Goal: Task Accomplishment & Management: Use online tool/utility

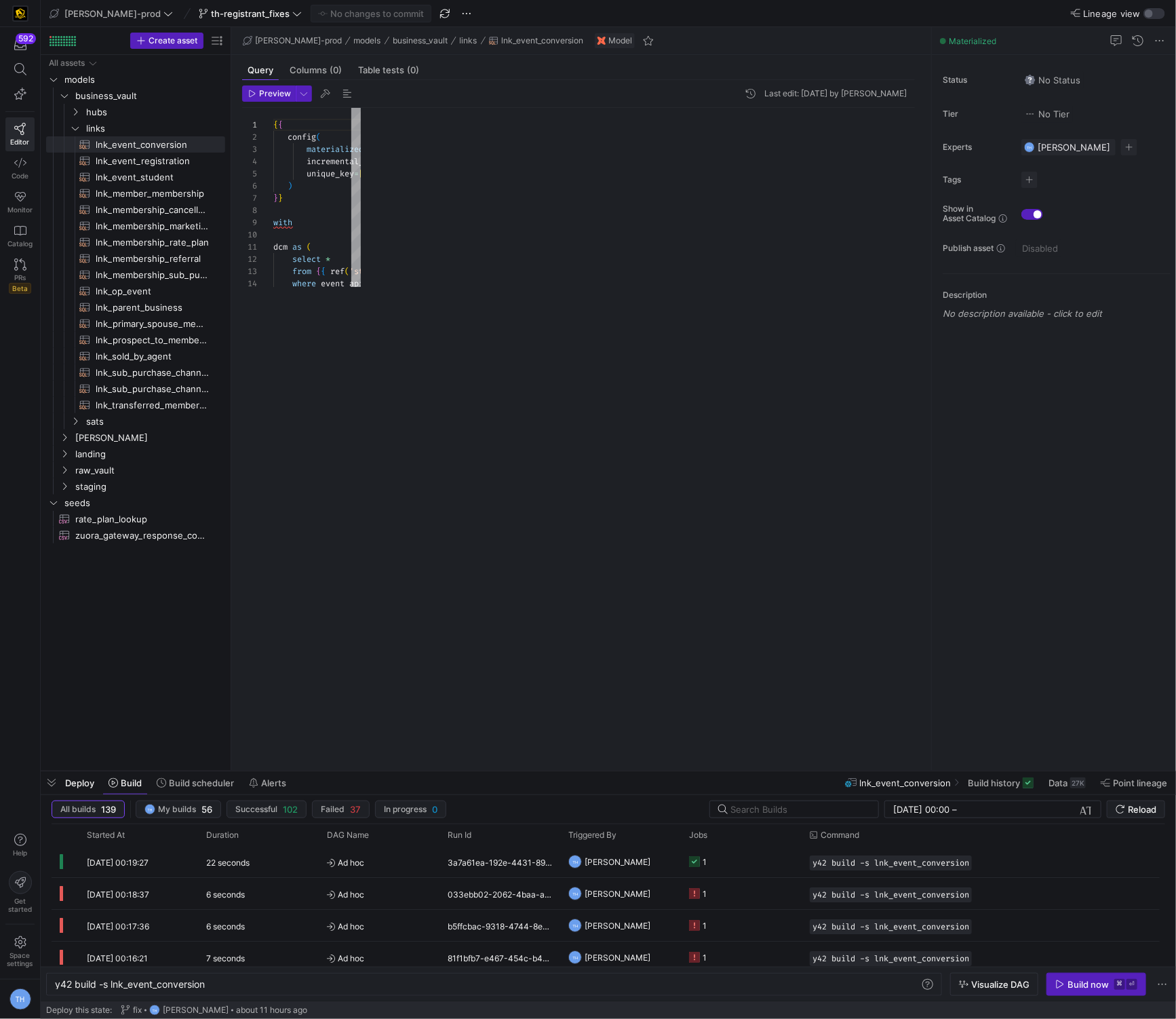
scroll to position [122, 0]
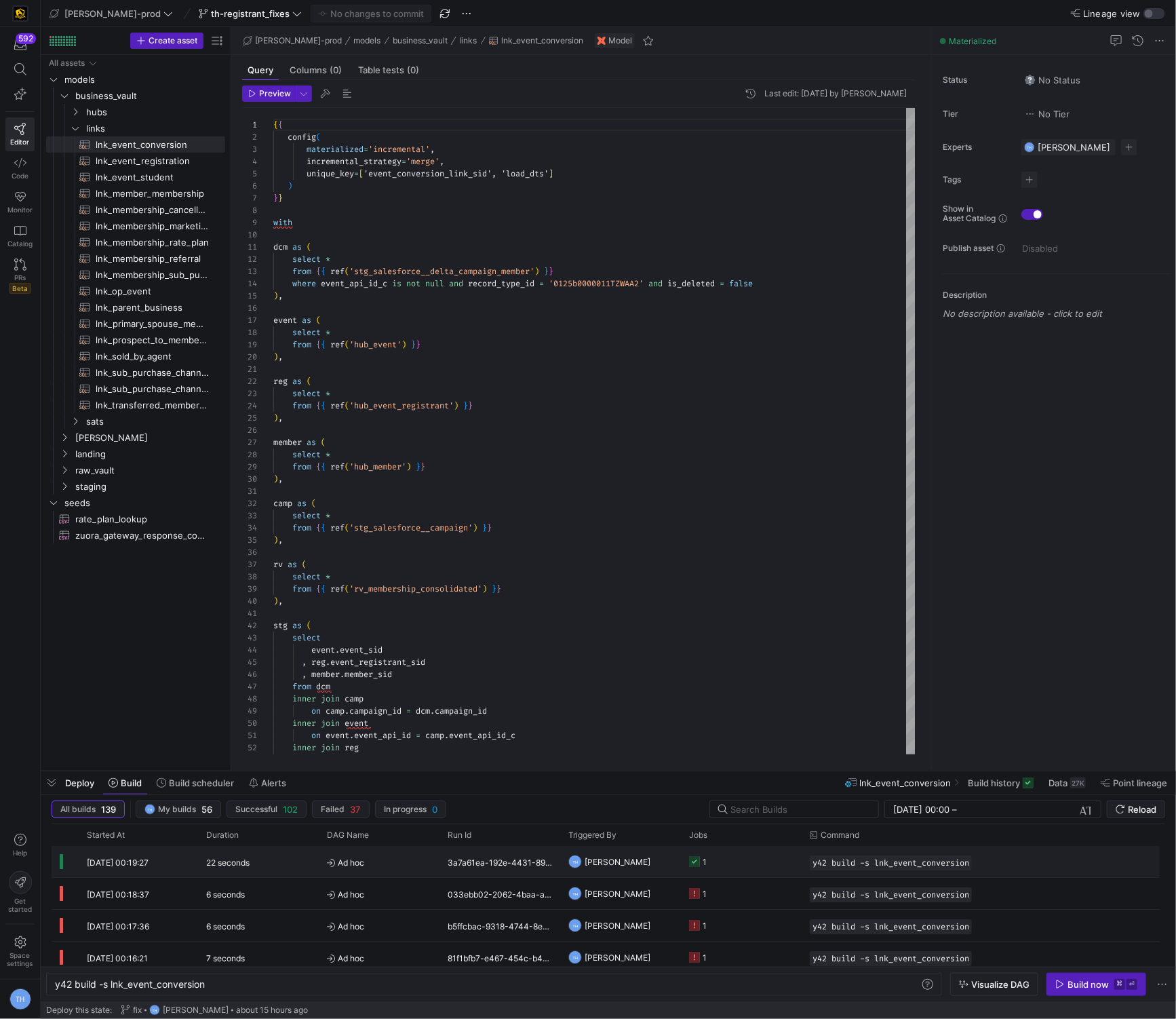
click at [376, 747] on span "Ad hoc" at bounding box center [379, 862] width 105 height 32
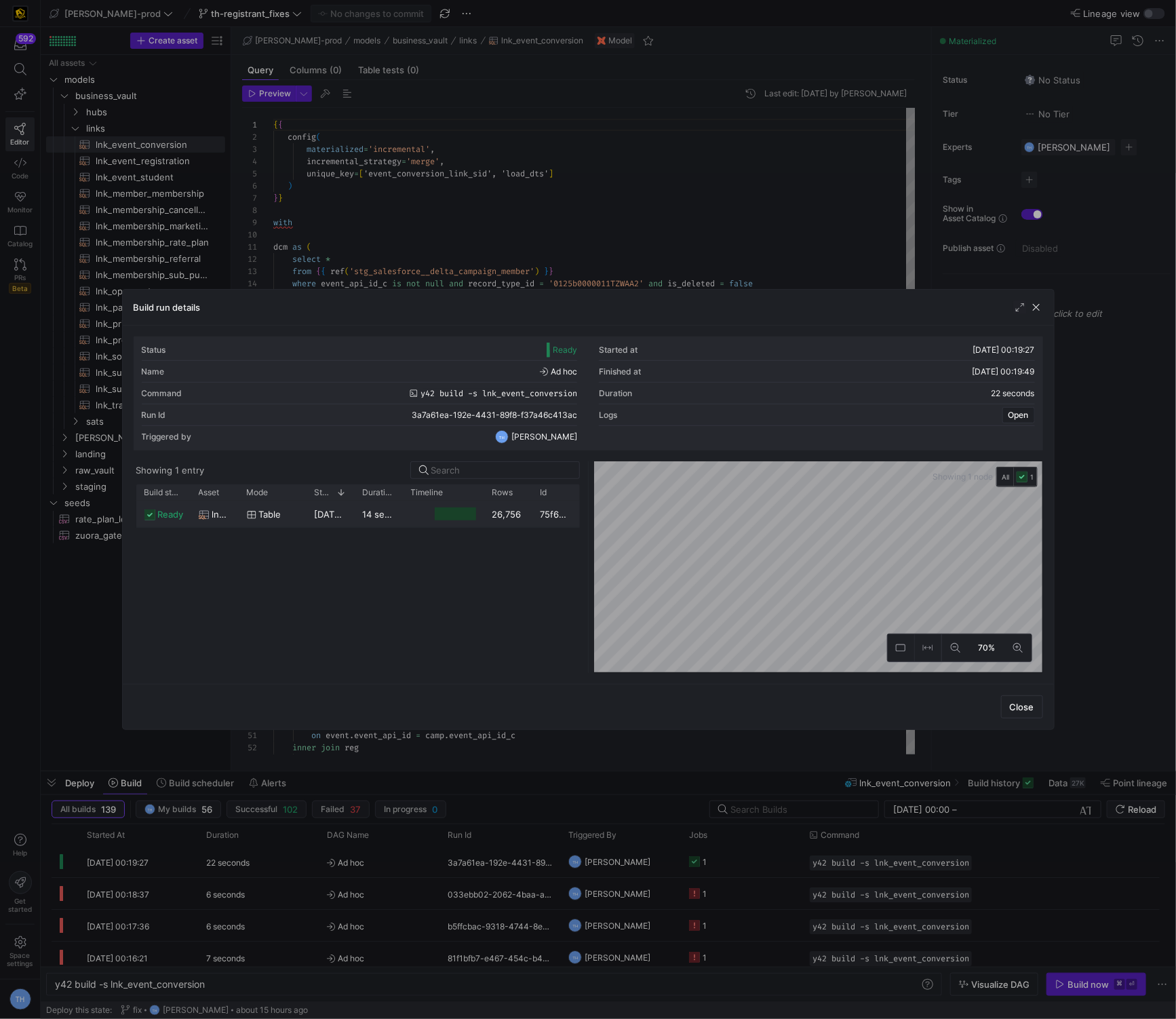
click at [376, 512] on div at bounding box center [455, 514] width 42 height 13
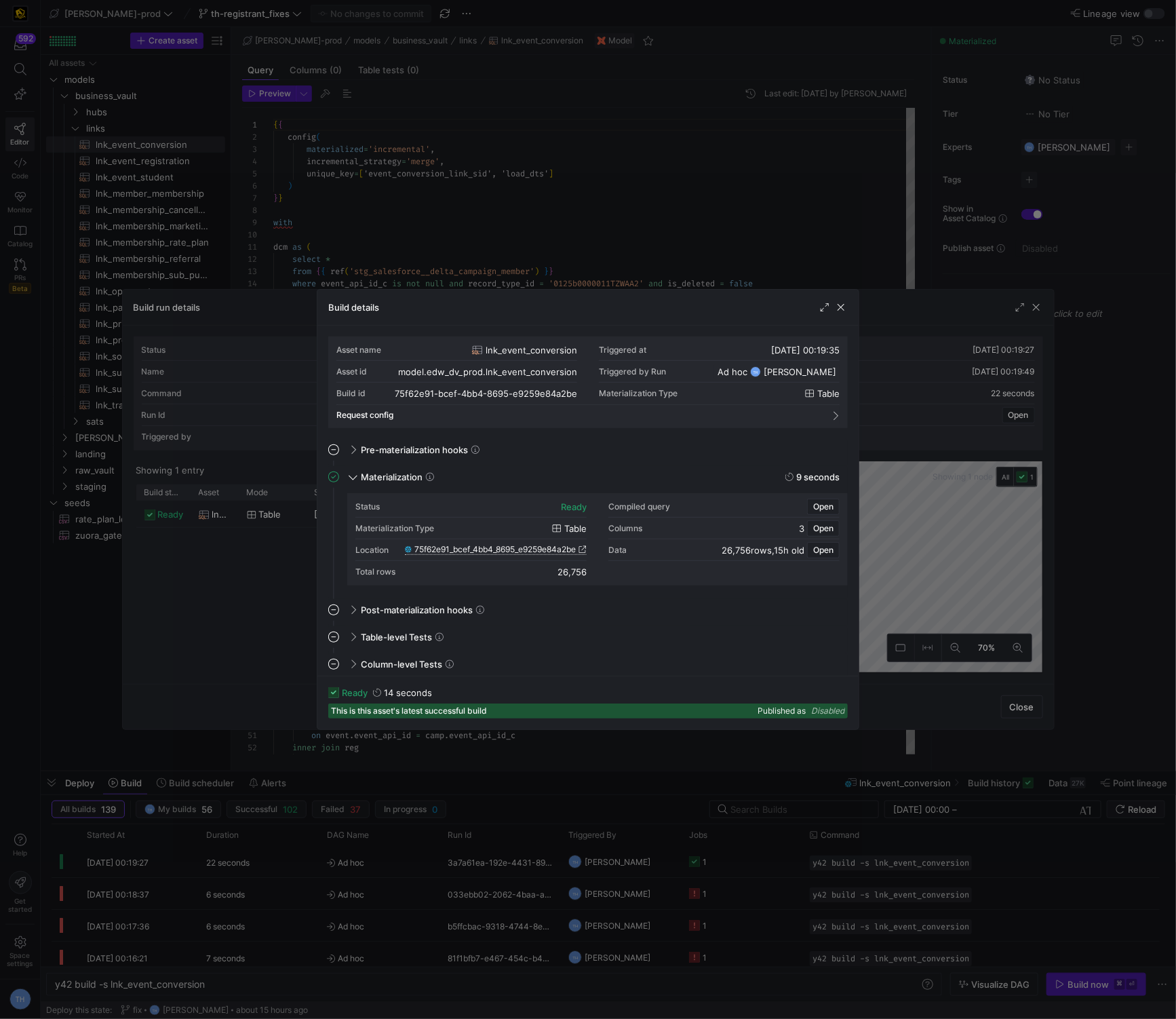
click at [376, 545] on span "75f62e91_bcef_4bb4_8695_e9259e84a2be" at bounding box center [495, 549] width 162 height 10
click at [376, 547] on span "75f62e91_bcef_4bb4_8695_e9259e84a2be" at bounding box center [495, 549] width 162 height 10
click at [376, 233] on div at bounding box center [588, 510] width 1176 height 1019
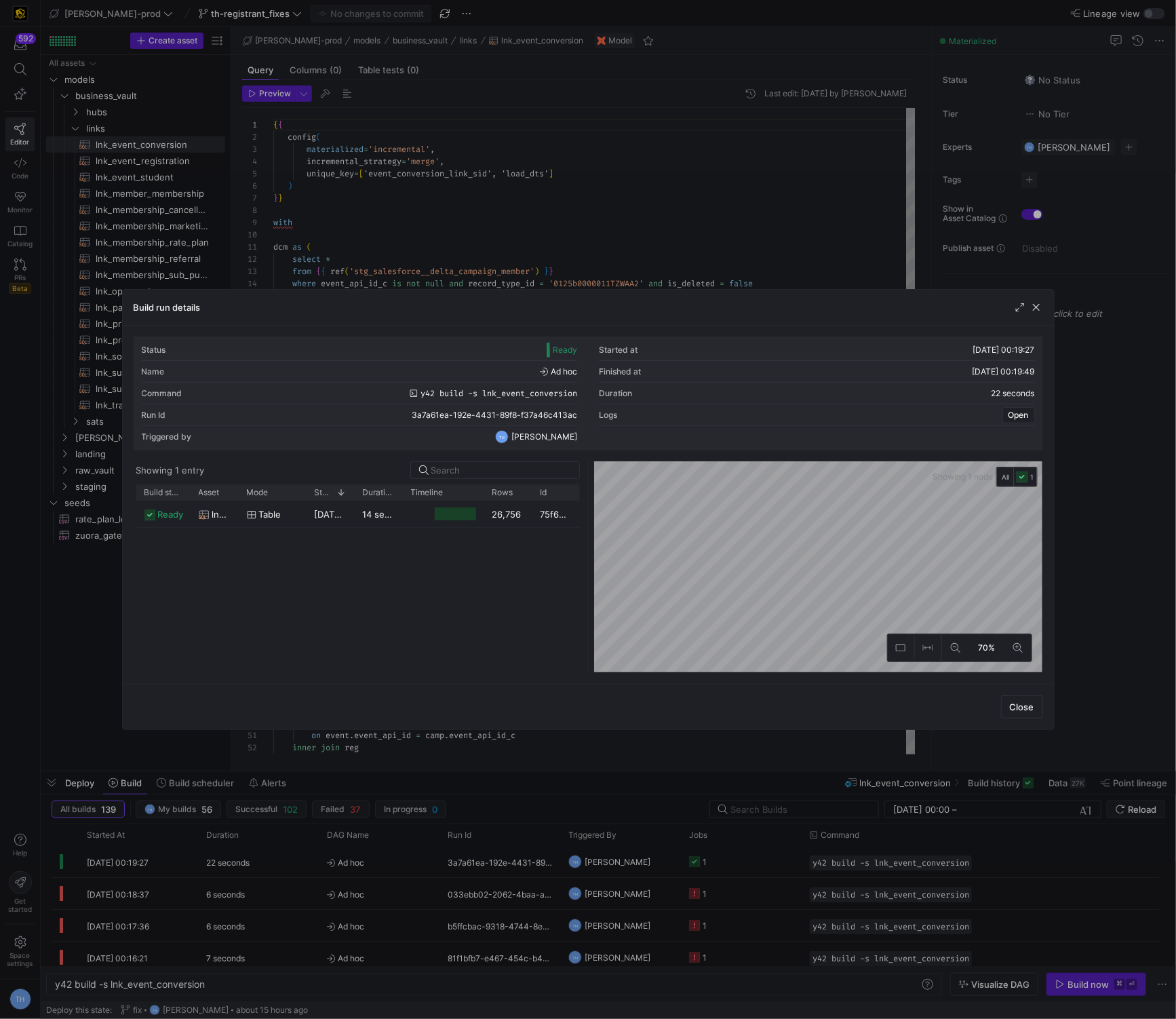
click at [376, 233] on div at bounding box center [588, 510] width 1176 height 1019
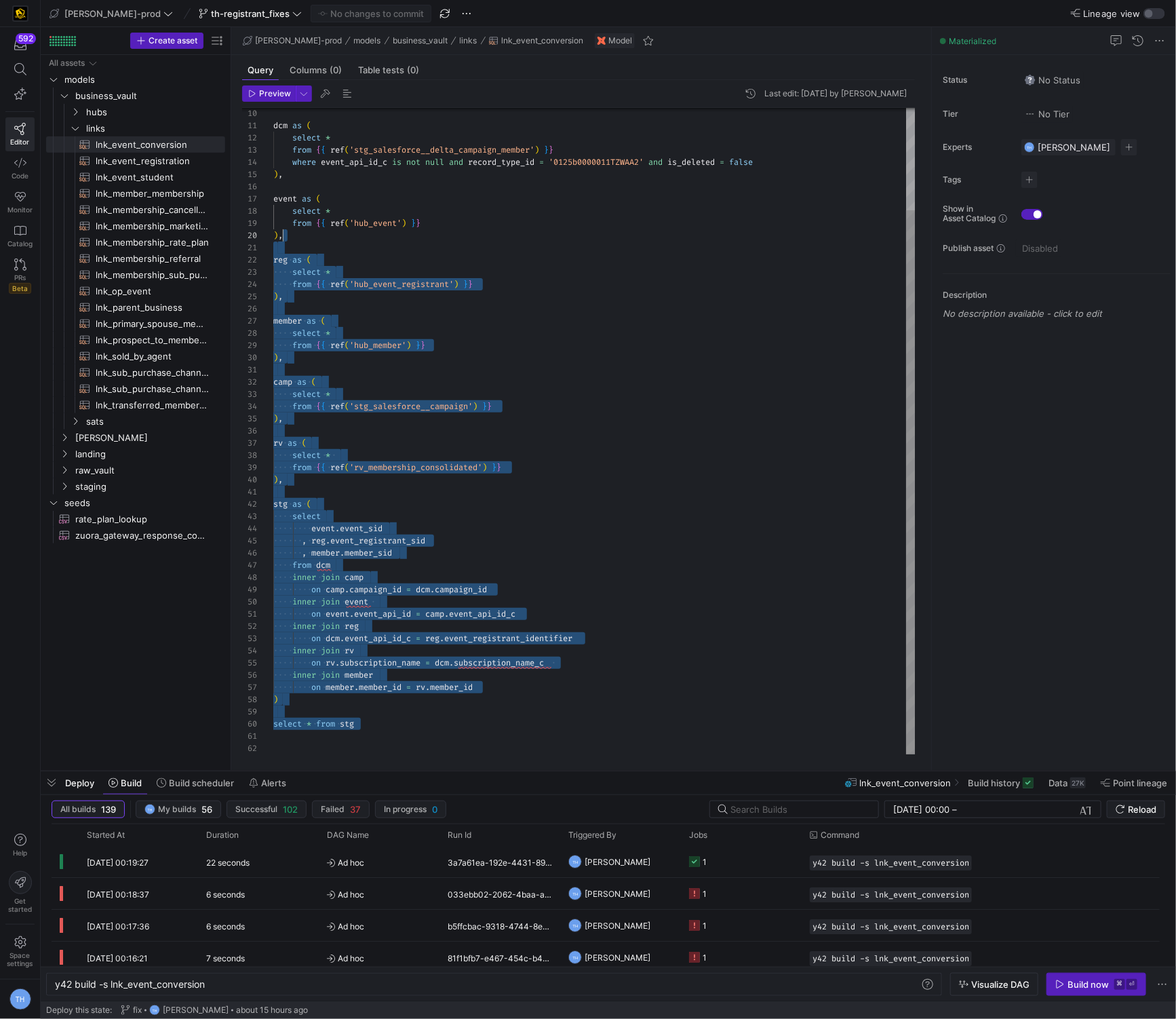
scroll to position [0, 0]
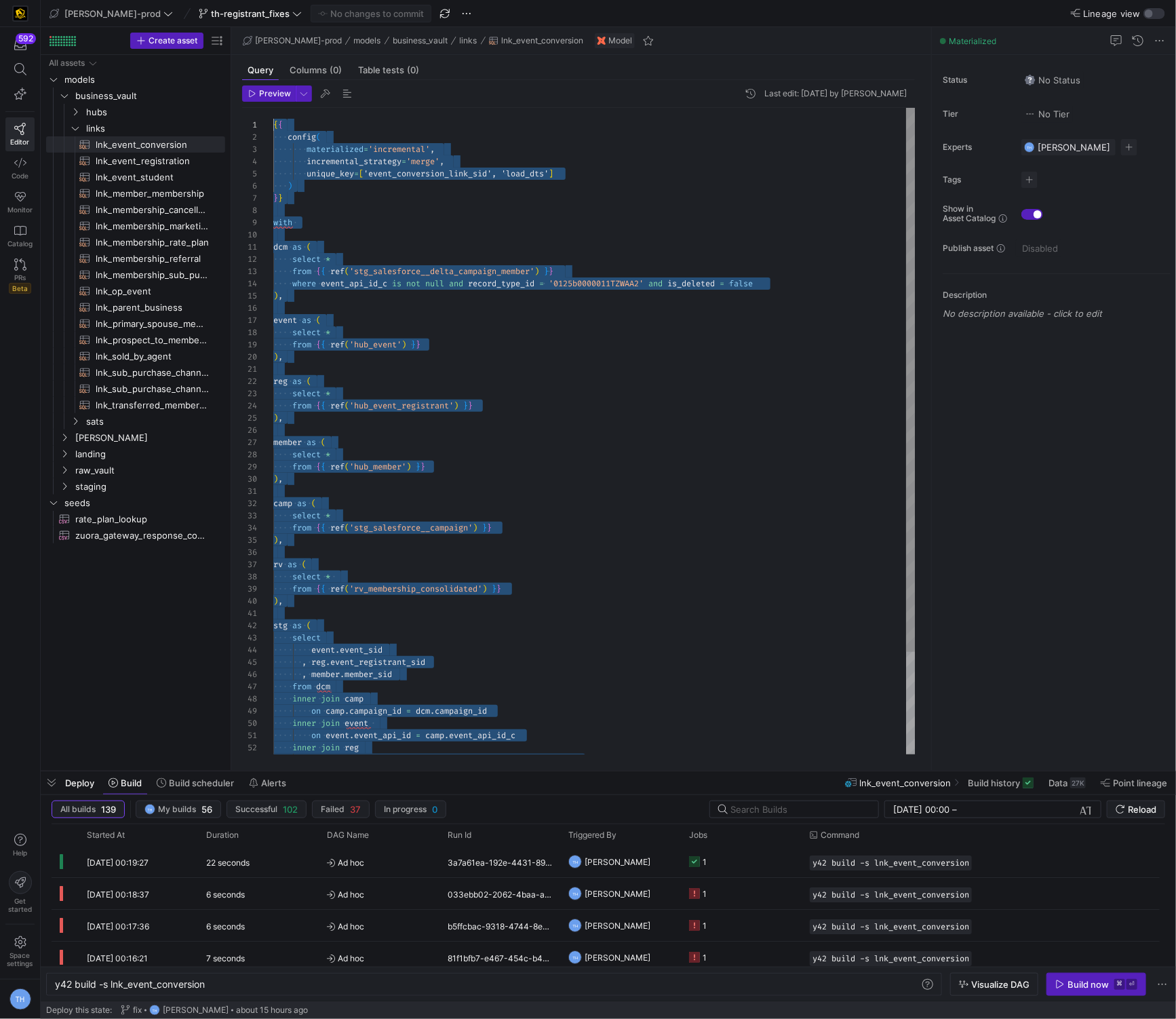
drag, startPoint x: 402, startPoint y: 731, endPoint x: 280, endPoint y: -2, distance: 743.1
click at [376, 500] on div "dcm as ( select * from { { ref ( 'stg_salesforce__delta_campaign_member' ) } } …" at bounding box center [594, 491] width 642 height 768
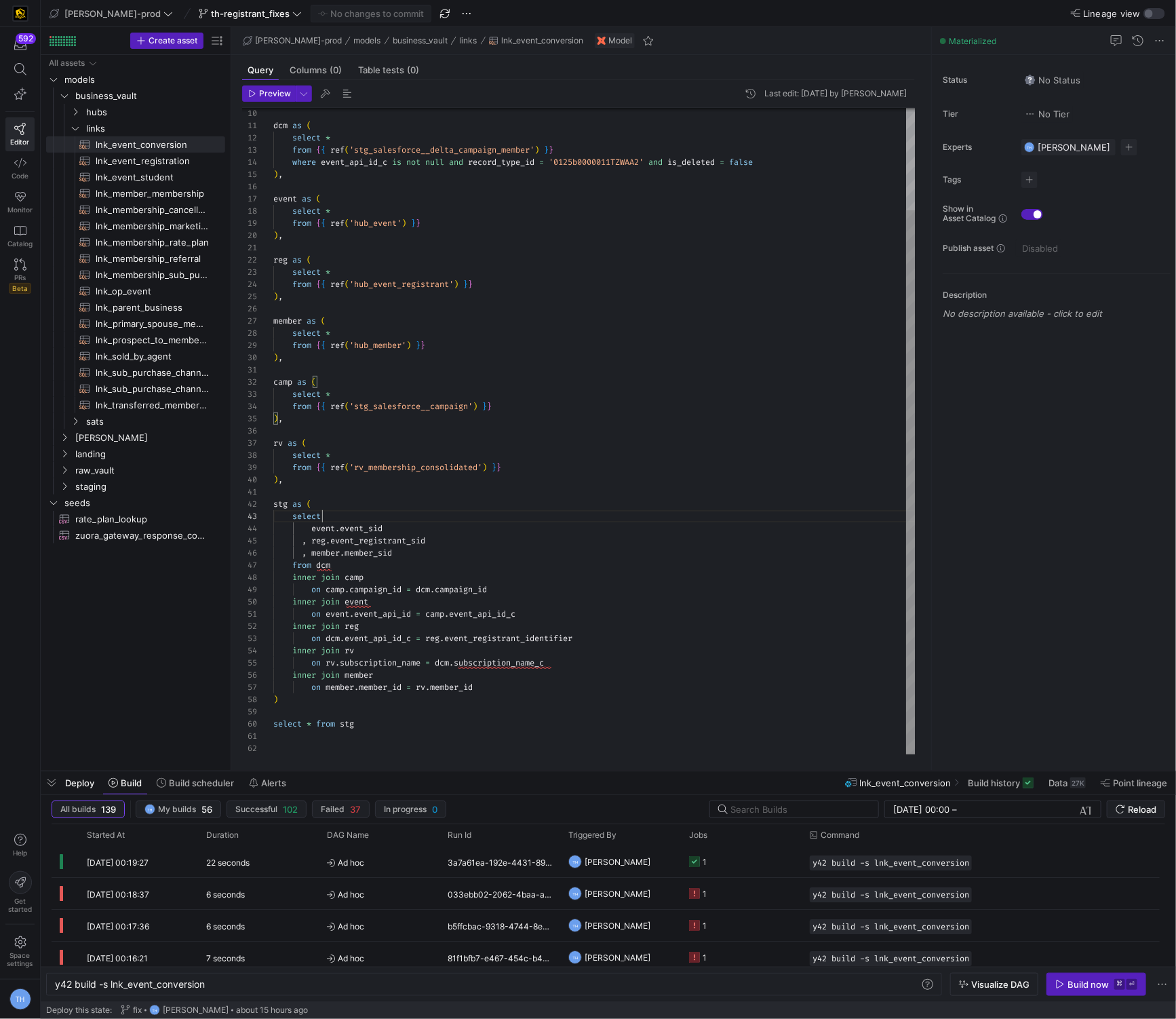
click at [366, 517] on div "dcm as ( select * from { { ref ( 'stg_salesforce__delta_campaign_member' ) } } …" at bounding box center [594, 370] width 642 height 768
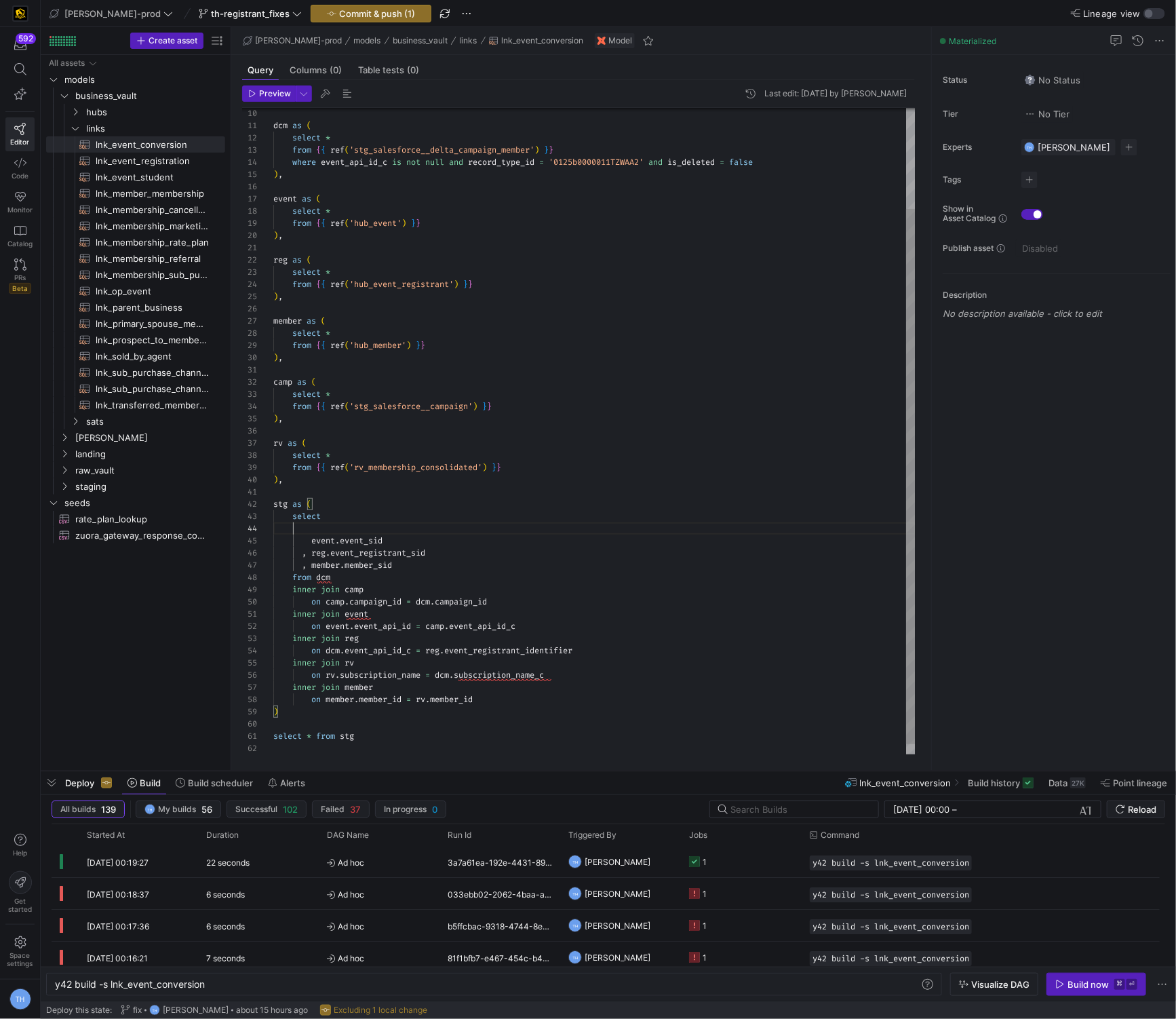
click at [304, 539] on div "dcm as ( select * from { { ref ( 'stg_salesforce__delta_campaign_member' ) } } …" at bounding box center [594, 377] width 642 height 781
click at [348, 516] on div "dcm as ( select * from { { ref ( 'stg_salesforce__delta_campaign_member' ) } } …" at bounding box center [594, 377] width 642 height 781
click at [348, 529] on div "dcm as ( select * from { { ref ( 'stg_salesforce__delta_campaign_member' ) } } …" at bounding box center [594, 377] width 642 height 781
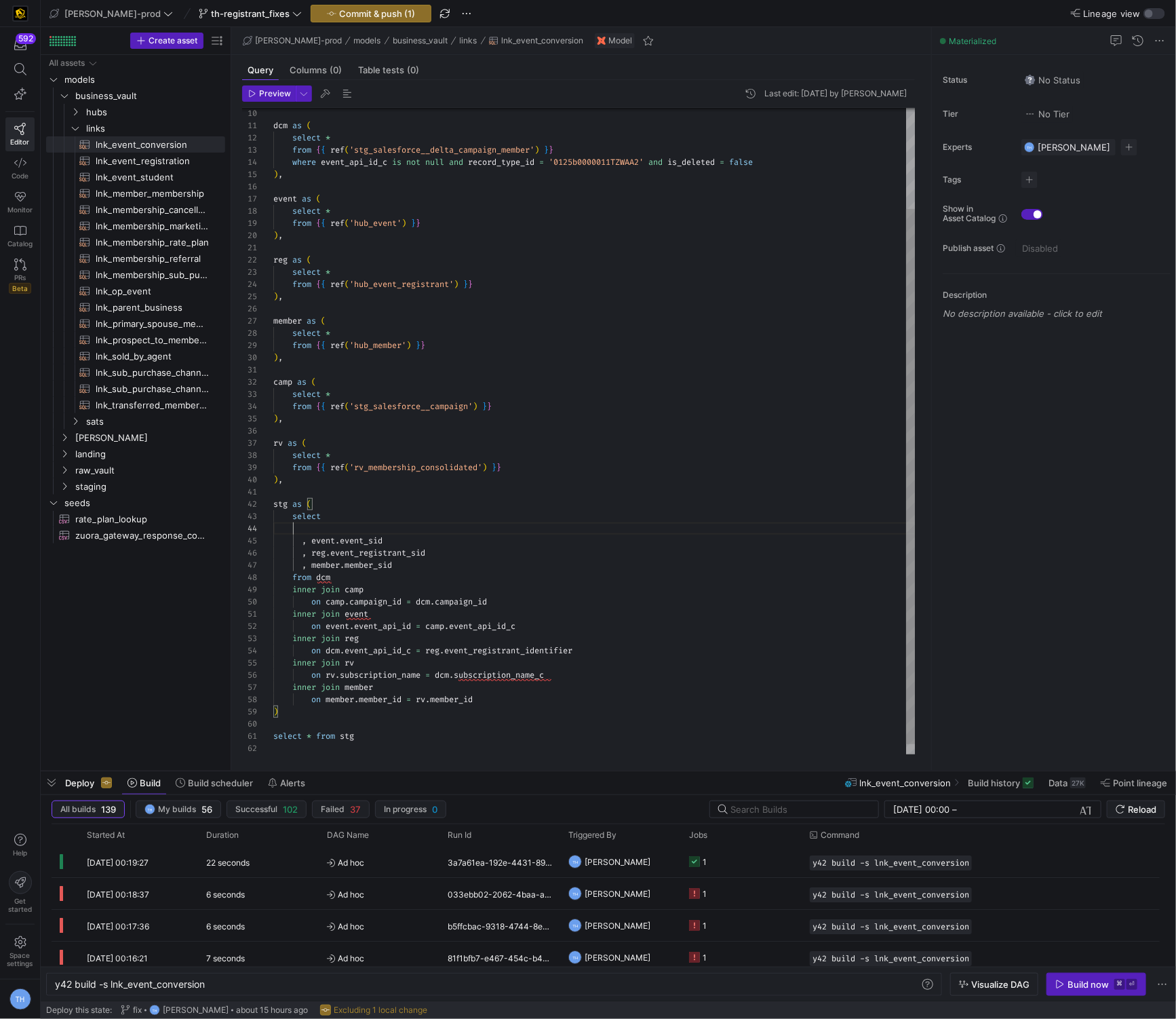
scroll to position [37, 39]
click at [145, 162] on span "lnk_event_registration​​​​​​​​​​" at bounding box center [153, 161] width 114 height 15
type textarea "{{ config( materialized='incremental', incremental_strategy='merge', unique_key…"
type textarea "y42 build -s lnk_event_registration"
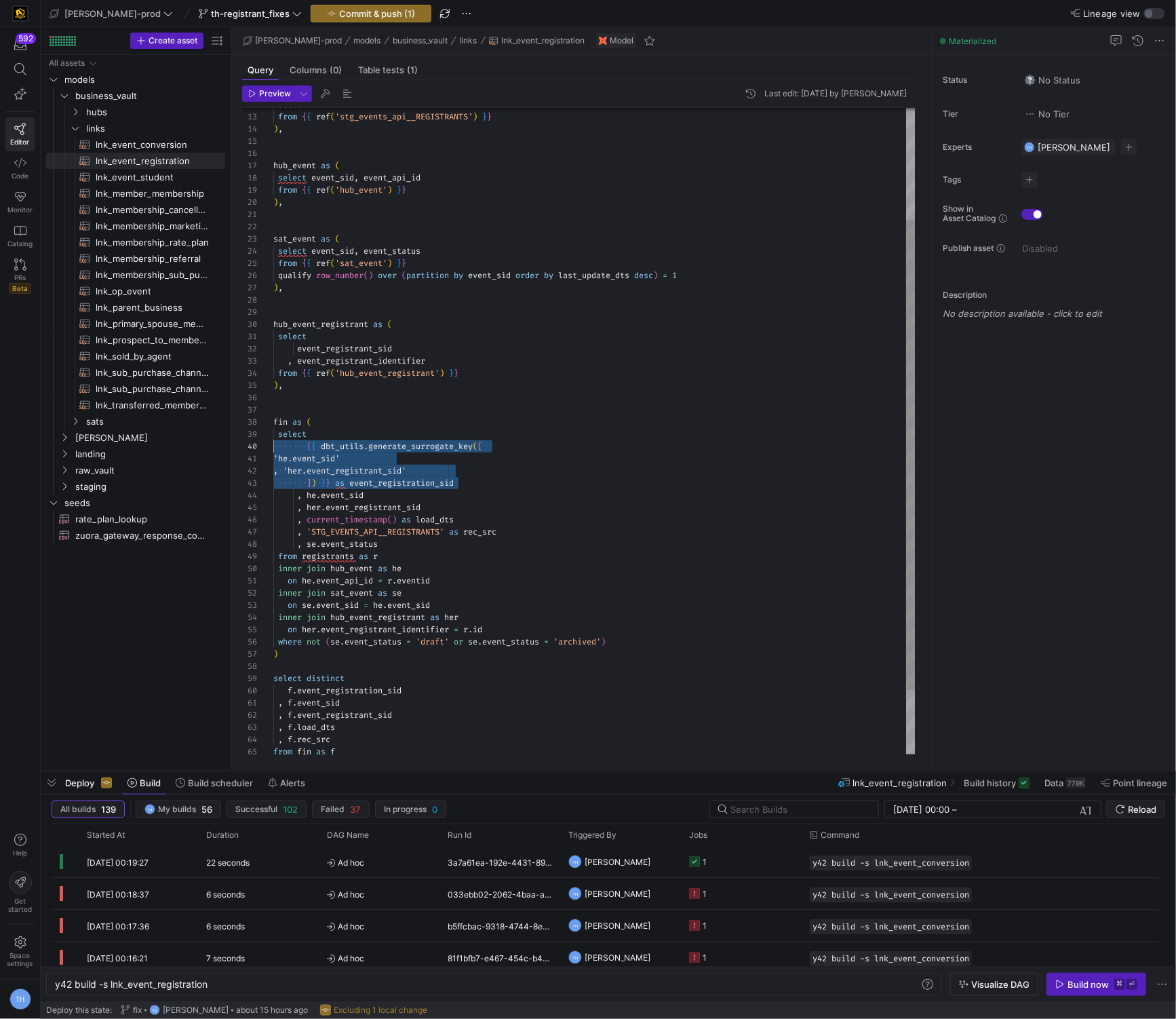
scroll to position [110, 0]
drag, startPoint x: 472, startPoint y: 482, endPoint x: 263, endPoint y: 448, distance: 211.7
click at [274, 448] on div "select * from { { ref ( 'stg_events_api__REGISTRANTS' ) } } ) , hub_event as ( …" at bounding box center [594, 397] width 642 height 890
click at [174, 143] on span "lnk_event_conversion​​​​​​​​​​" at bounding box center [153, 145] width 114 height 15
type textarea "{{ config( materialized='incremental', incremental_strategy='merge', unique_key…"
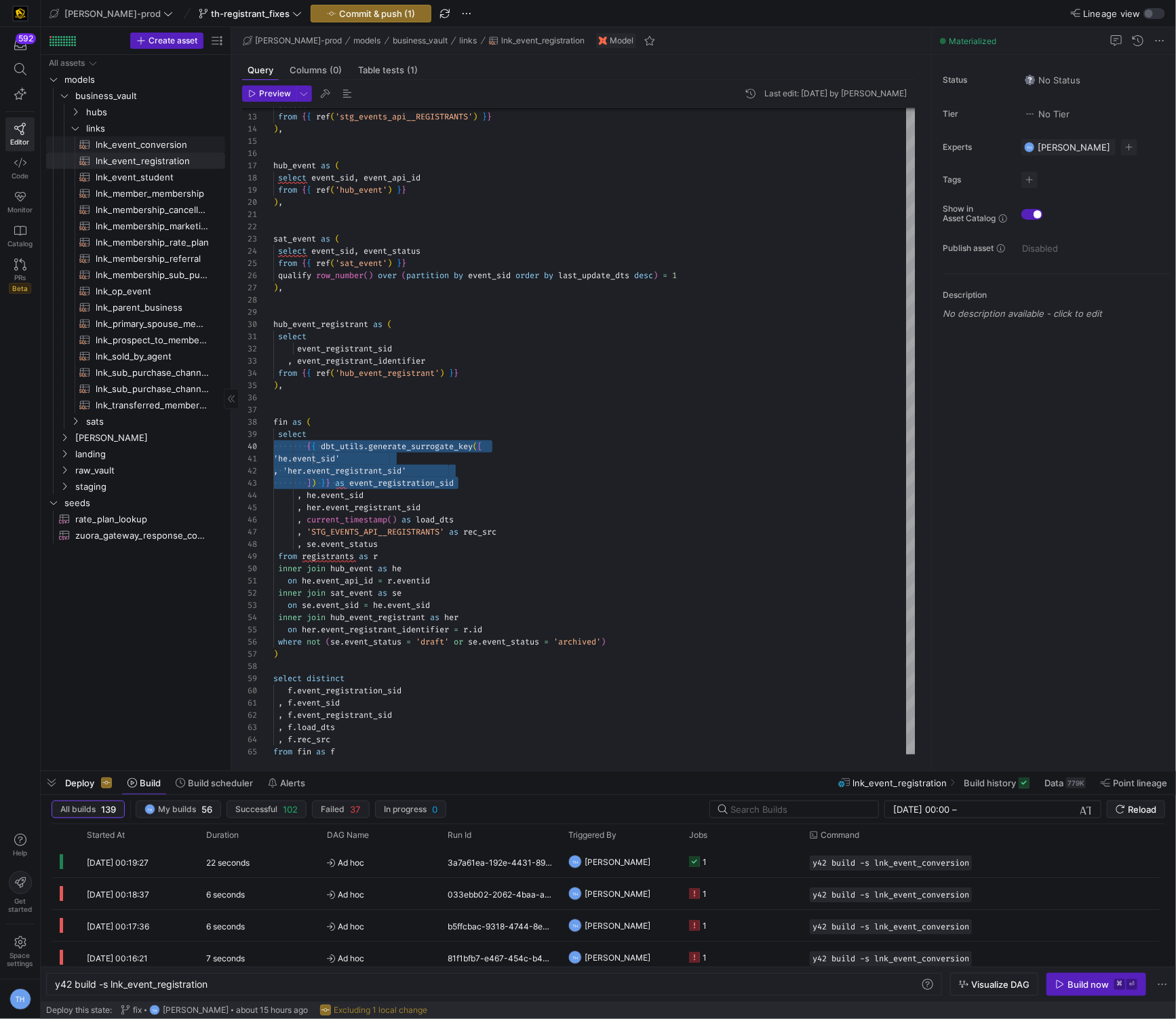
type textarea "y42 build -s lnk_event_conversion"
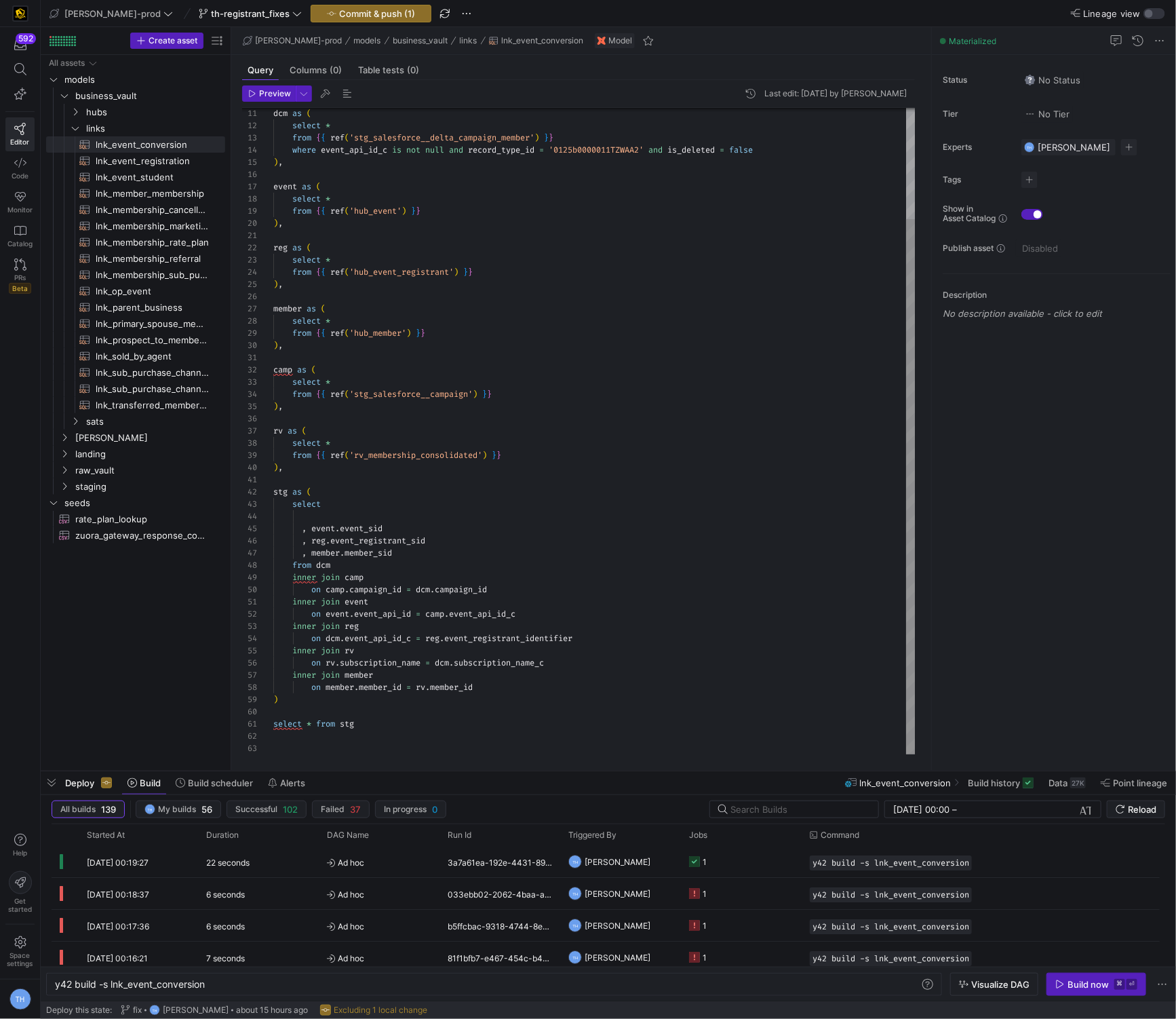
scroll to position [37, 39]
click at [376, 511] on div "dcm as ( select * from { { ref ( 'stg_salesforce__delta_campaign_member' ) } } …" at bounding box center [594, 364] width 642 height 781
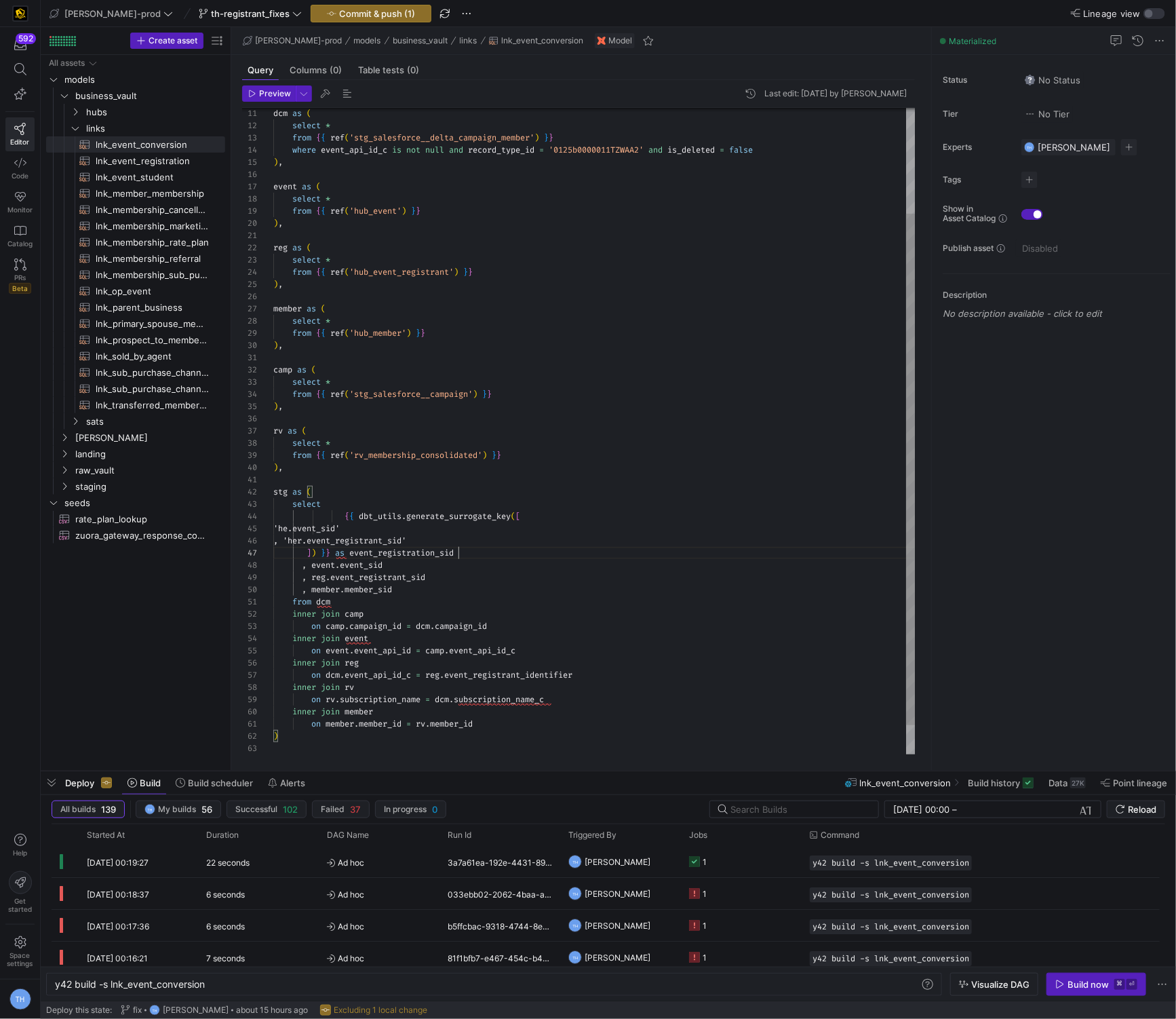
click at [345, 514] on div "dcm as ( select * from { { ref ( 'stg_salesforce__delta_campaign_member' ) } } …" at bounding box center [594, 382] width 642 height 817
click at [376, 549] on div "dcm as ( select * from { { ref ( 'stg_salesforce__delta_campaign_member' ) } } …" at bounding box center [594, 382] width 642 height 817
click at [317, 529] on div "dcm as ( select * from { { ref ( 'stg_salesforce__delta_campaign_member' ) } } …" at bounding box center [594, 382] width 642 height 817
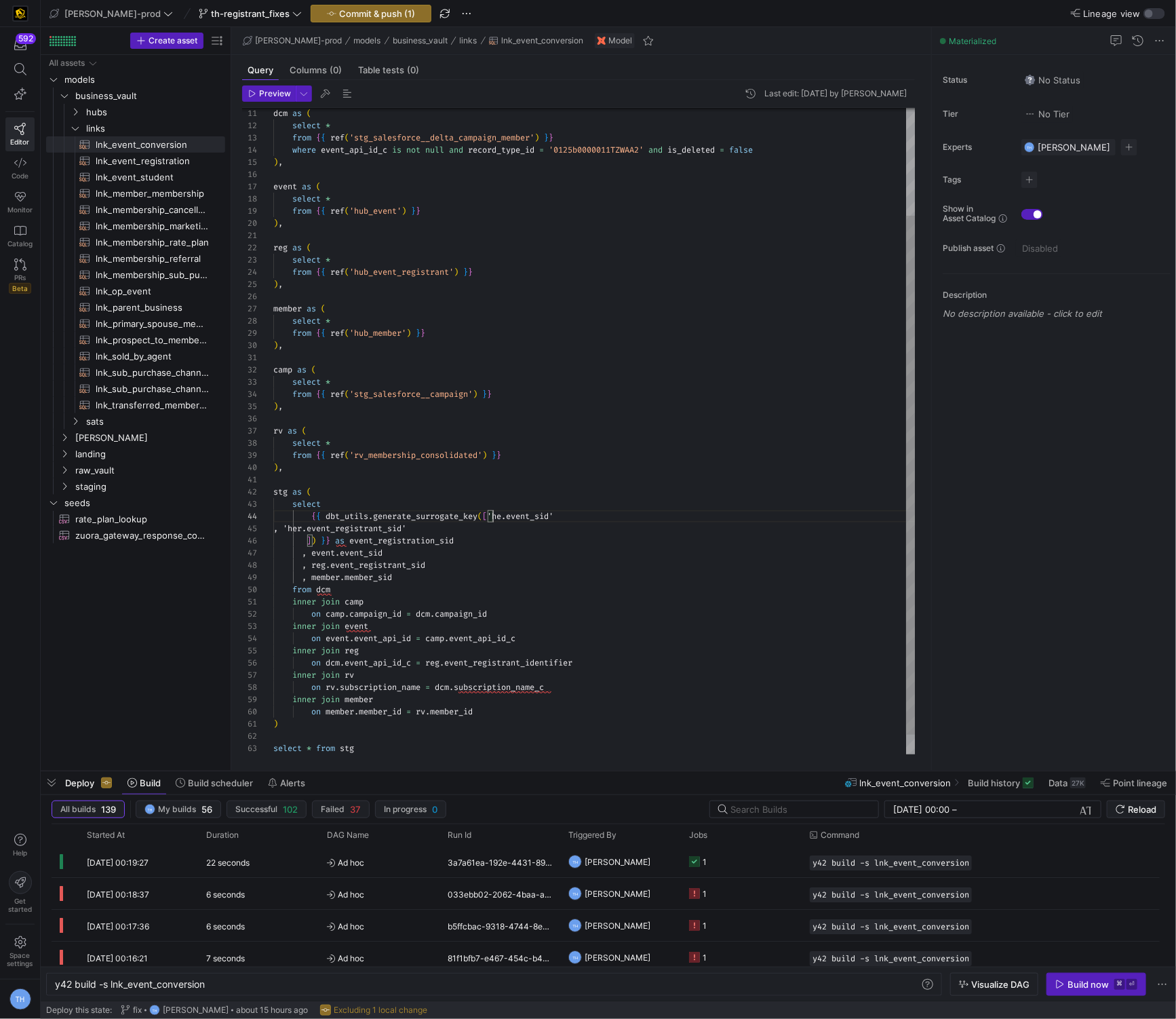
click at [306, 531] on div "dcm as ( select * from { { ref ( 'stg_salesforce__delta_campaign_member' ) } } …" at bounding box center [594, 376] width 642 height 805
click at [307, 528] on div "dcm as ( select * from { { ref ( 'stg_salesforce__delta_campaign_member' ) } } …" at bounding box center [594, 369] width 642 height 792
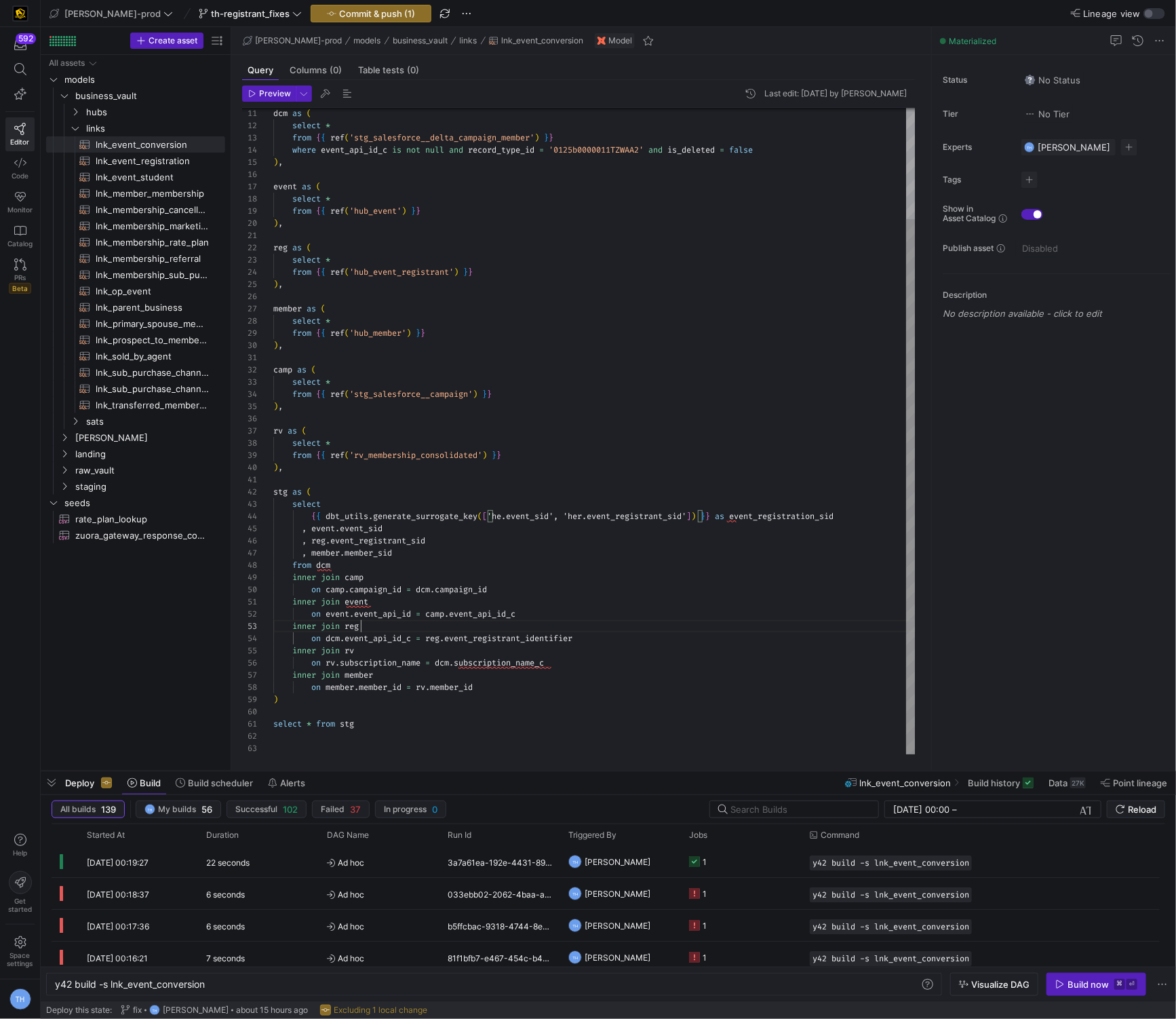
scroll to position [23, 87]
click at [376, 625] on div "dcm as ( select * from { { ref ( 'stg_salesforce__delta_campaign_member' ) } } …" at bounding box center [594, 364] width 642 height 781
drag, startPoint x: 312, startPoint y: 528, endPoint x: 449, endPoint y: 528, distance: 137.0
click at [376, 528] on div ", event . event_sid" at bounding box center [594, 528] width 642 height 13
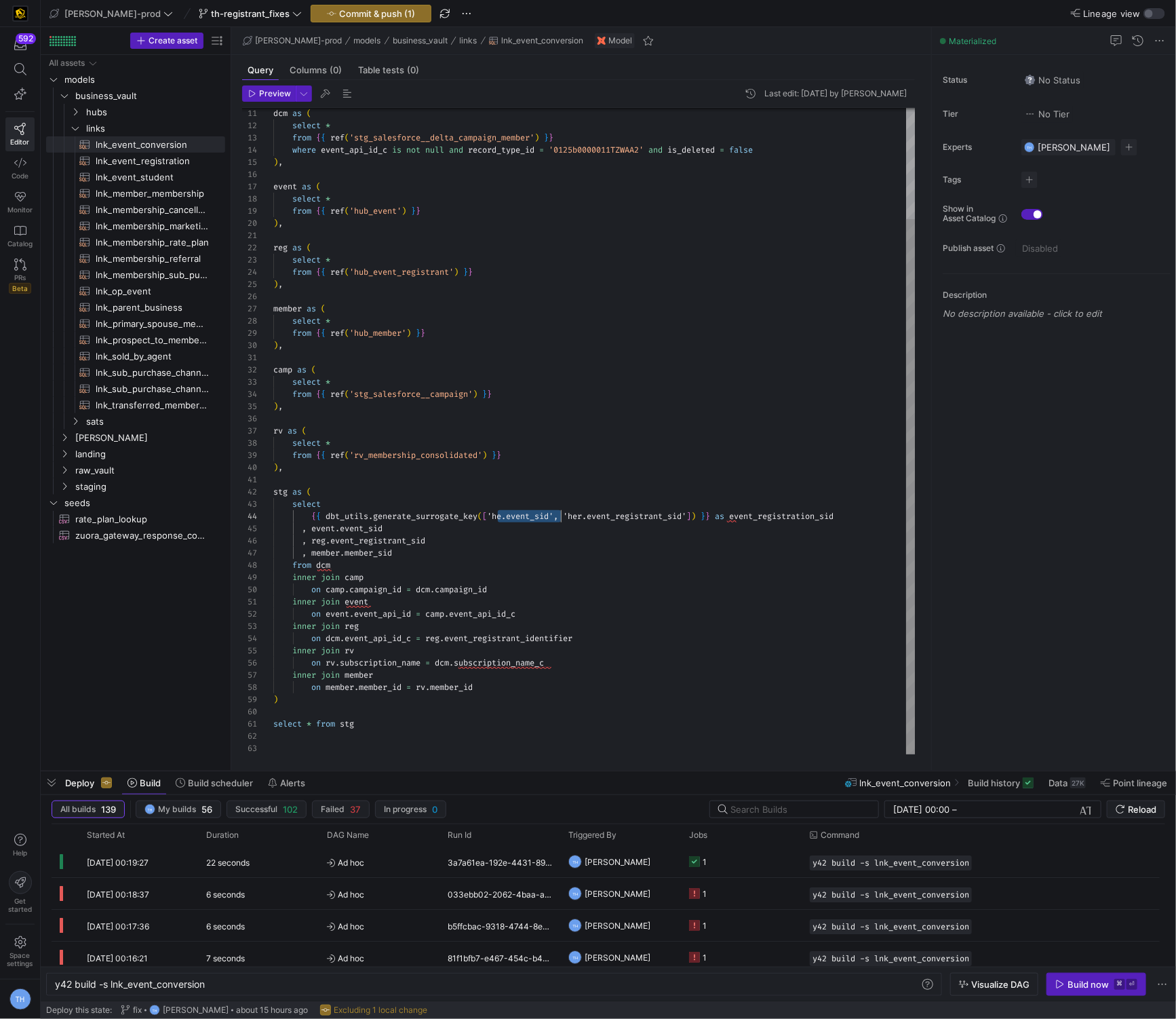
scroll to position [37, 282]
drag, startPoint x: 497, startPoint y: 513, endPoint x: 557, endPoint y: 514, distance: 60.0
click at [376, 514] on div "dcm as ( select * from { { ref ( 'stg_salesforce__delta_campaign_member' ) } } …" at bounding box center [594, 364] width 642 height 781
drag, startPoint x: 312, startPoint y: 541, endPoint x: 531, endPoint y: 541, distance: 219.0
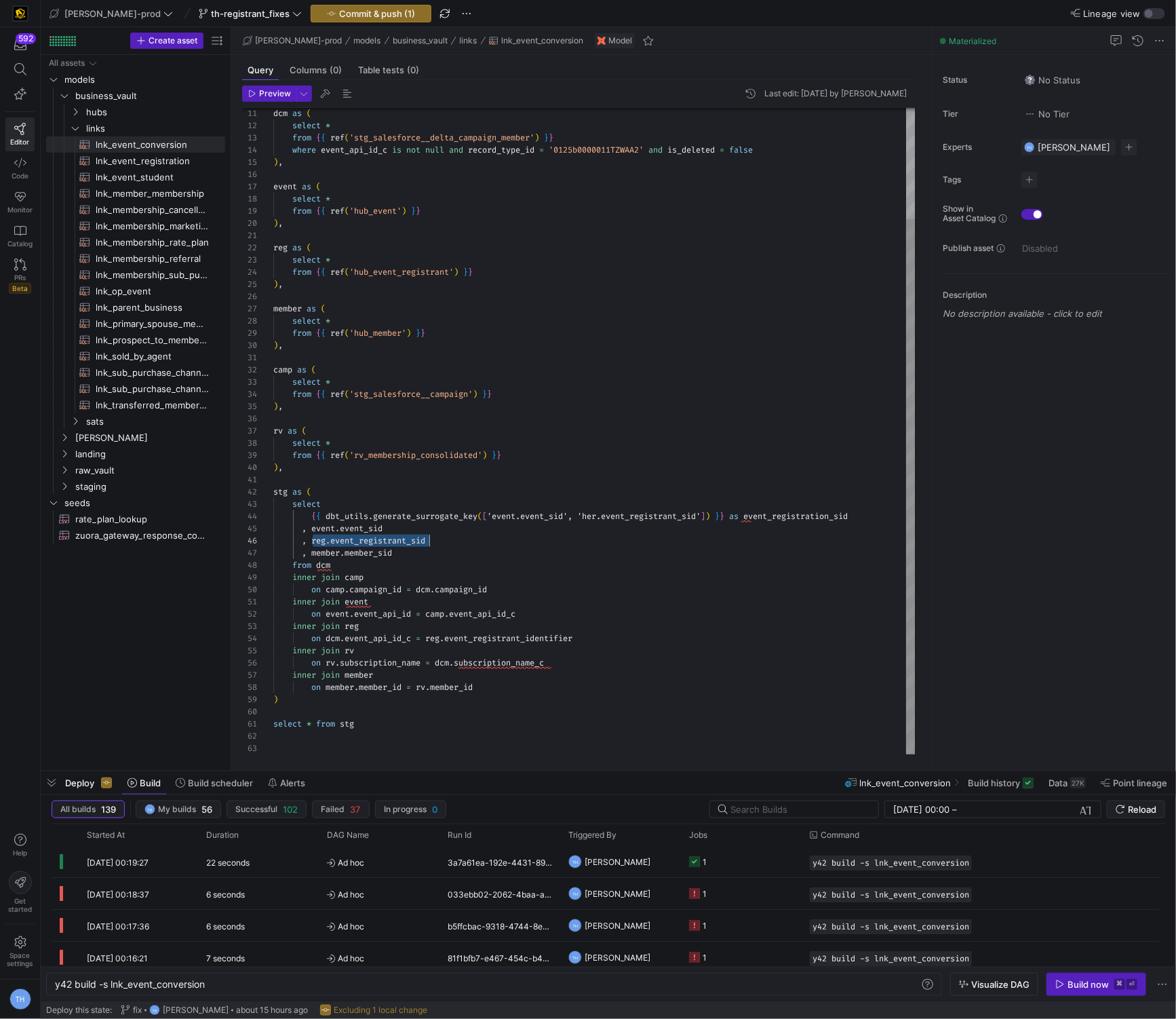
click at [376, 541] on div "dcm as ( select * from { { ref ( 'stg_salesforce__delta_campaign_member' ) } } …" at bounding box center [594, 364] width 642 height 781
drag, startPoint x: 590, startPoint y: 518, endPoint x: 706, endPoint y: 519, distance: 116.0
click at [376, 519] on div "dcm as ( select * from { { ref ( 'stg_salesforce__delta_campaign_member' ) } } …" at bounding box center [594, 364] width 642 height 781
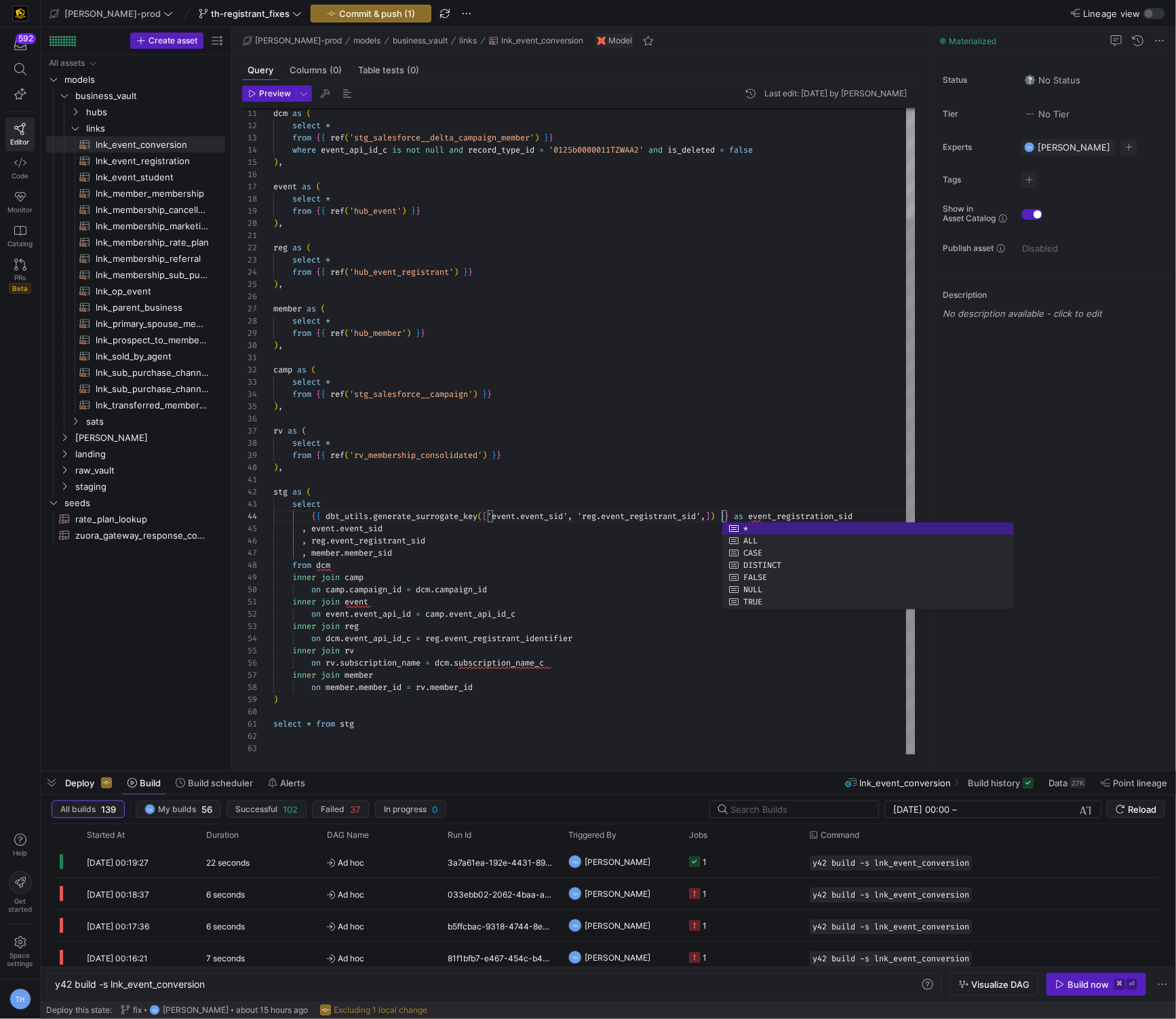
click at [376, 587] on div "dcm as ( select * from { { ref ( 'stg_salesforce__delta_campaign_member' ) } } …" at bounding box center [594, 364] width 642 height 781
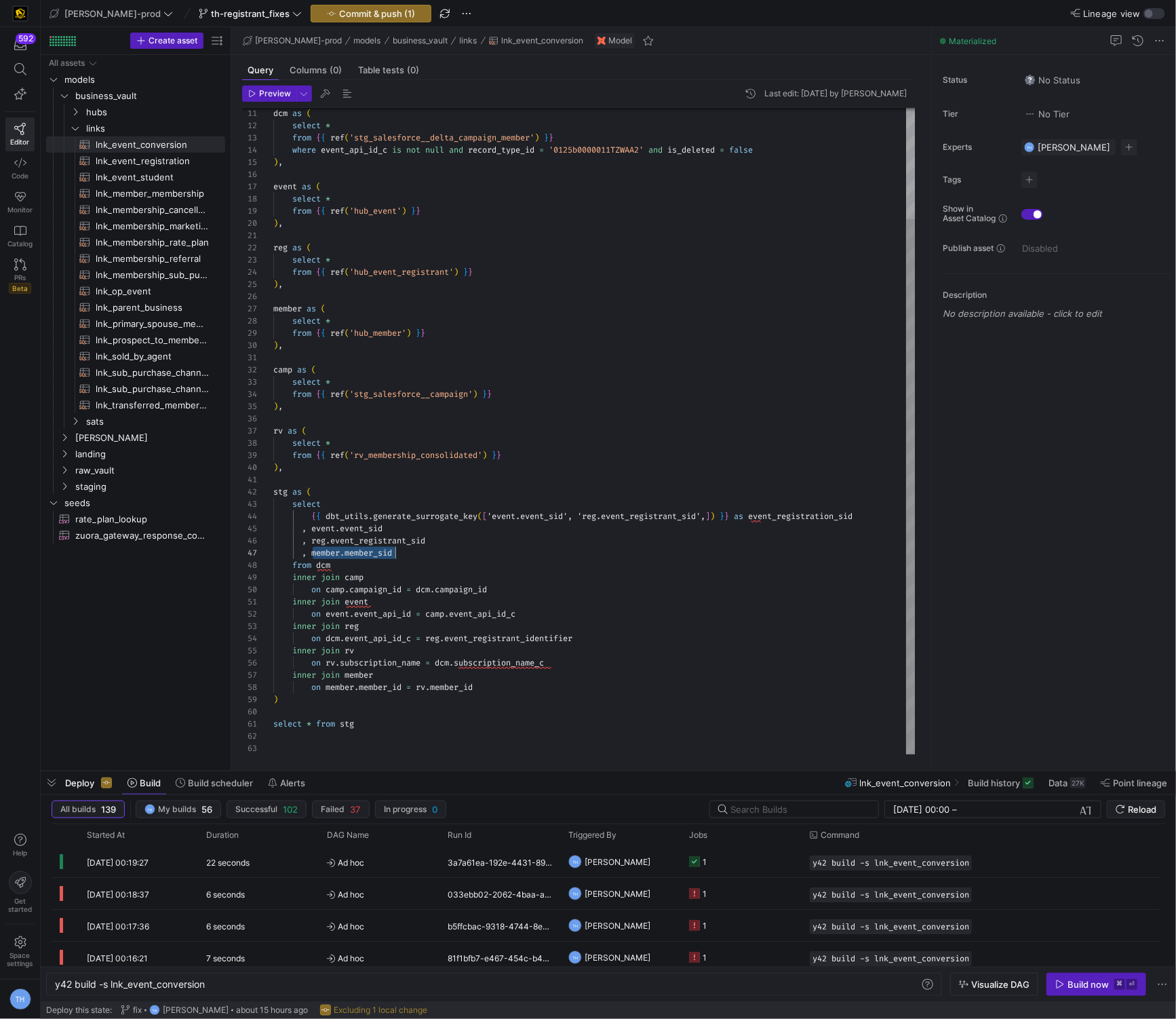
drag, startPoint x: 314, startPoint y: 555, endPoint x: 440, endPoint y: 555, distance: 126.0
click at [376, 555] on div ", member . member_sid" at bounding box center [594, 553] width 642 height 13
click at [376, 514] on div "dcm as ( select * from { { ref ( 'stg_salesforce__delta_campaign_member' ) } } …" at bounding box center [594, 364] width 642 height 781
click at [376, 649] on div "dcm as ( select * from { { ref ( 'stg_salesforce__delta_campaign_member' ) } } …" at bounding box center [634, 368] width 722 height 789
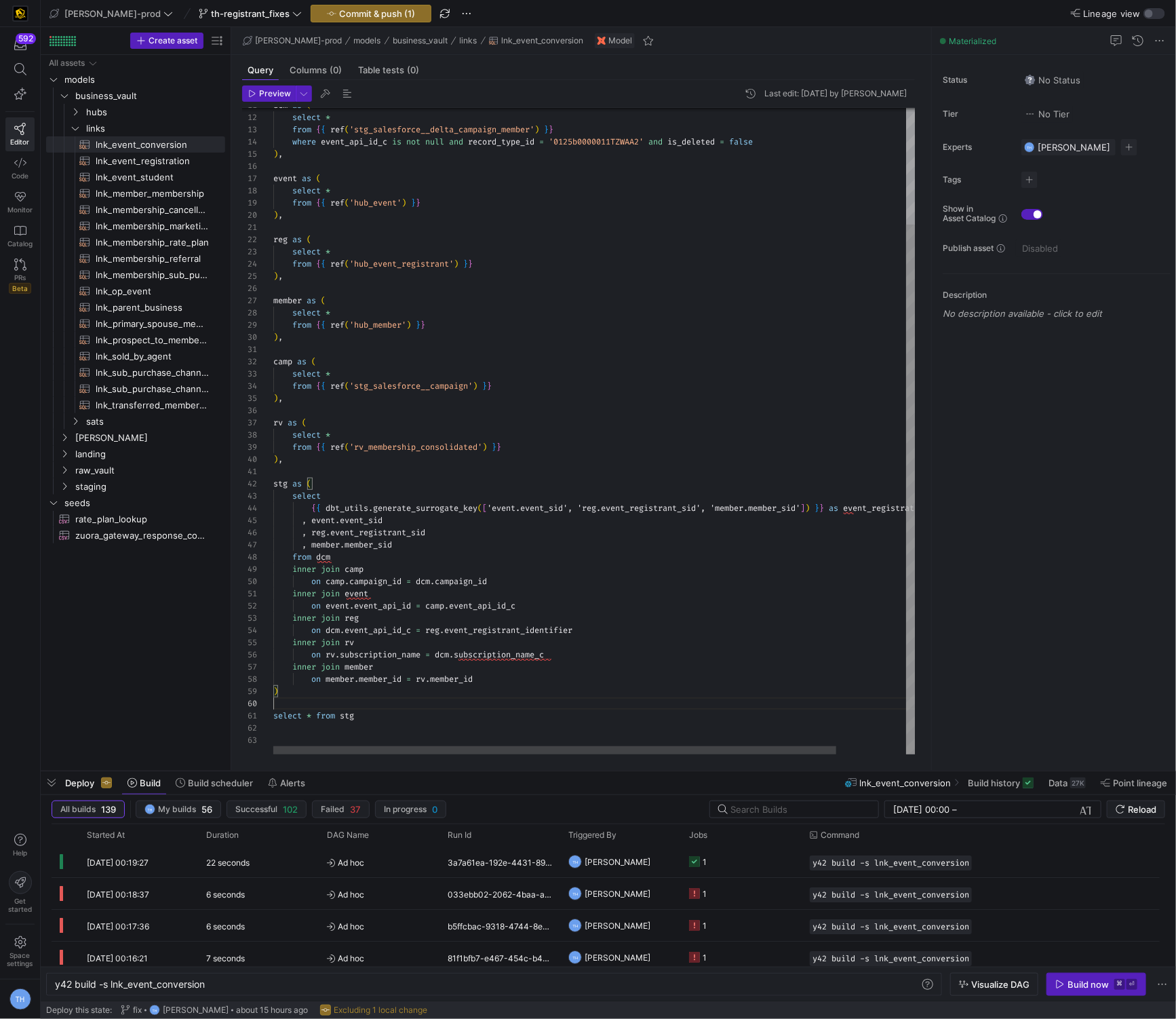
scroll to position [110, 0]
click at [376, 707] on div "dcm as ( select * from { { ref ( 'stg_salesforce__delta_campaign_member' ) } } …" at bounding box center [634, 360] width 722 height 789
click at [376, 708] on div "dcm as ( select * from { { ref ( 'stg_salesforce__delta_campaign_member' ) } } …" at bounding box center [634, 360] width 722 height 789
click at [376, 716] on div "dcm as ( select * from { { ref ( 'stg_salesforce__delta_campaign_member' ) } } …" at bounding box center [634, 360] width 722 height 789
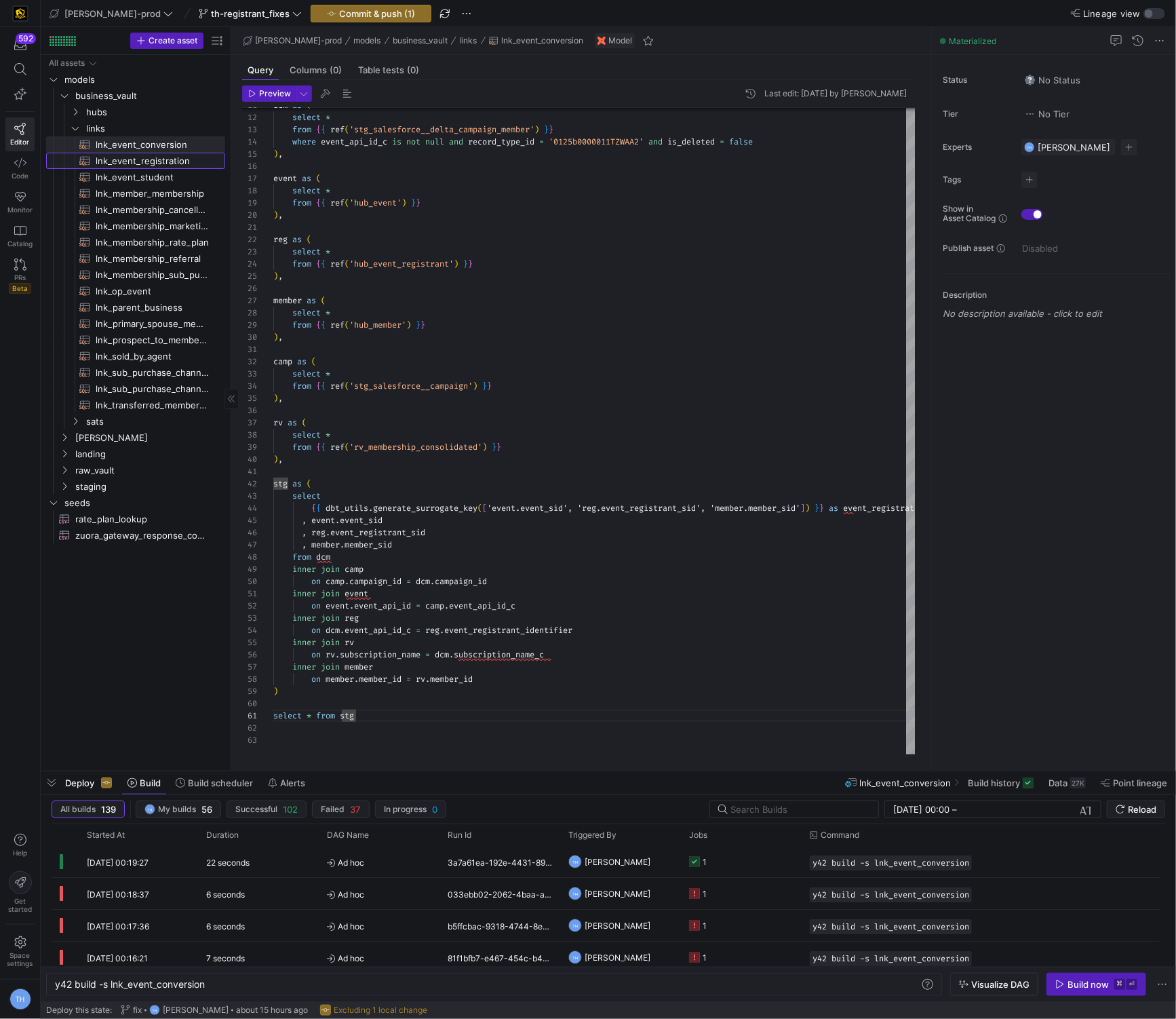
click at [176, 161] on span "lnk_event_registration​​​​​​​​​​" at bounding box center [153, 161] width 114 height 15
type textarea "{{ config( materialized='incremental', incremental_strategy='merge', unique_key…"
type textarea "y42 build -s lnk_event_registration"
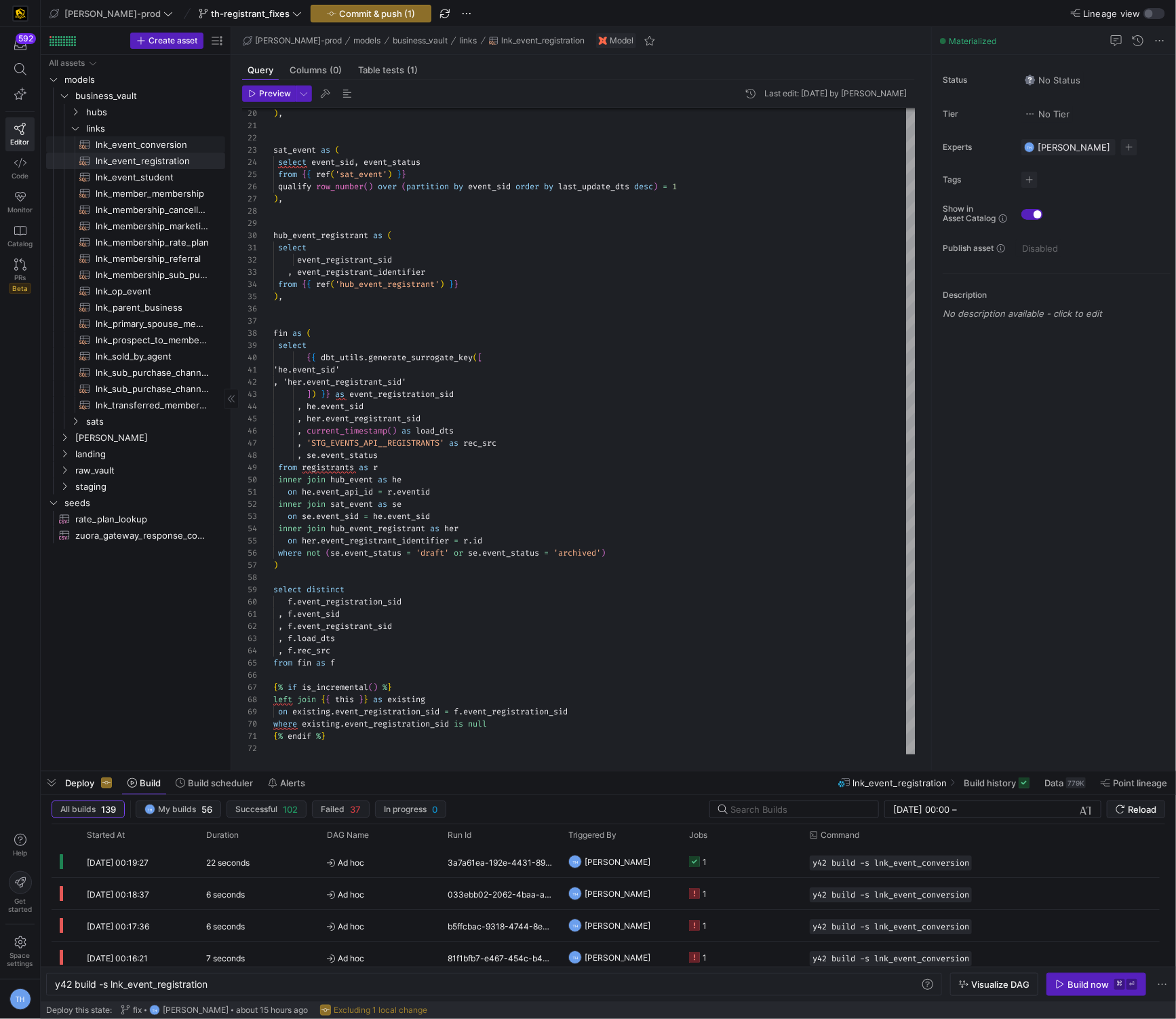
click at [126, 137] on span "lnk_event_conversion​​​​​​​​​​" at bounding box center [153, 145] width 114 height 15
type textarea "{{ config( materialized='incremental', incremental_strategy='merge', unique_key…"
type textarea "y42 build -s lnk_event_conversion"
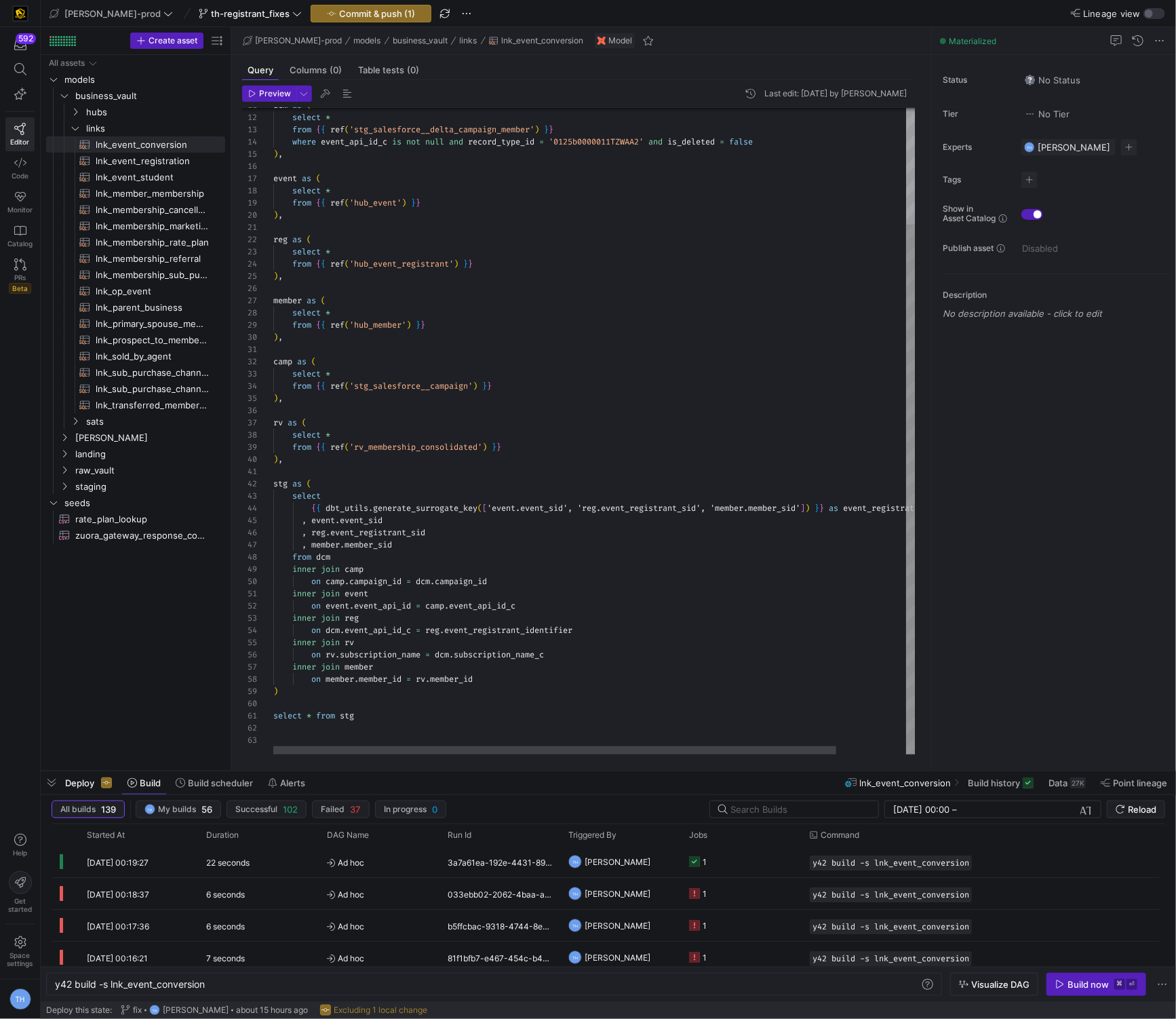
type textarea "select * from stg"
drag, startPoint x: 388, startPoint y: 721, endPoint x: 185, endPoint y: 711, distance: 203.2
click at [274, 711] on div "dcm as ( select * from { { ref ( 'stg_salesforce__delta_campaign_member' ) } } …" at bounding box center [634, 360] width 722 height 789
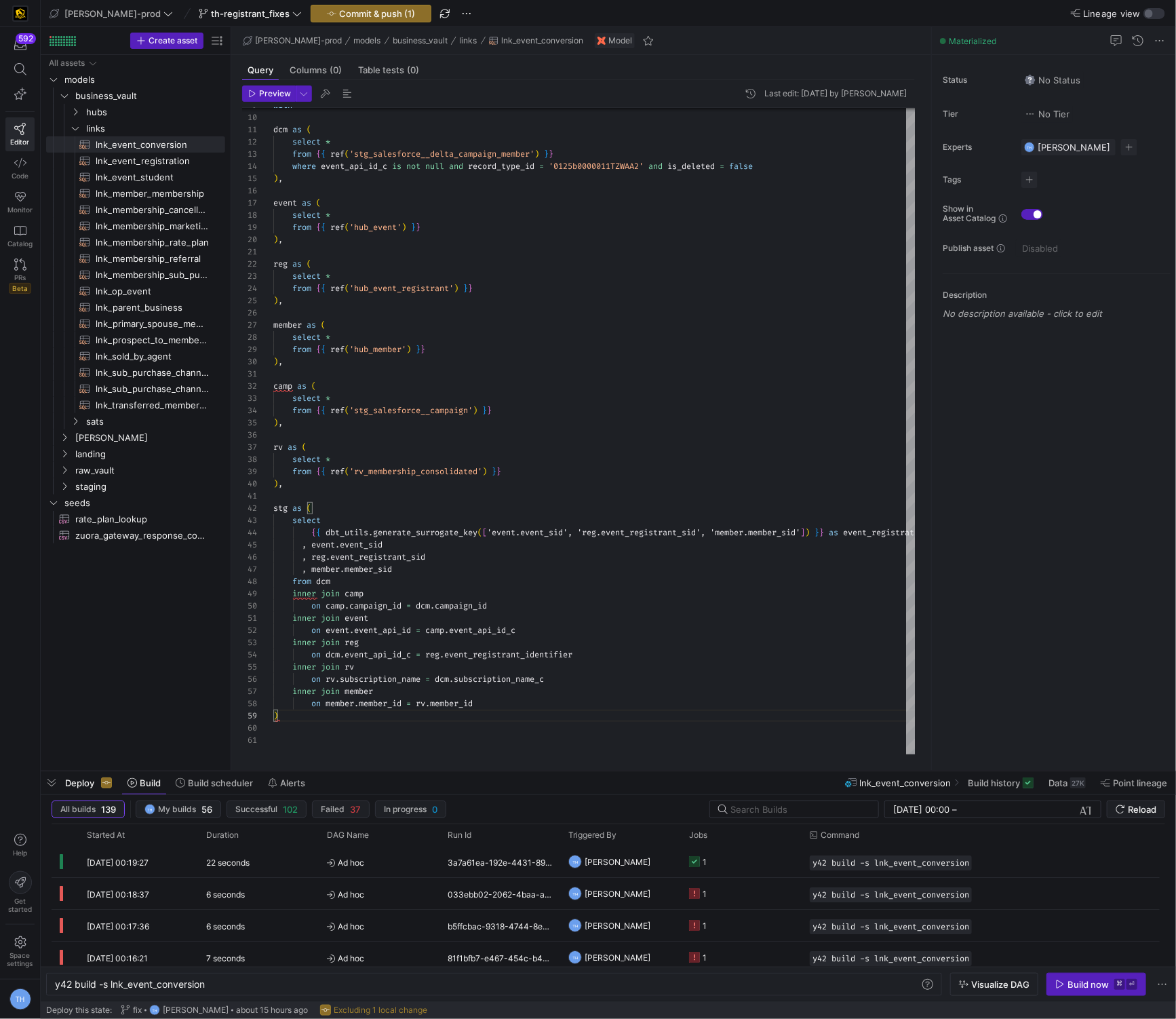
scroll to position [98, 10]
type textarea "inner join event on event.event_api_id = camp.event_api_id_c inner join reg on …"
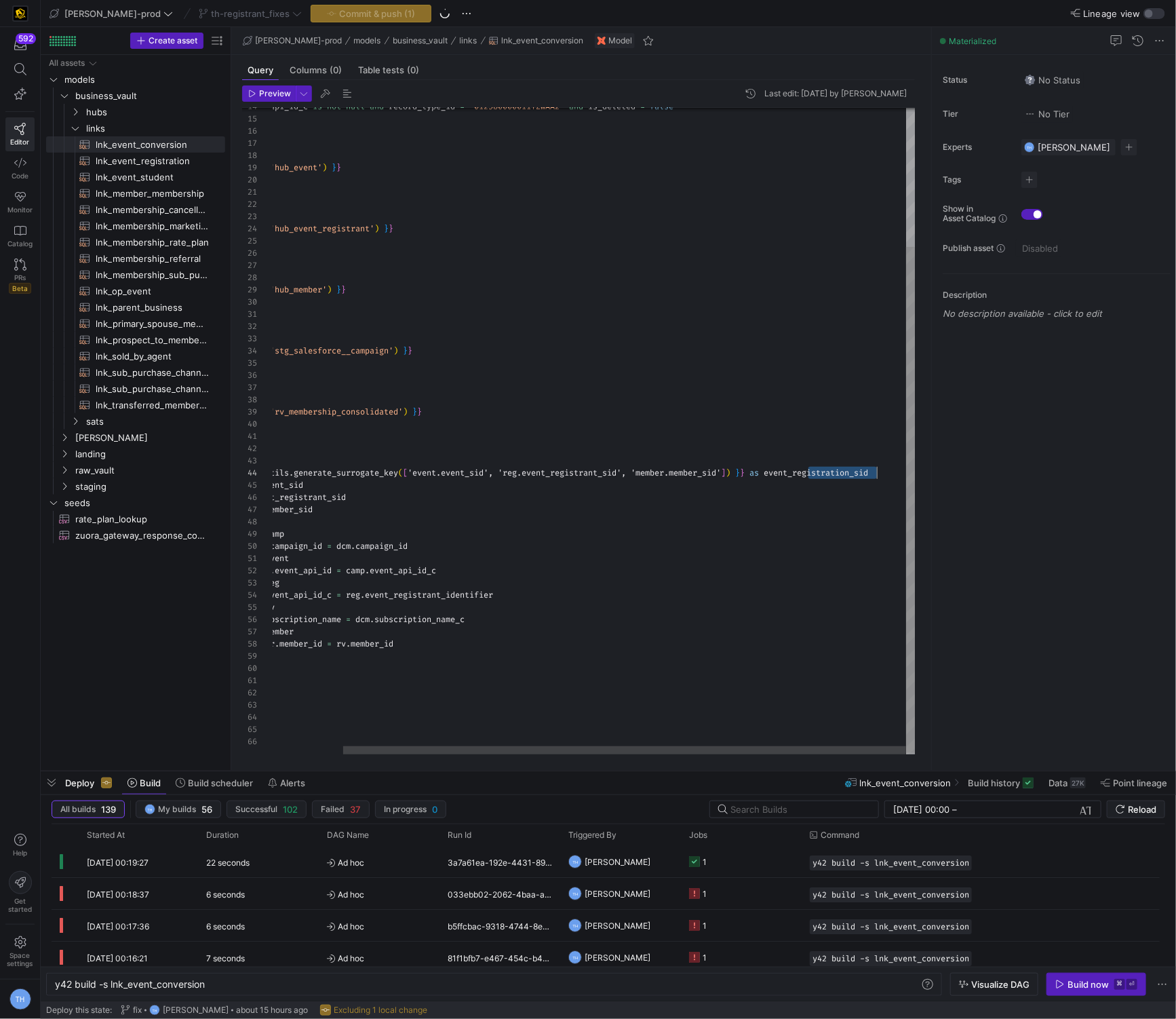
scroll to position [37, 673]
drag, startPoint x: 809, startPoint y: 474, endPoint x: 868, endPoint y: 472, distance: 59.0
click at [376, 472] on div "where event_api_id_c is not null and record_type_id = '0125b0000011TZWAA2' and …" at bounding box center [555, 342] width 722 height 825
click at [376, 512] on div "where event_api_id_c is not null and record_type_id = '0125b0000011TZWAA2' and …" at bounding box center [560, 342] width 732 height 825
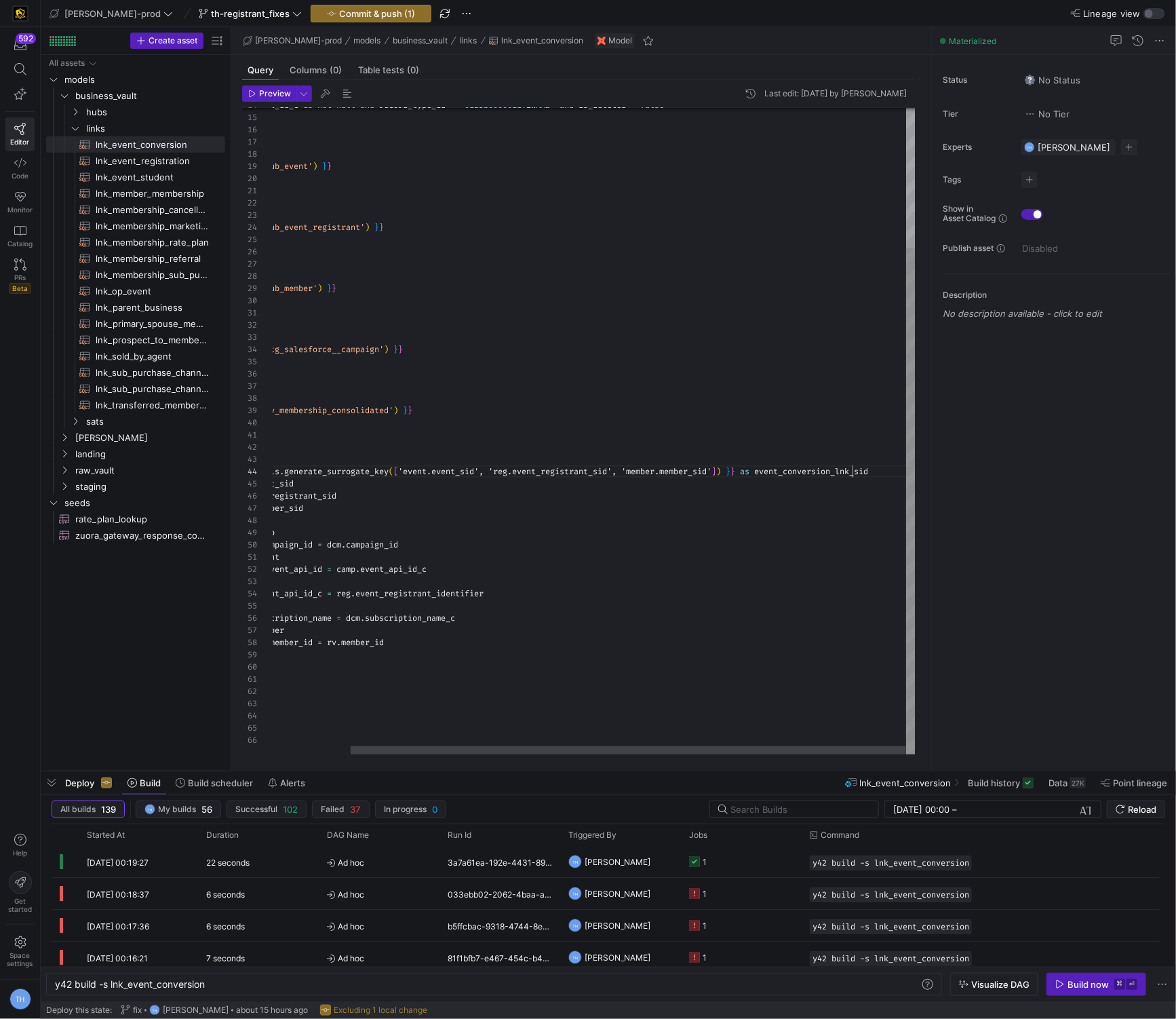
scroll to position [37, 668]
click at [376, 472] on div "where event_api_id_c is not null and record_type_id = '0125b0000011TZWAA2' and …" at bounding box center [550, 341] width 732 height 825
click at [376, 530] on div "where event_api_id_c is not null and record_type_id = '0125b0000011TZWAA2' and …" at bounding box center [552, 341] width 736 height 825
drag, startPoint x: 765, startPoint y: 472, endPoint x: 901, endPoint y: 472, distance: 136.0
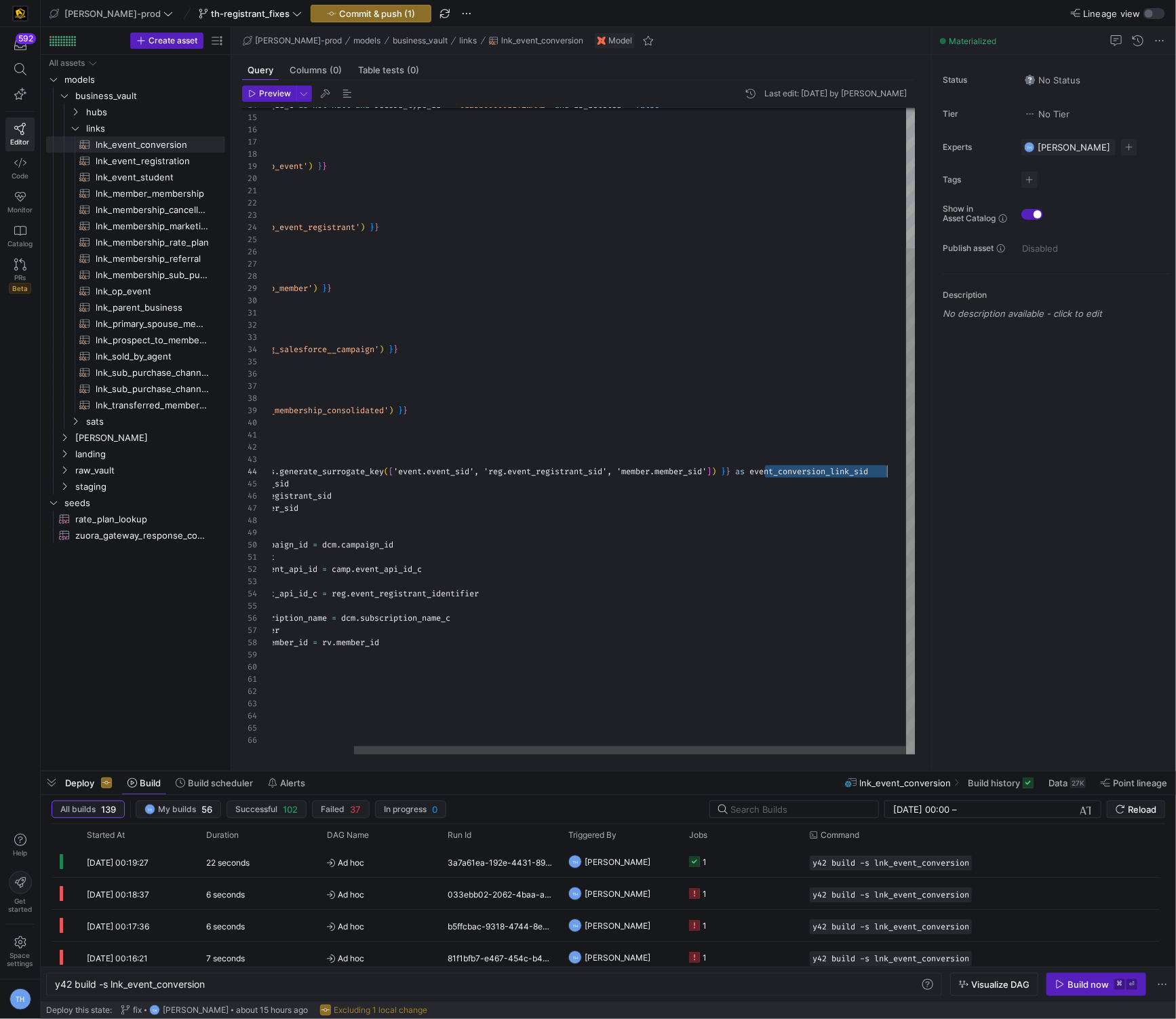
click at [376, 472] on div "where event_api_id_c is not null and record_type_id = '0125b0000011TZWAA2' and …" at bounding box center [547, 341] width 736 height 825
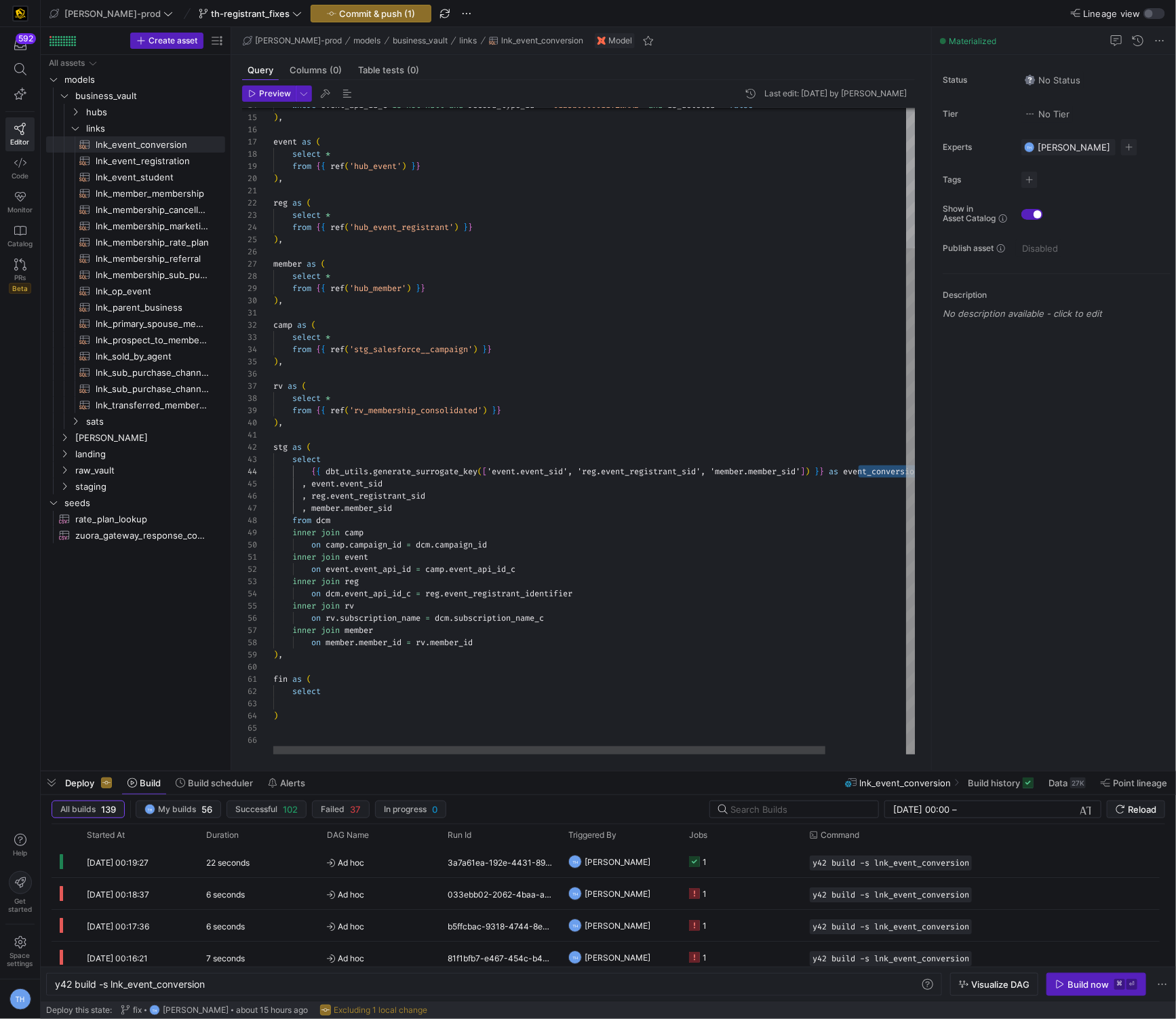
scroll to position [23, 0]
click at [376, 705] on div "where event_api_id_c is not null and record_type_id = '0125b0000011TZWAA2' and …" at bounding box center [641, 341] width 736 height 825
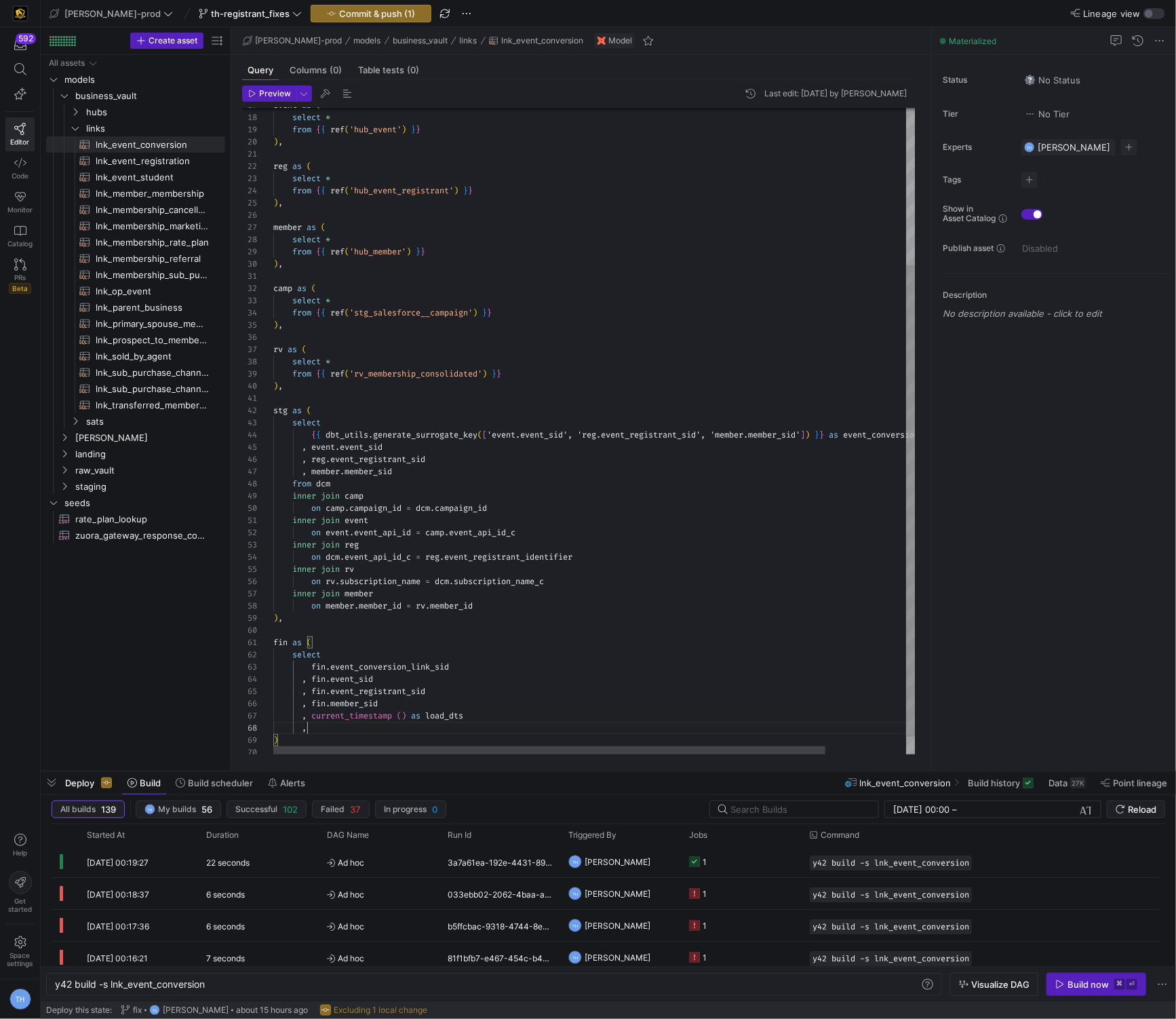
scroll to position [85, 39]
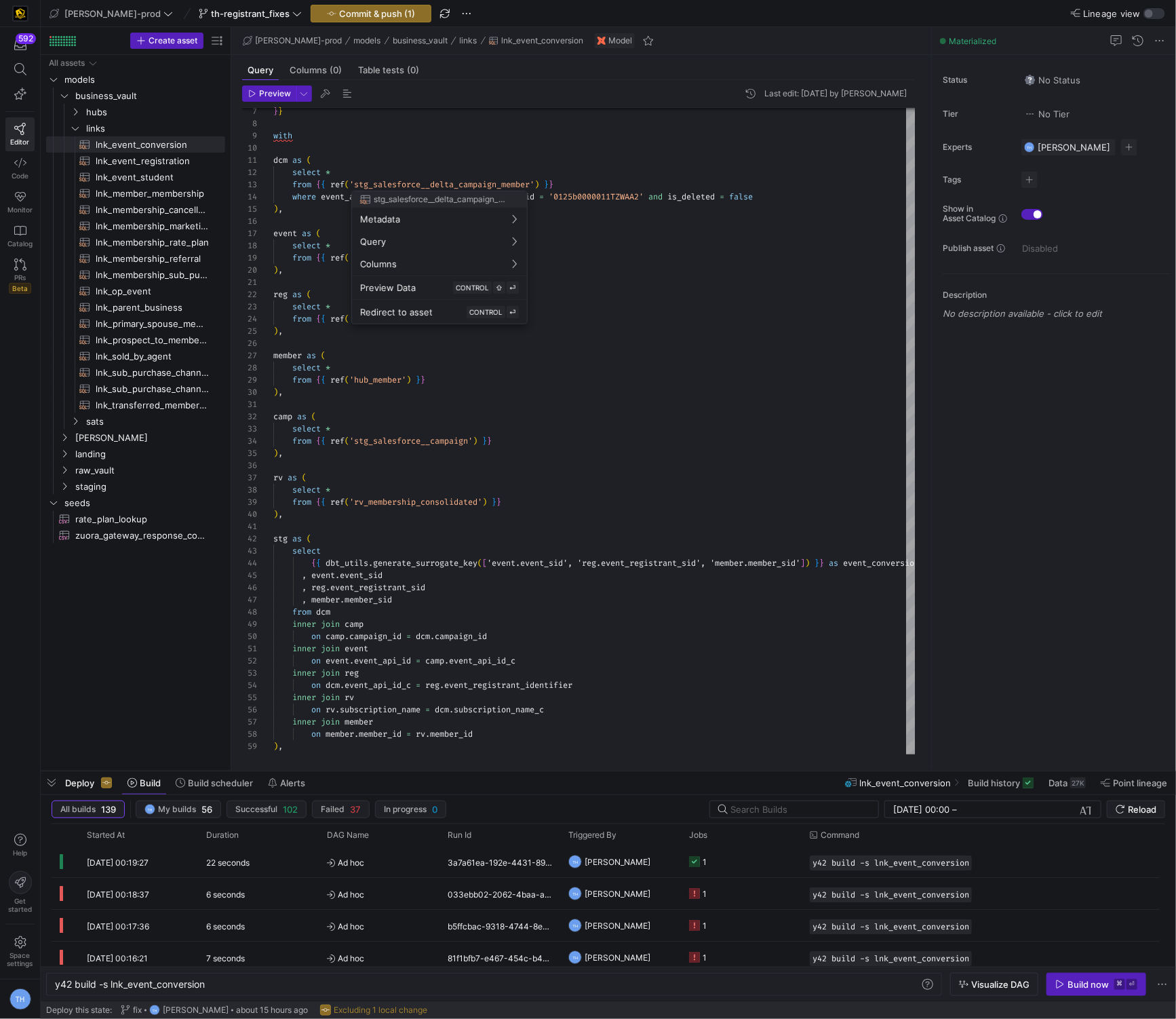
click at [373, 172] on div at bounding box center [588, 510] width 1176 height 1019
click at [358, 182] on div at bounding box center [588, 510] width 1176 height 1019
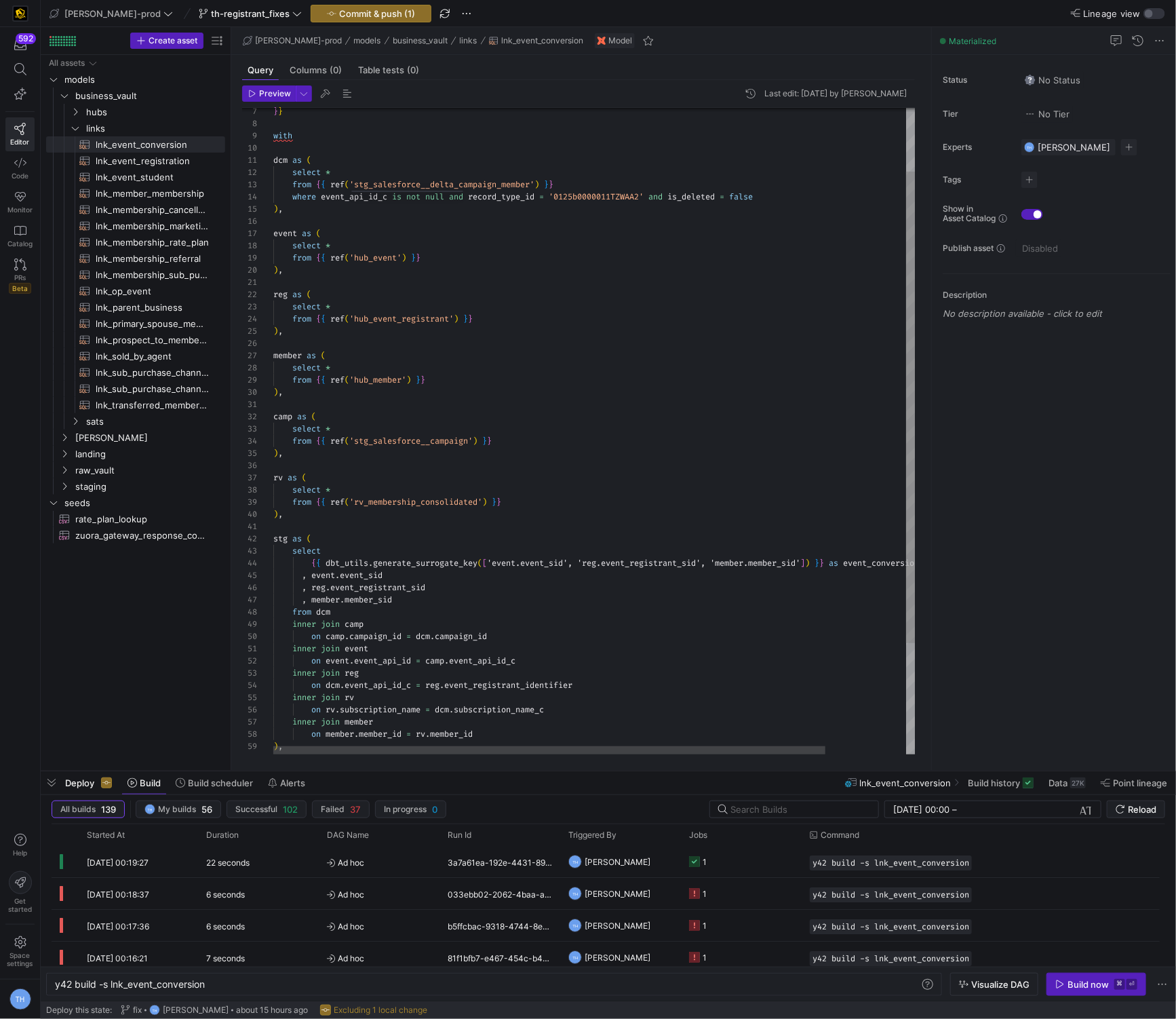
click at [358, 182] on div "event as ( select * from { { ref ( 'hub_event' ) } } ) , reg as ( select * from…" at bounding box center [641, 463] width 736 height 886
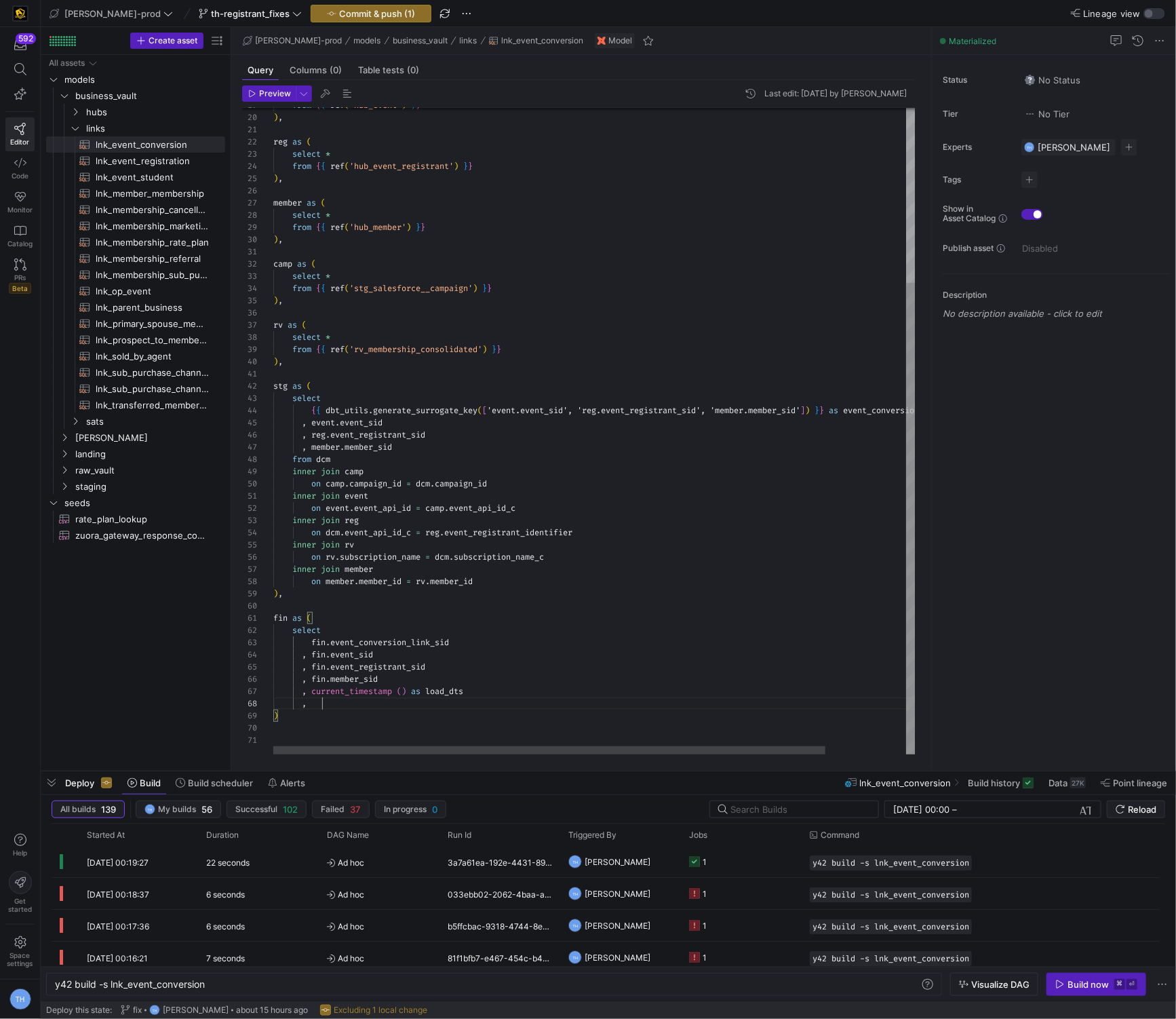
click at [376, 702] on div "from { { ref ( 'hub_event' ) } } ) , reg as ( select * from { { ref ( 'hub_even…" at bounding box center [641, 311] width 736 height 886
click at [376, 687] on div "from { { ref ( 'hub_event' ) } } ) , reg as ( select * from { { ref ( 'hub_even…" at bounding box center [641, 311] width 736 height 886
click at [376, 723] on div "from { { ref ( 'hub_event' ) } } ) , reg as ( select * from { { ref ( 'hub_even…" at bounding box center [641, 311] width 736 height 886
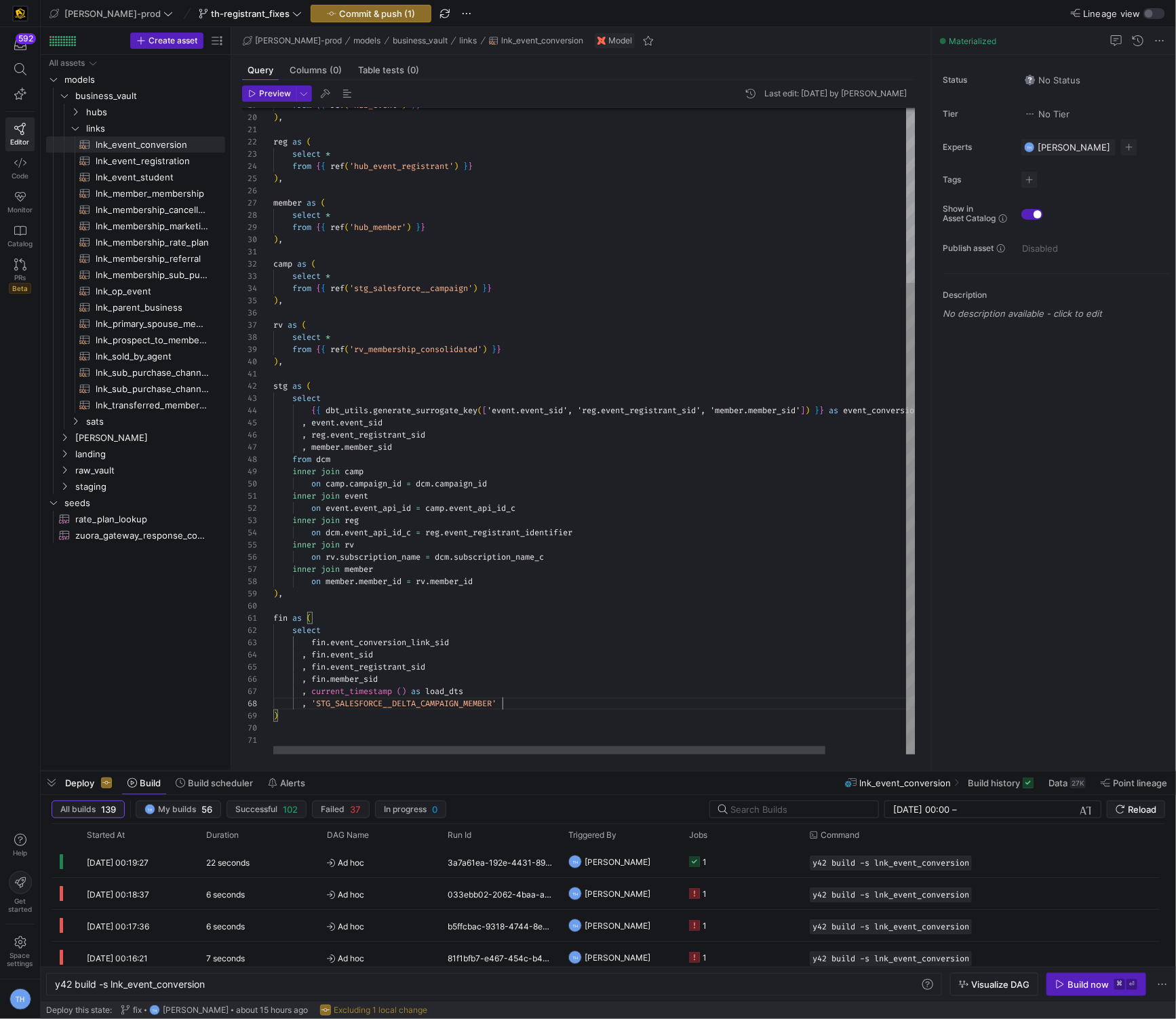
click at [376, 706] on div "from { { ref ( 'hub_event' ) } } ) , reg as ( select * from { { ref ( 'hub_even…" at bounding box center [641, 311] width 736 height 886
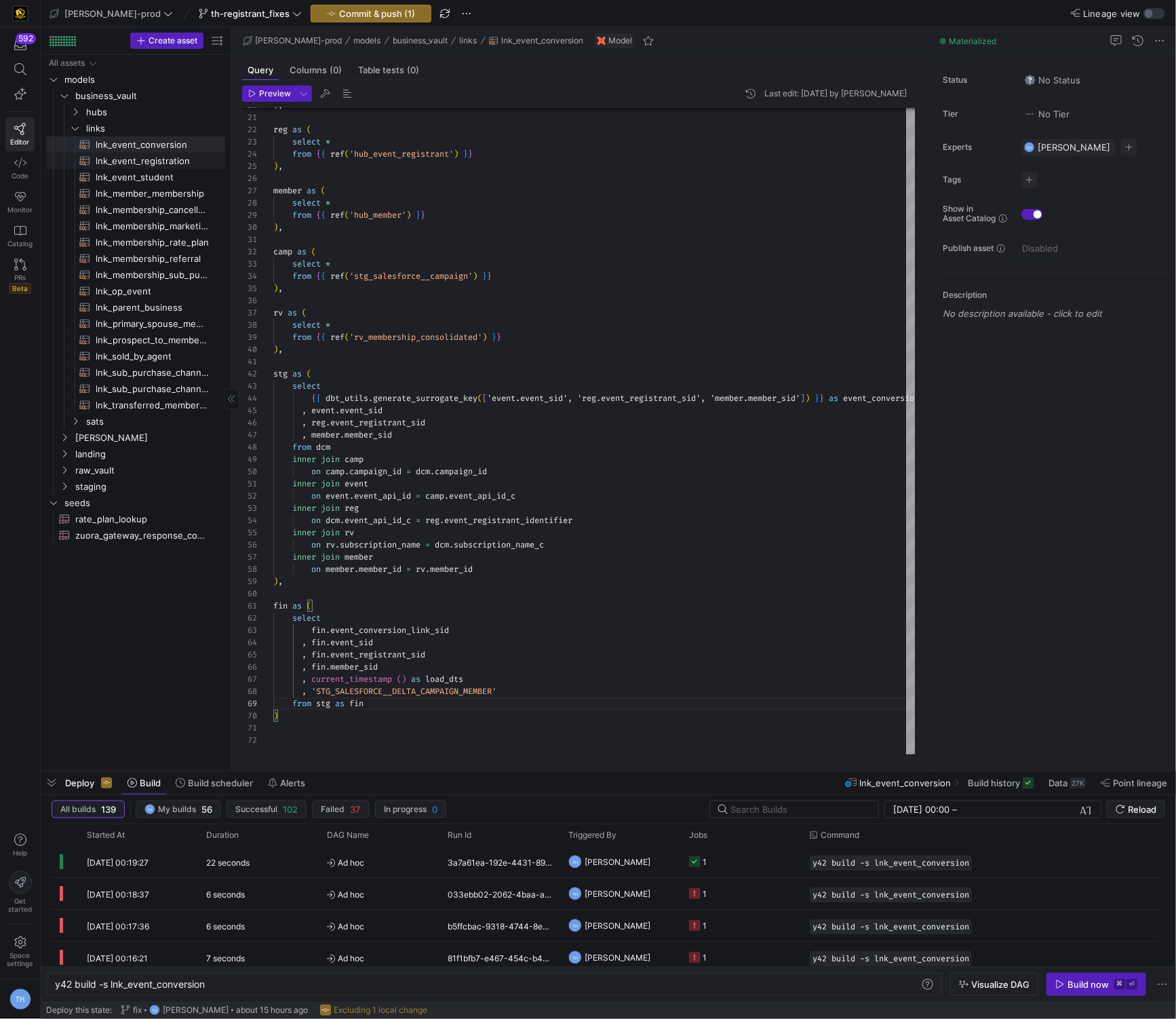
click at [159, 162] on span "lnk_event_registration​​​​​​​​​​" at bounding box center [153, 161] width 114 height 15
type textarea "{{ config( materialized='incremental', incremental_strategy='merge', unique_key…"
type textarea "y42 build -s lnk_event_registration"
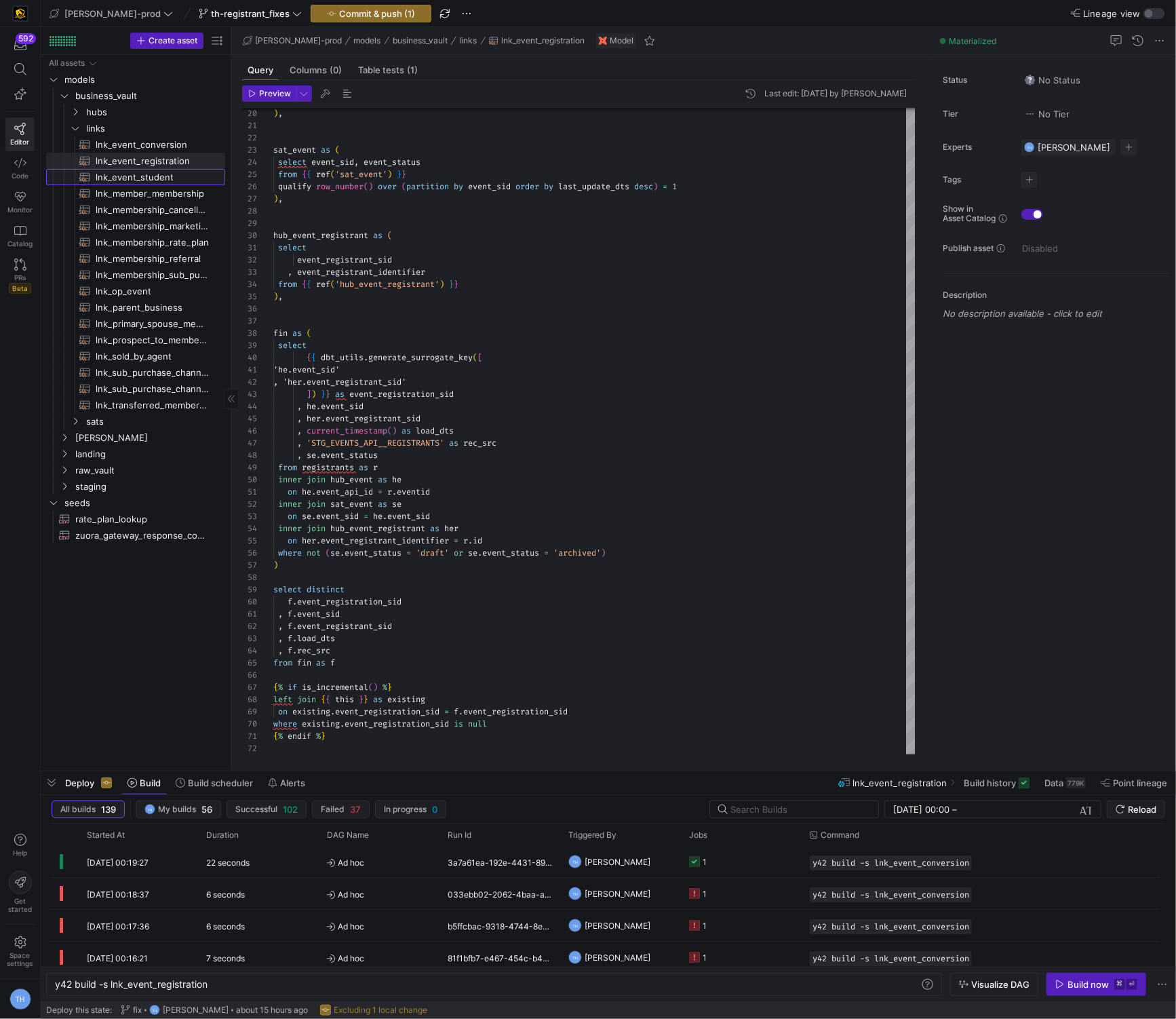
click at [123, 179] on span "lnk_event_student​​​​​​​​​​" at bounding box center [153, 177] width 114 height 15
type textarea "{{ config( materialized='incremental', incremental_strategy='merge', unique_key…"
type textarea "y42 build -s lnk_event_student"
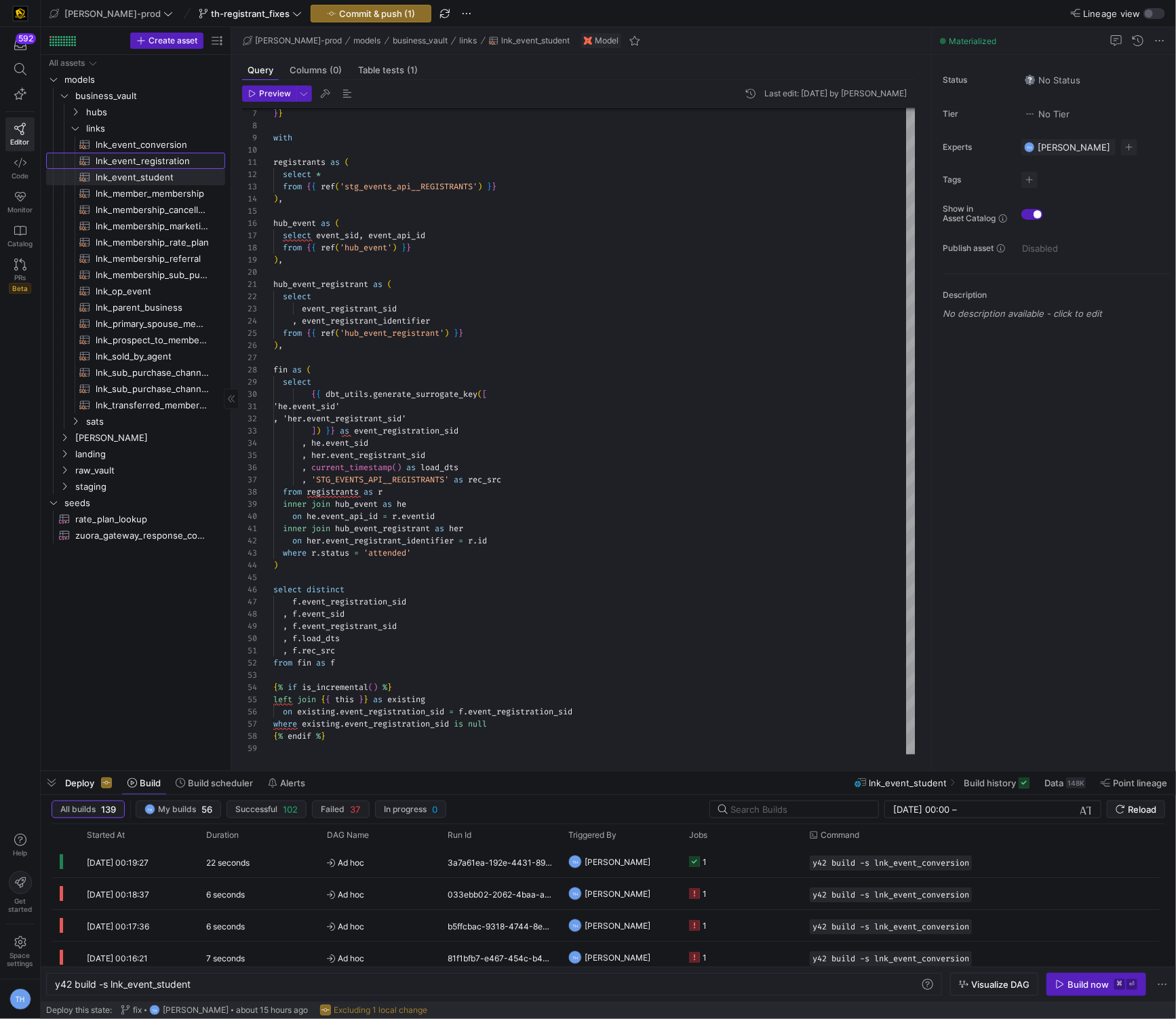
click at [127, 157] on span "lnk_event_registration​​​​​​​​​​" at bounding box center [153, 161] width 114 height 15
type textarea "{{ config( materialized='incremental', incremental_strategy='merge', unique_key…"
type textarea "y42 build -s lnk_event_registration"
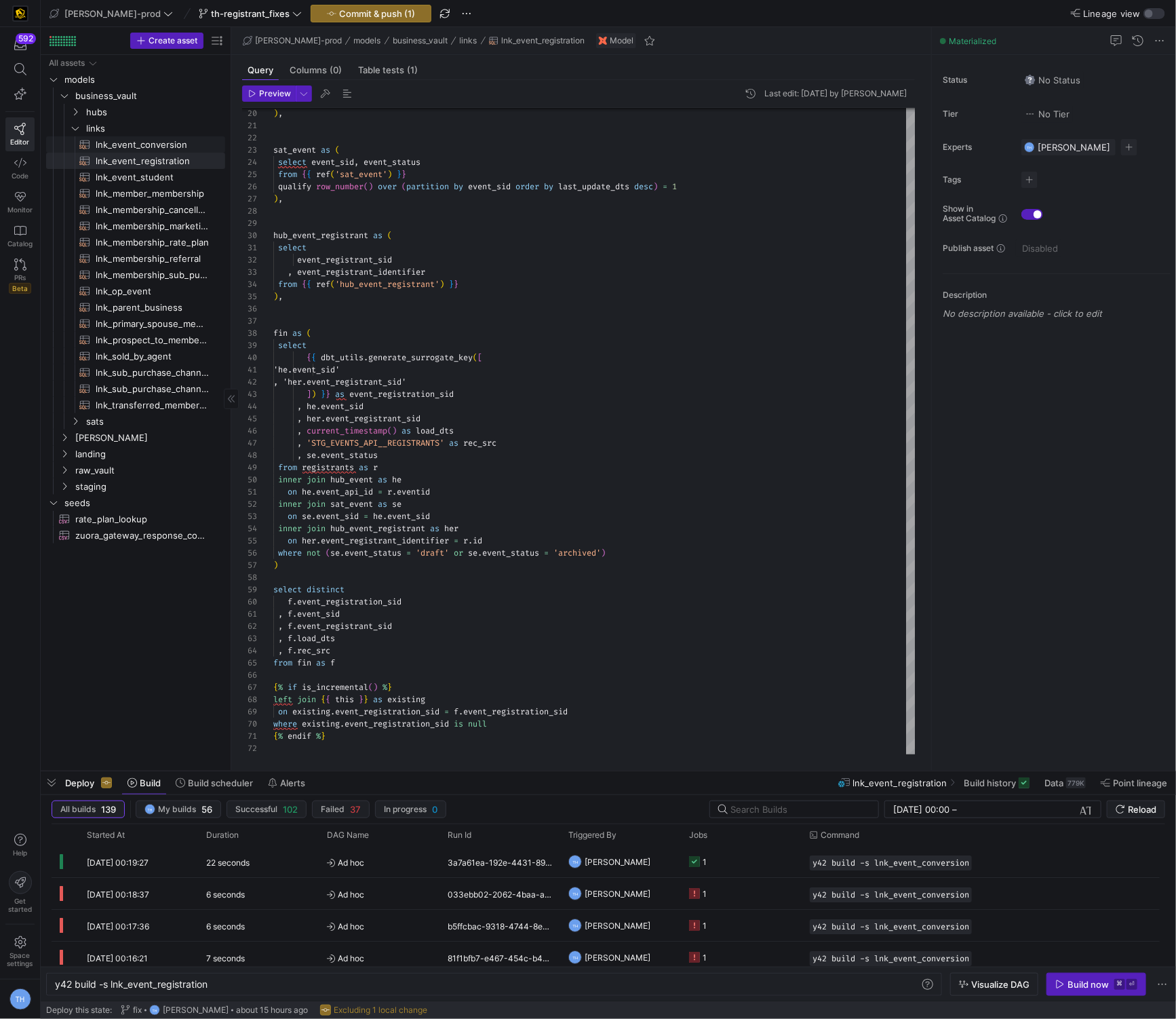
click at [132, 145] on span "lnk_event_conversion​​​​​​​​​​" at bounding box center [153, 145] width 114 height 15
type textarea "{{ config( materialized='incremental', incremental_strategy='merge', unique_key…"
type textarea "y42 build -s lnk_event_conversion"
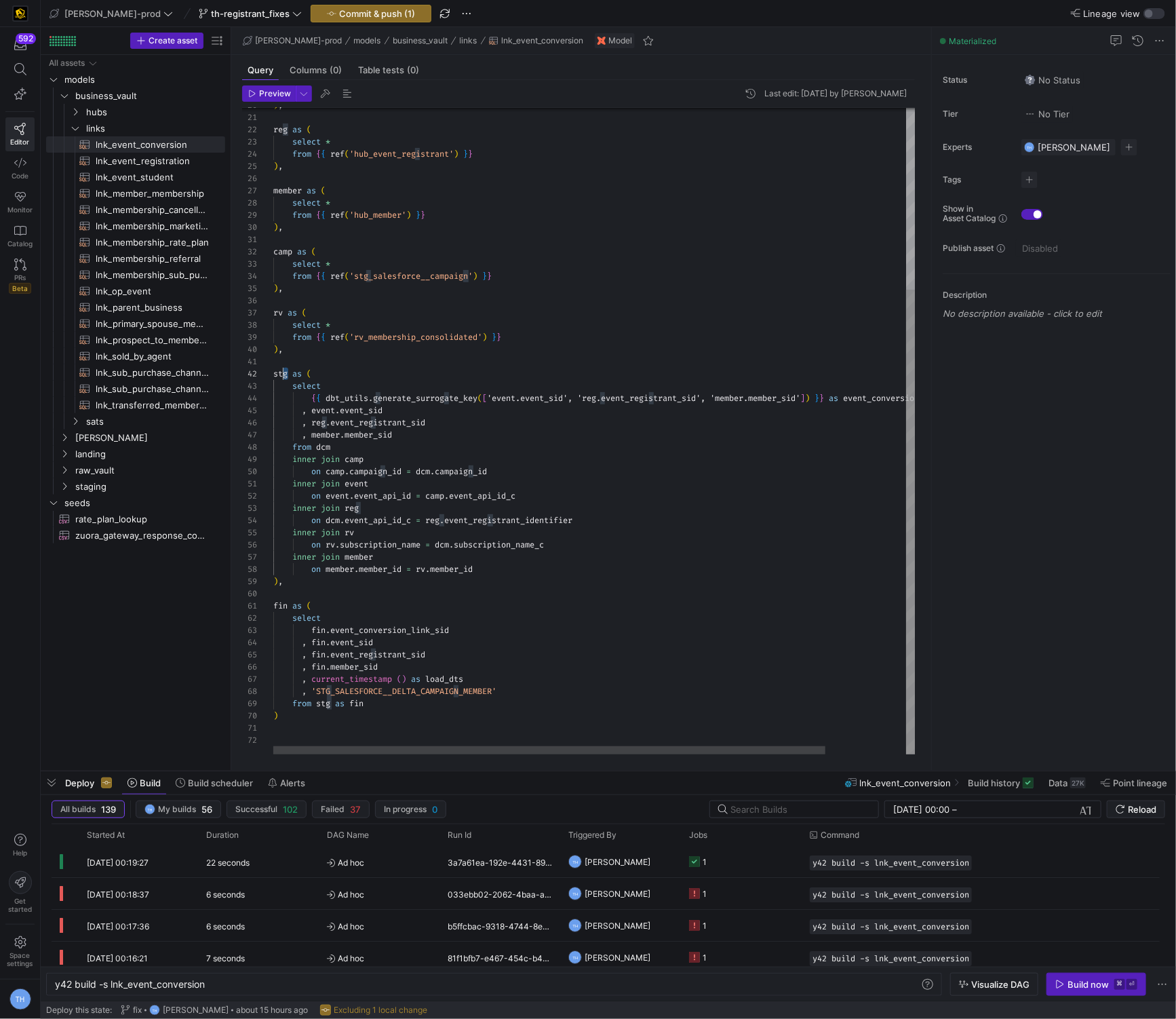
scroll to position [12, 0]
drag, startPoint x: 290, startPoint y: 374, endPoint x: 268, endPoint y: 374, distance: 22.0
click at [274, 374] on div ") , reg as ( select * from { { ref ( 'hub_event_registrant' ) } } ) , member as…" at bounding box center [641, 305] width 736 height 898
click at [337, 618] on div ") , reg as ( select * from { { ref ( 'hub_event_registrant' ) } } ) , member as…" at bounding box center [641, 305] width 736 height 898
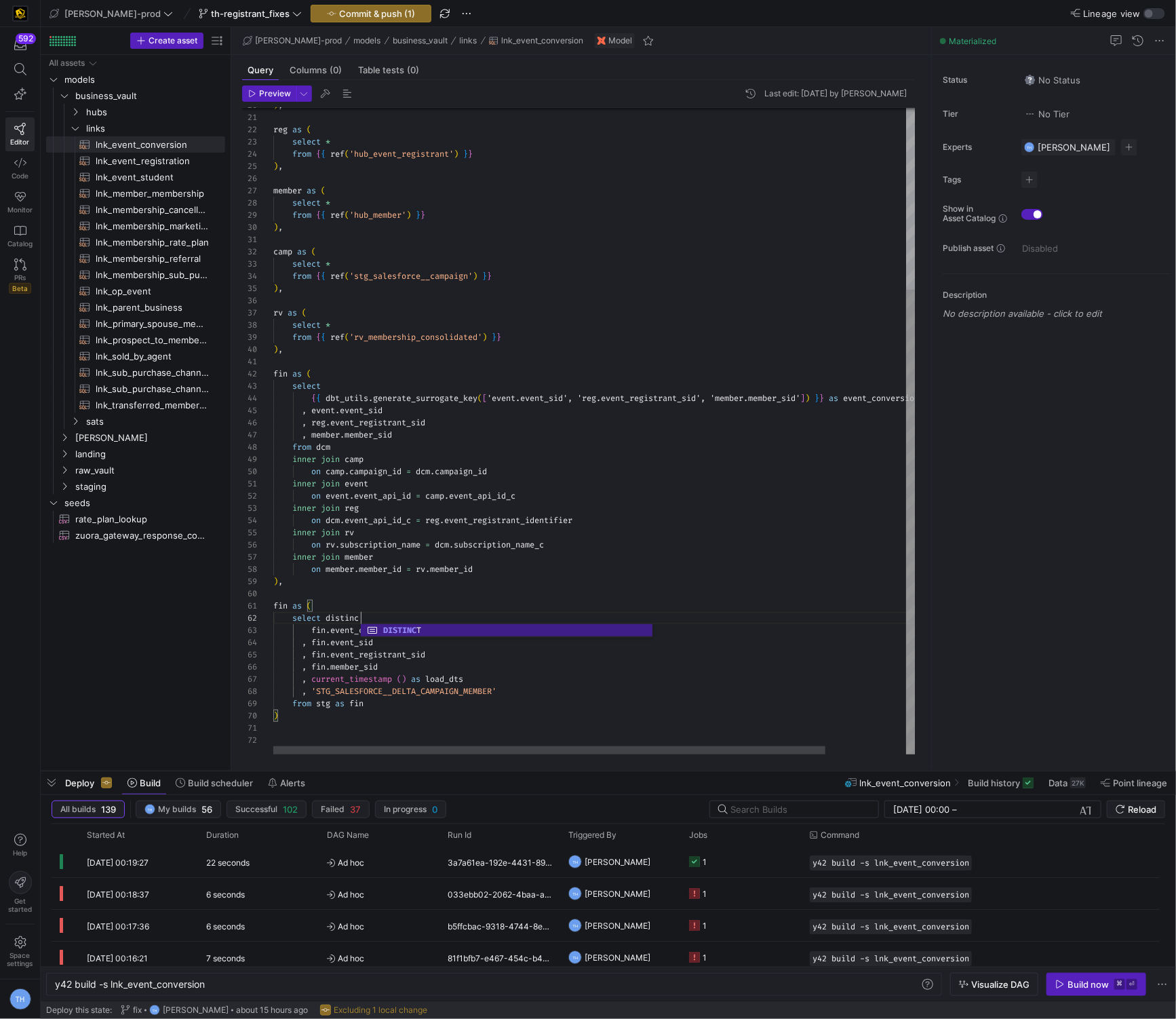
type textarea "fin as ( select distinct fin.event_conversion_link_sid , fin.event_sid , fin.ev…"
click at [333, 726] on div ") , reg as ( select * from { { ref ( 'hub_event_registrant' ) } } ) , member as…" at bounding box center [641, 305] width 736 height 898
drag, startPoint x: 371, startPoint y: 705, endPoint x: 315, endPoint y: 704, distance: 56.0
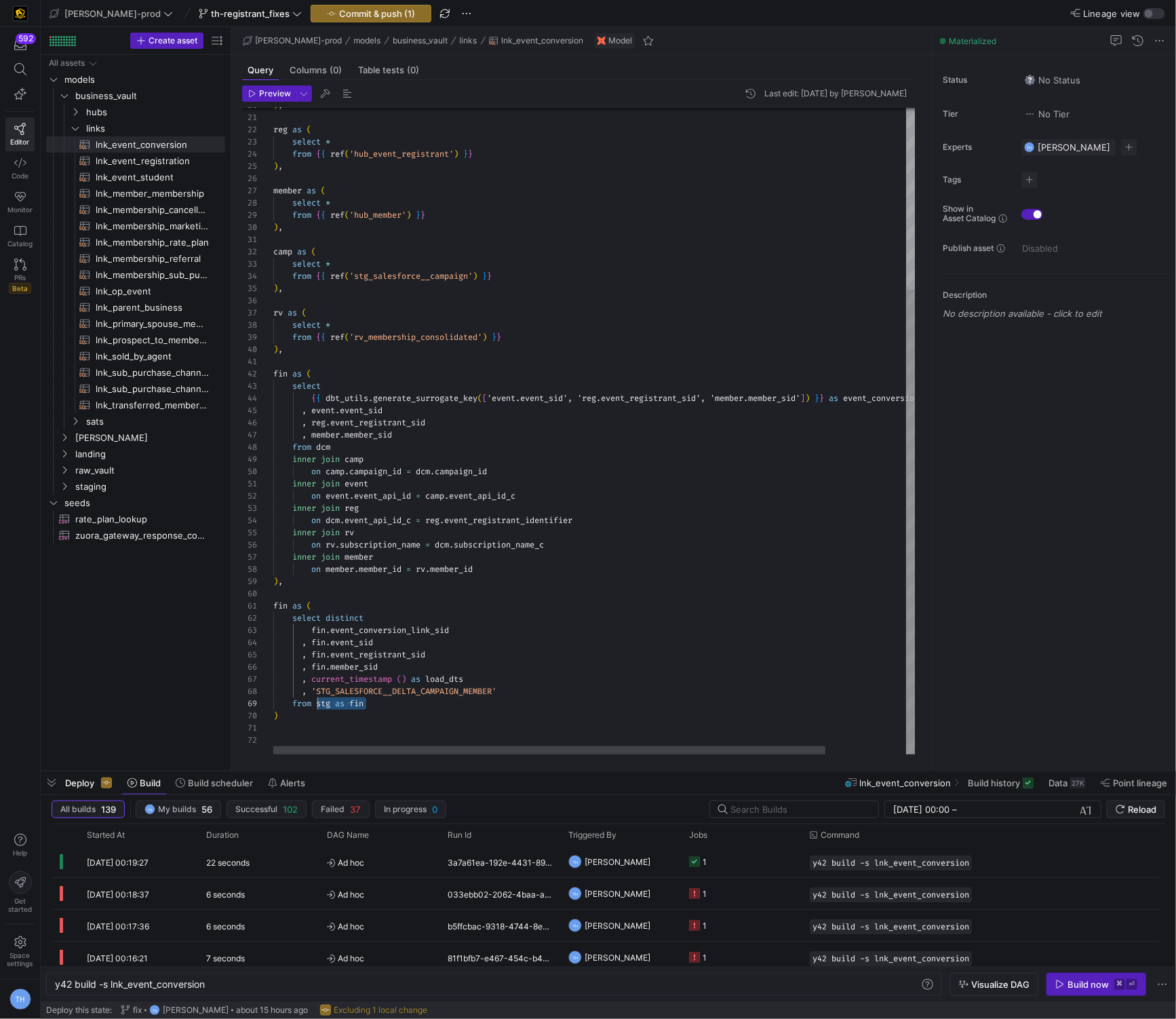
click at [315, 704] on div ") , reg as ( select * from { { ref ( 'hub_event_registrant' ) } } ) , member as…" at bounding box center [641, 305] width 736 height 898
click at [320, 721] on div ") , reg as ( select * from { { ref ( 'hub_event_registrant' ) } } ) , member as…" at bounding box center [641, 305] width 736 height 898
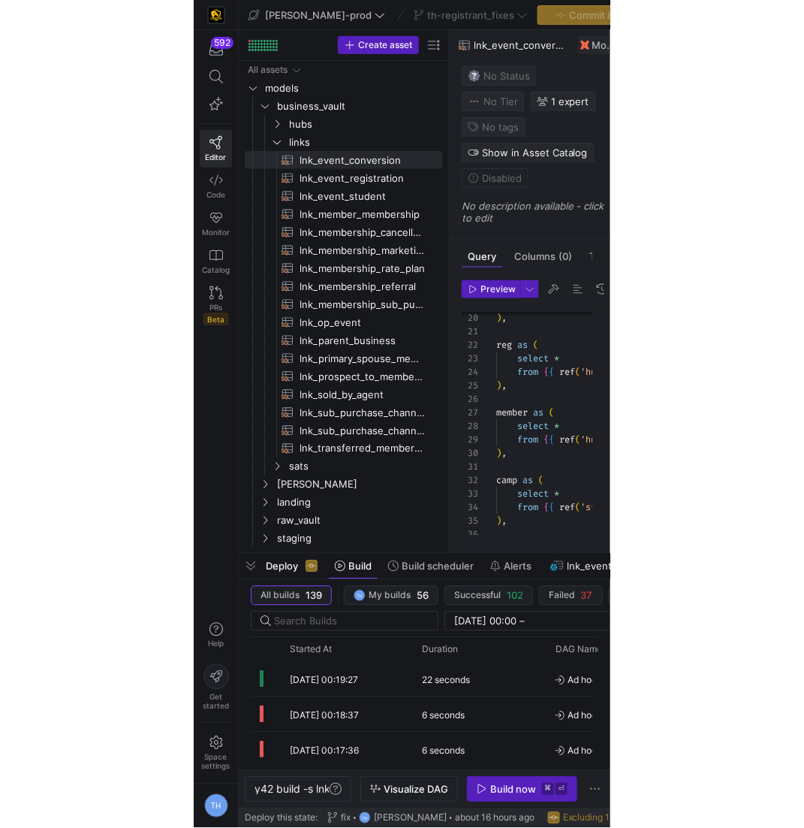
scroll to position [122, 5]
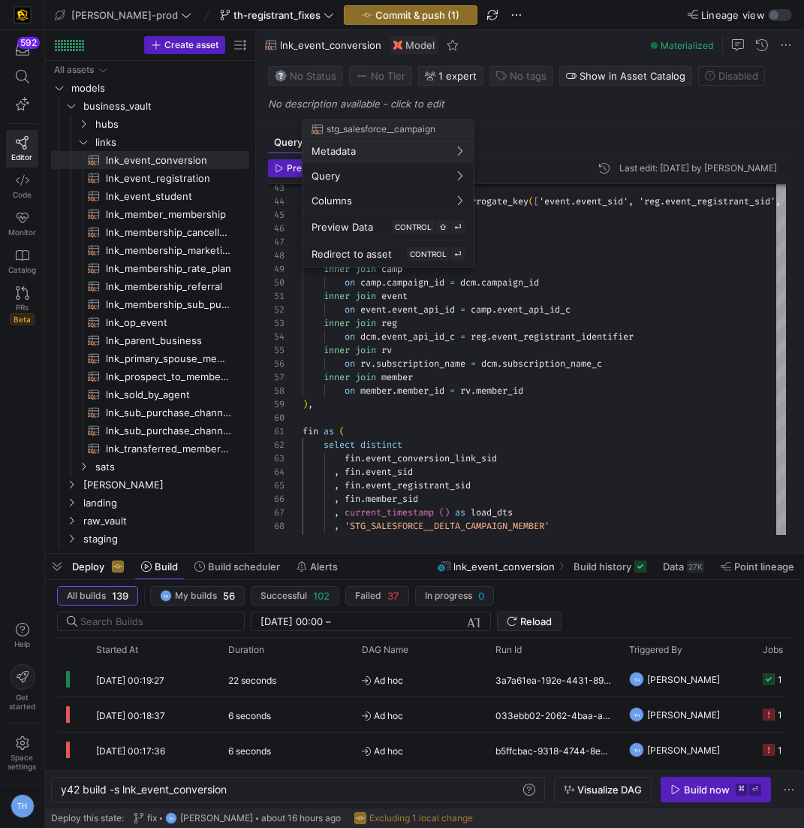
click at [416, 413] on div at bounding box center [402, 414] width 804 height 828
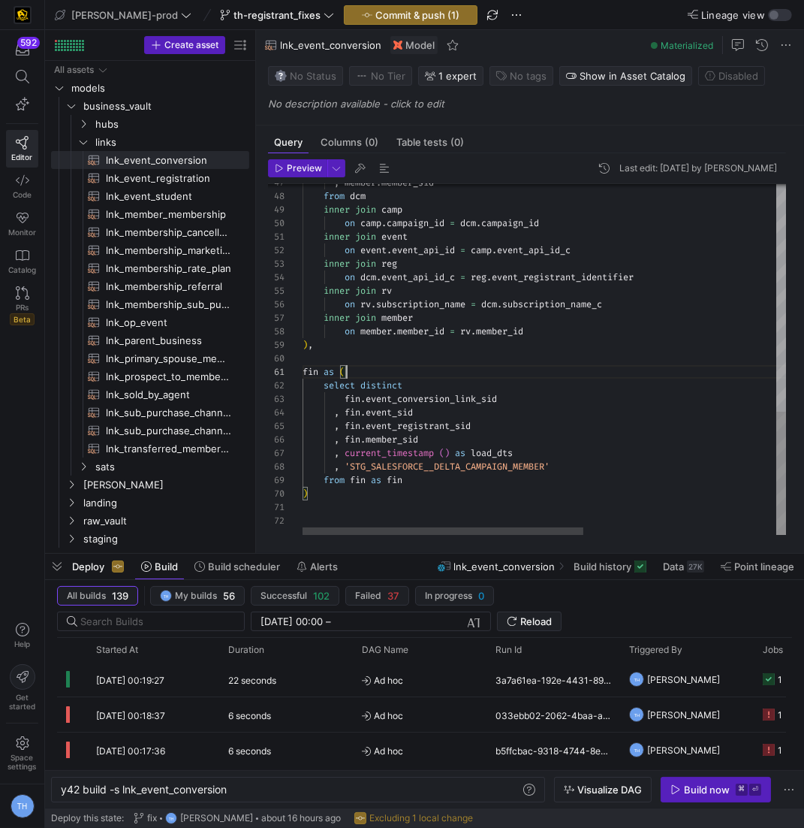
scroll to position [0, 0]
drag, startPoint x: 363, startPoint y: 373, endPoint x: 270, endPoint y: 373, distance: 93.1
click at [303, 373] on div ", member . member_sid from dcm inner join camp on camp . campaign_id = dcm . ca…" at bounding box center [711, 39] width 816 height 994
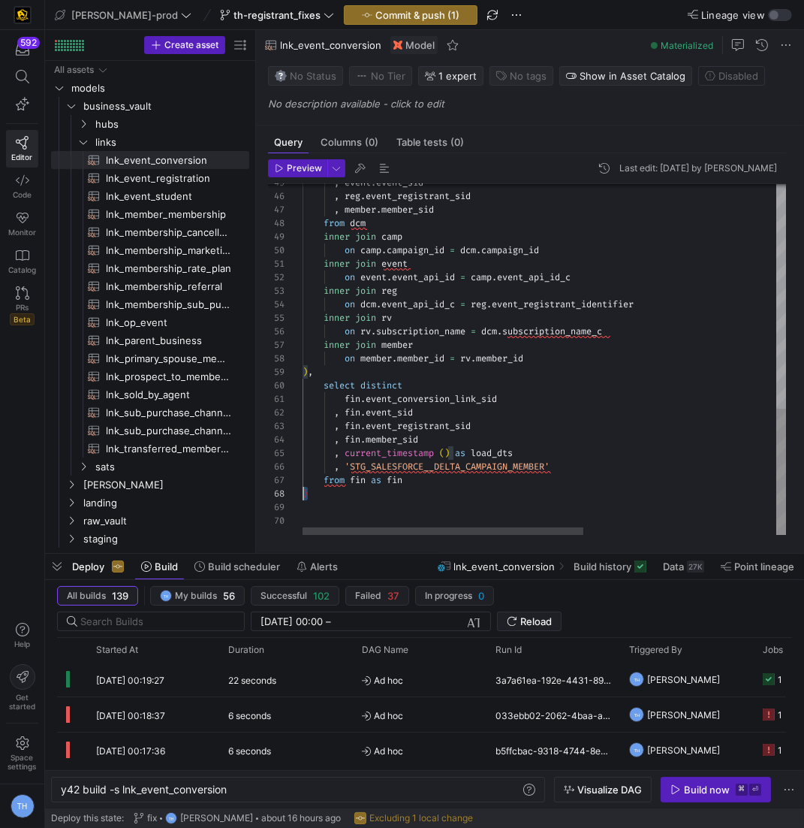
scroll to position [95, 0]
drag, startPoint x: 322, startPoint y: 492, endPoint x: 282, endPoint y: 492, distance: 40.6
click at [303, 492] on div ", member . member_sid from dcm inner join camp on camp . campaign_id = dcm . ca…" at bounding box center [711, 52] width 816 height 967
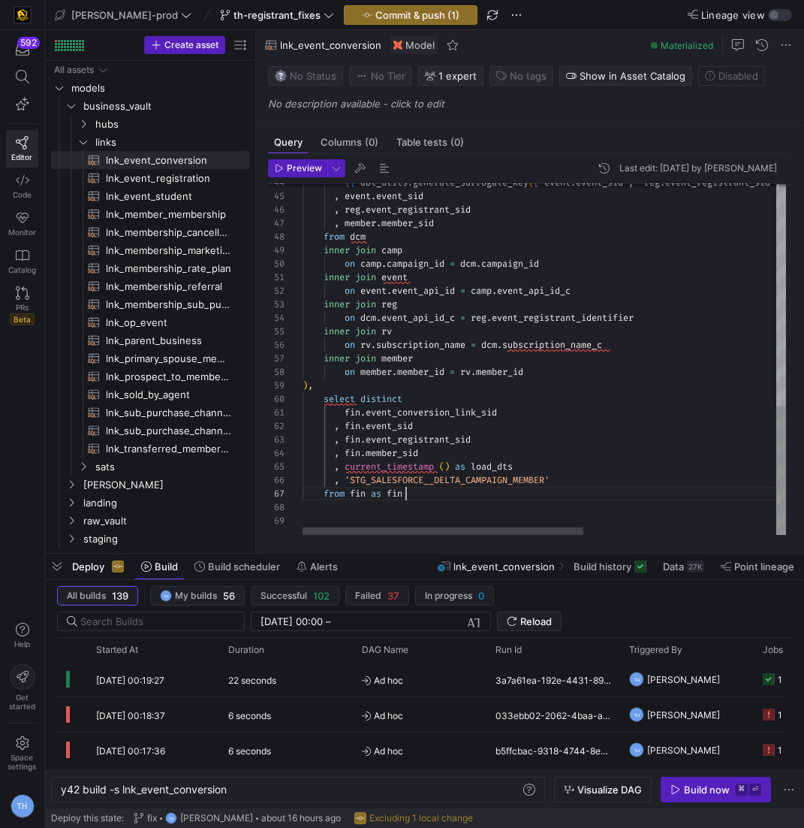
scroll to position [80, 103]
click at [416, 472] on div ", member . member_sid from dcm inner join camp on camp . campaign_id = dcm . ca…" at bounding box center [711, 59] width 816 height 954
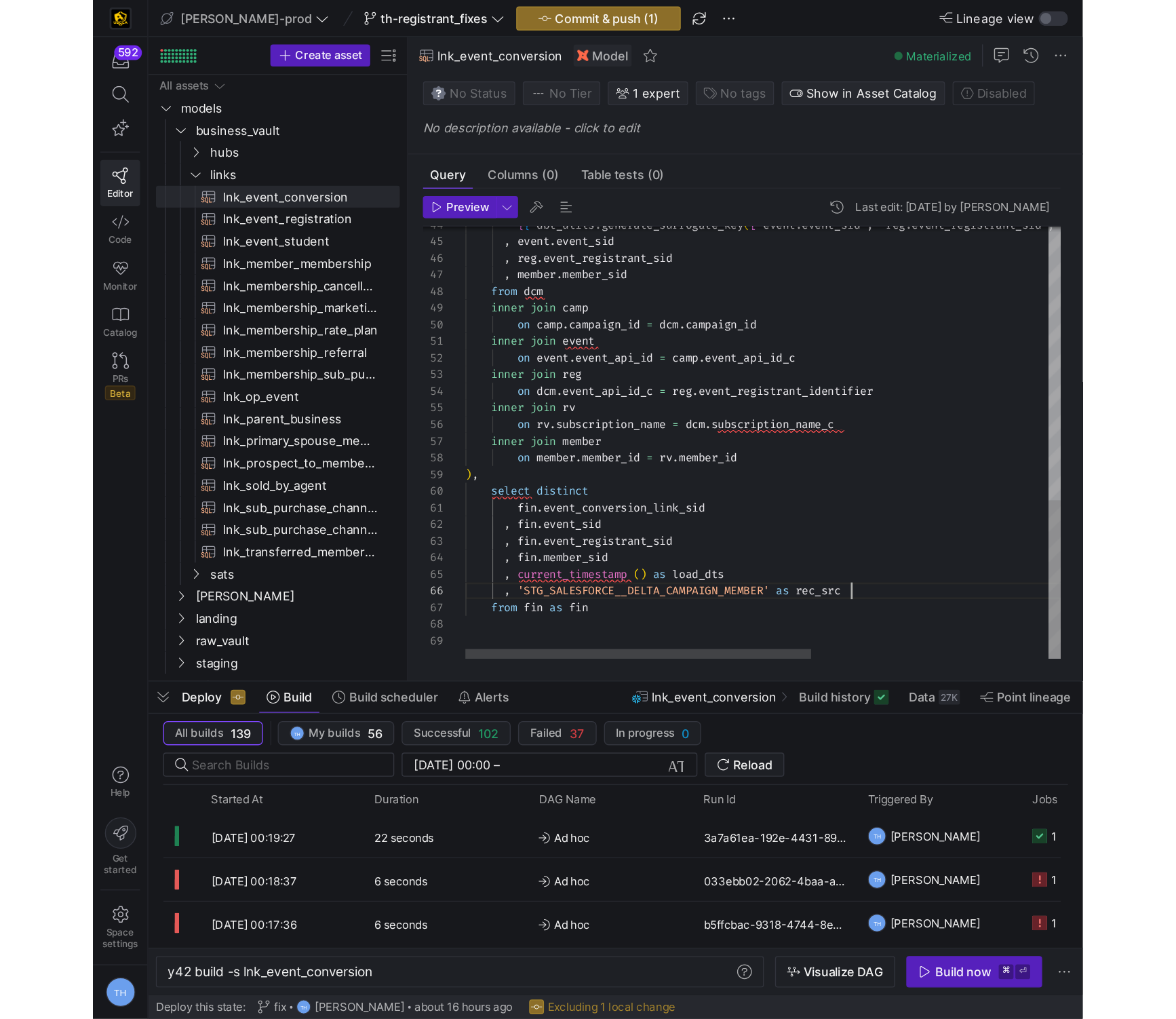
scroll to position [61, 209]
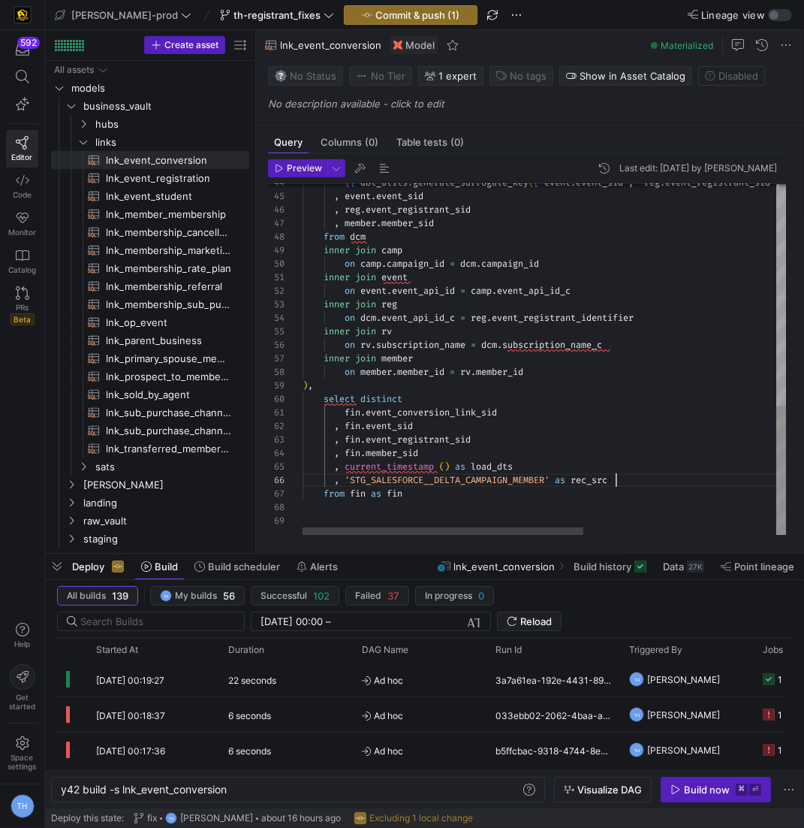
click at [416, 342] on div ", member . member_sid from dcm inner join camp on camp . campaign_id = dcm . ca…" at bounding box center [711, 59] width 816 height 954
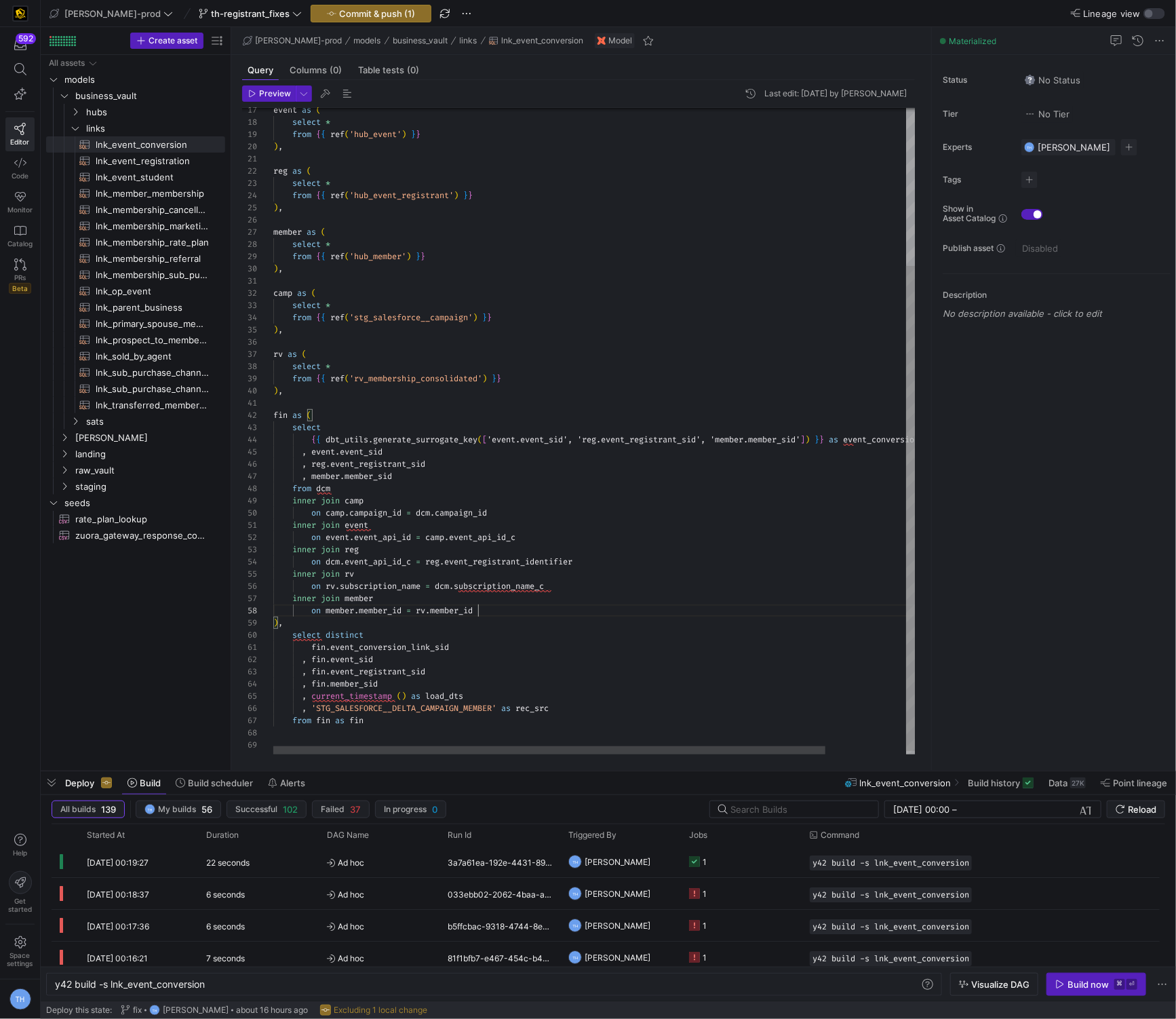
click at [376, 603] on div "{ { dbt_utils . generate_surrogate_key ( [ 'event.event_sid', 'reg.event_regist…" at bounding box center [641, 329] width 736 height 862
click at [376, 578] on div "{ { dbt_utils . generate_surrogate_key ( [ 'event.event_sid', 'reg.event_regist…" at bounding box center [641, 326] width 736 height 862
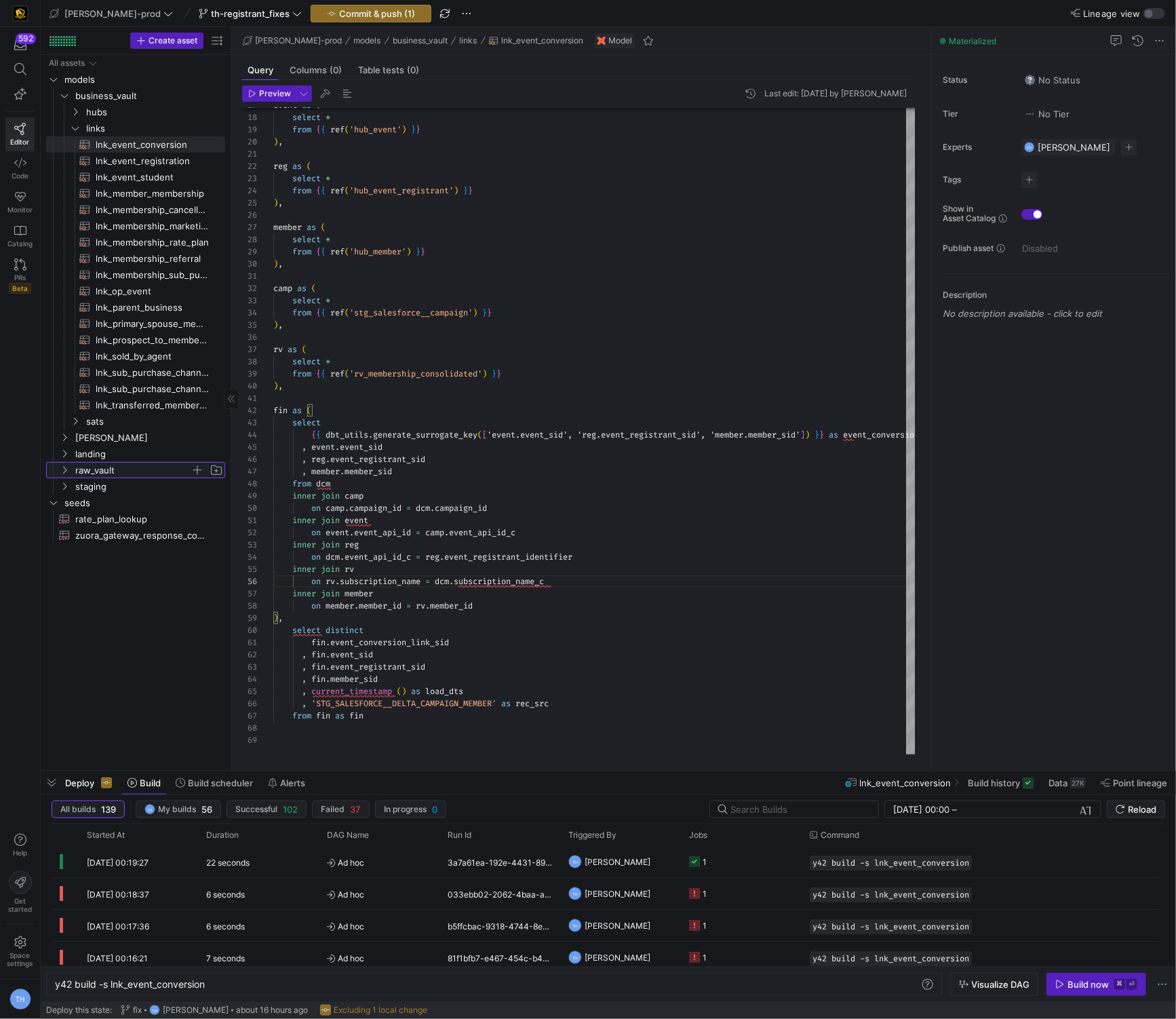
click at [121, 472] on span "raw_vault" at bounding box center [133, 470] width 116 height 15
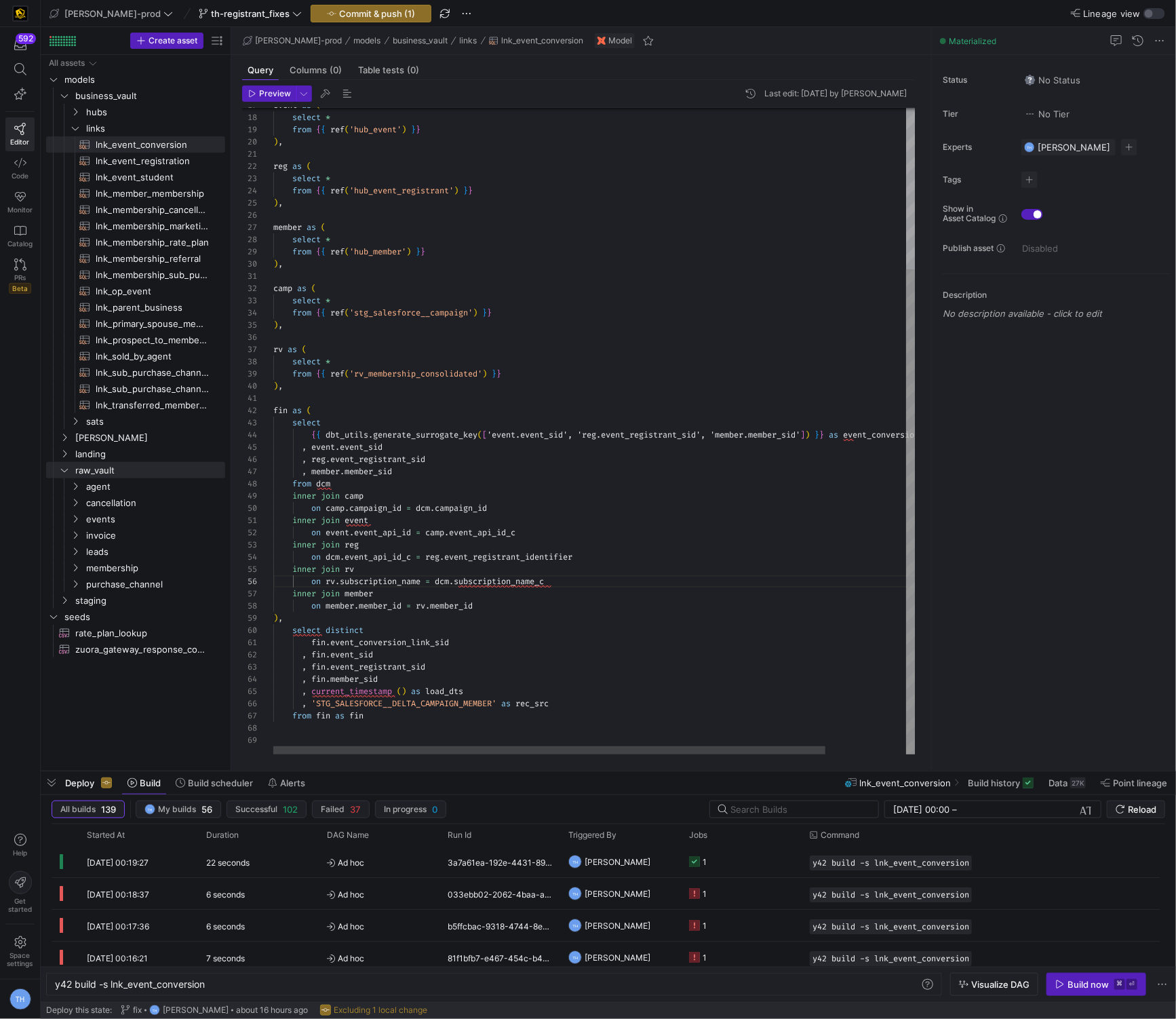
click at [376, 432] on div "{ { dbt_utils . generate_surrogate_key ( [ 'event.event_sid', 'reg.event_regist…" at bounding box center [641, 323] width 736 height 862
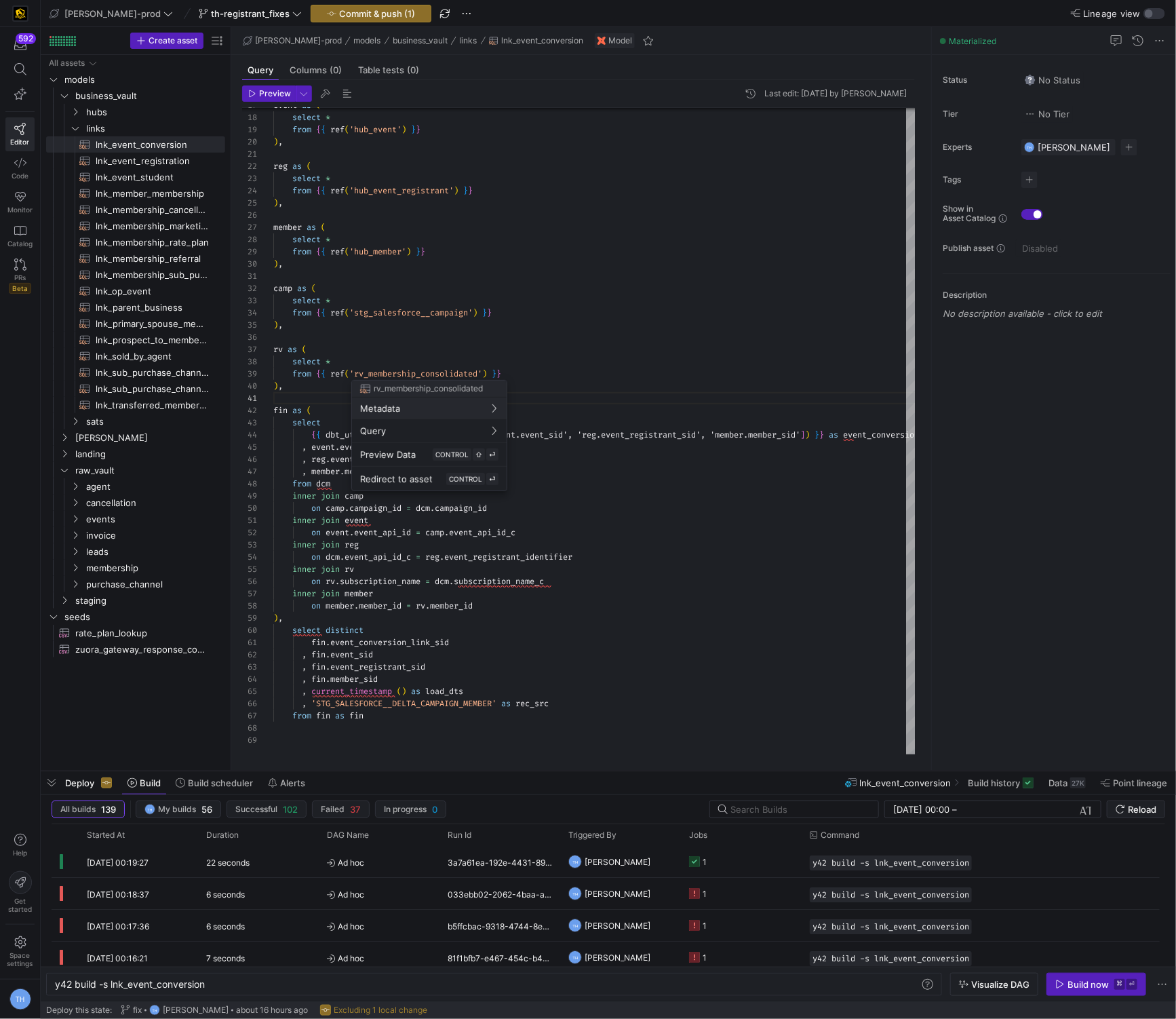
click at [376, 330] on div at bounding box center [588, 510] width 1176 height 1019
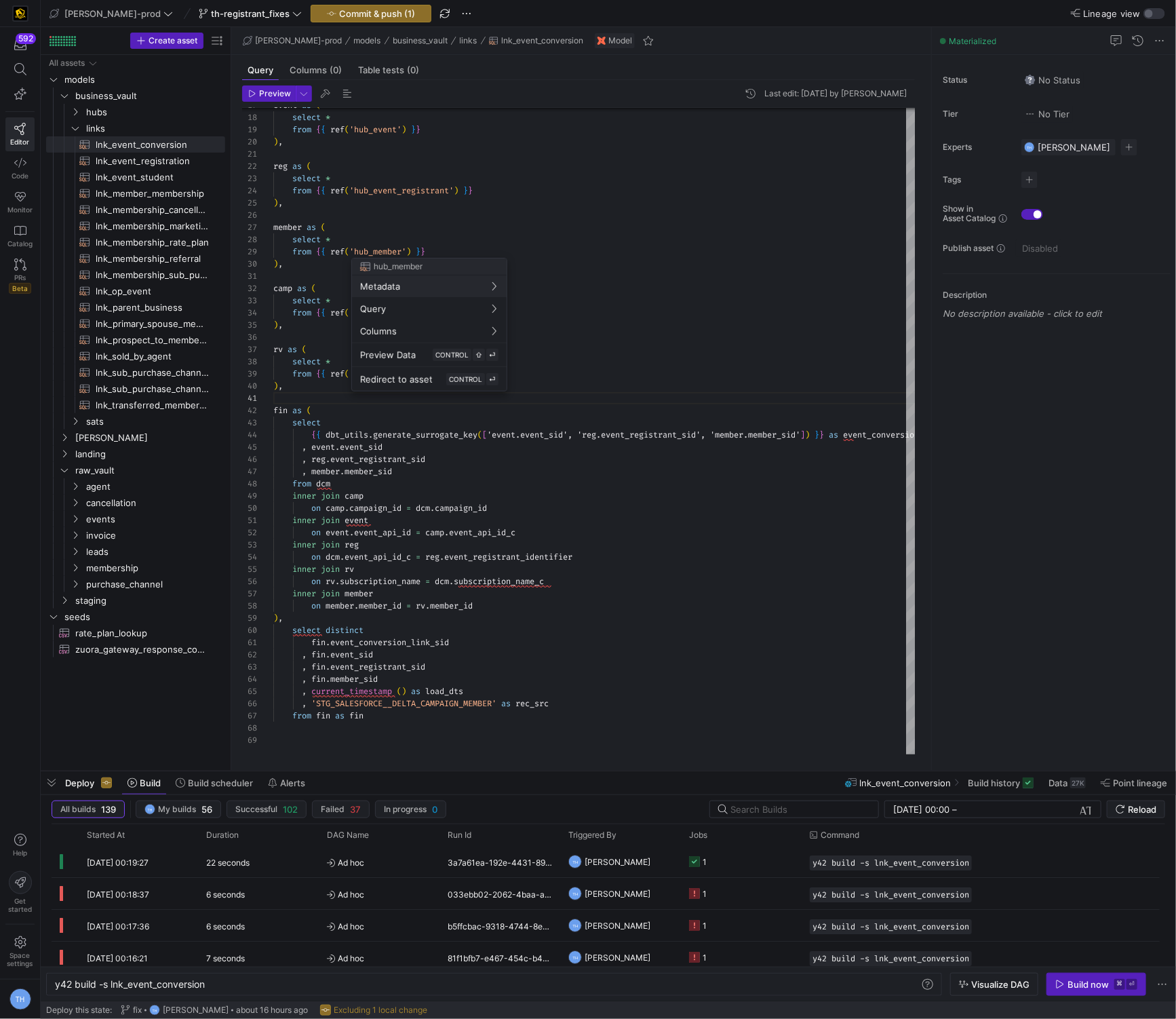
click at [372, 249] on div at bounding box center [588, 510] width 1176 height 1019
click at [370, 249] on div at bounding box center [588, 510] width 1176 height 1019
click at [369, 250] on div at bounding box center [588, 510] width 1176 height 1019
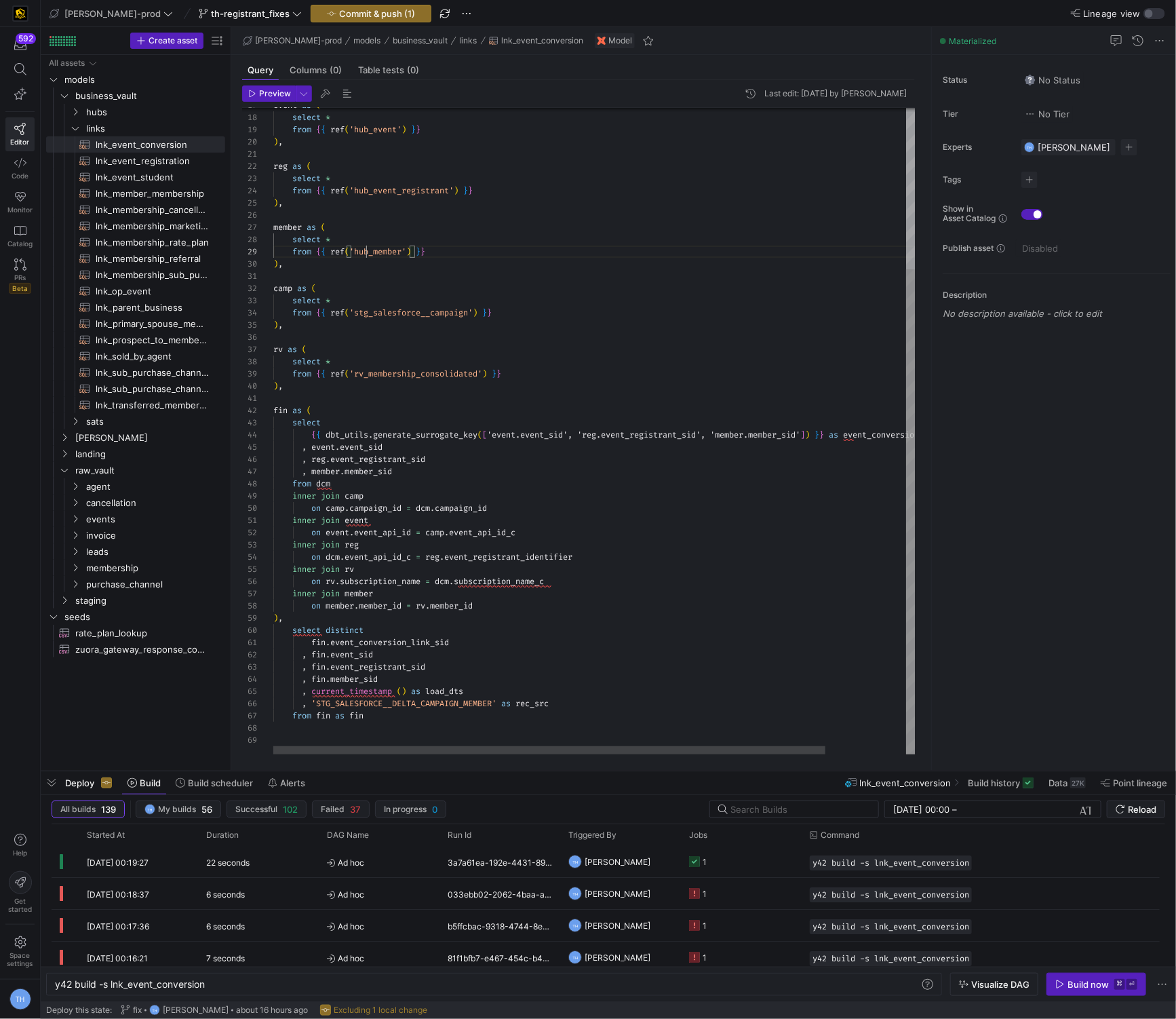
click at [369, 250] on div "{ { dbt_utils . generate_surrogate_key ( [ 'event.event_sid', 'reg.event_regist…" at bounding box center [641, 323] width 736 height 862
click at [376, 318] on div "{ { dbt_utils . generate_surrogate_key ( [ 'event.event_sid', 'reg.event_regist…" at bounding box center [641, 323] width 736 height 862
click at [376, 328] on div "{ { dbt_utils . generate_surrogate_key ( [ 'event.event_sid', 'reg.event_regist…" at bounding box center [641, 323] width 736 height 862
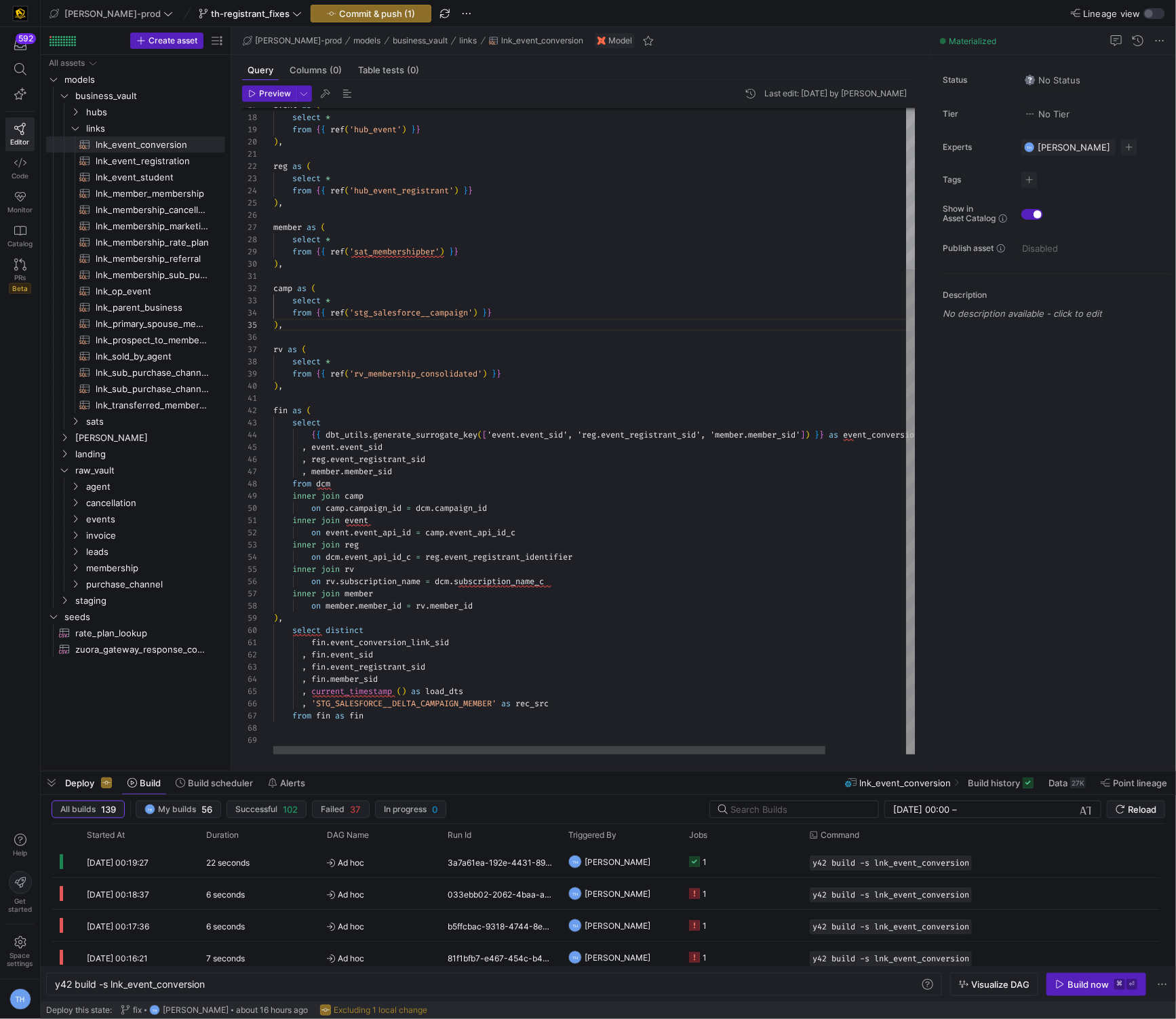
click at [376, 255] on div "{ { dbt_utils . generate_surrogate_key ( [ 'event.event_sid', 'reg.event_regist…" at bounding box center [641, 323] width 736 height 862
type textarea "reg as ( select * from {{ ref('hub_event_registrant') }} ), member as ( select …"
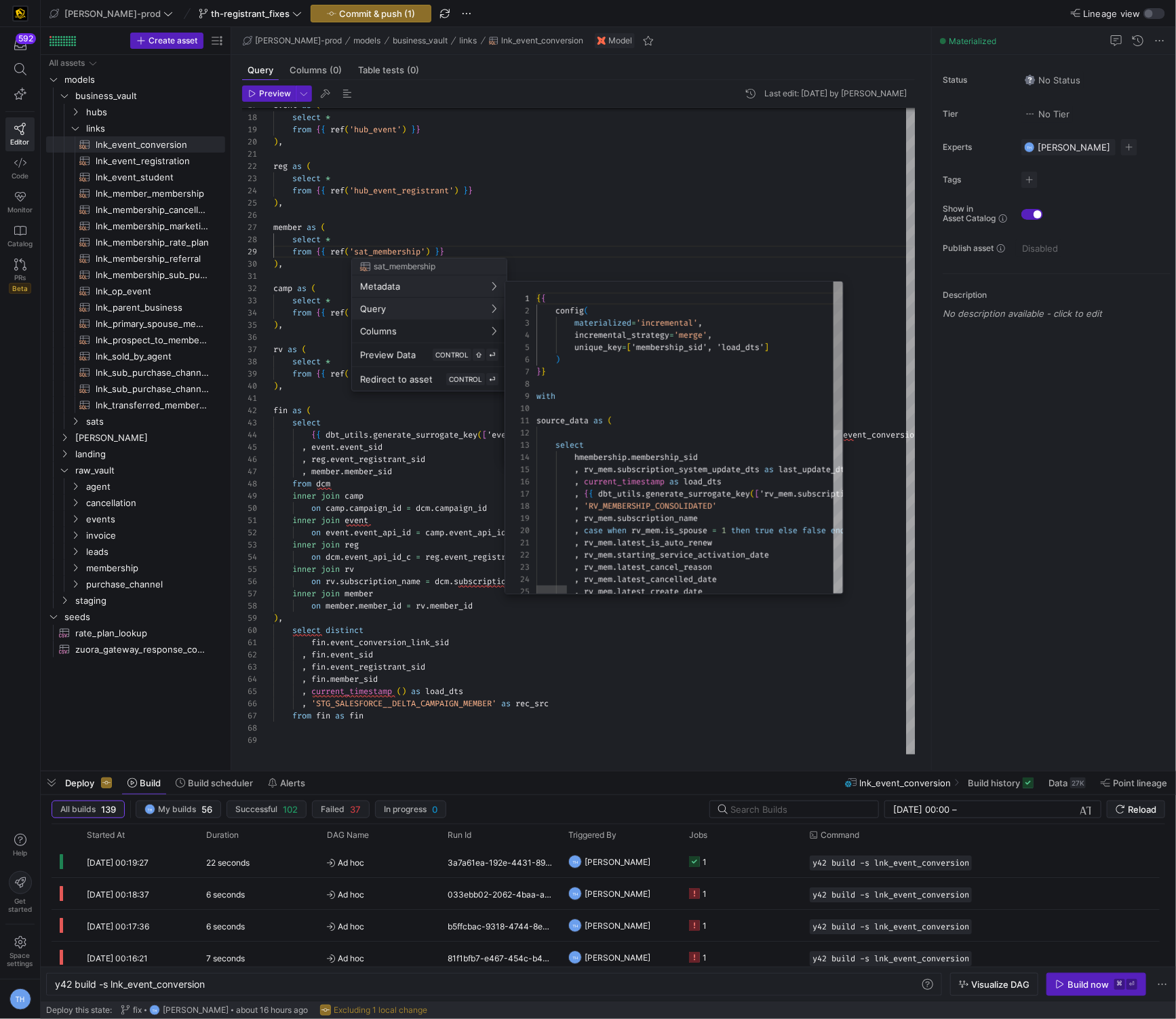
scroll to position [122, 0]
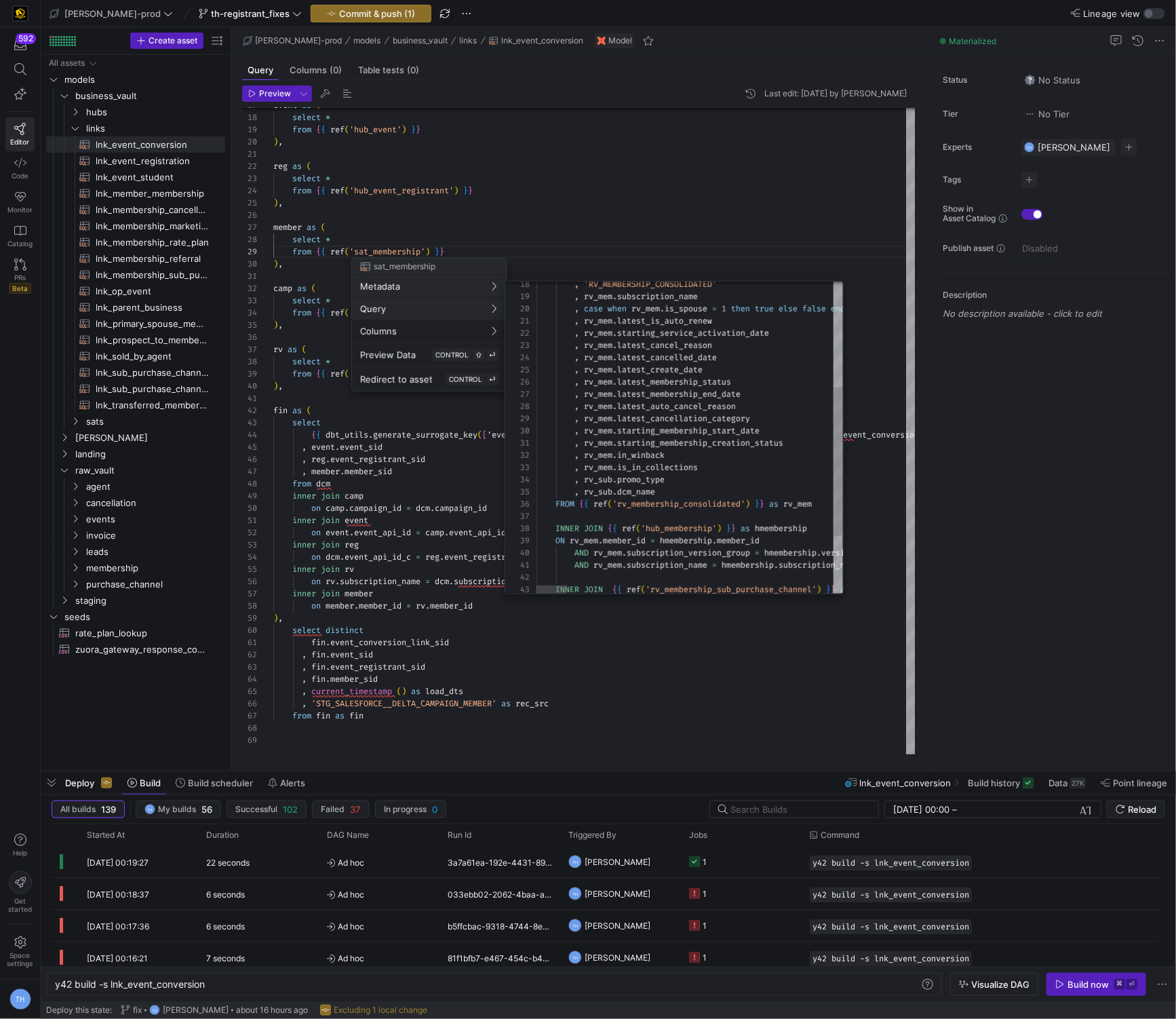
type textarea ", rv_mem.starting_membership_creation_status as membership_creation_status , rv…"
drag, startPoint x: 663, startPoint y: 492, endPoint x: 619, endPoint y: 491, distance: 44.0
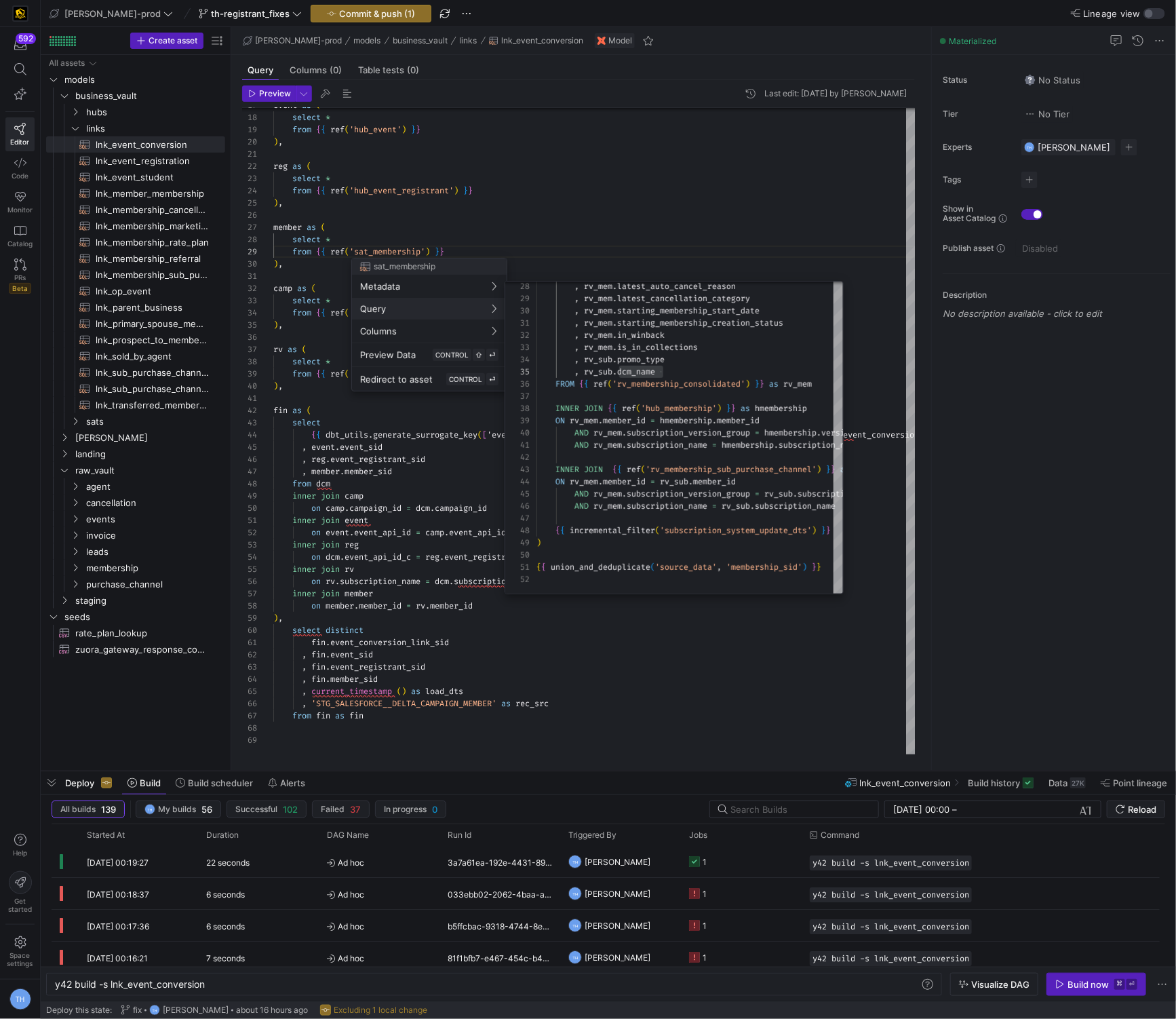
click at [376, 200] on div at bounding box center [588, 510] width 1176 height 1019
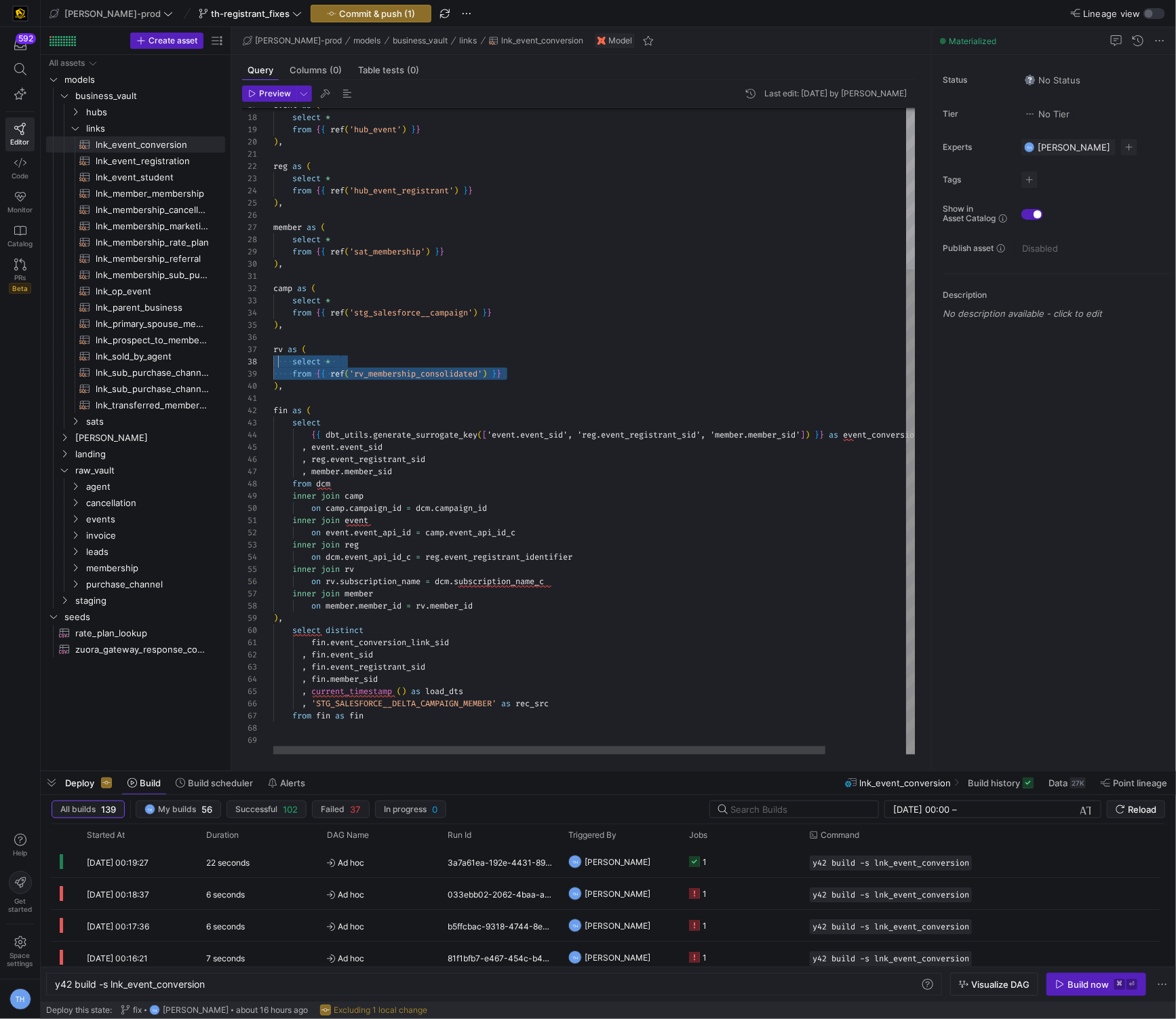
scroll to position [72, 0]
drag, startPoint x: 565, startPoint y: 378, endPoint x: 266, endPoint y: 355, distance: 299.9
click at [274, 355] on div "{ { dbt_utils . generate_surrogate_key ( [ 'event.event_sid', 'reg.event_regist…" at bounding box center [641, 323] width 736 height 862
drag, startPoint x: 300, startPoint y: 389, endPoint x: 223, endPoint y: 351, distance: 85.9
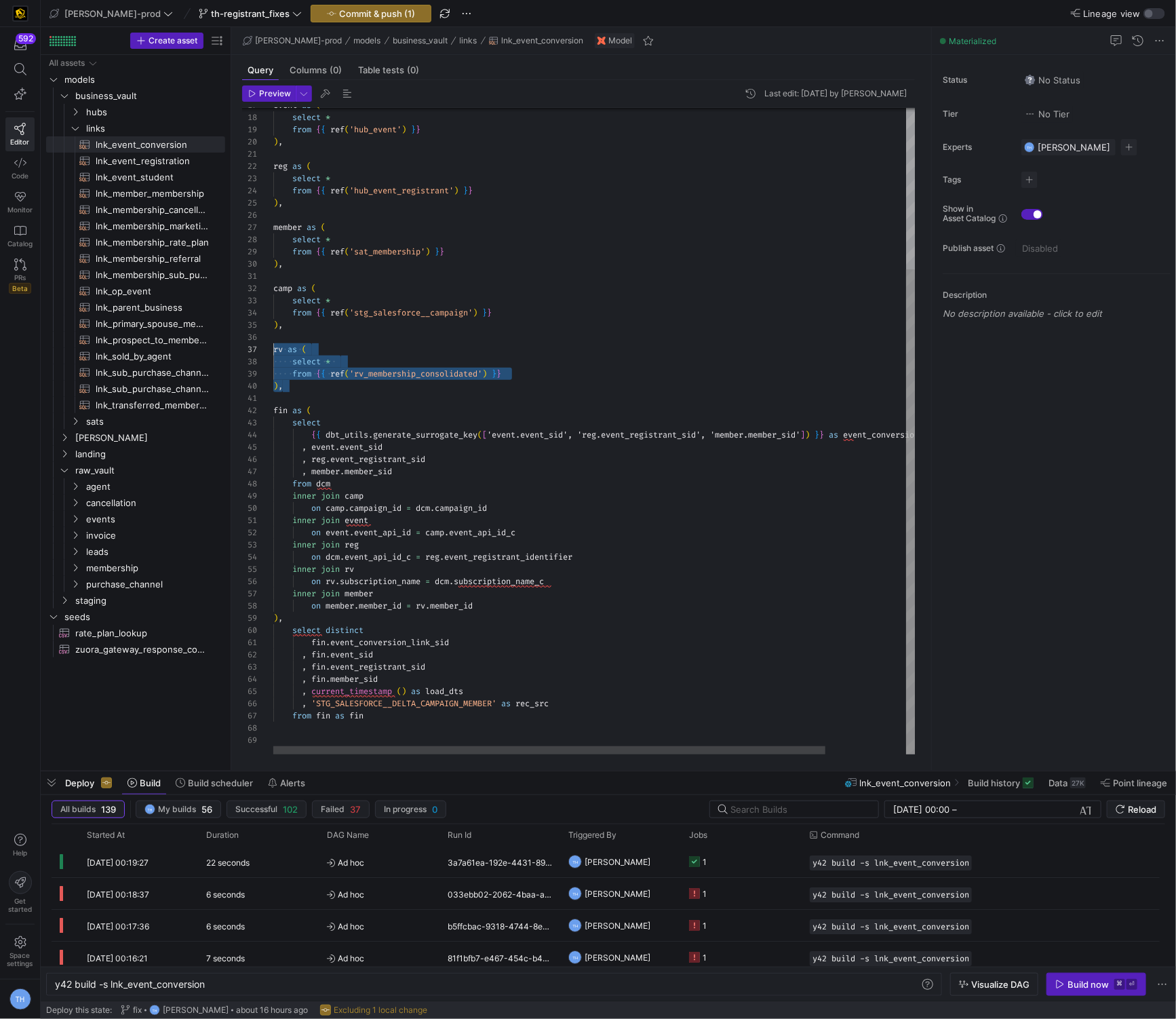
click at [274, 351] on div "{ { dbt_utils . generate_surrogate_key ( [ 'event.event_sid', 'reg.event_regist…" at bounding box center [641, 323] width 736 height 862
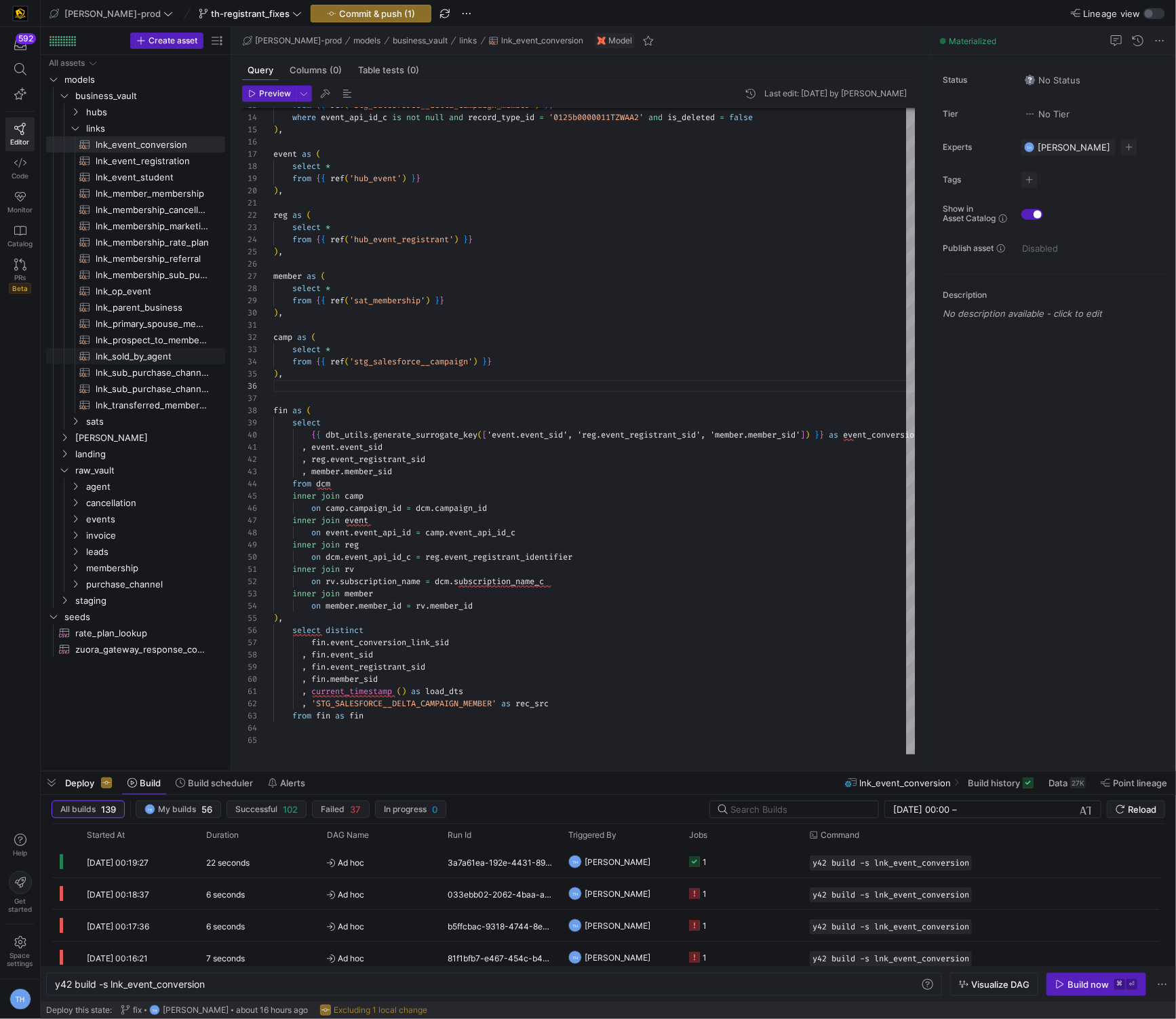
scroll to position [49, 10]
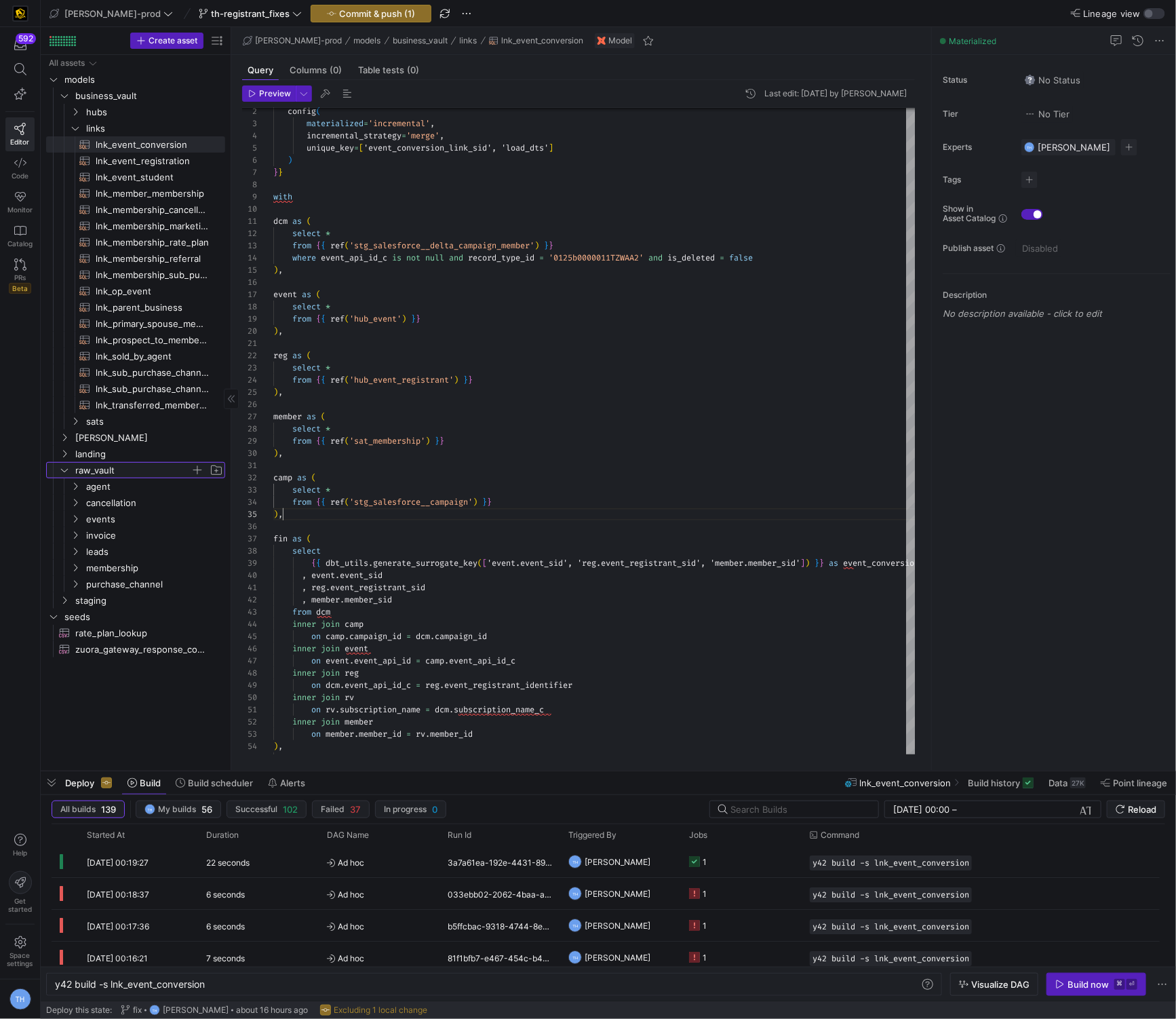
click at [135, 463] on span "raw_vault" at bounding box center [133, 470] width 116 height 15
click at [138, 563] on span "membership" at bounding box center [138, 567] width 105 height 15
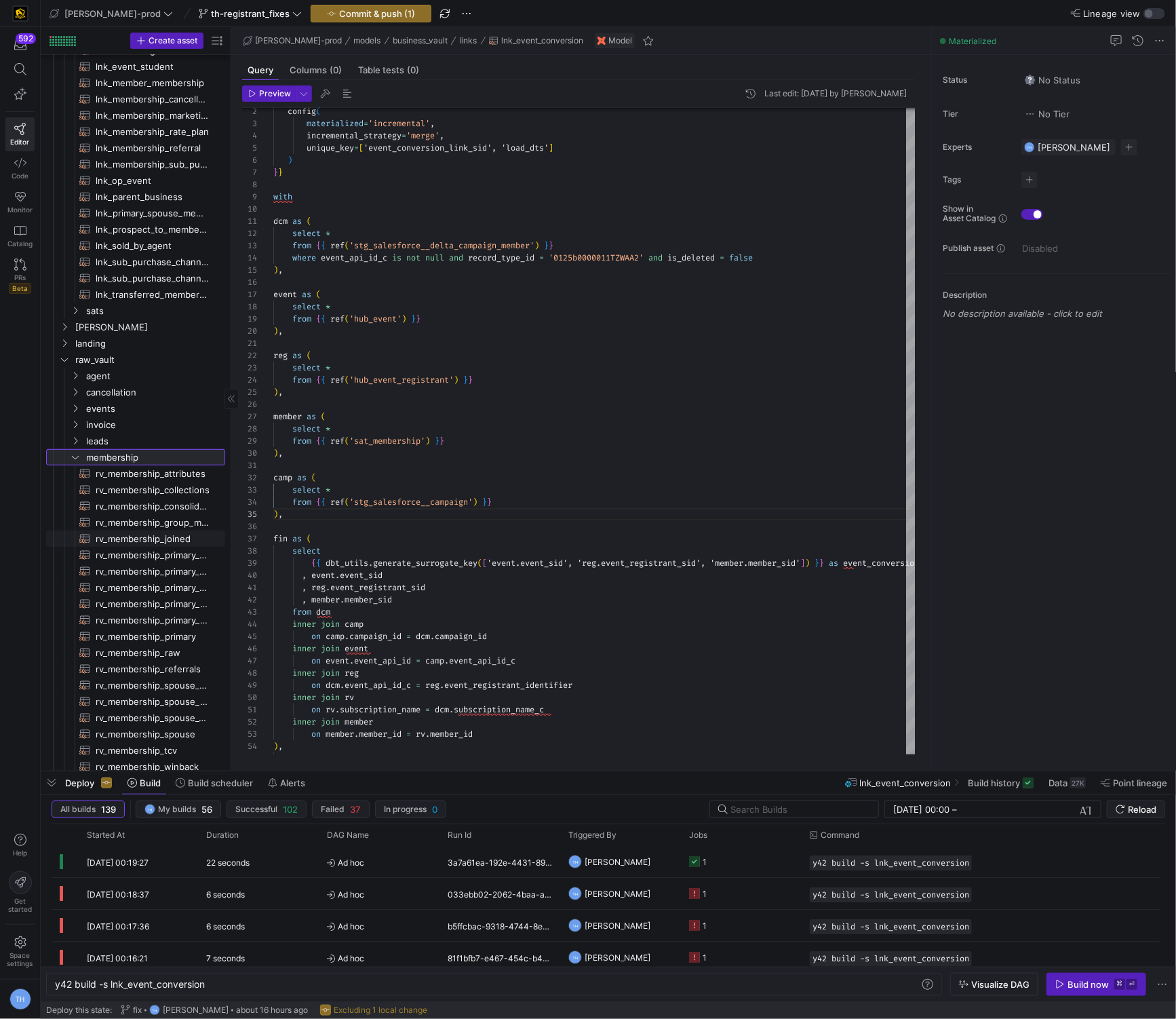
scroll to position [197, 0]
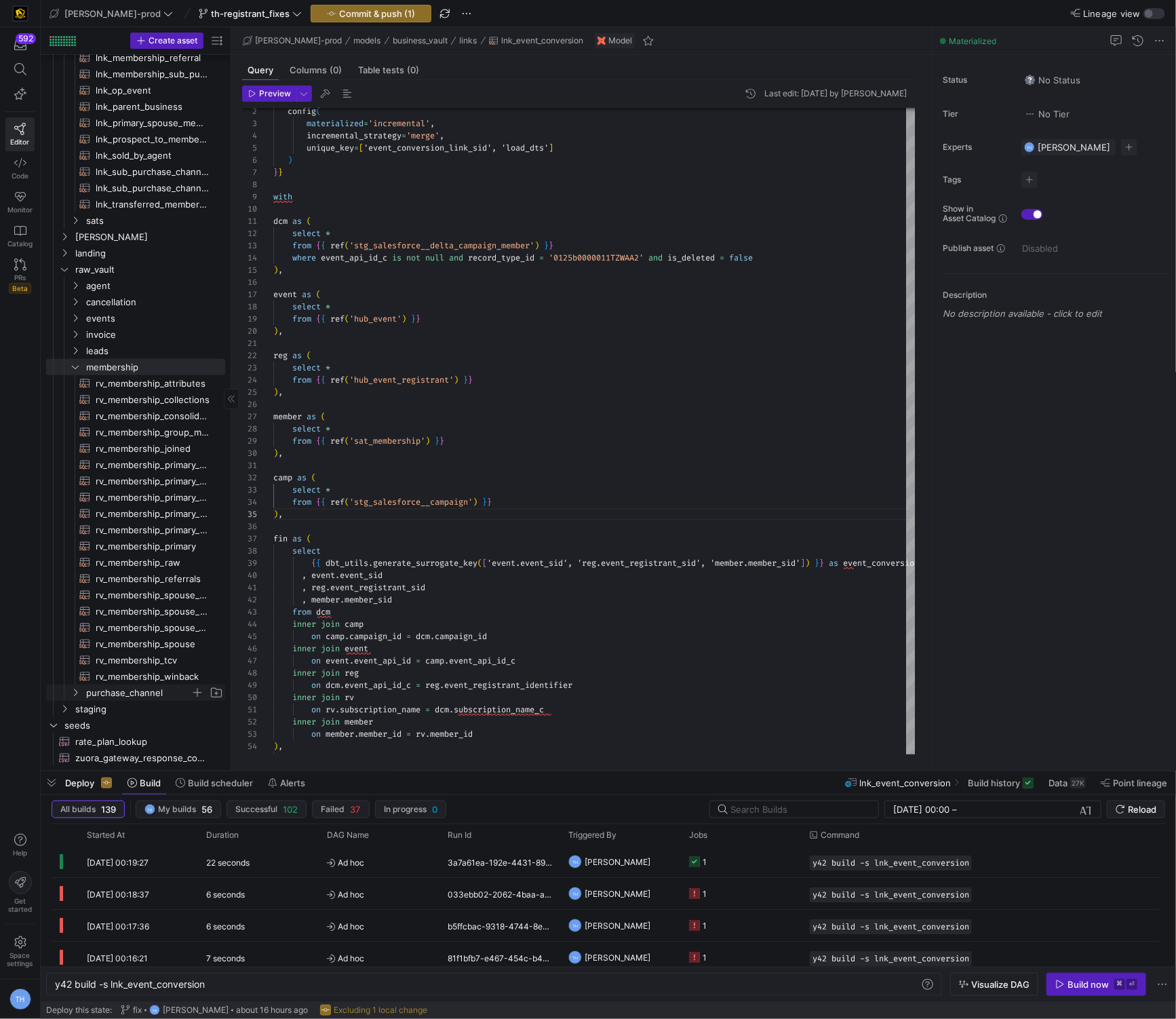
click at [153, 695] on span "purchase_channel" at bounding box center [138, 693] width 105 height 15
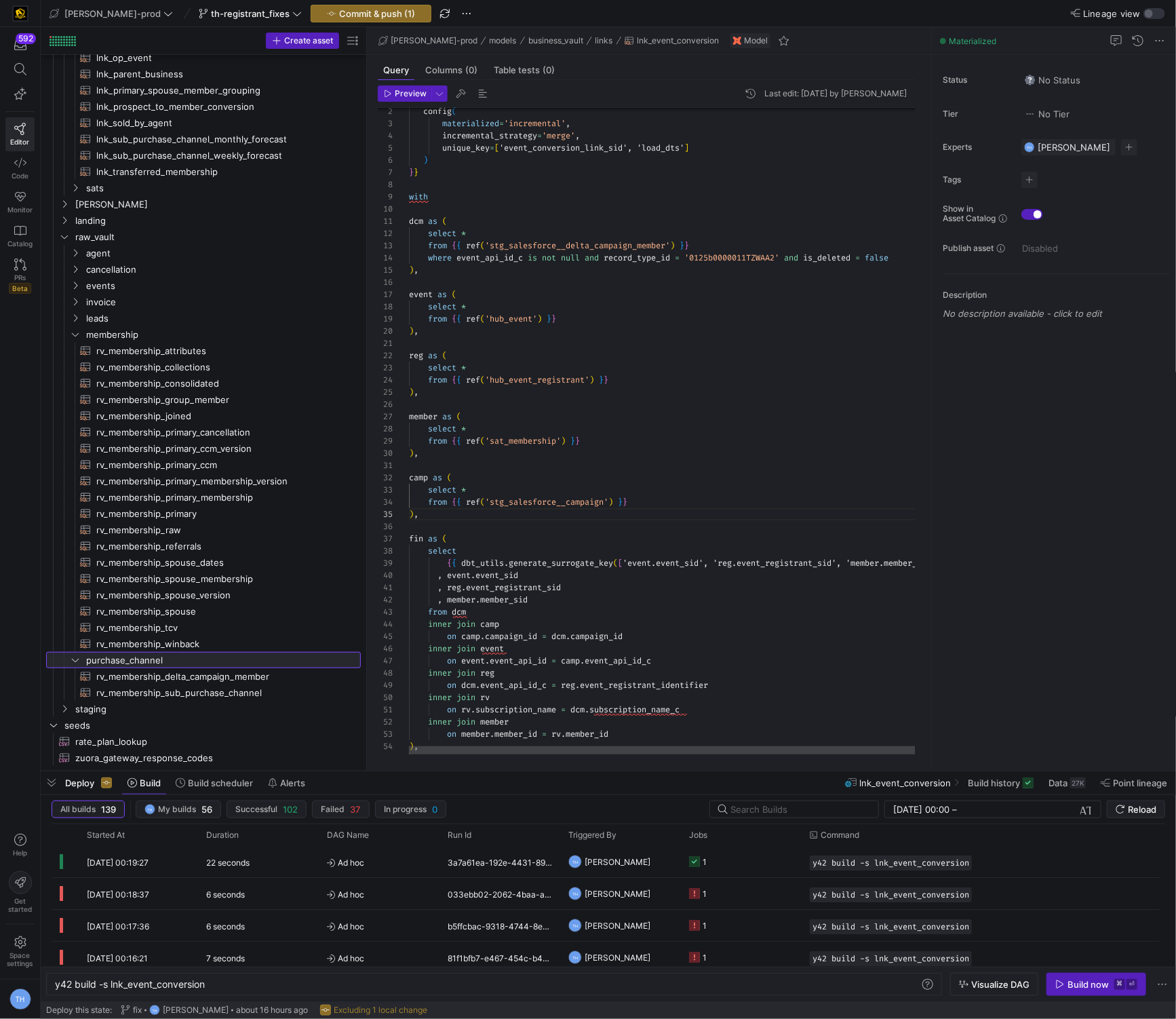
drag, startPoint x: 230, startPoint y: 655, endPoint x: 385, endPoint y: 652, distance: 155.0
click at [376, 652] on as-split "Create asset Drag here to set row groups Drag here to set column labels Group 1…" at bounding box center [608, 398] width 1135 height 743
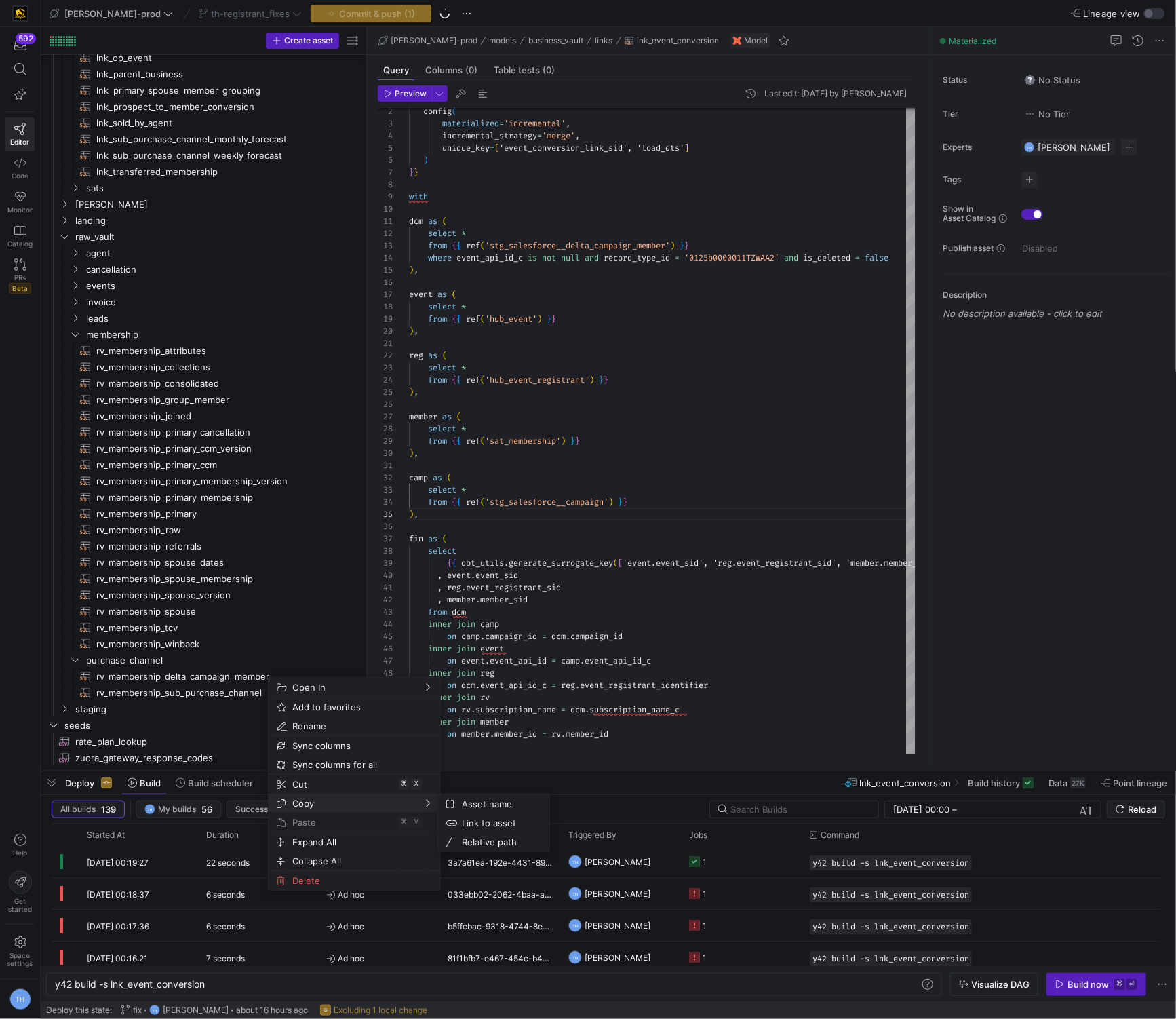
click at [338, 747] on span "Copy" at bounding box center [343, 803] width 112 height 19
click at [376, 747] on span "Asset name" at bounding box center [497, 803] width 82 height 19
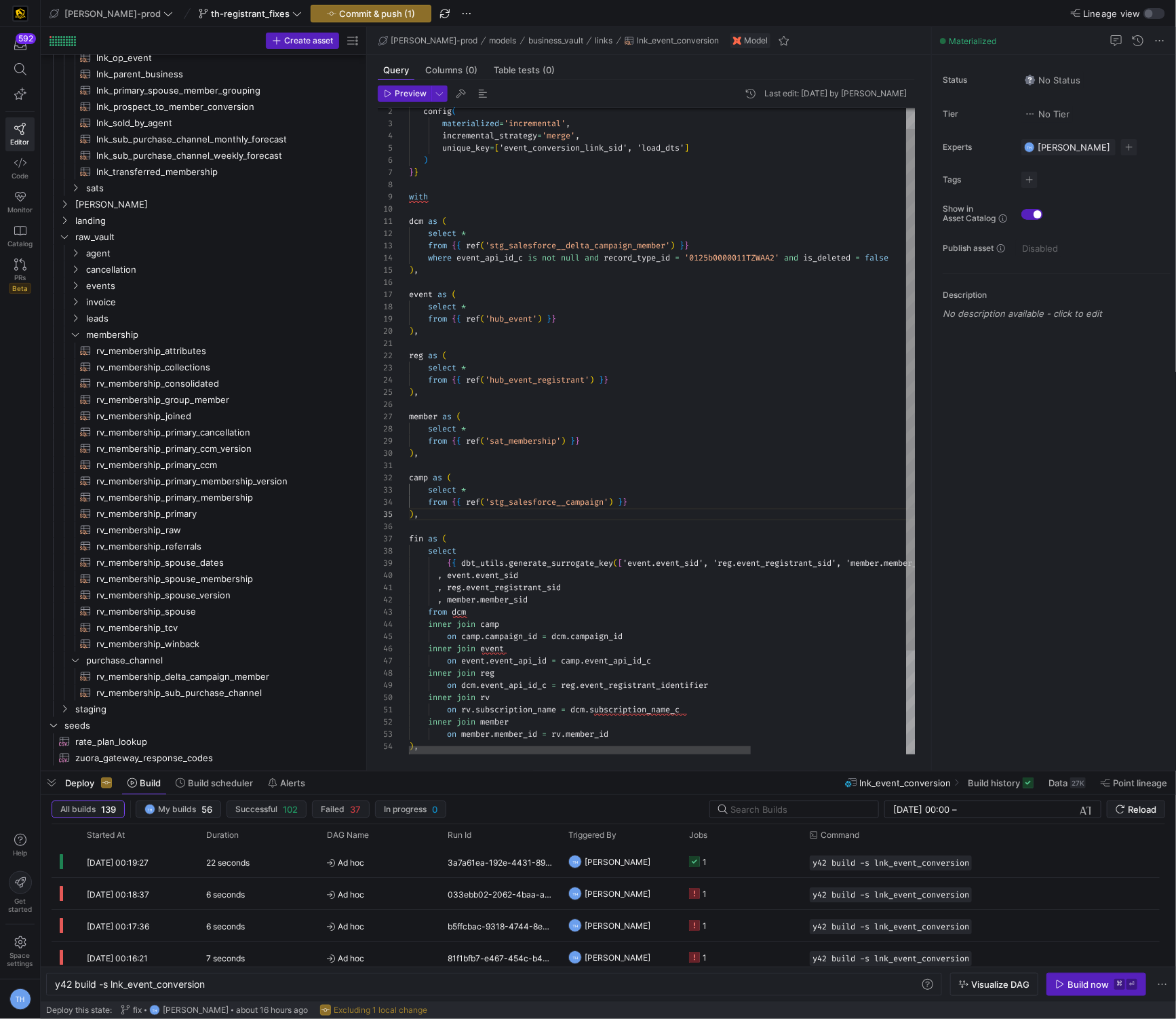
scroll to position [49, 10]
click at [376, 274] on div "{ { dbt_utils . generate_surrogate_key ( [ 'event.event_sid', 'reg.event_regist…" at bounding box center [777, 482] width 736 height 800
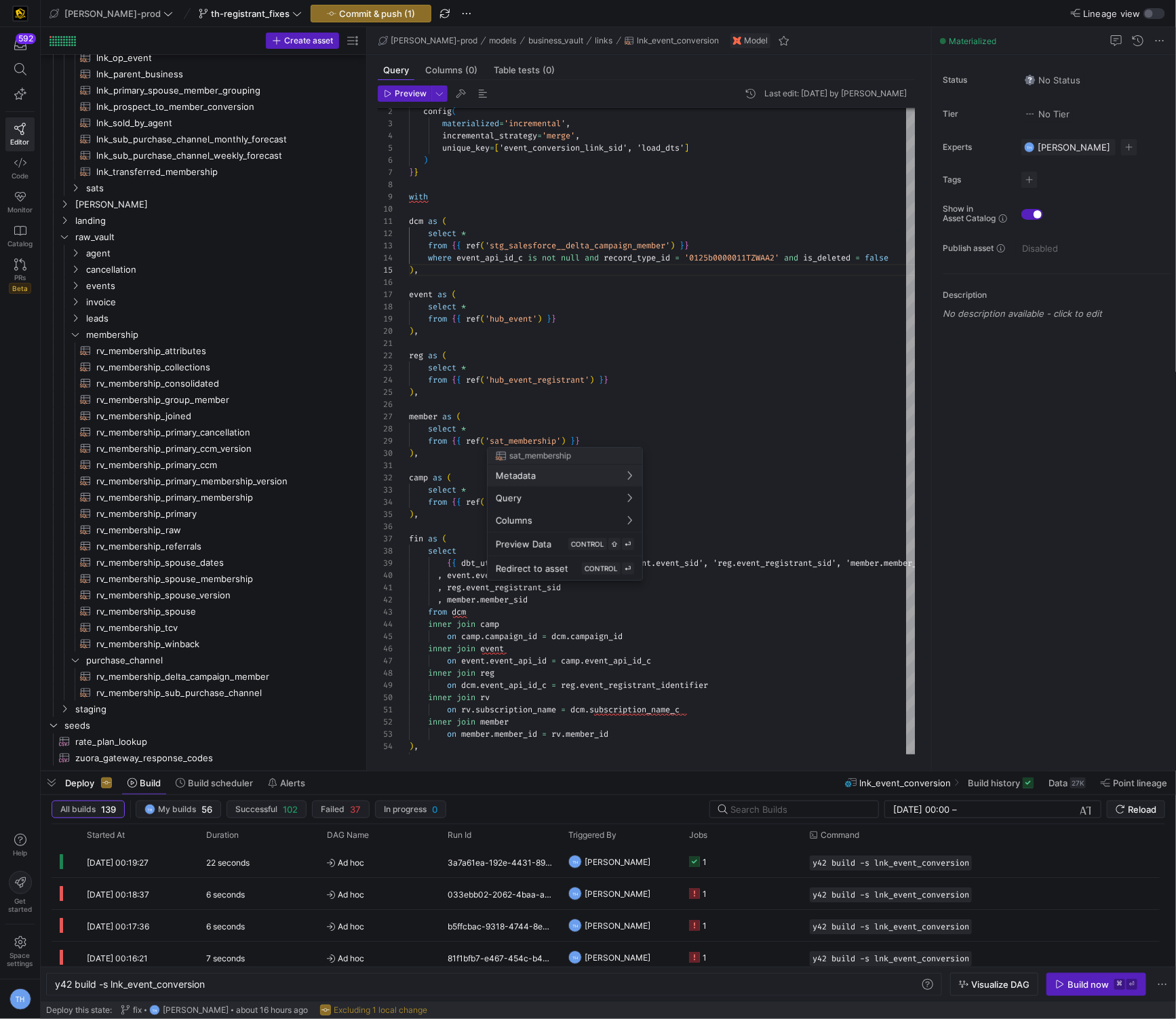
click at [376, 440] on div at bounding box center [588, 510] width 1176 height 1019
click at [376, 442] on div at bounding box center [588, 510] width 1176 height 1019
click at [376, 441] on div at bounding box center [588, 510] width 1176 height 1019
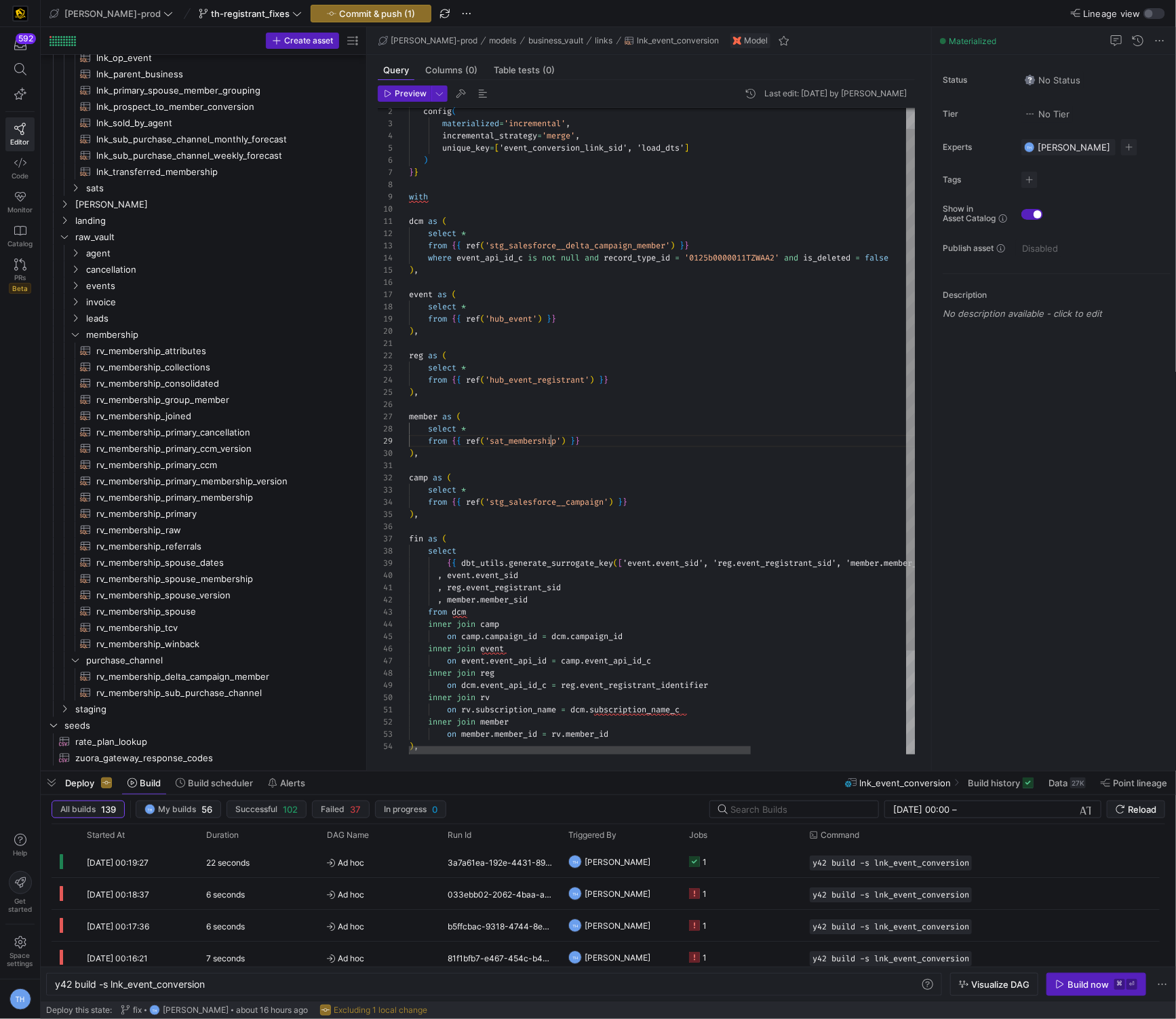
scroll to position [98, 141]
drag, startPoint x: 549, startPoint y: 436, endPoint x: 565, endPoint y: 434, distance: 16.1
click at [376, 435] on span "'sat_membership'" at bounding box center [523, 441] width 76 height 11
click at [376, 330] on div "{ { dbt_utils . generate_surrogate_key ( [ 'event.event_sid', 'reg.event_regist…" at bounding box center [777, 482] width 736 height 800
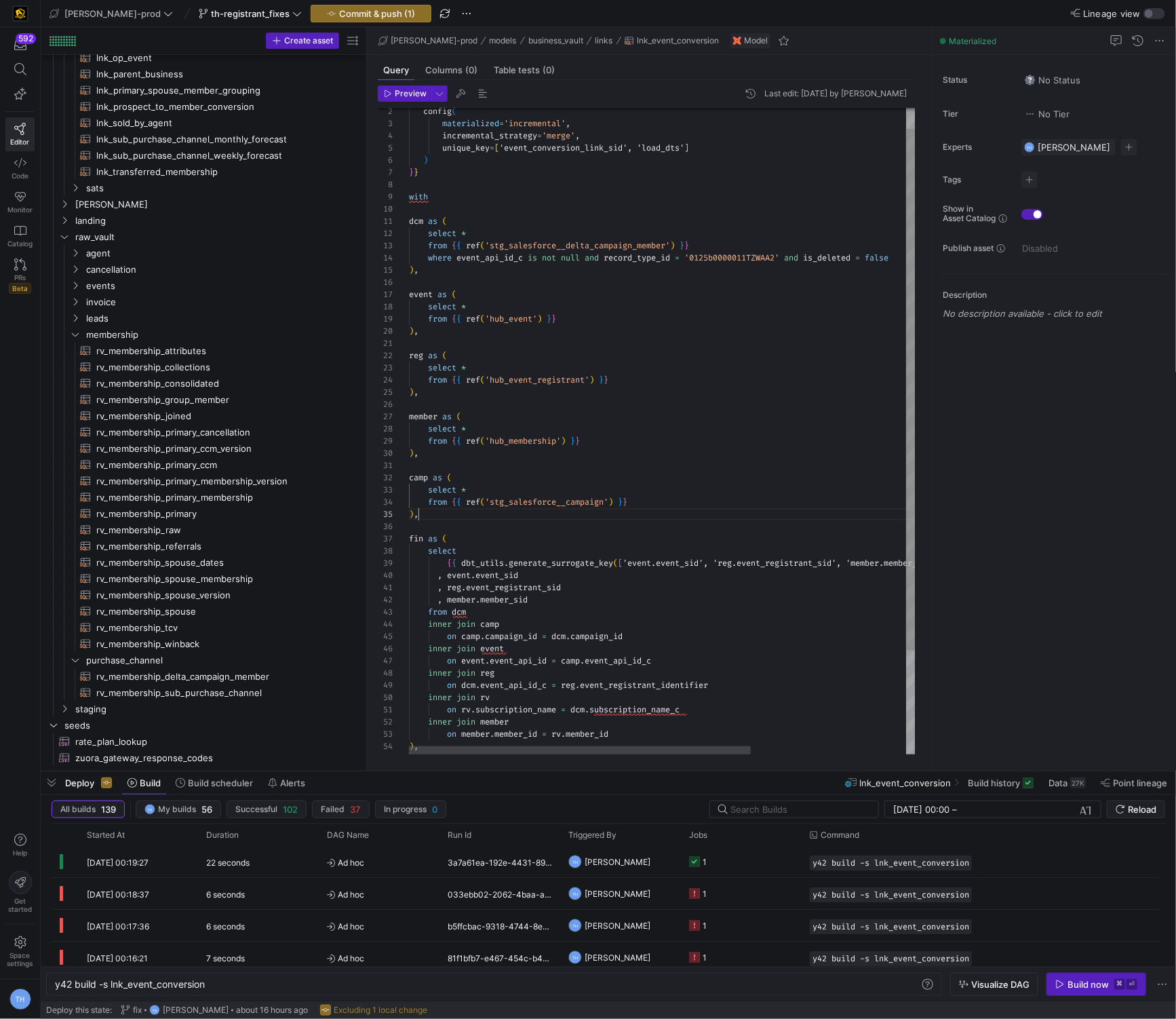
click at [376, 518] on div "{ { dbt_utils . generate_surrogate_key ( [ 'event.event_sid', 'reg.event_regist…" at bounding box center [777, 482] width 736 height 800
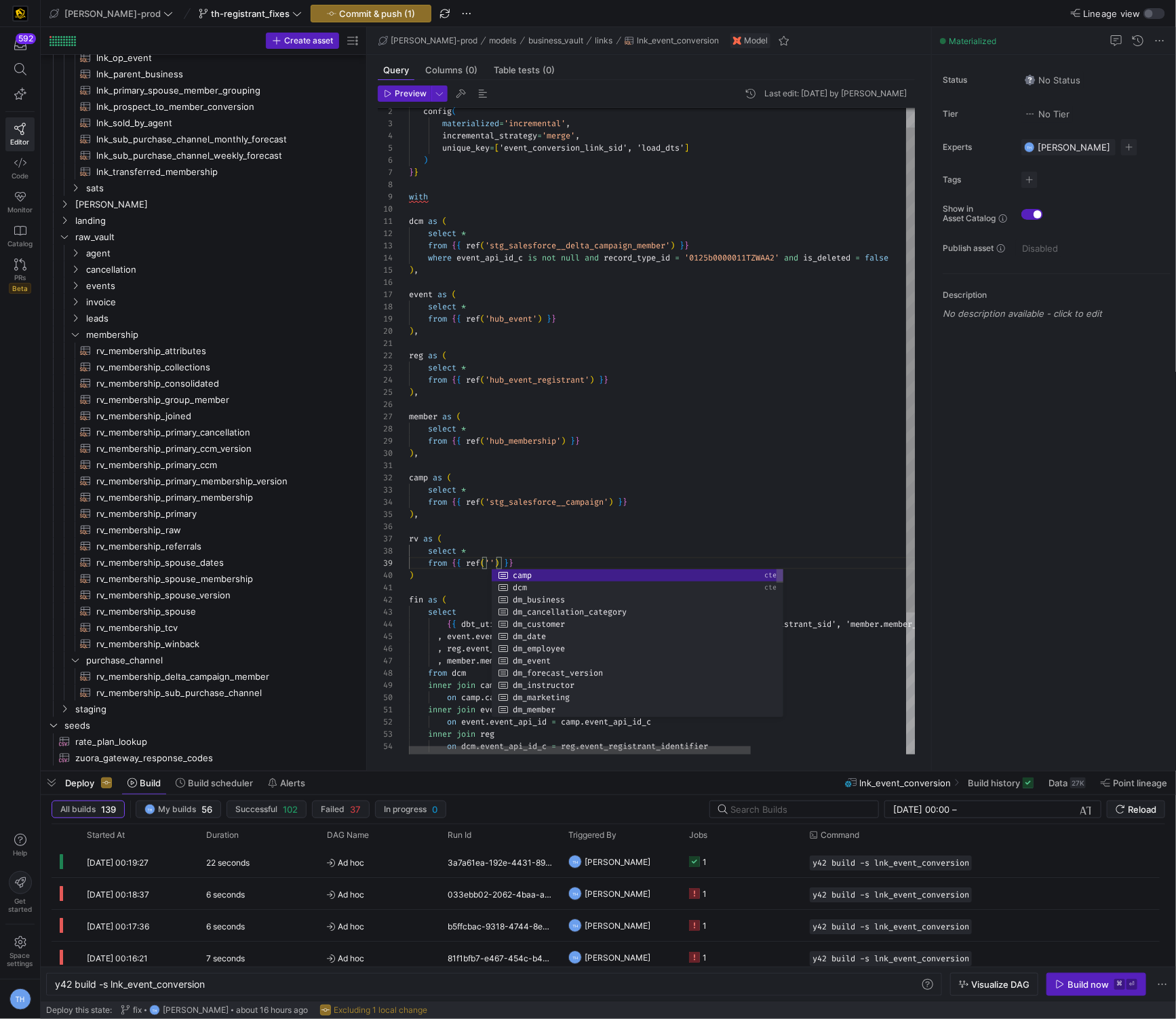
scroll to position [98, 254]
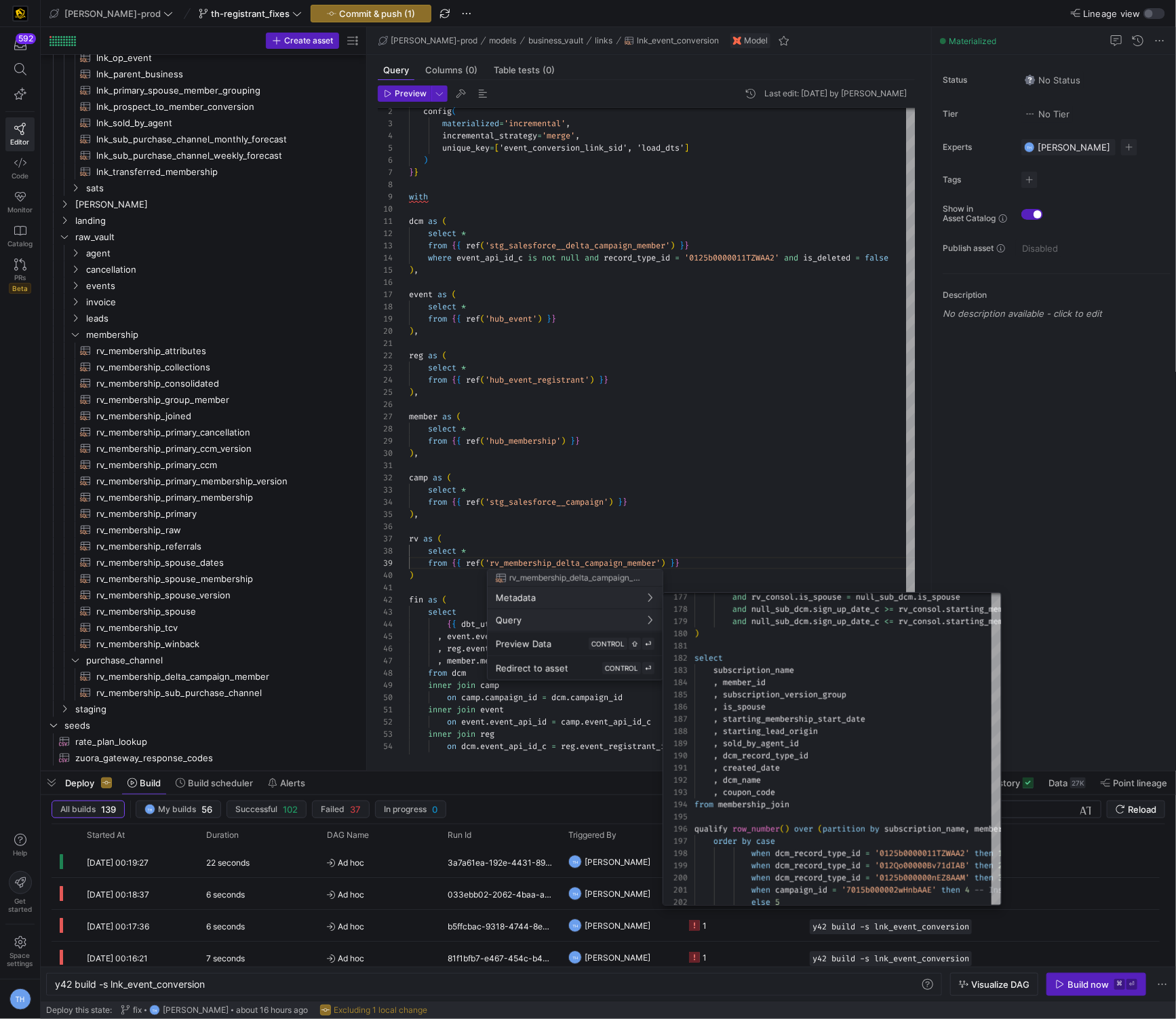
click at [376, 524] on div at bounding box center [588, 510] width 1176 height 1019
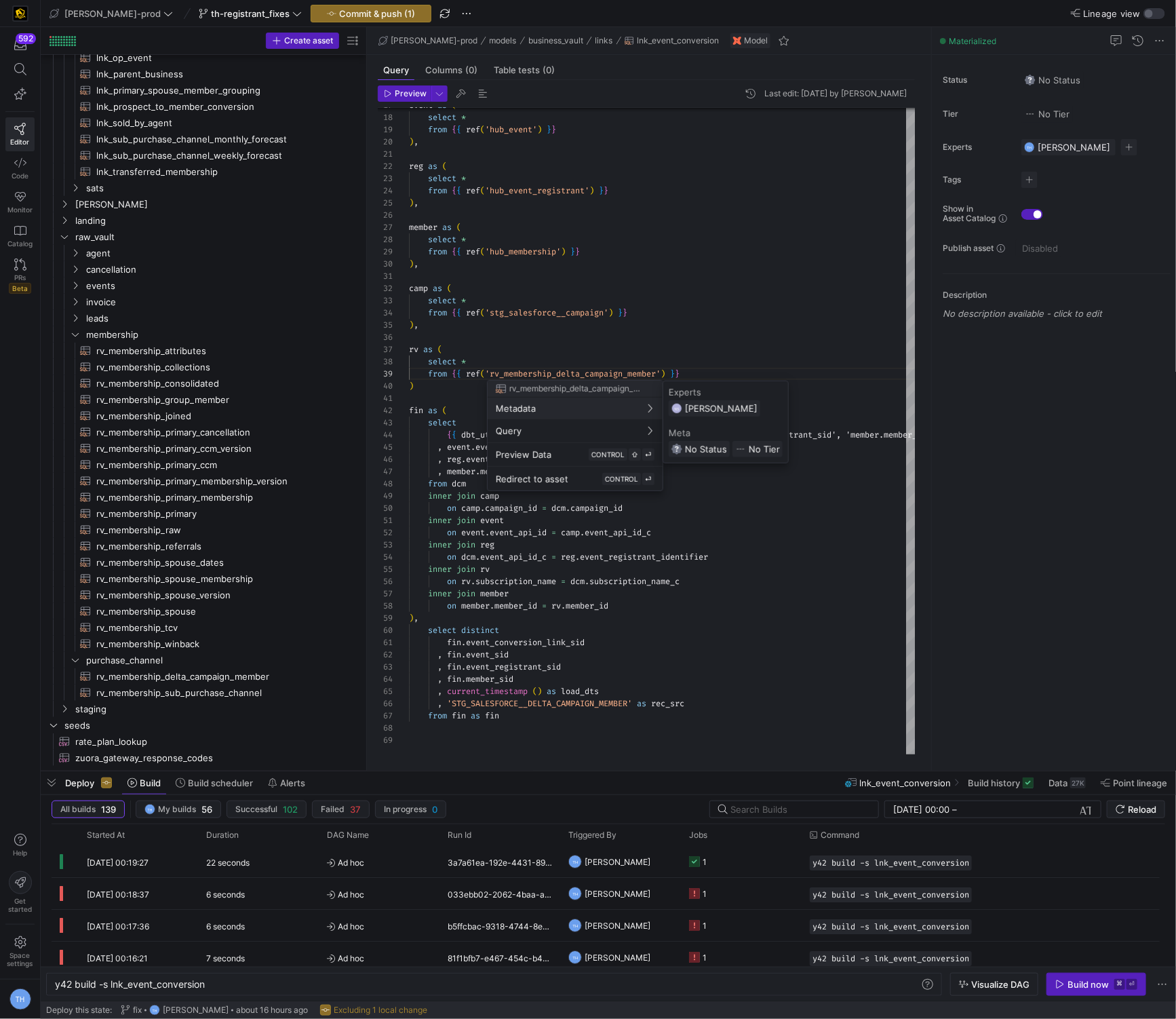
click at [376, 245] on div at bounding box center [588, 510] width 1176 height 1019
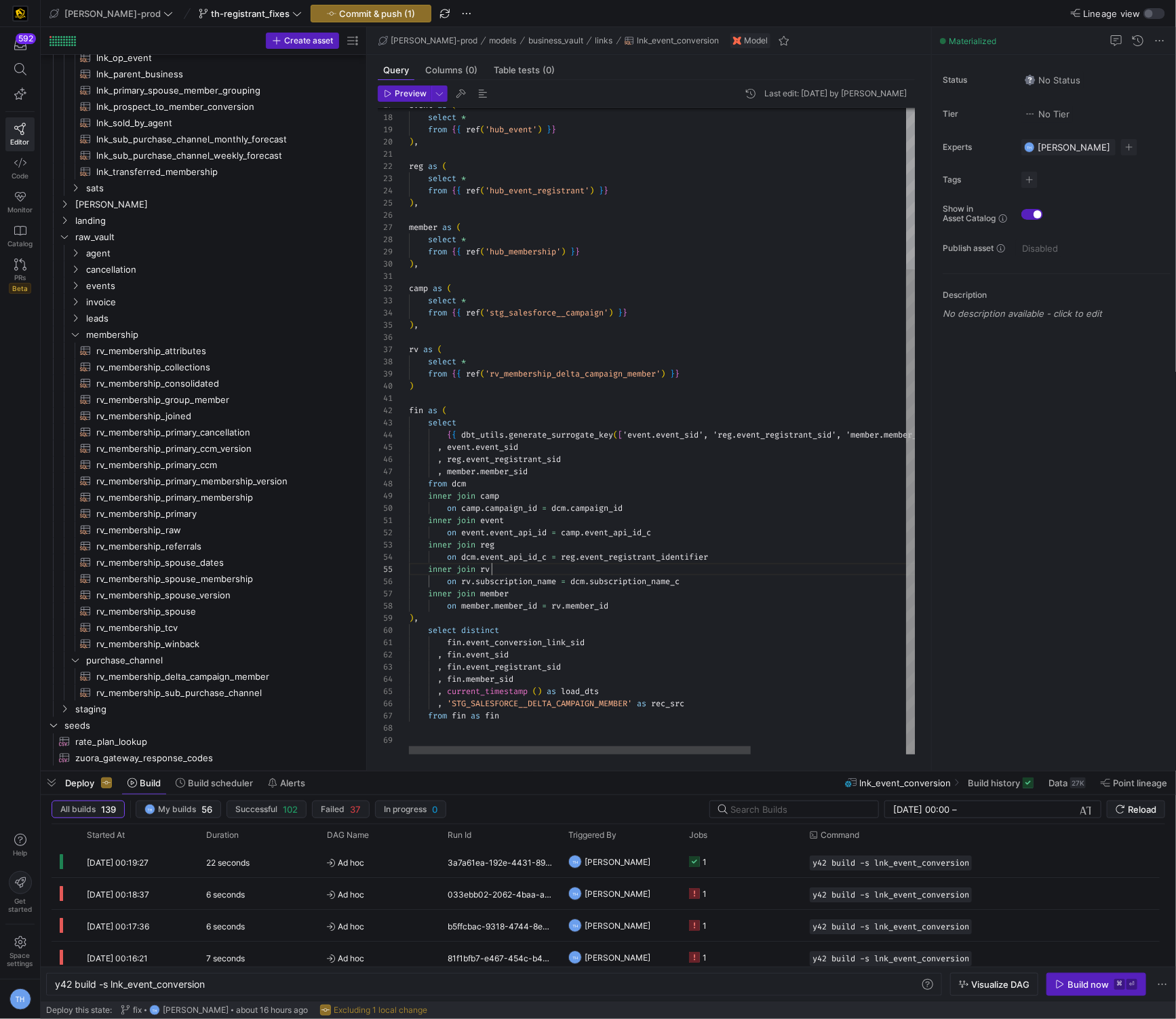
scroll to position [49, 83]
click at [376, 572] on div "{ { dbt_utils . generate_surrogate_key ( [ 'event.event_sid', 'reg.event_regist…" at bounding box center [777, 323] width 736 height 862
drag, startPoint x: 561, startPoint y: 583, endPoint x: 481, endPoint y: 579, distance: 80.1
click at [376, 579] on div "{ { dbt_utils . generate_surrogate_key ( [ 'event.event_sid', 'reg.event_regist…" at bounding box center [777, 323] width 736 height 862
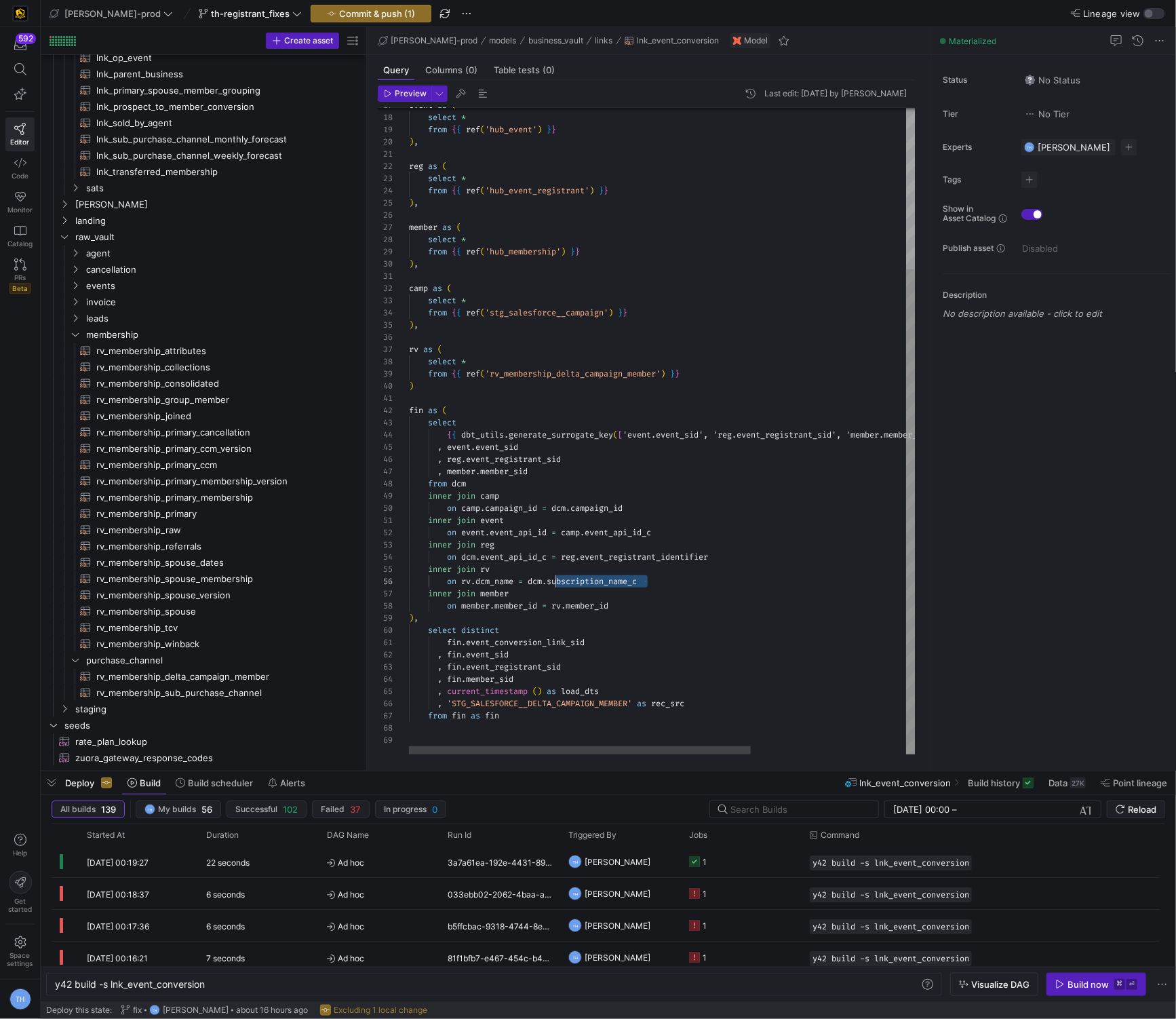
drag, startPoint x: 667, startPoint y: 582, endPoint x: 555, endPoint y: 578, distance: 112.1
click at [376, 578] on div "{ { dbt_utils . generate_surrogate_key ( [ 'event.event_sid', 'reg.event_regist…" at bounding box center [777, 323] width 736 height 862
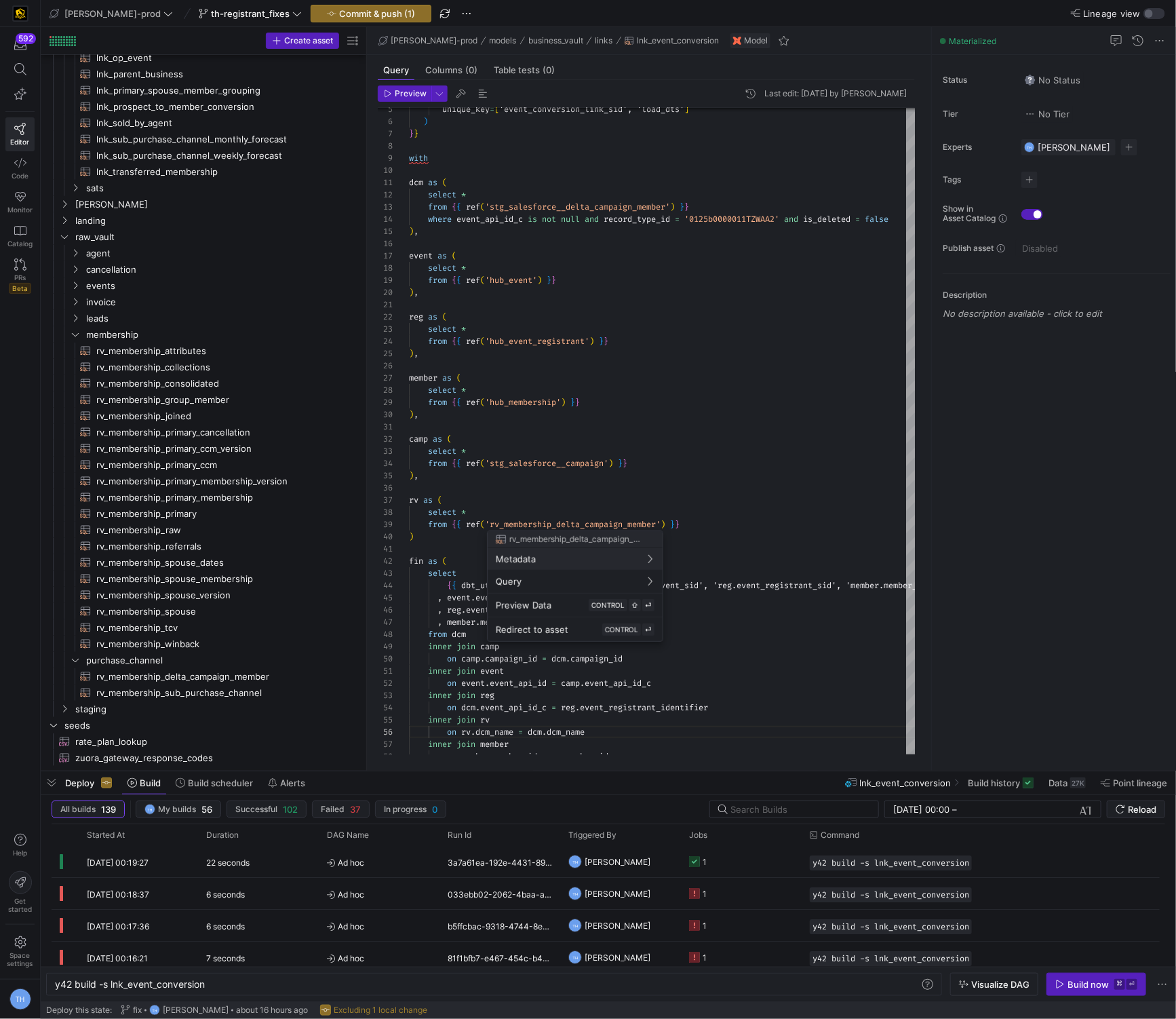
click at [376, 447] on div at bounding box center [588, 510] width 1176 height 1019
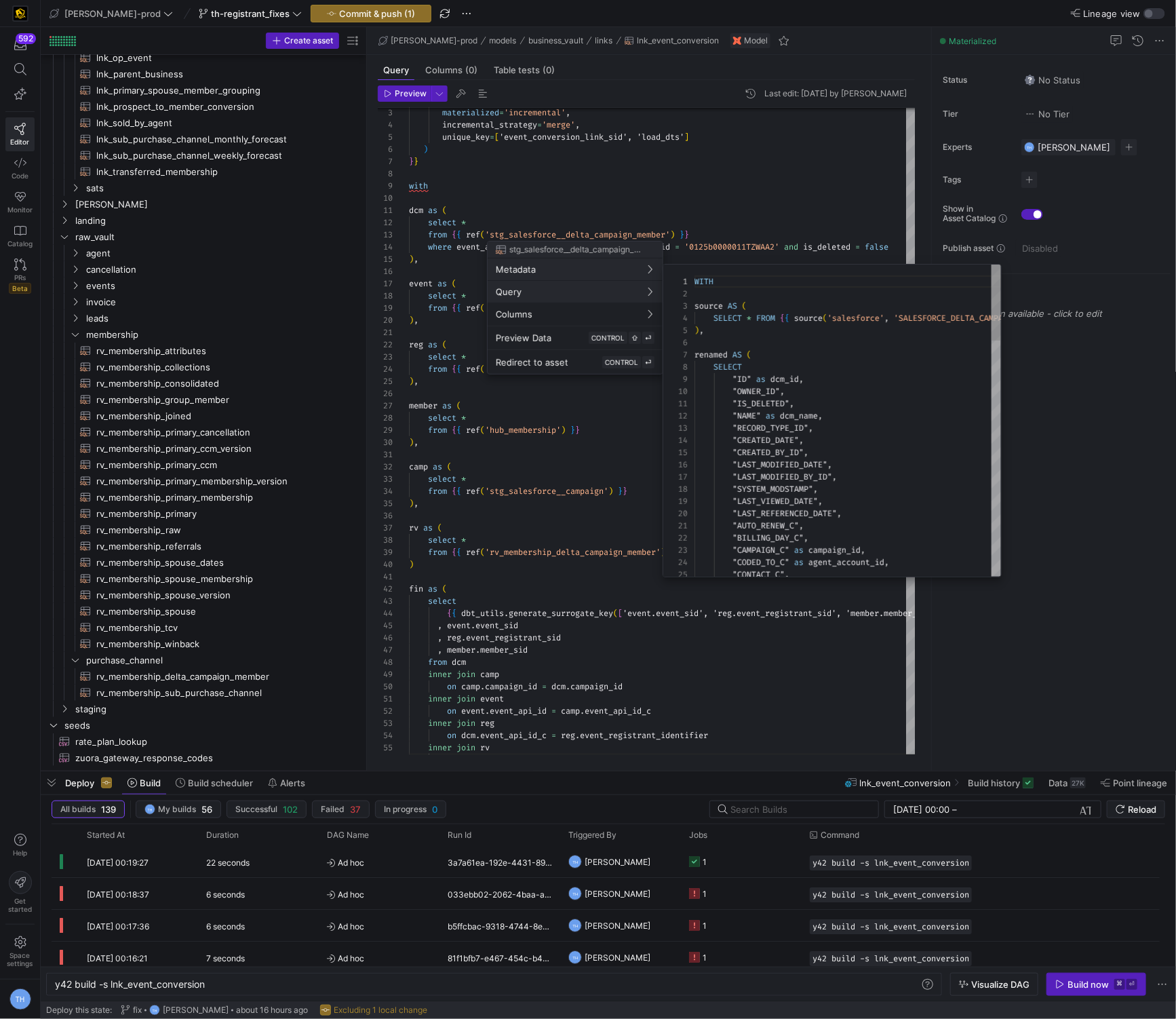
scroll to position [122, 0]
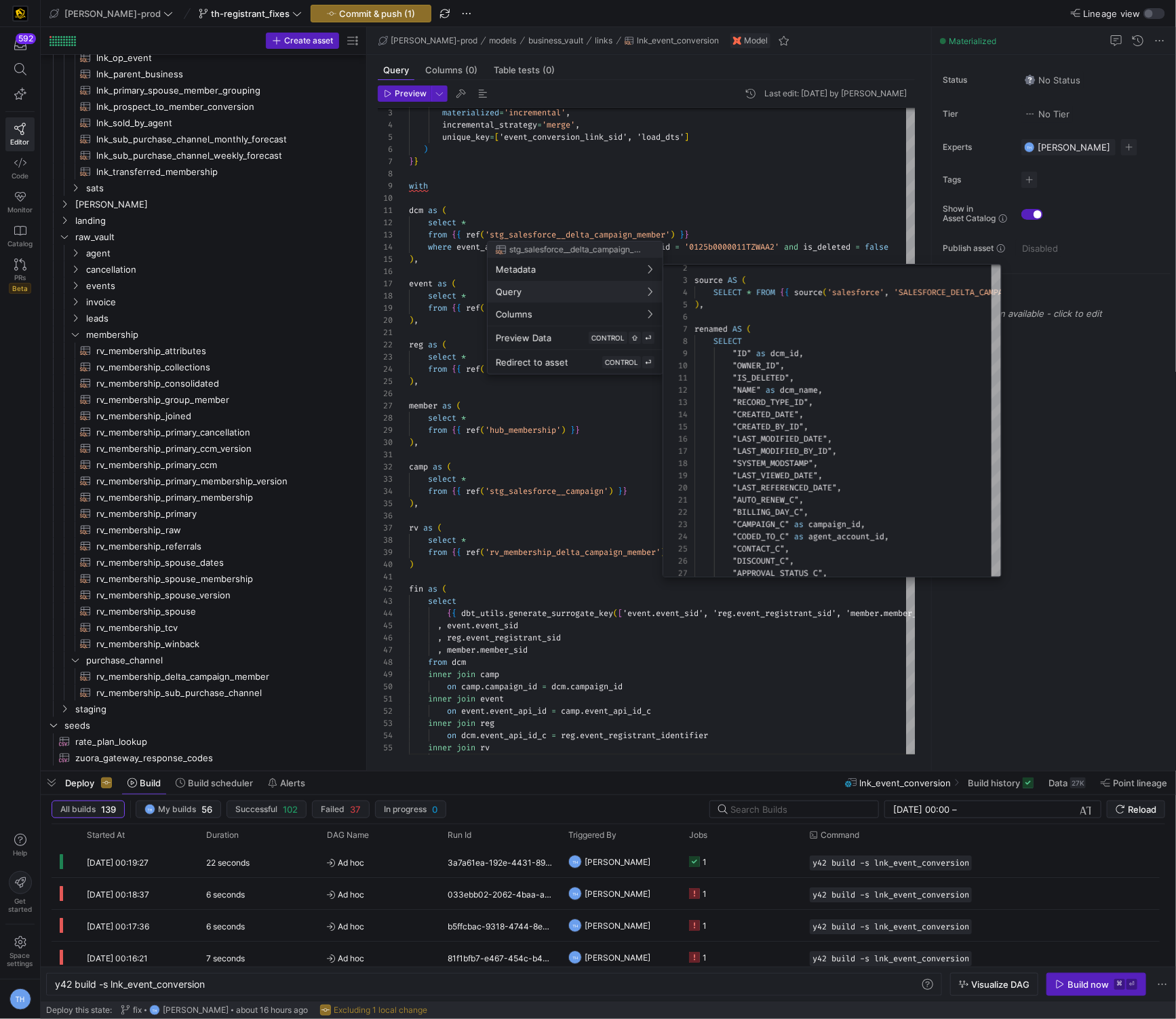
click at [376, 166] on div at bounding box center [588, 510] width 1176 height 1019
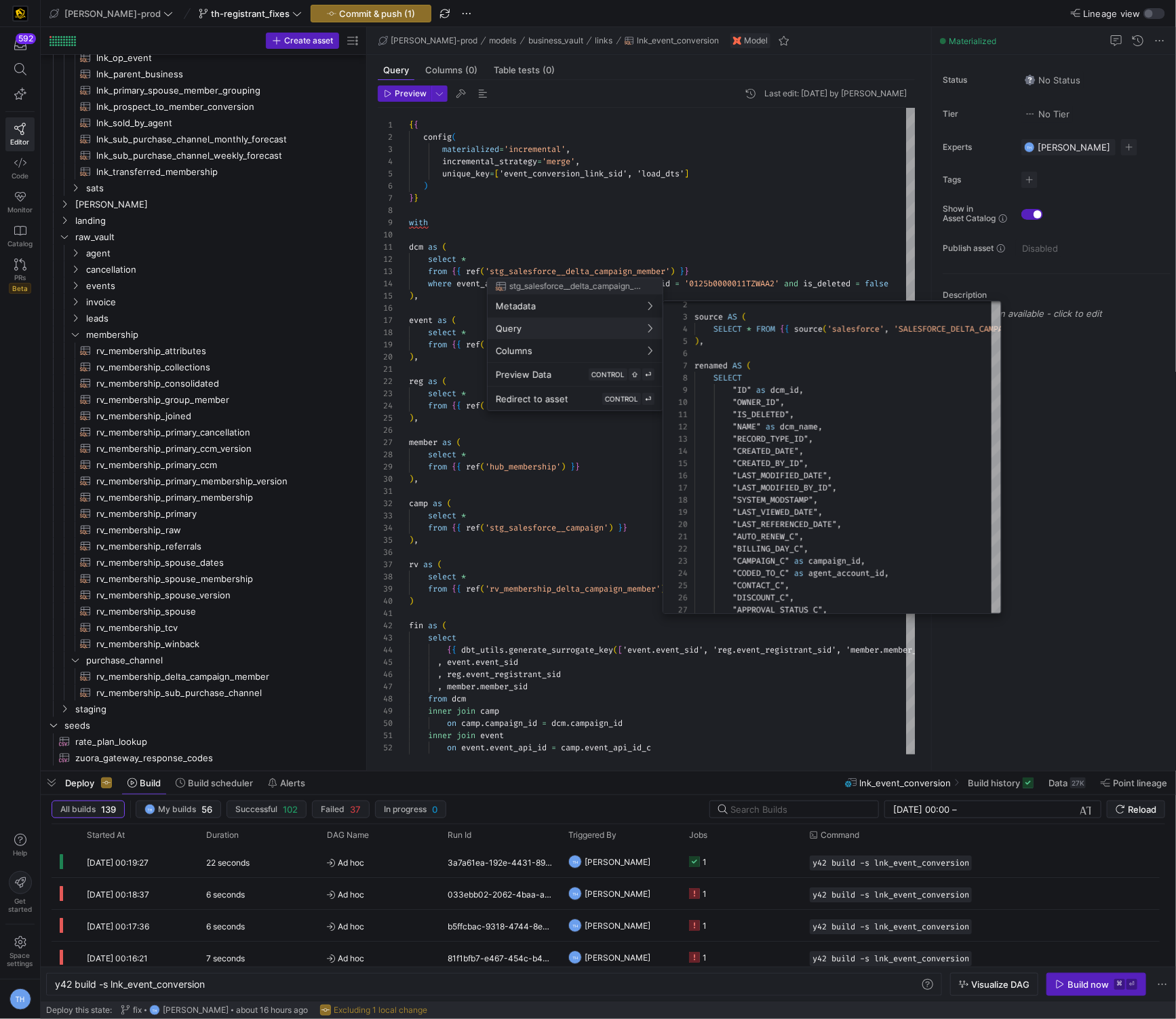
click at [376, 195] on div at bounding box center [588, 510] width 1176 height 1019
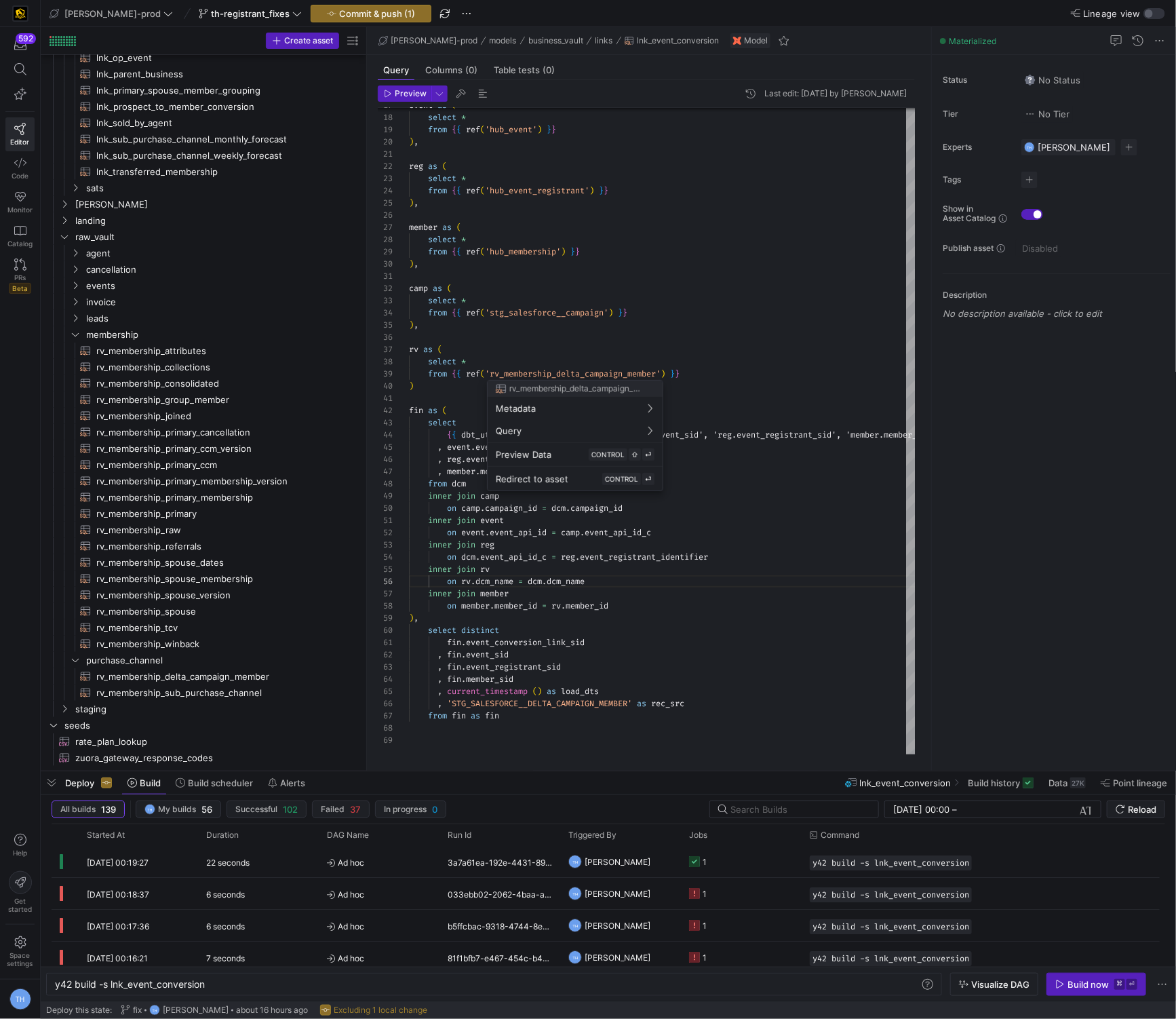
click at [376, 306] on div at bounding box center [588, 510] width 1176 height 1019
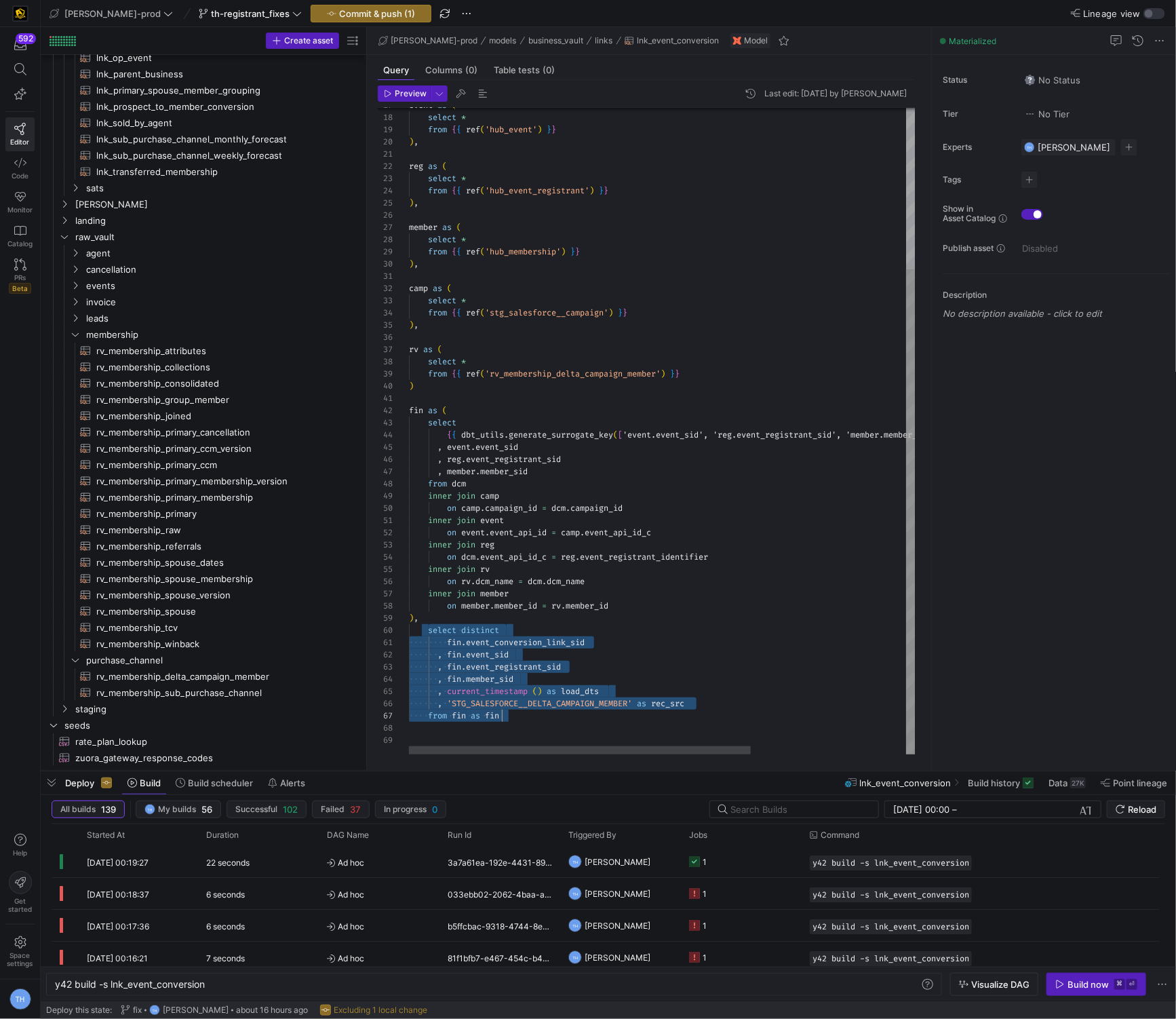
scroll to position [110, 0]
drag, startPoint x: 426, startPoint y: 633, endPoint x: 509, endPoint y: 726, distance: 124.7
click at [376, 726] on div "{ { dbt_utils . generate_surrogate_key ( [ 'event.event_sid', 'reg.event_regist…" at bounding box center [777, 323] width 736 height 862
click at [376, 654] on div "{ { dbt_utils . generate_surrogate_key ( [ 'event.event_sid', 'reg.event_regist…" at bounding box center [777, 323] width 736 height 862
click at [376, 631] on div "{ { dbt_utils . generate_surrogate_key ( [ 'event.event_sid', 'reg.event_regist…" at bounding box center [777, 323] width 736 height 862
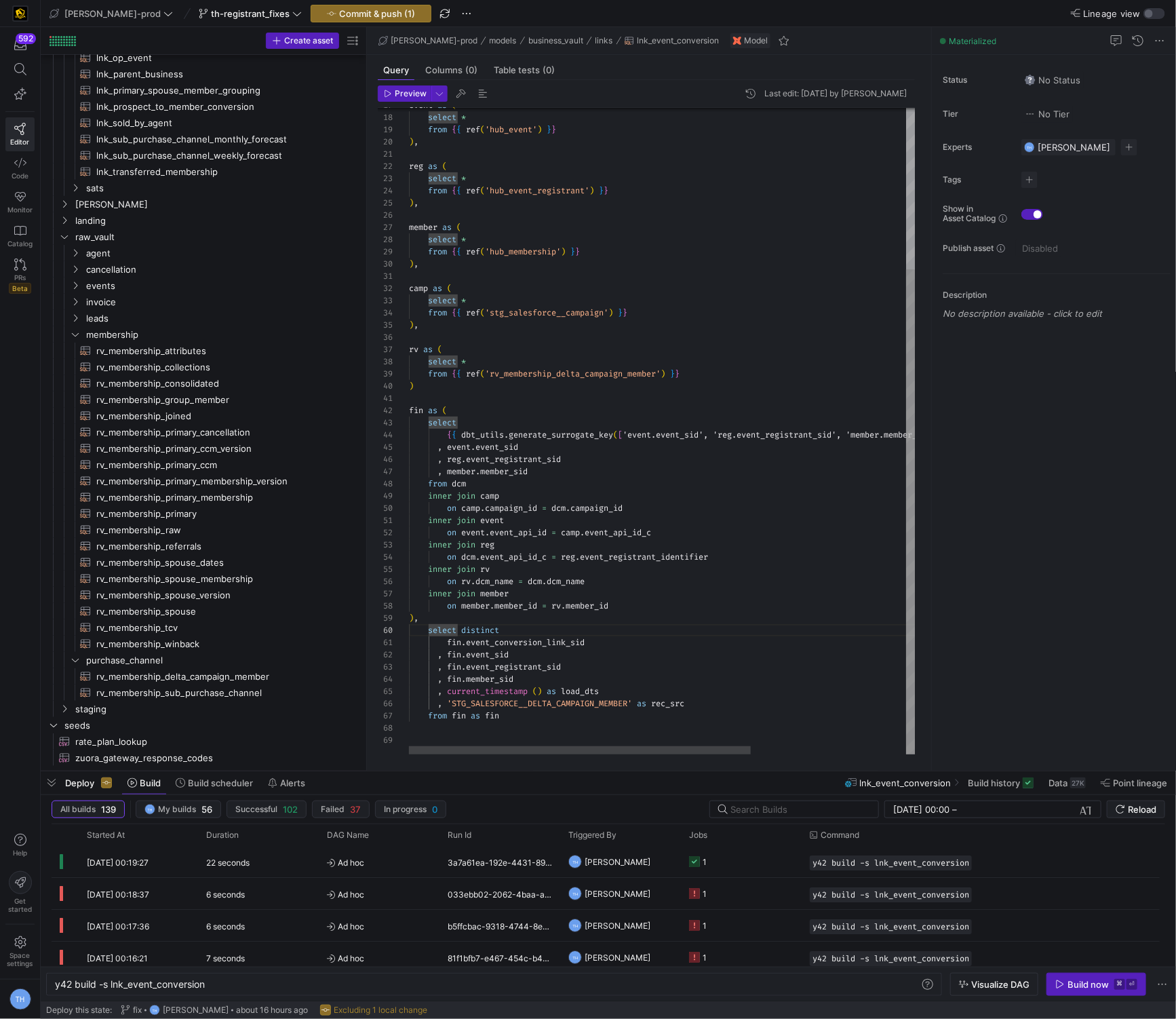
click at [376, 620] on div "{ { dbt_utils . generate_surrogate_key ( [ 'event.event_sid', 'reg.event_regist…" at bounding box center [777, 323] width 736 height 862
click at [376, 632] on div "{ { dbt_utils . generate_surrogate_key ( [ 'event.event_sid', 'reg.event_regist…" at bounding box center [777, 323] width 736 height 862
drag, startPoint x: 429, startPoint y: 632, endPoint x: 429, endPoint y: 718, distance: 86.0
click at [376, 718] on div "{ { dbt_utils . generate_surrogate_key ( [ 'event.event_sid', 'reg.event_regist…" at bounding box center [777, 323] width 736 height 862
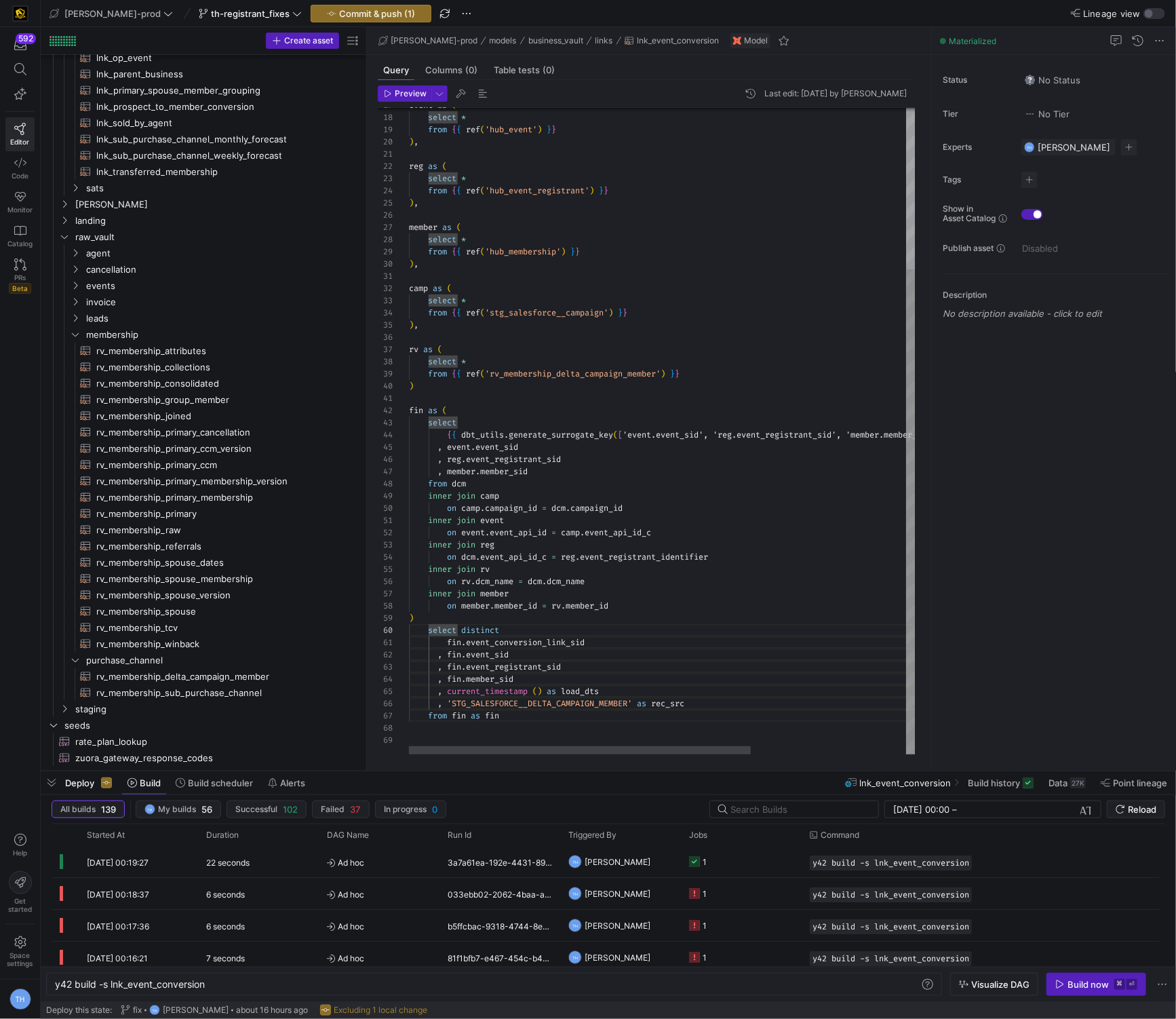
scroll to position [110, 0]
click at [376, 622] on div "{ { dbt_utils . generate_surrogate_key ( [ 'event.event_sid', 'reg.event_regist…" at bounding box center [777, 323] width 736 height 862
click at [376, 388] on div "{ { dbt_utils . generate_surrogate_key ( [ 'event.event_sid', 'reg.event_regist…" at bounding box center [777, 329] width 736 height 874
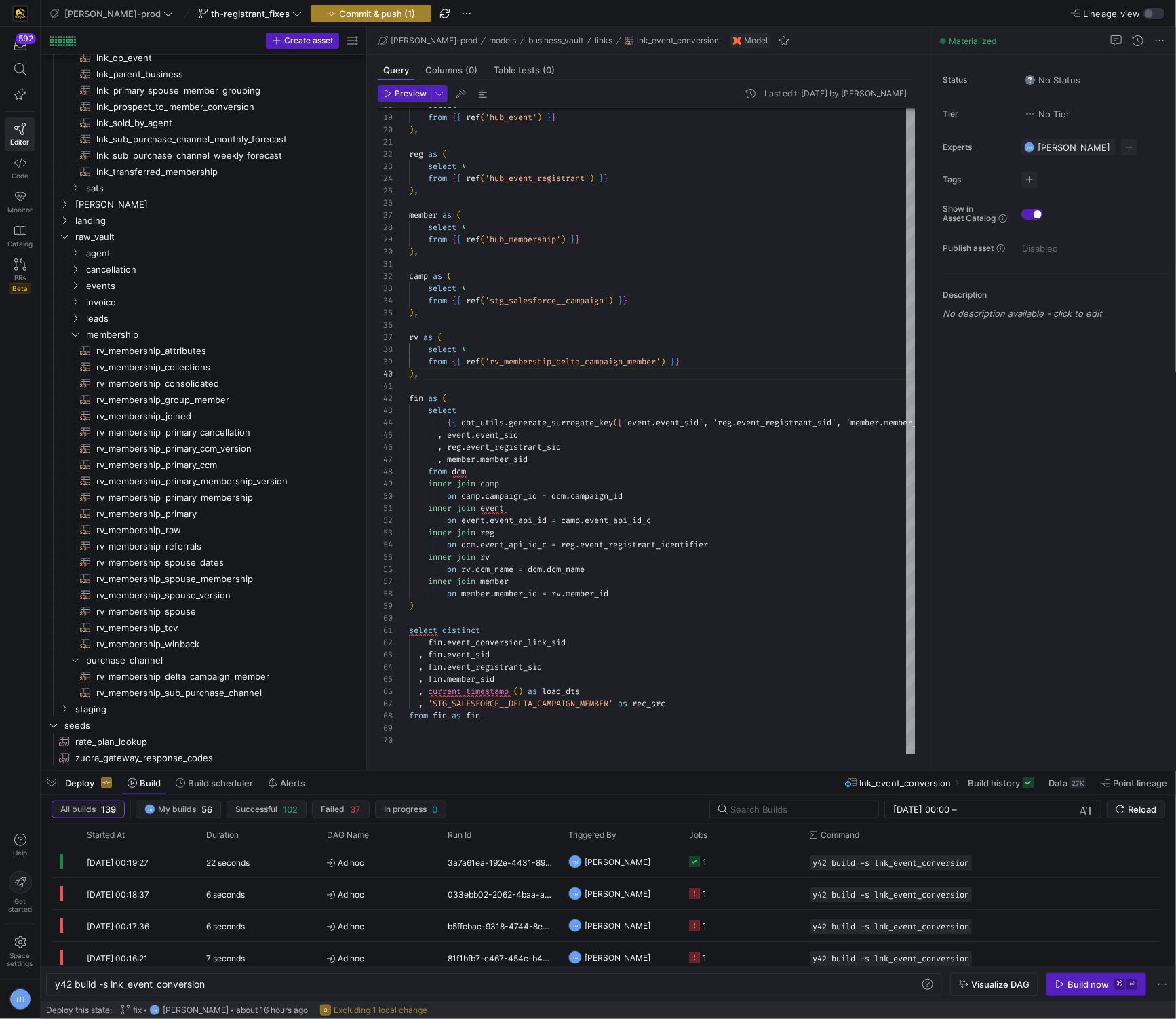
type textarea "camp as ( select * from {{ ref('stg_salesforce__campaign') }} ), rv as ( select…"
click at [357, 13] on span "Commit & push (1)" at bounding box center [378, 14] width 76 height 11
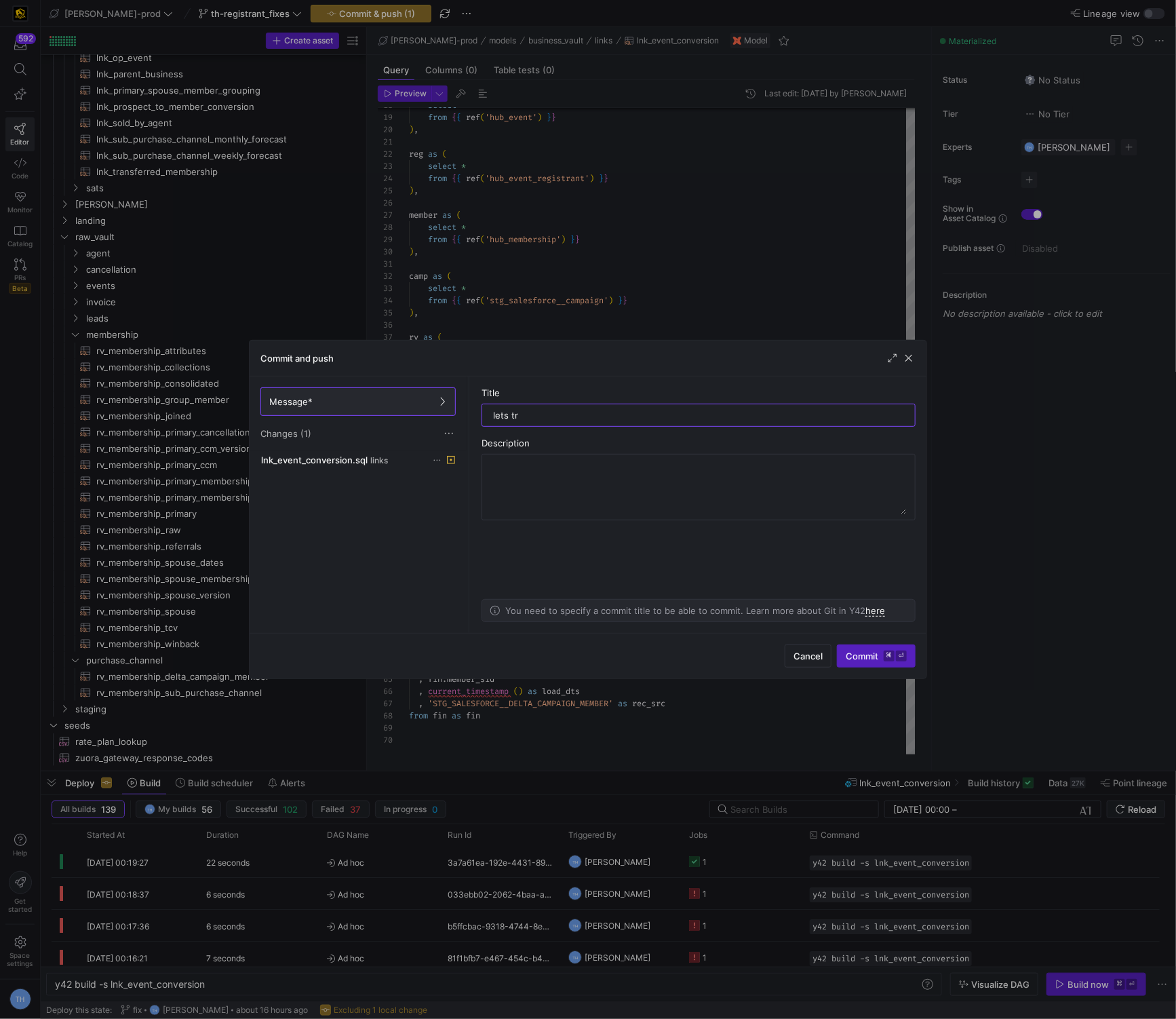
type input "lets try"
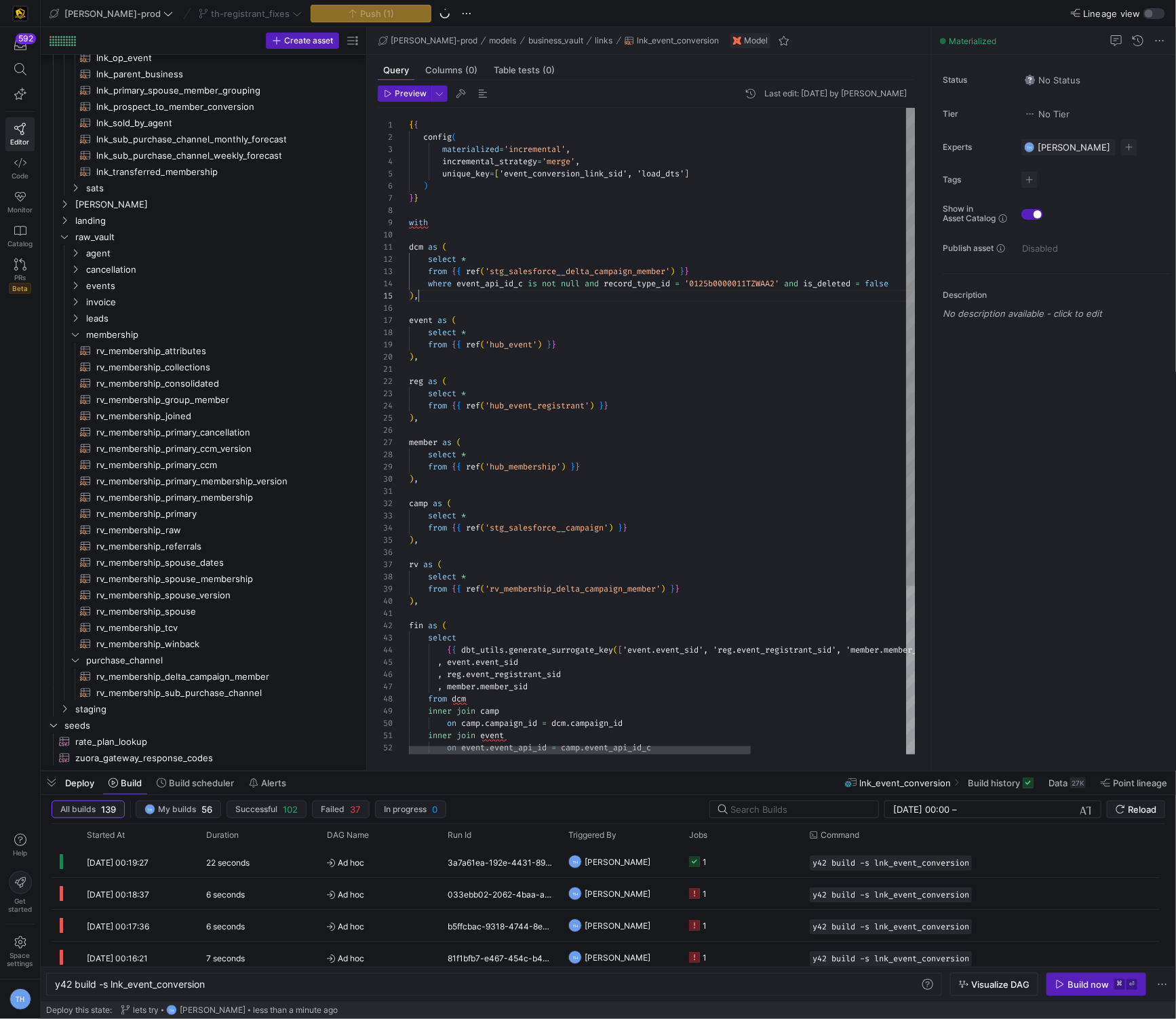
click at [376, 291] on div "{ { dbt_utils . generate_surrogate_key ( [ 'event.event_sid', 'reg.event_regist…" at bounding box center [777, 544] width 736 height 874
click at [376, 283] on div "{ { dbt_utils . generate_surrogate_key ( [ 'event.event_sid', 'reg.event_regist…" at bounding box center [777, 544] width 736 height 874
click at [376, 249] on div "{ { dbt_utils . generate_surrogate_key ( [ 'event.event_sid', 'reg.event_regist…" at bounding box center [777, 544] width 736 height 874
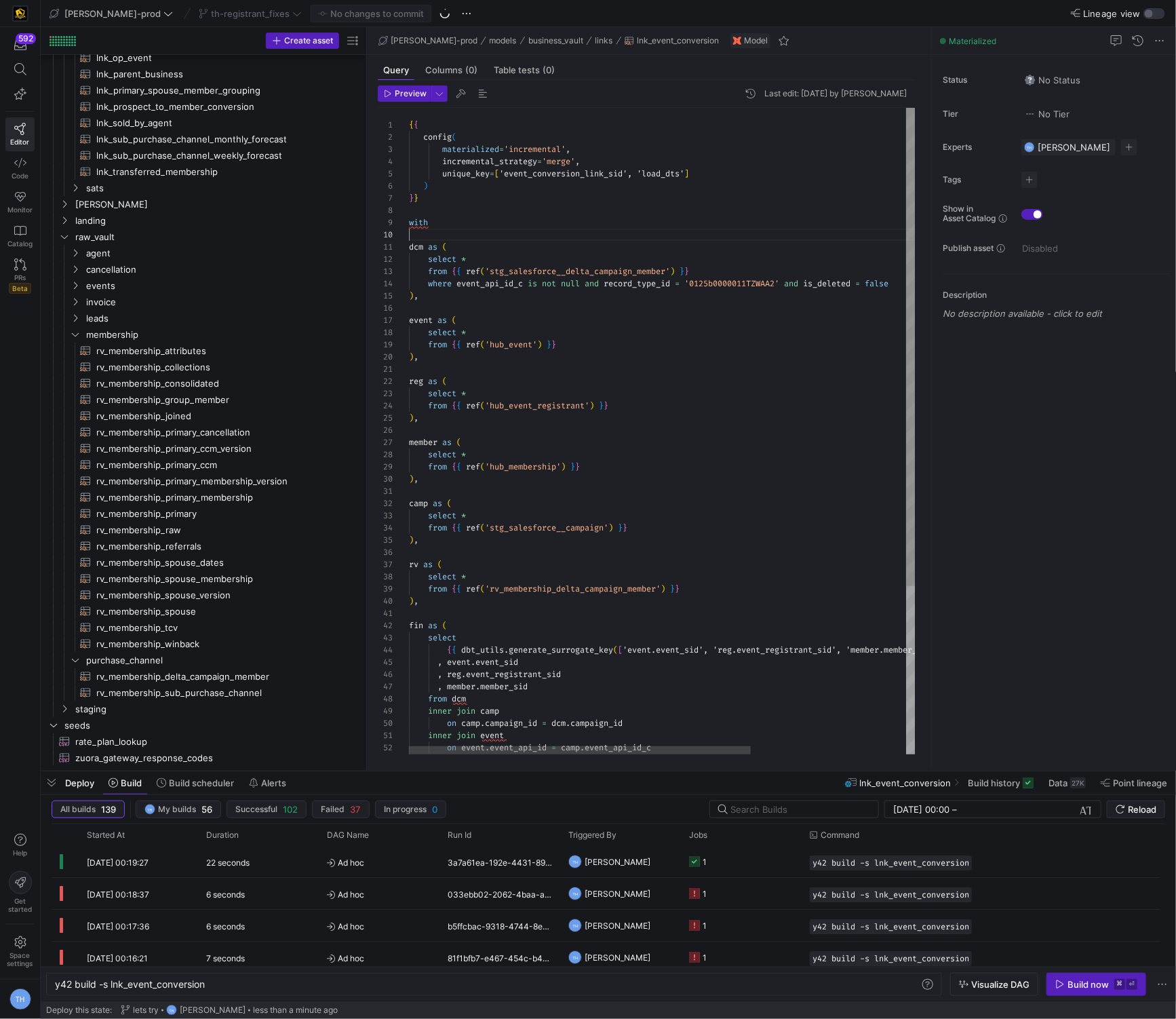
click at [376, 233] on div "{ { dbt_utils . generate_surrogate_key ( [ 'event.event_sid', 'reg.event_regist…" at bounding box center [777, 544] width 736 height 874
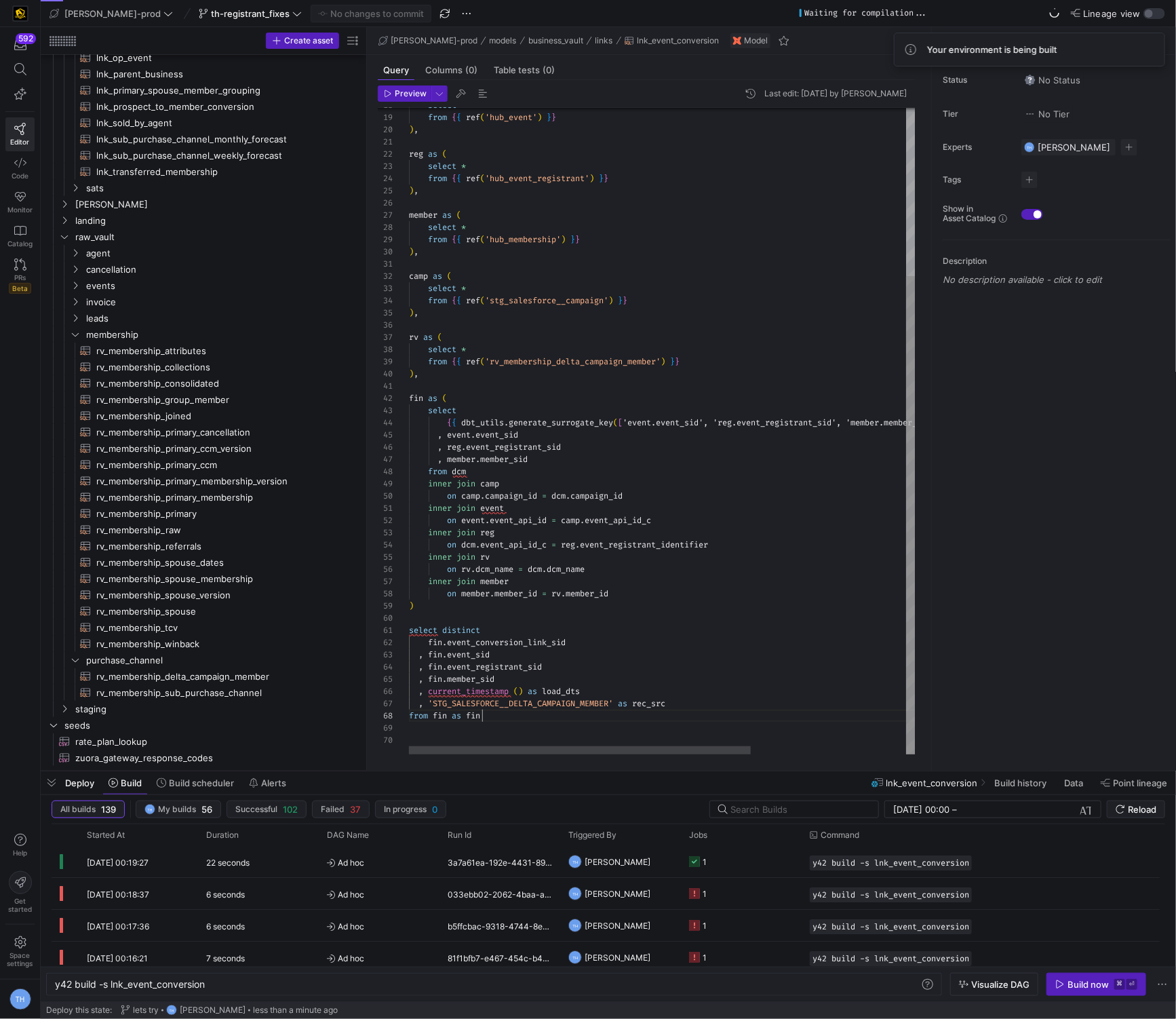
scroll to position [85, 72]
click at [376, 721] on div "{ { dbt_utils . generate_surrogate_key ( [ 'event.event_sid', 'reg.event_regist…" at bounding box center [777, 317] width 736 height 874
type textarea "select distinct fin.event_conversion_link_sid , fin.event_sid , fin.event_regis…"
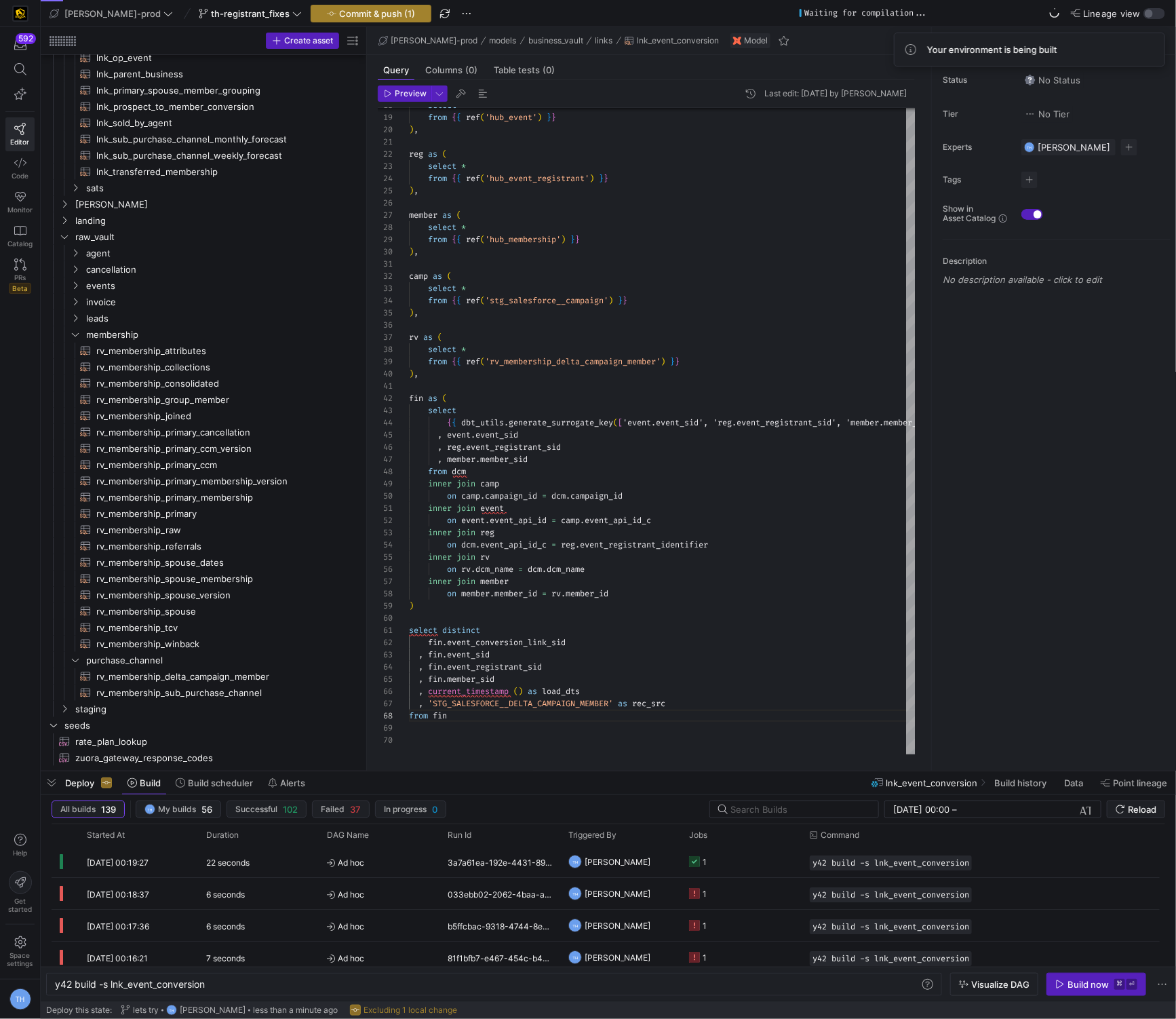
click at [356, 17] on span "Commit & push (1)" at bounding box center [378, 14] width 76 height 11
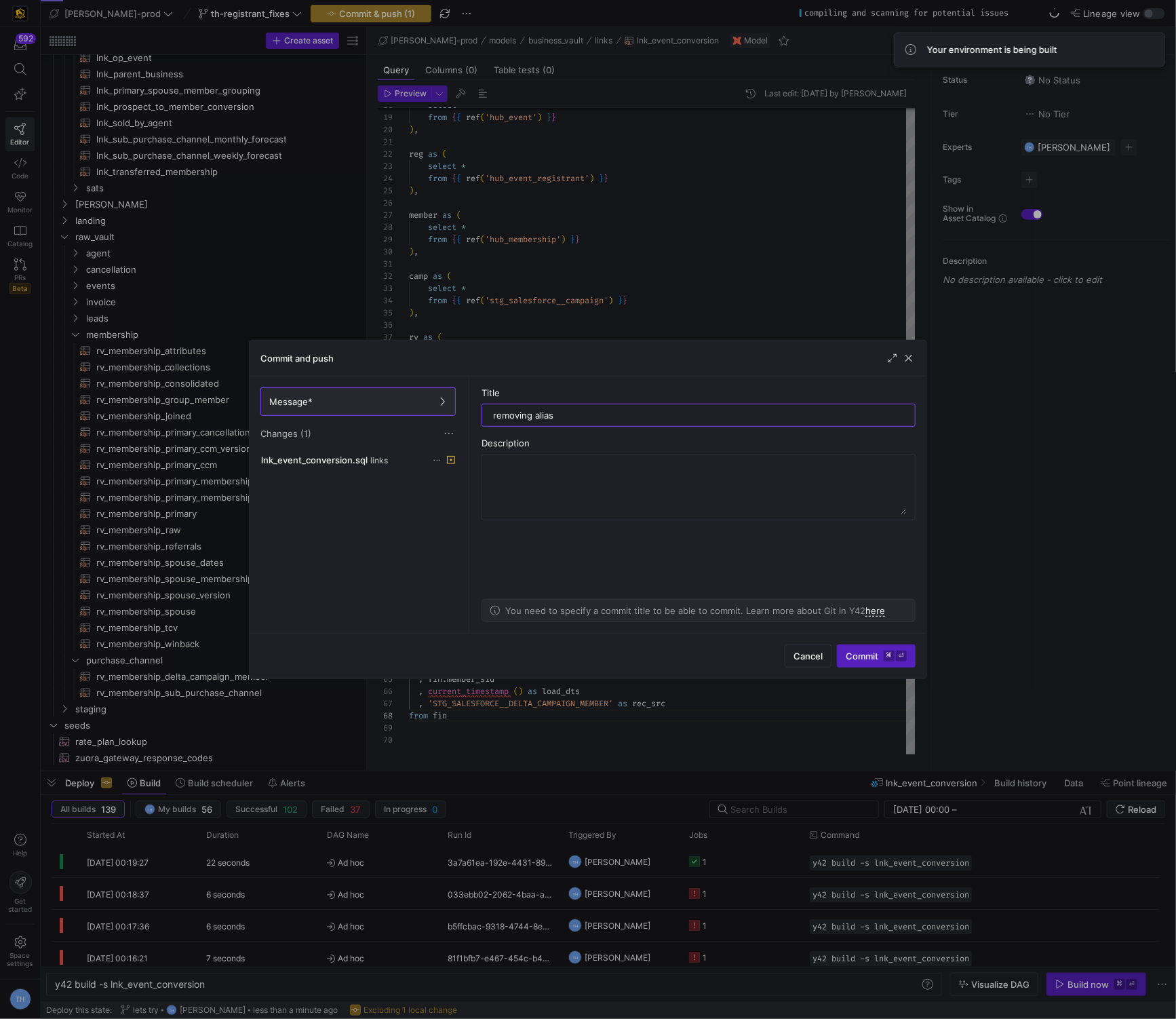
type input "removing alias"
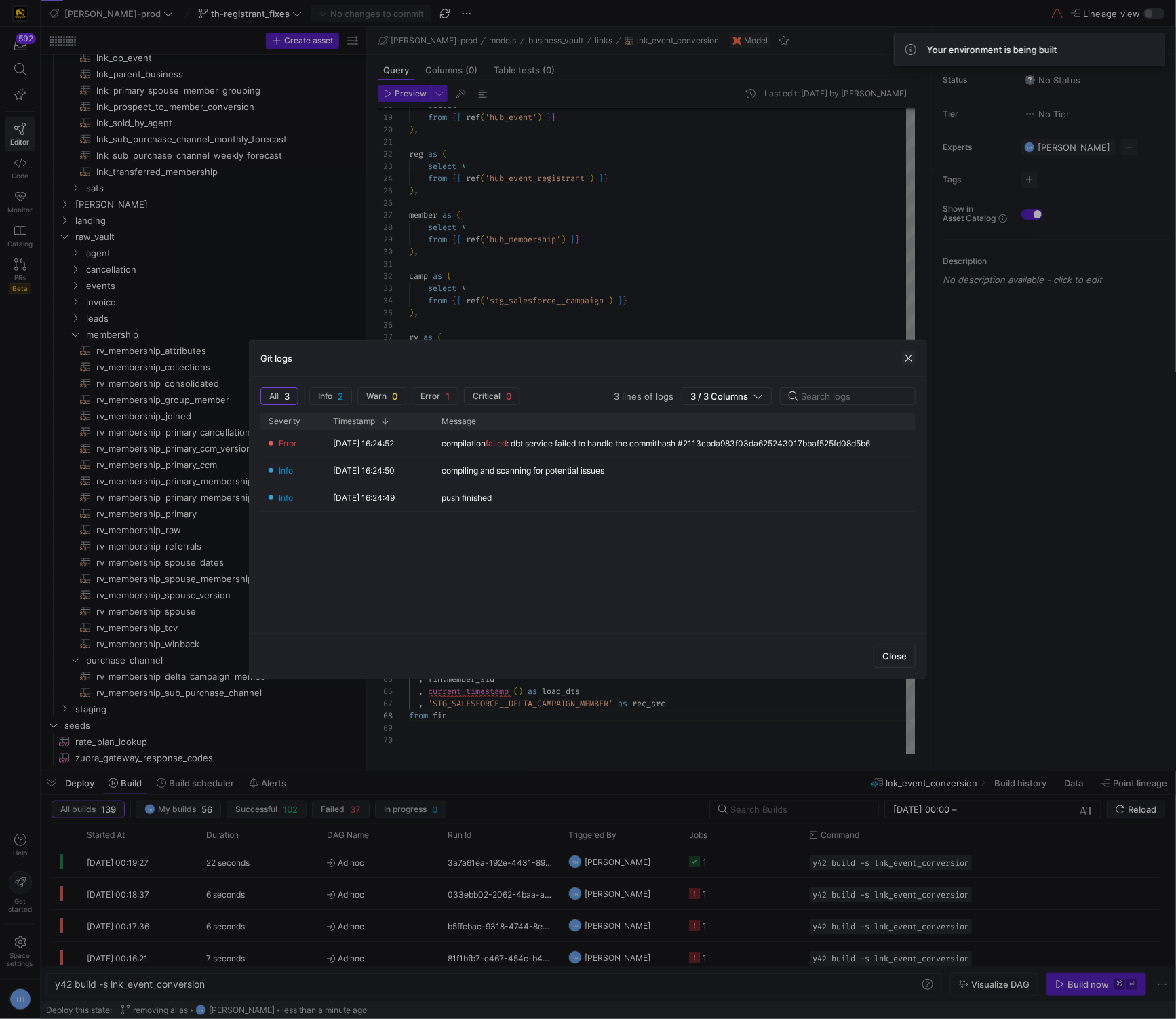
click at [376, 361] on span "button" at bounding box center [909, 358] width 14 height 14
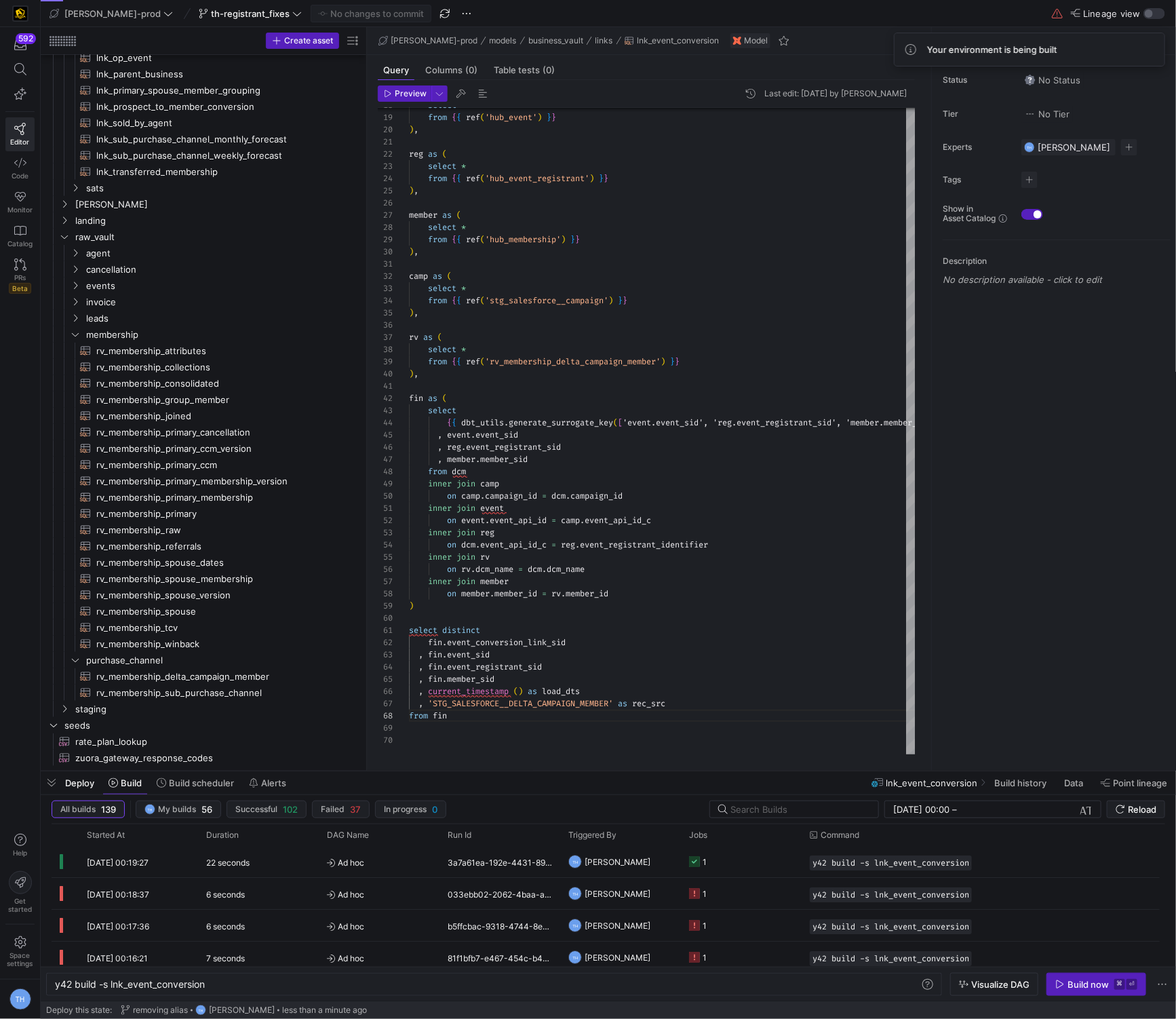
click at [376, 747] on span "button" at bounding box center [1097, 985] width 98 height 22
click at [376, 747] on y42-job-status-cell-renderer "1" at bounding box center [742, 861] width 105 height 30
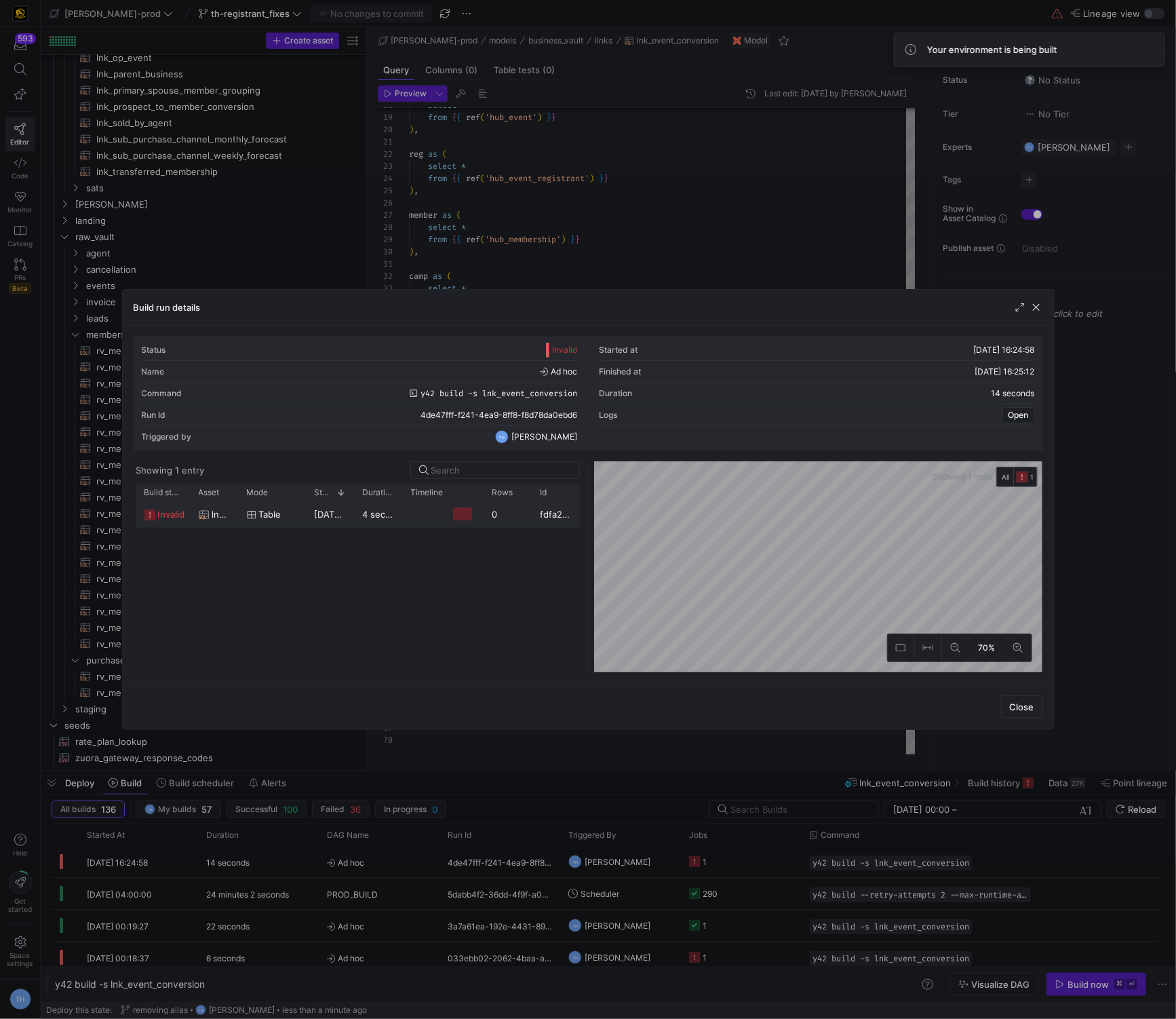
click at [376, 524] on div "fdfa2bd4-a240-4687-af92-2409cbc9c51c" at bounding box center [556, 513] width 48 height 26
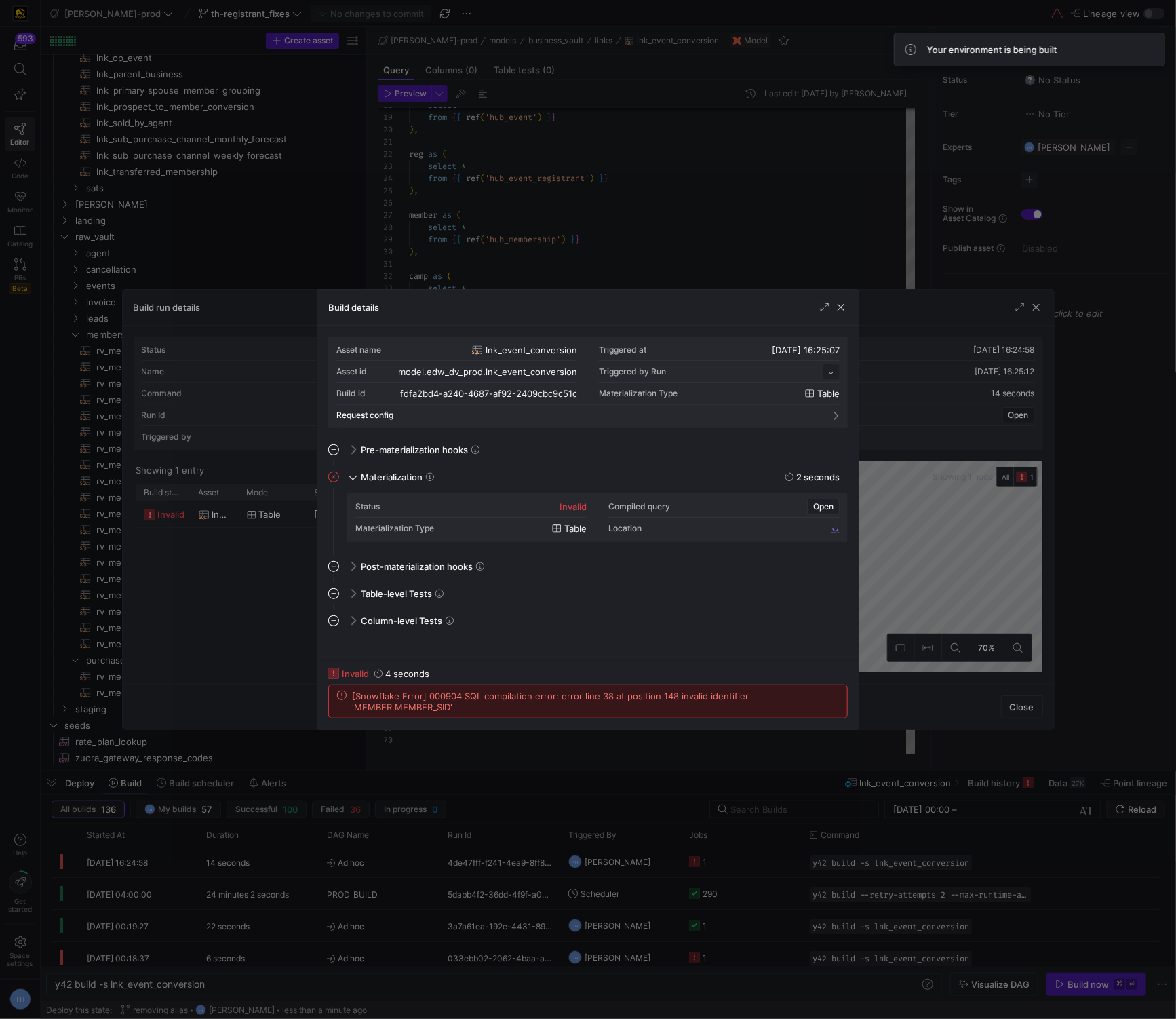
scroll to position [122, 0]
click at [376, 236] on div at bounding box center [588, 510] width 1176 height 1019
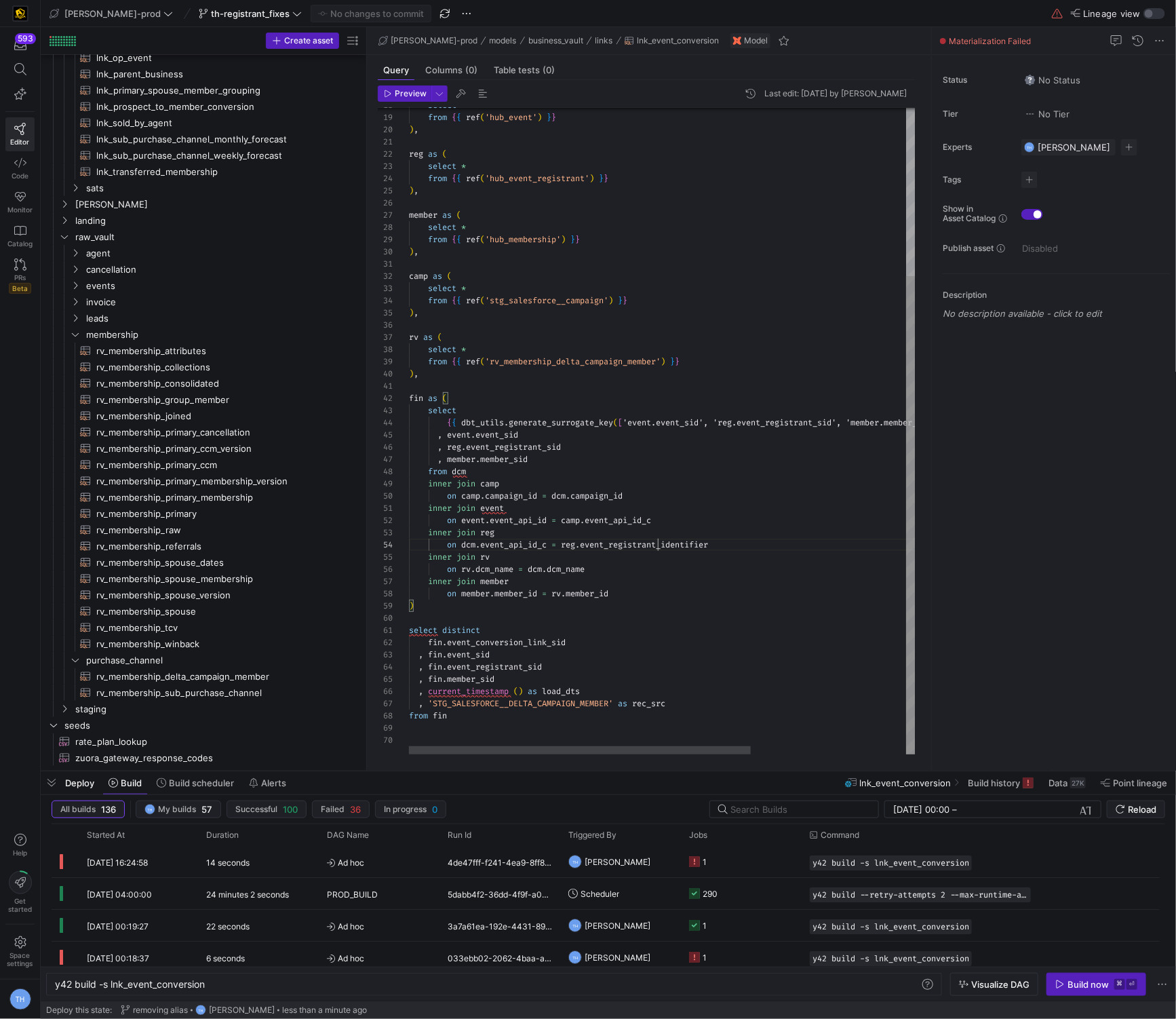
click at [376, 551] on div "{ { dbt_utils . generate_surrogate_key ( [ 'event.event_sid', 'reg.event_regist…" at bounding box center [777, 317] width 736 height 874
click at [376, 587] on div "{ { dbt_utils . generate_surrogate_key ( [ 'event.event_sid', 'reg.event_regist…" at bounding box center [777, 317] width 736 height 874
click at [376, 563] on div "{ { dbt_utils . generate_surrogate_key ( [ 'event.event_sid', 'reg.event_regist…" at bounding box center [777, 317] width 736 height 874
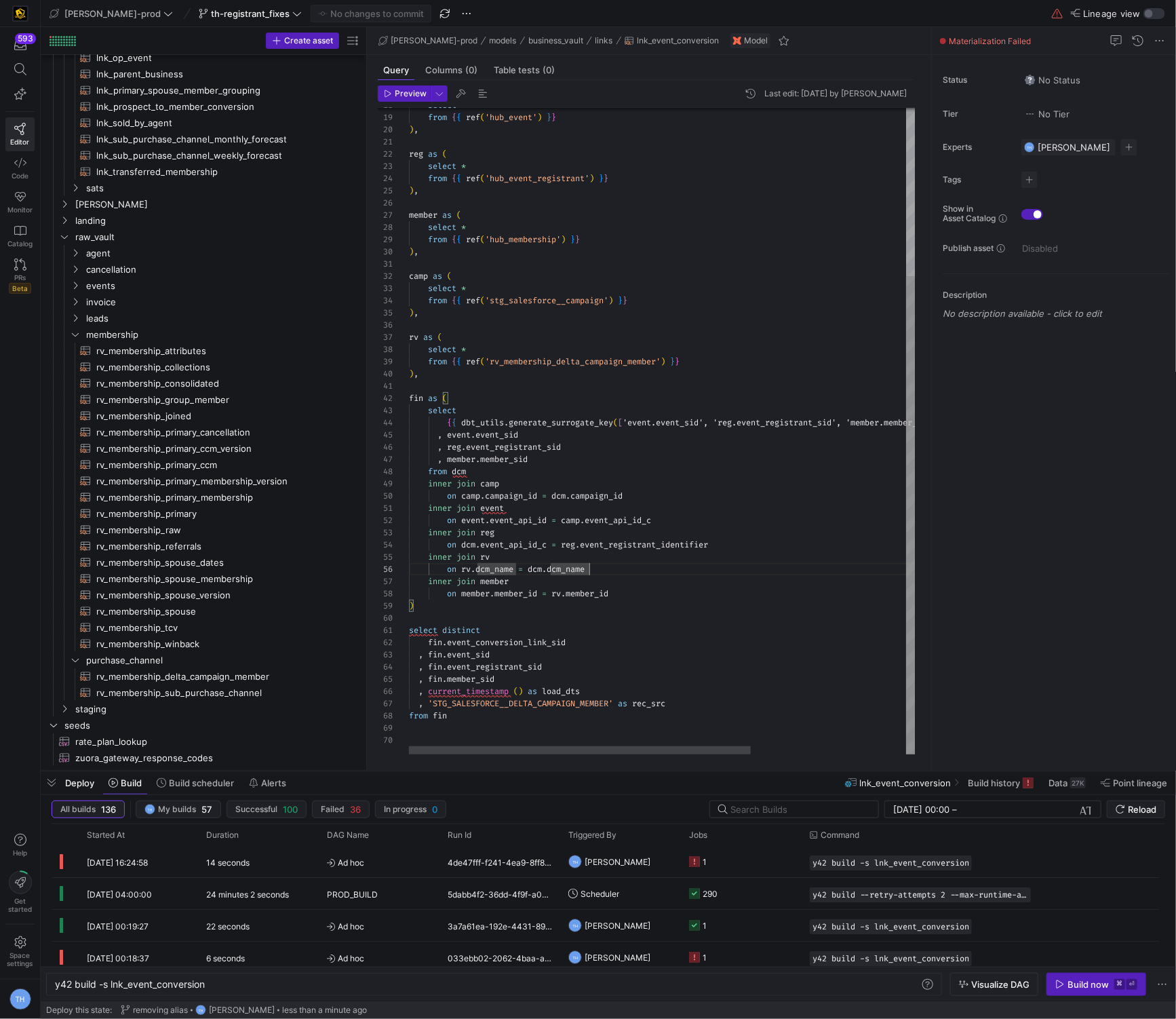
click at [376, 587] on div "{ { dbt_utils . generate_surrogate_key ( [ 'event.event_sid', 'reg.event_regist…" at bounding box center [777, 317] width 736 height 874
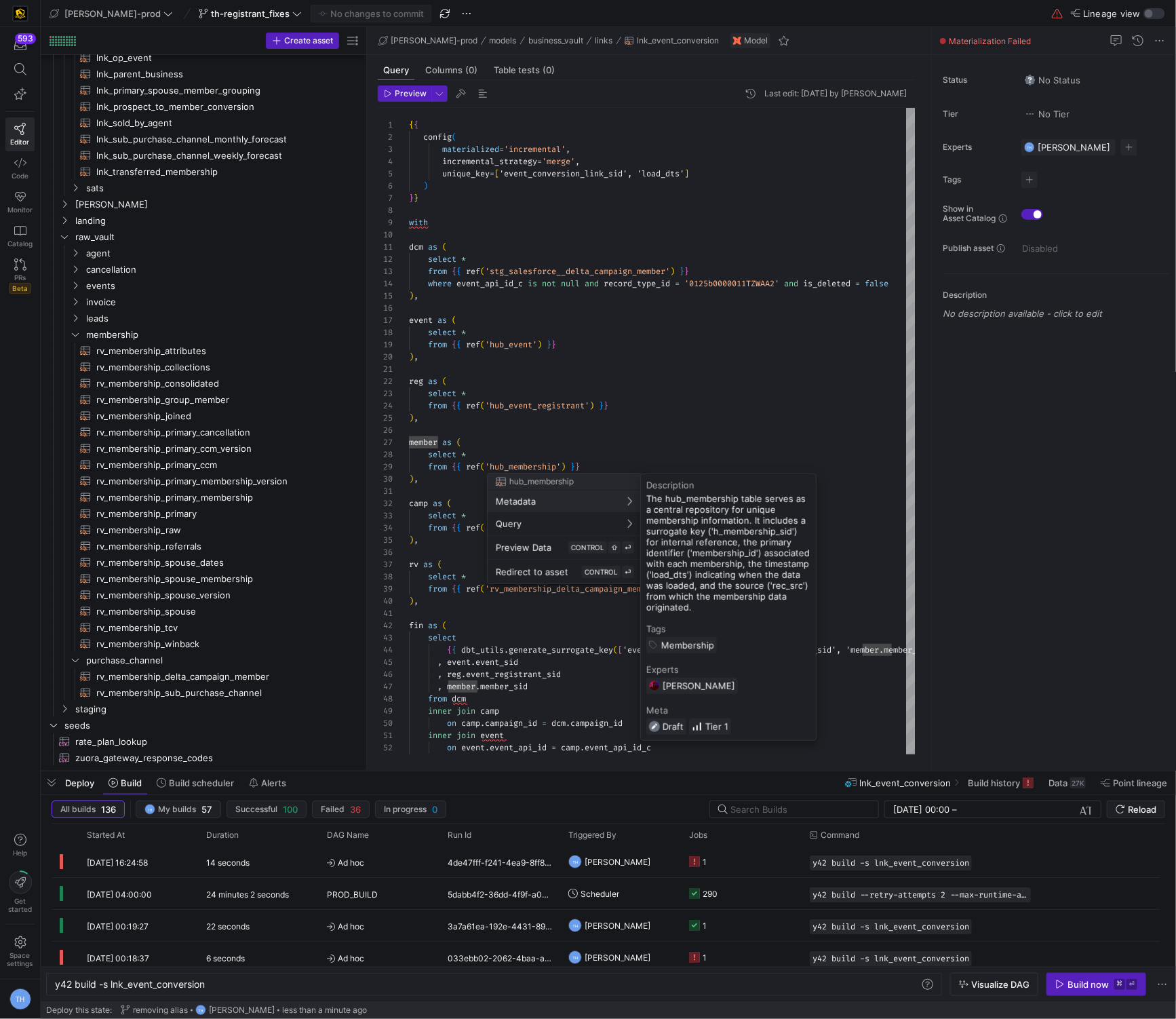
click at [376, 405] on div at bounding box center [588, 510] width 1176 height 1019
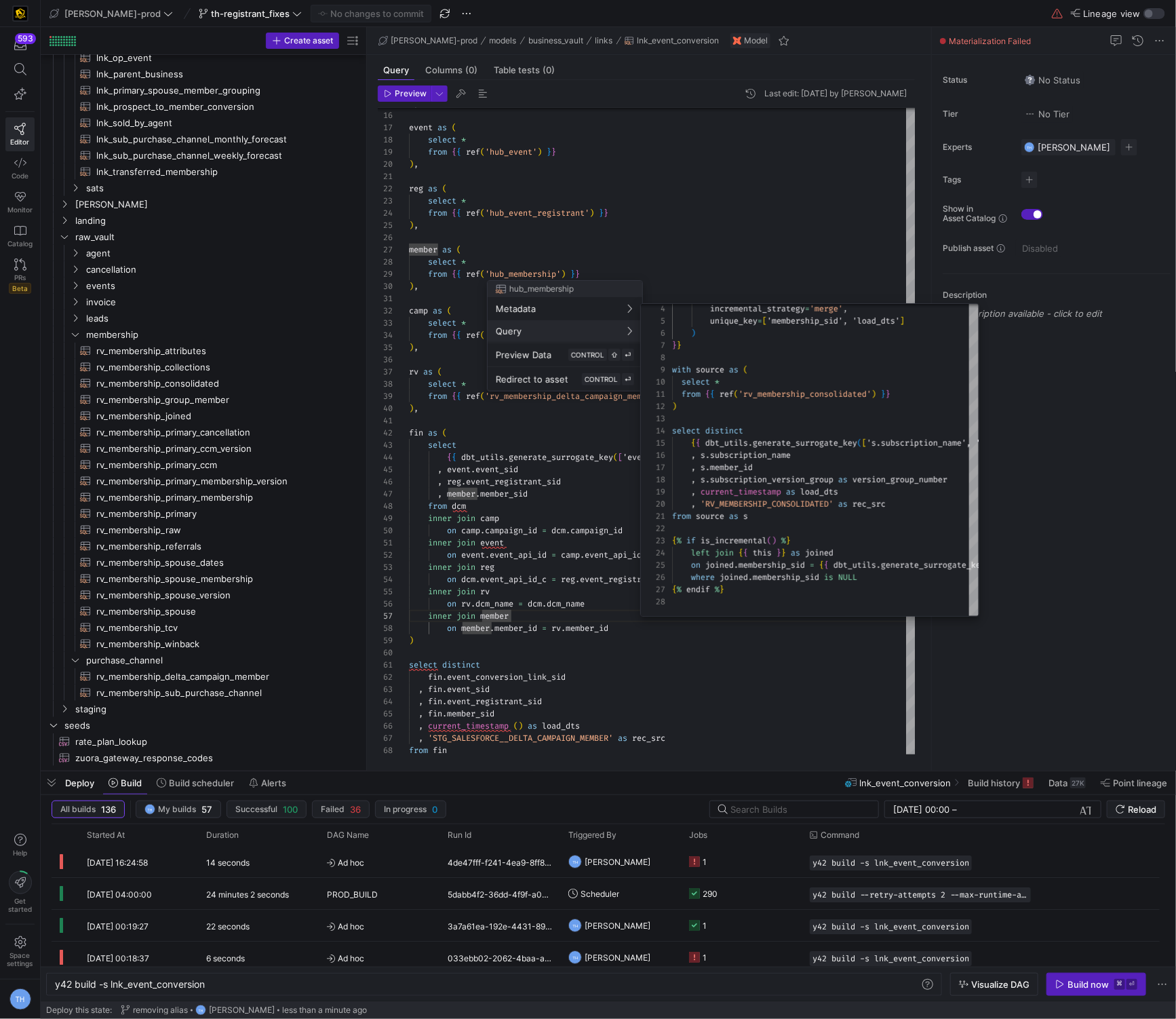
click at [376, 258] on div at bounding box center [588, 510] width 1176 height 1019
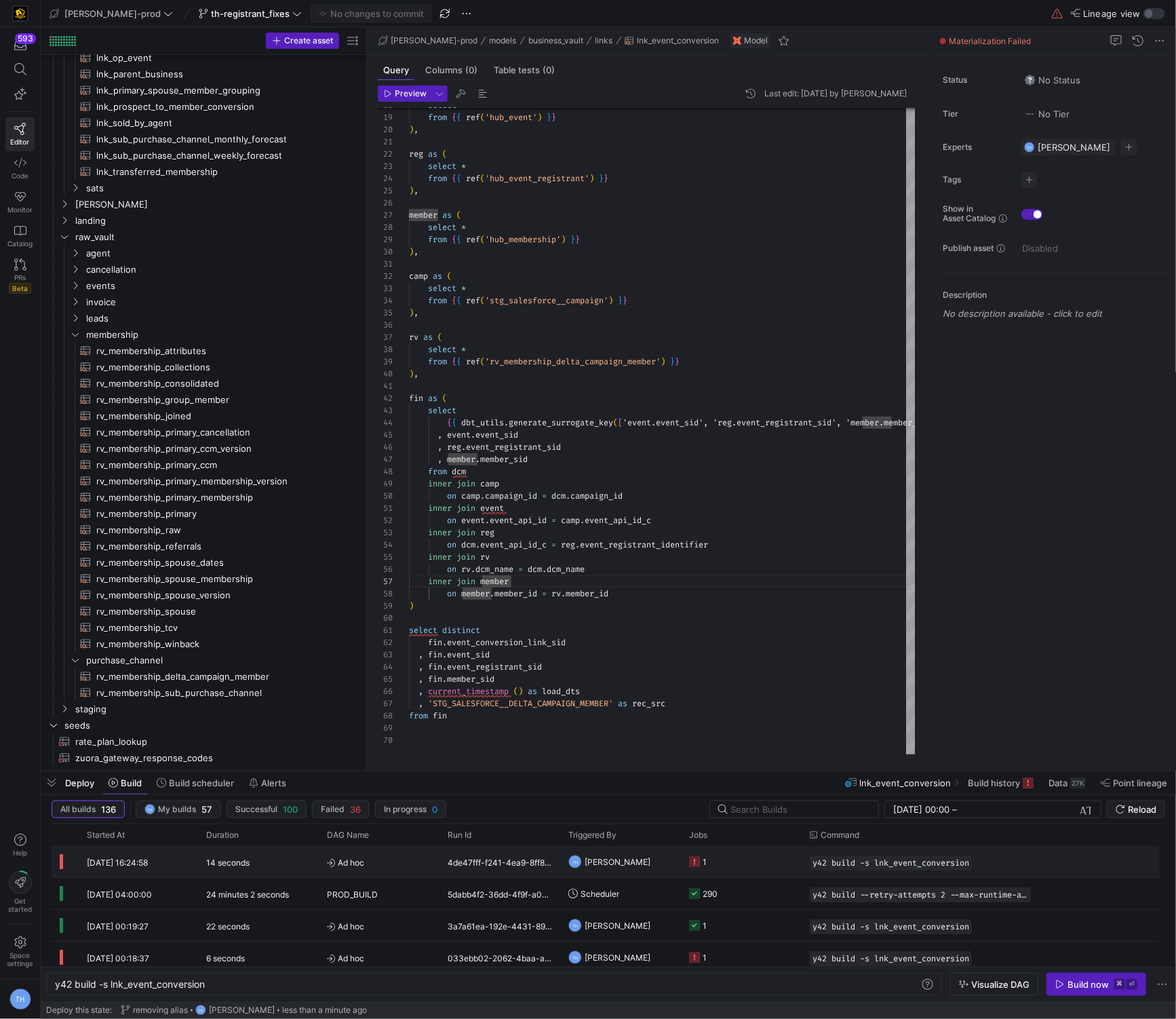
scroll to position [4, 0]
click at [376, 747] on y42-orchestration-triggered-by "TH [PERSON_NAME]" at bounding box center [621, 858] width 105 height 30
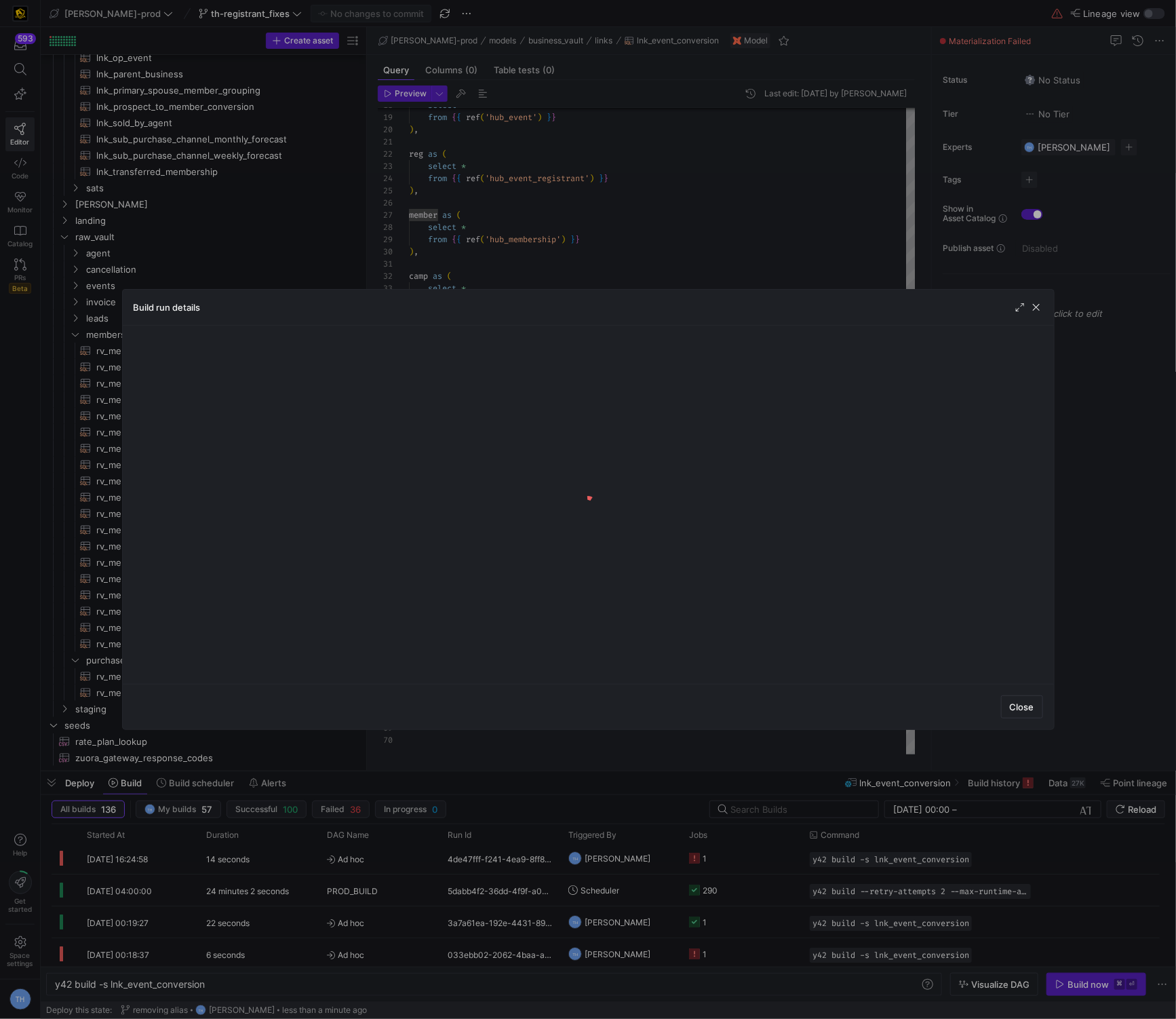
scroll to position [2, 0]
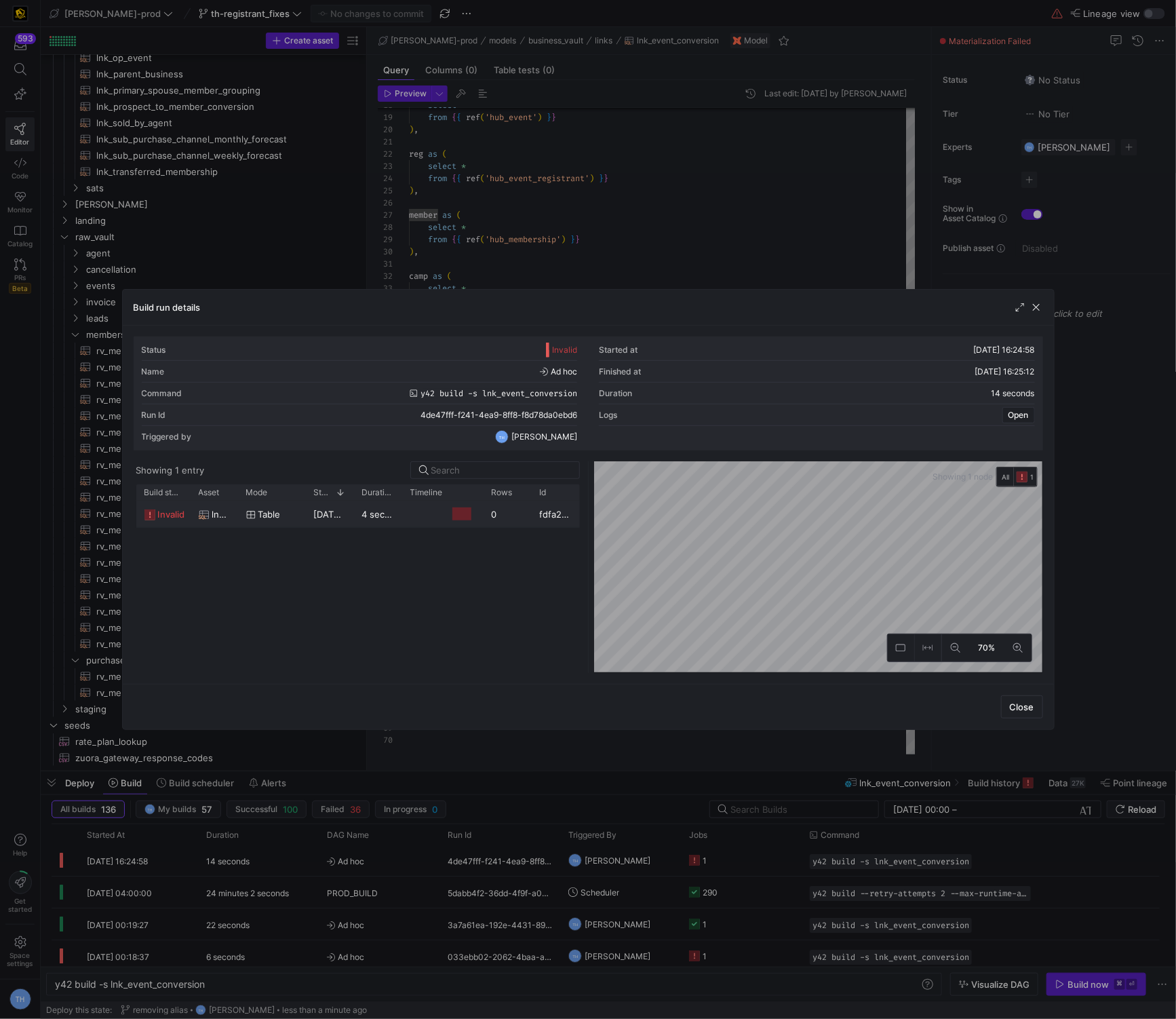
click at [376, 519] on div "fdfa2bd4-a240-4687-af92-2409cbc9c51c" at bounding box center [555, 513] width 48 height 26
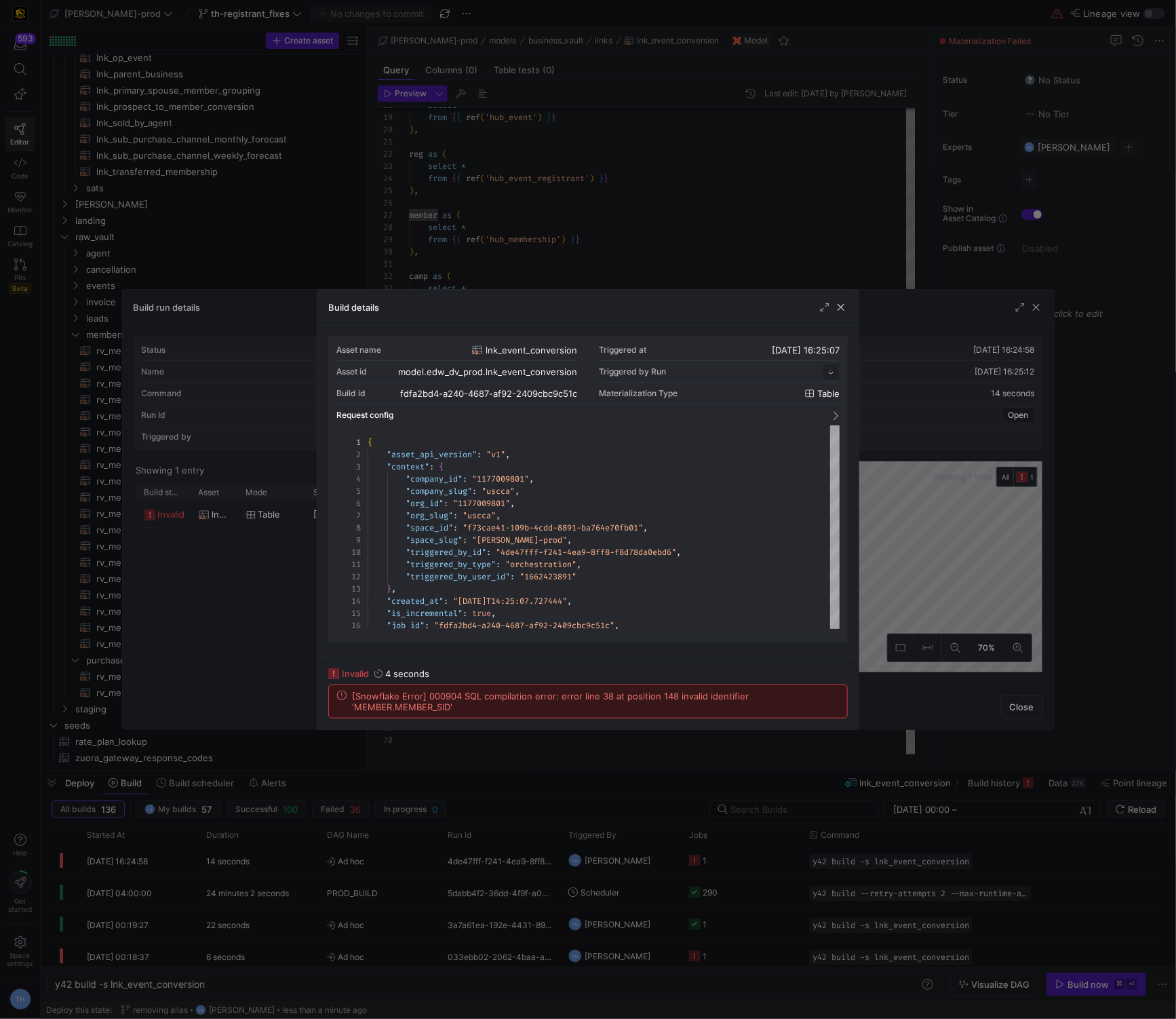
scroll to position [122, 0]
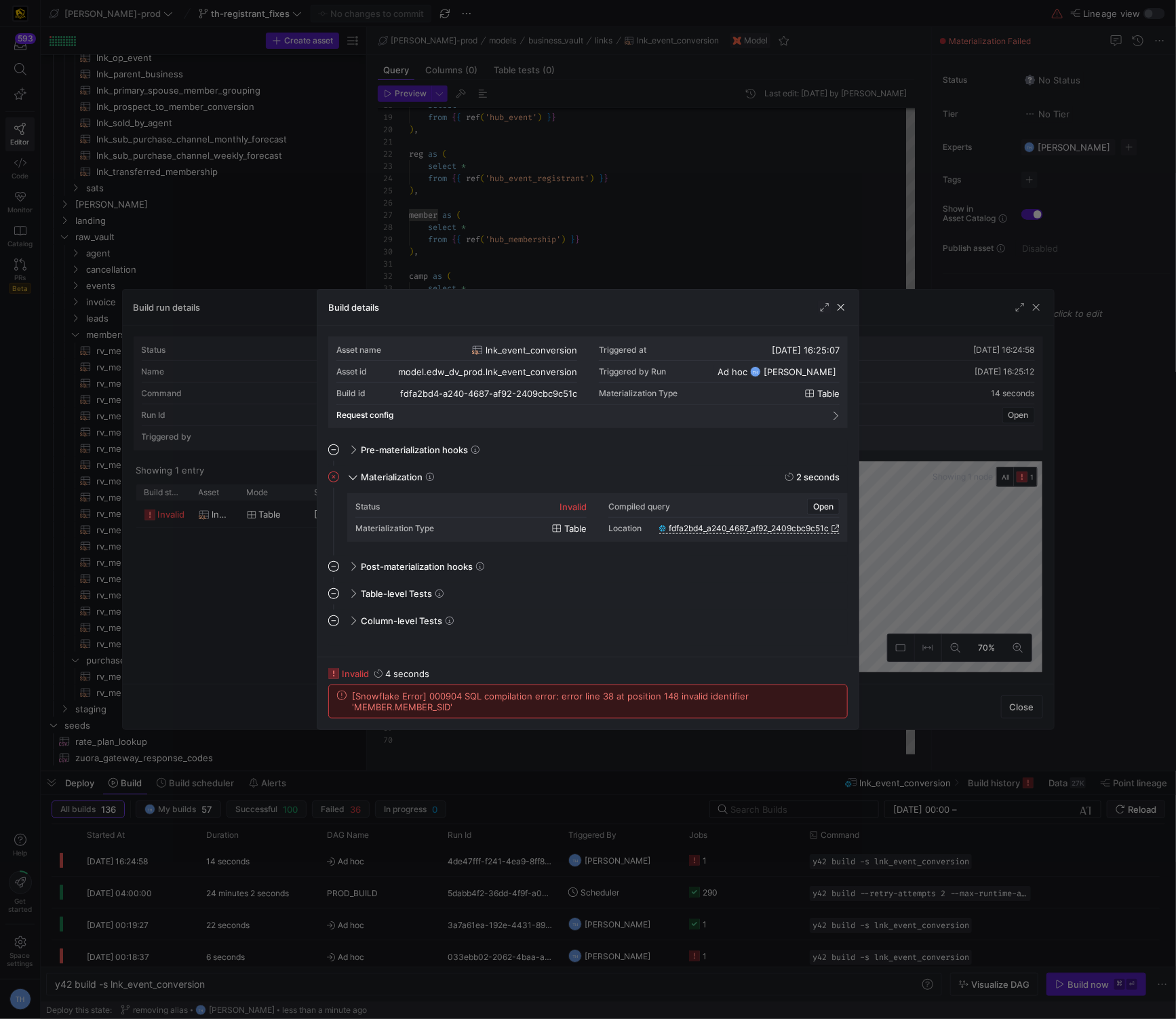
click at [376, 242] on div at bounding box center [588, 510] width 1176 height 1019
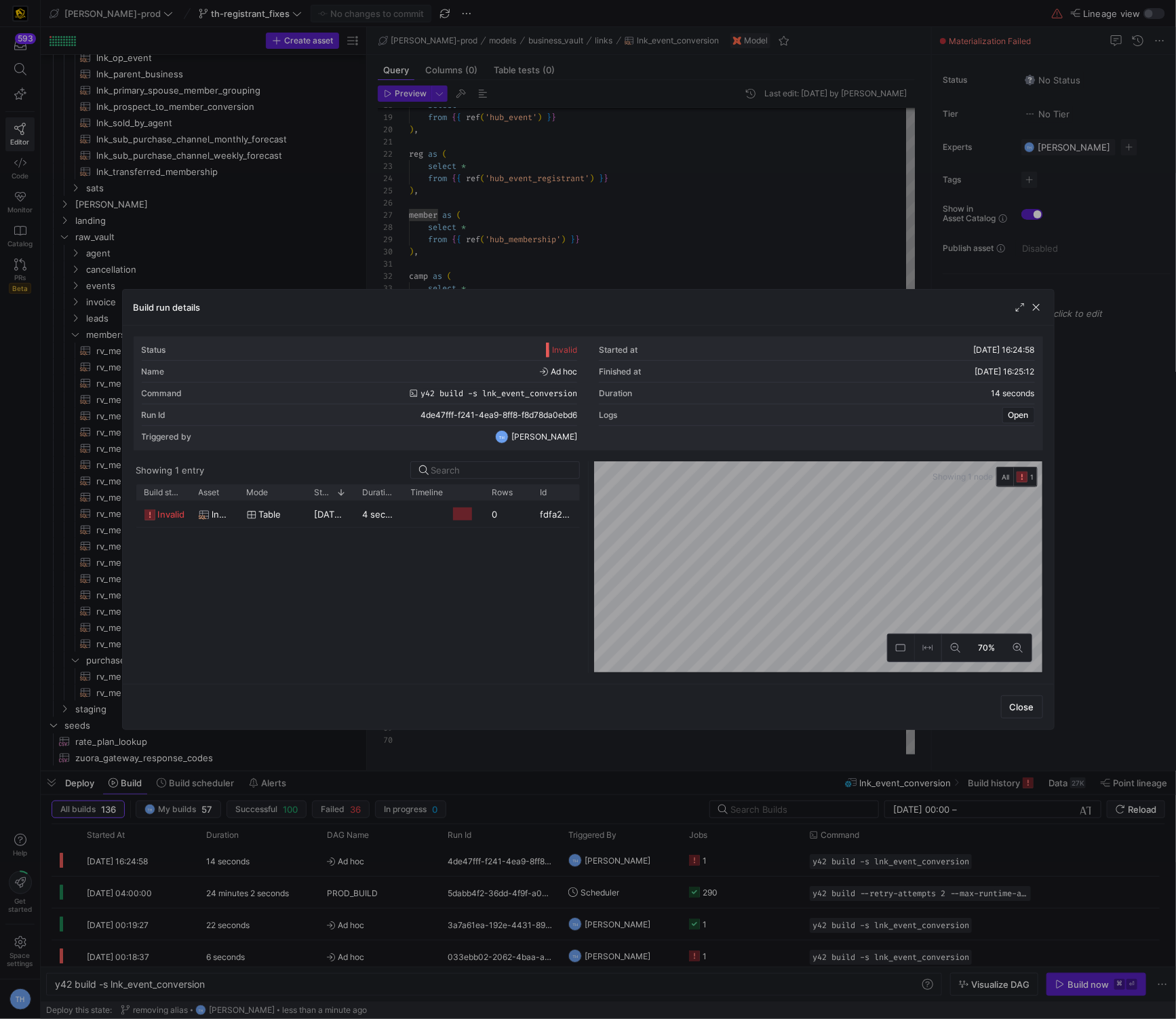
click at [376, 242] on div at bounding box center [588, 510] width 1176 height 1019
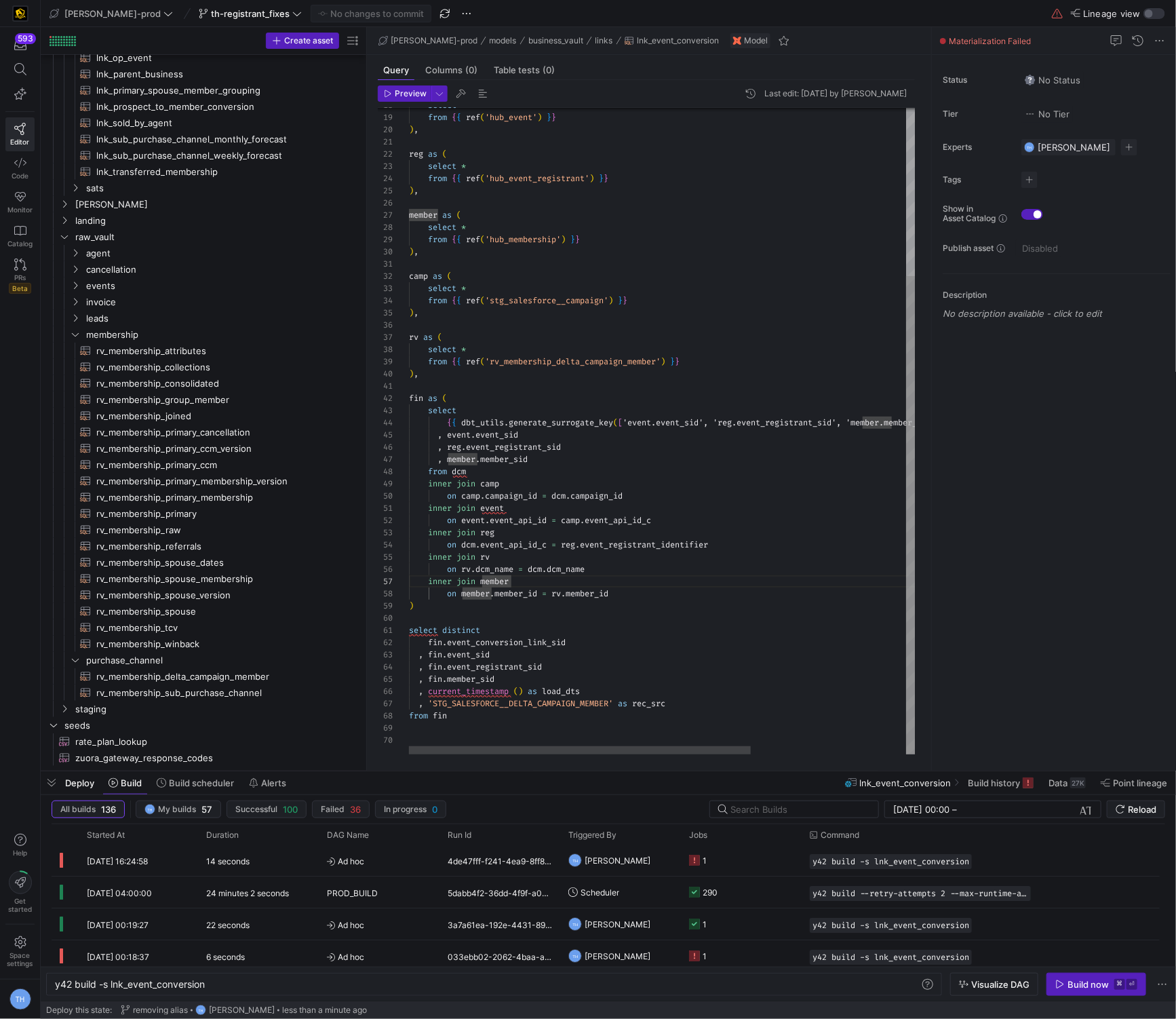
scroll to position [110, 166]
click at [376, 500] on div "{ { dbt_utils . generate_surrogate_key ( [ 'event.event_sid', 'reg.event_regist…" at bounding box center [777, 317] width 736 height 874
click at [376, 563] on div "{ { dbt_utils . generate_surrogate_key ( [ 'event.event_sid', 'reg.event_regist…" at bounding box center [777, 317] width 736 height 874
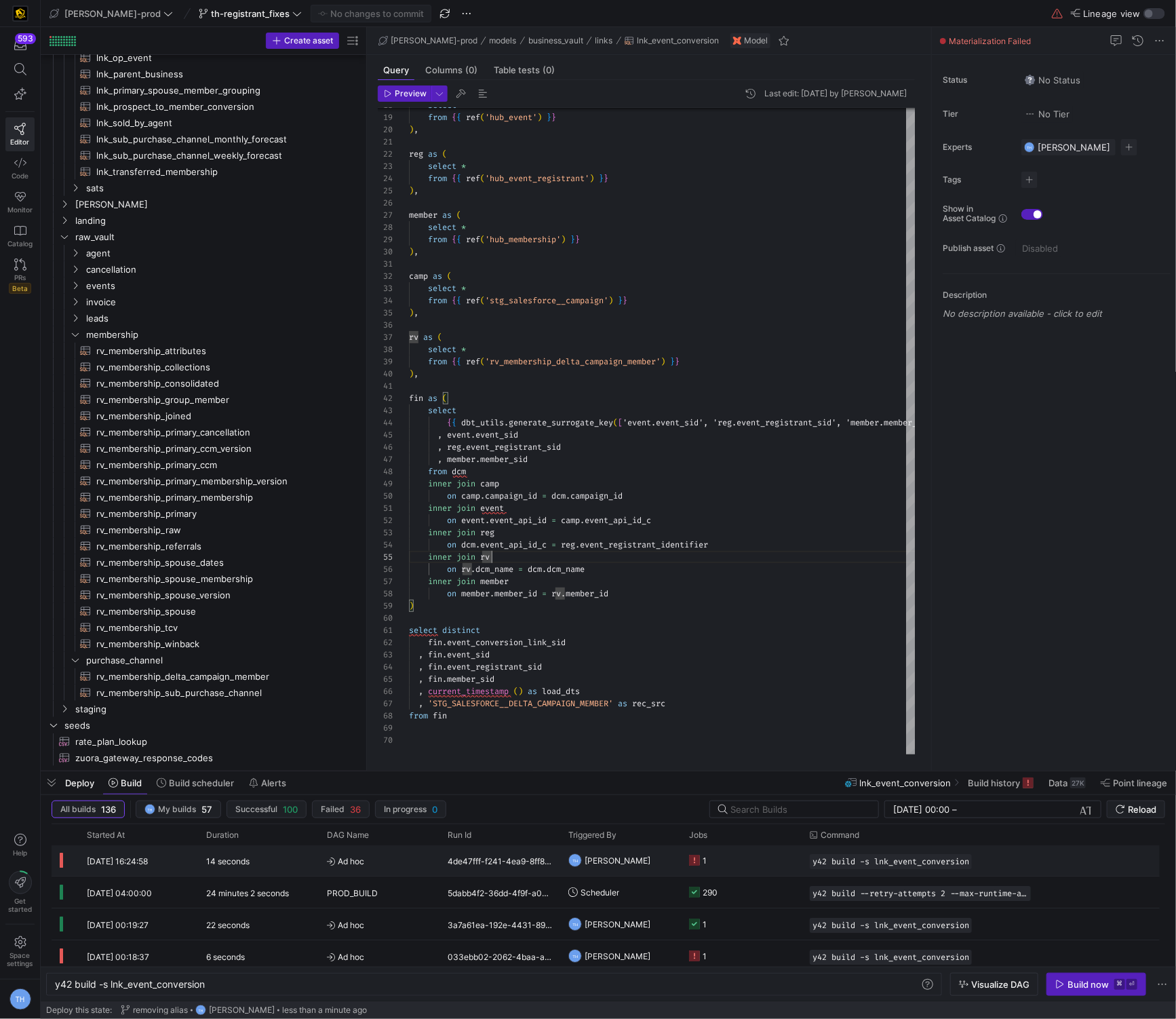
click at [376, 747] on span "[PERSON_NAME]" at bounding box center [617, 860] width 66 height 32
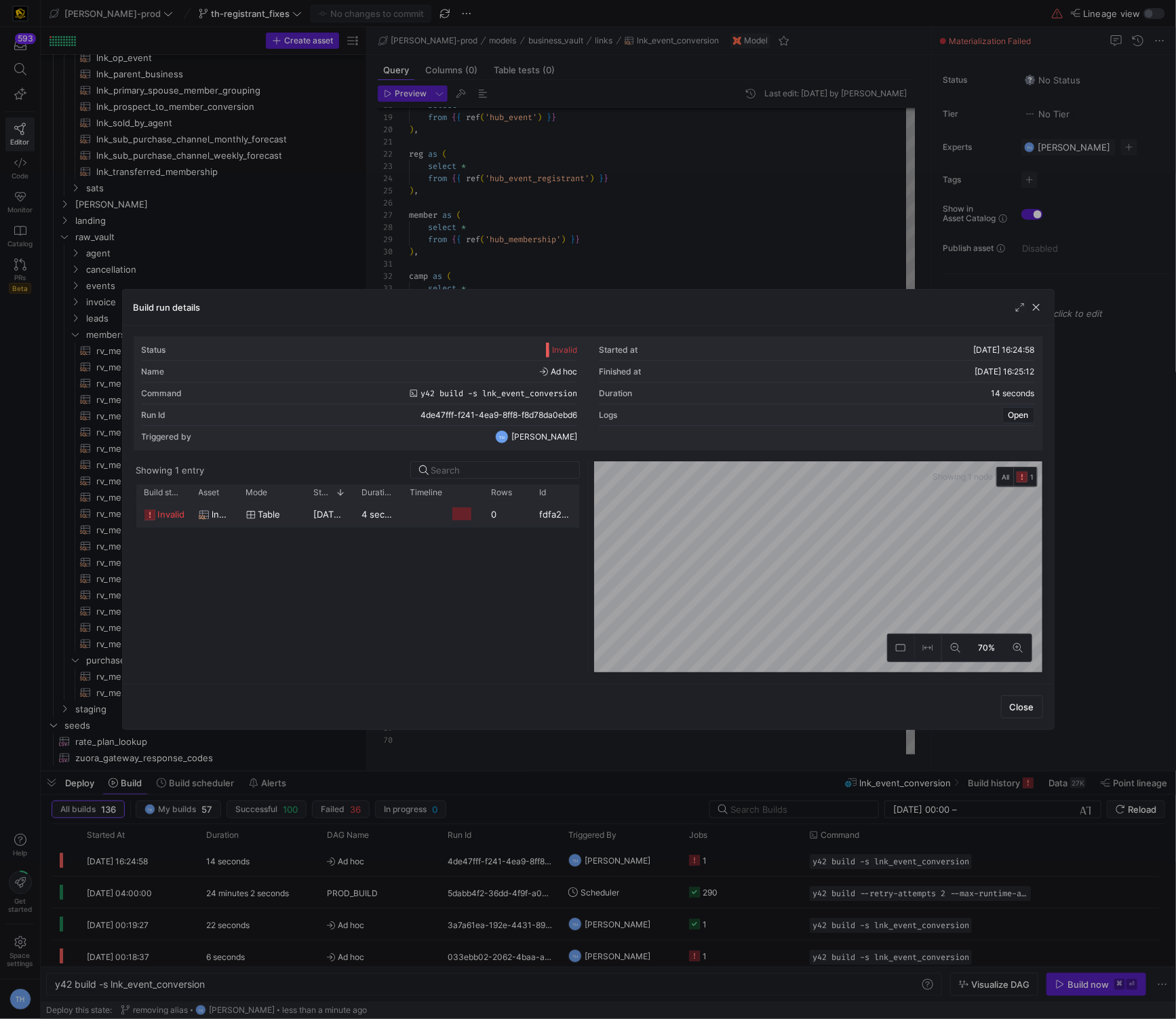
click at [376, 503] on div "fdfa2bd4-a240-4687-af92-2409cbc9c51c" at bounding box center [555, 513] width 48 height 26
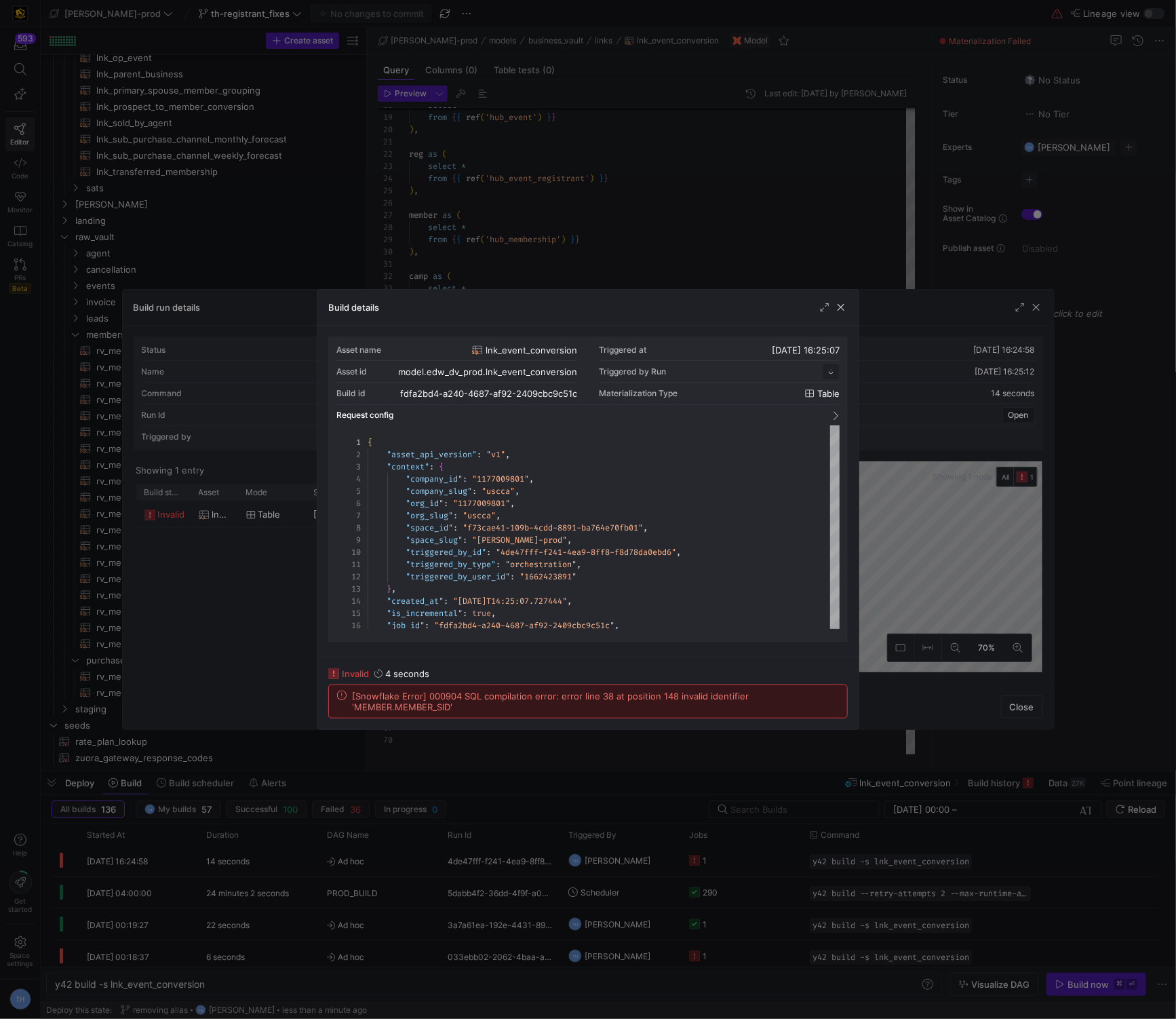
scroll to position [122, 0]
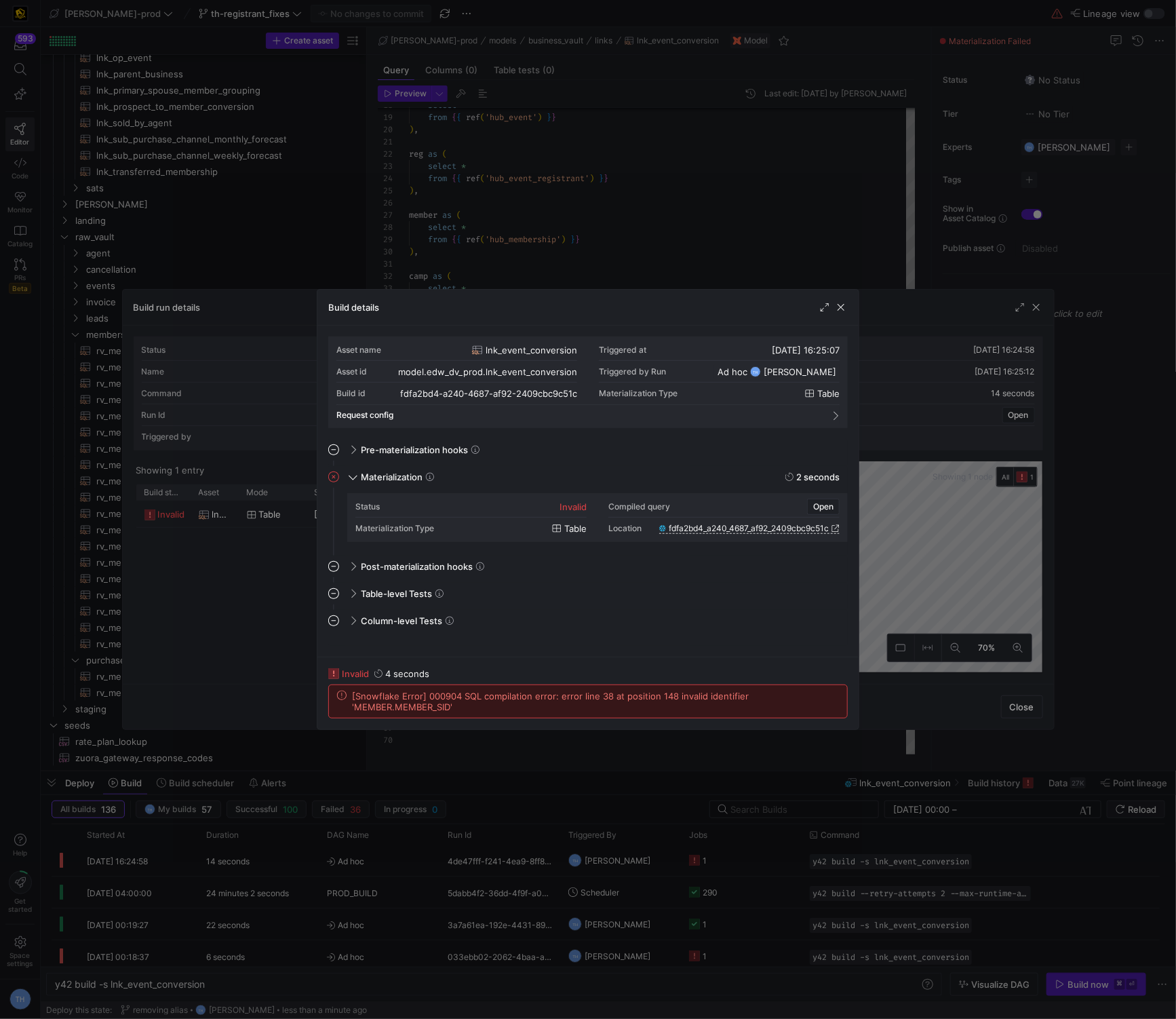
click at [376, 221] on div at bounding box center [588, 510] width 1176 height 1019
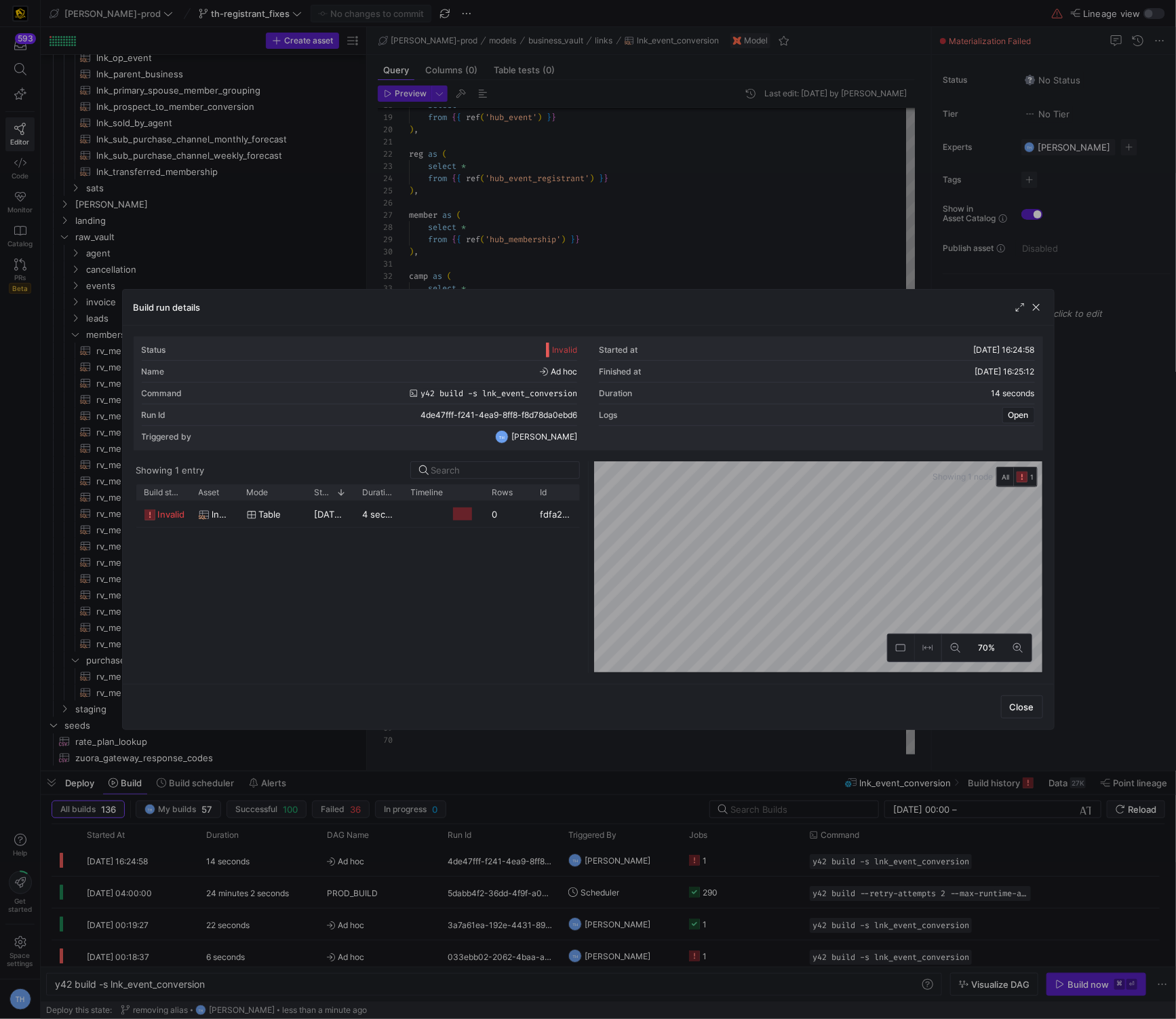
click at [376, 221] on div at bounding box center [588, 510] width 1176 height 1019
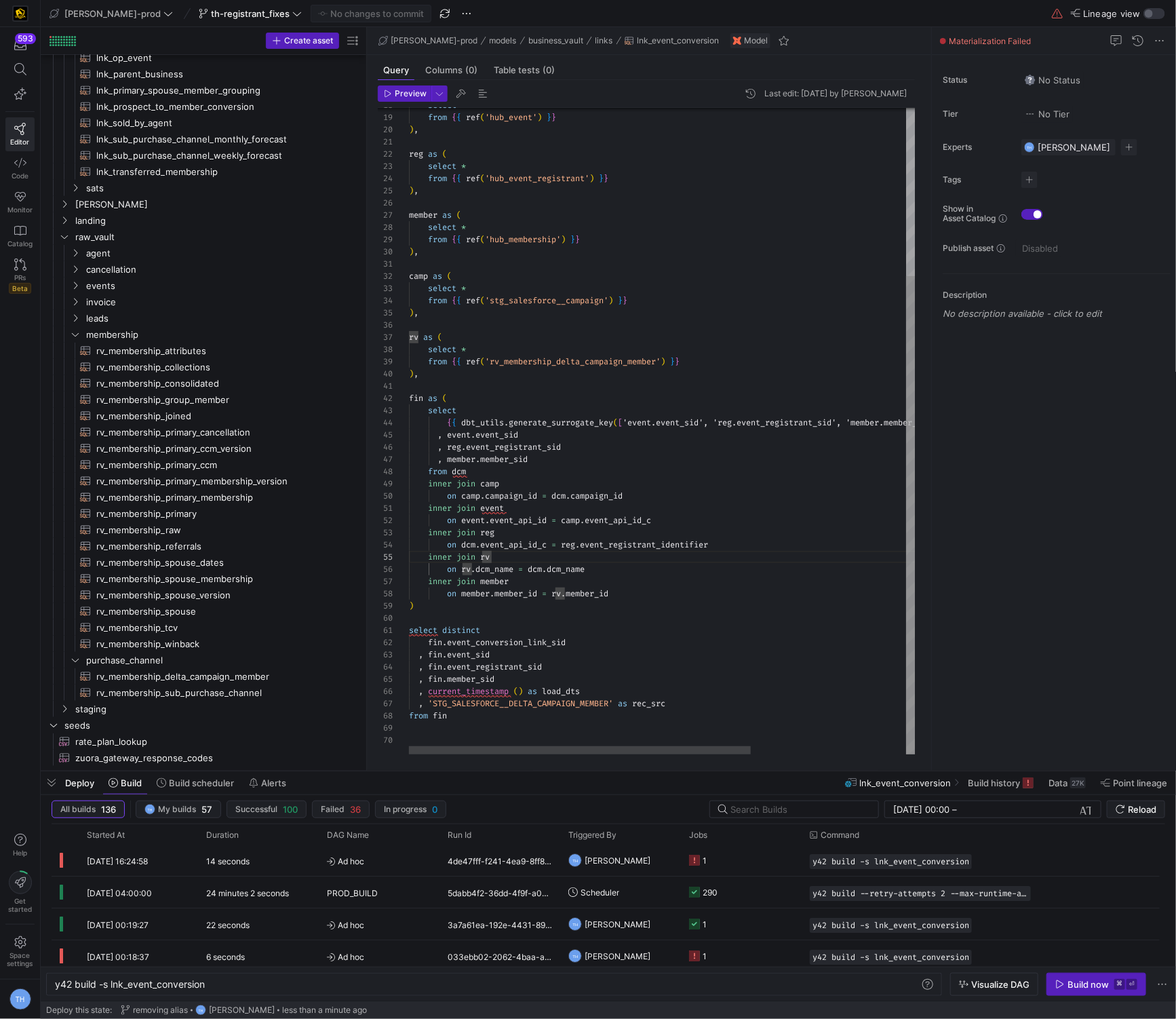
type textarea "fin as ( select {{ dbt_utils.generate_surrogate_key(['event.event_sid', 'reg.ev…"
click at [376, 465] on div "{ { dbt_utils . generate_surrogate_key ( [ 'event.event_sid', 'reg.event_regist…" at bounding box center [777, 317] width 736 height 874
click at [376, 448] on div "{ { dbt_utils . generate_surrogate_key ( [ 'event.event_sid', 'reg.event_regist…" at bounding box center [777, 317] width 736 height 874
click at [376, 453] on div "{ { dbt_utils . generate_surrogate_key ( [ 'event.event_sid', 'reg.event_regist…" at bounding box center [777, 317] width 736 height 874
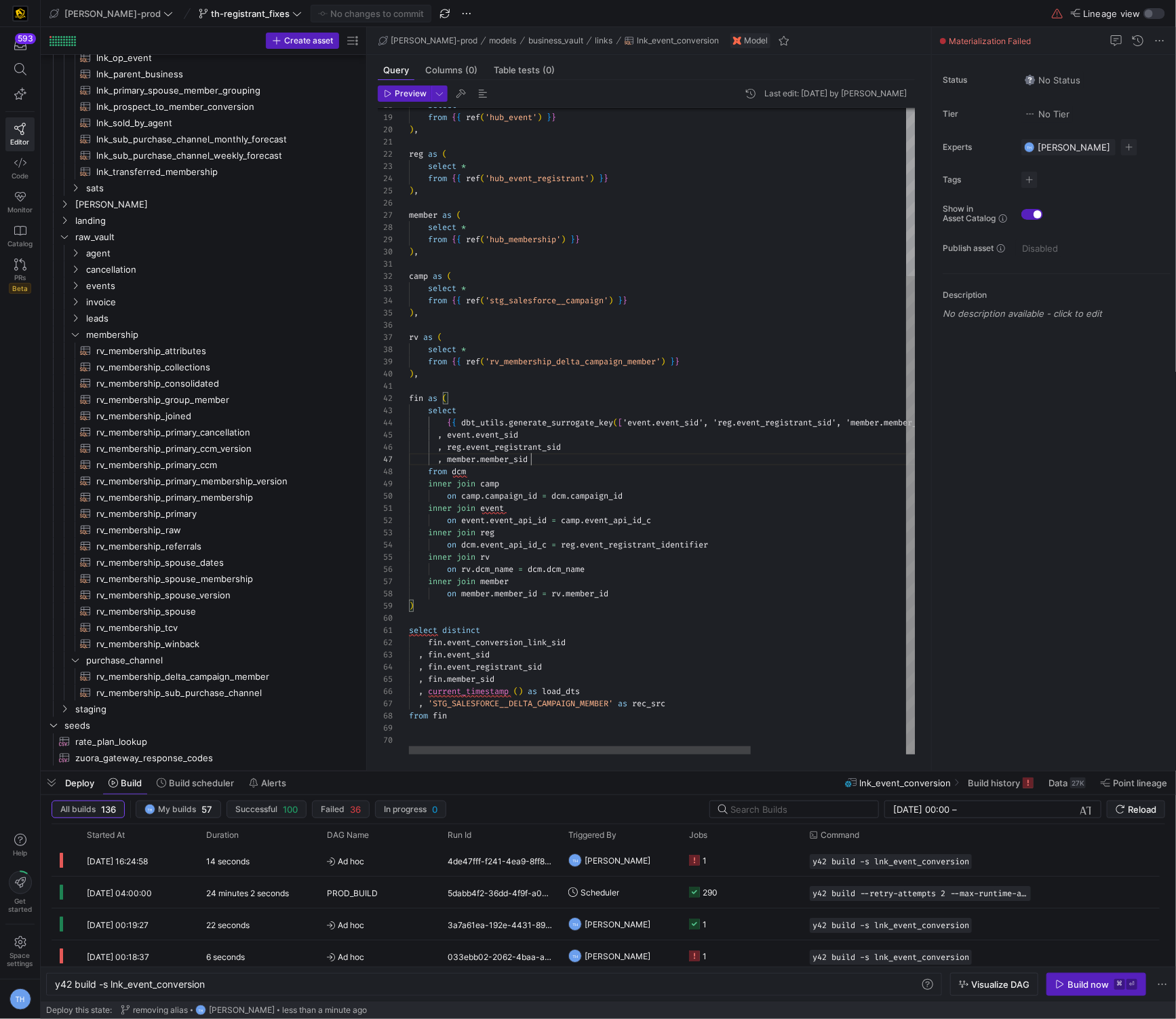
scroll to position [72, 122]
click at [376, 459] on div "{ { dbt_utils . generate_surrogate_key ( [ 'event.event_sid', 'reg.event_regist…" at bounding box center [777, 317] width 736 height 874
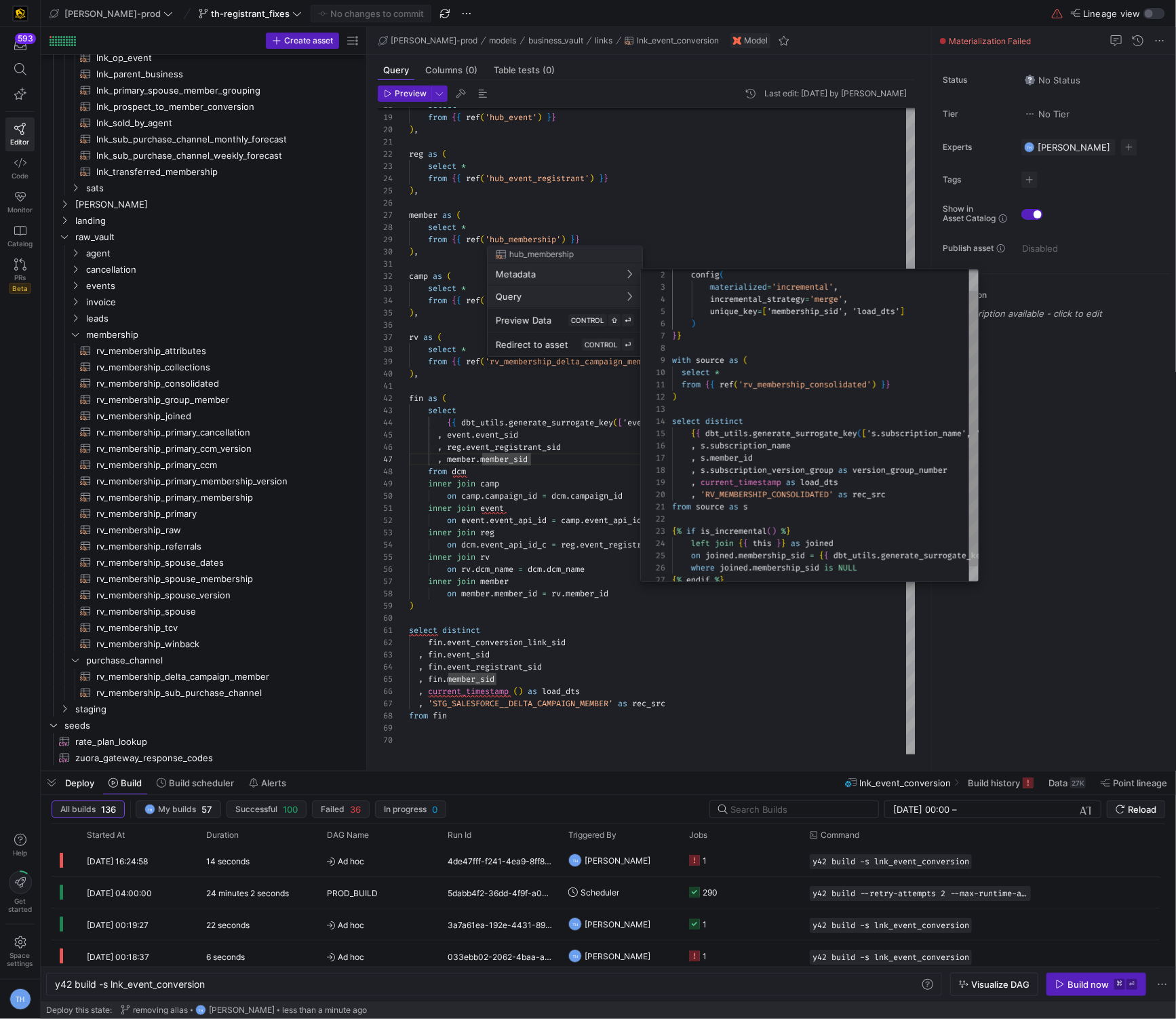
scroll to position [122, 0]
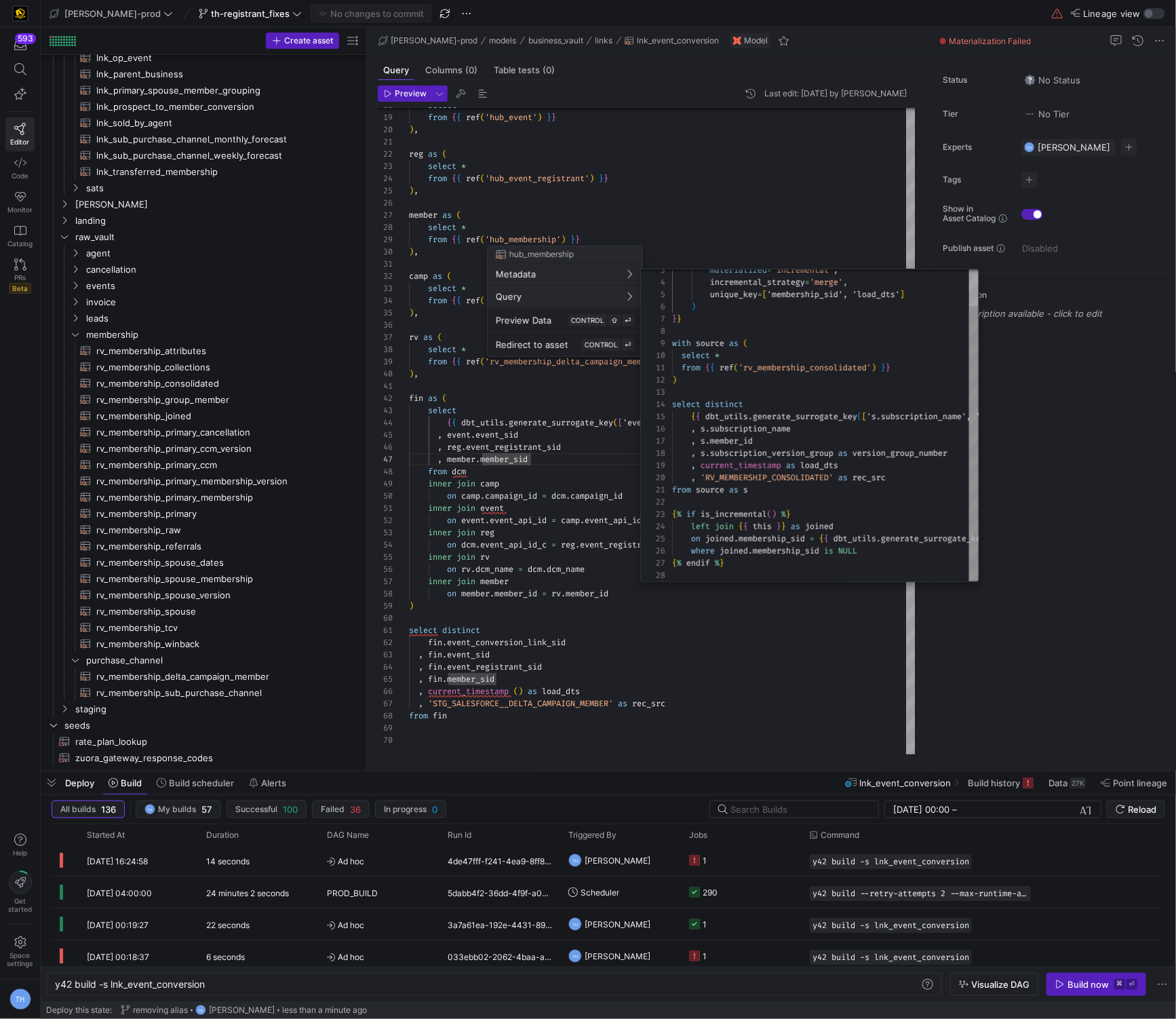
type textarea "from {{ ref('rv_membership_consolidated') }} ) select distinct {{ dbt_utils.gen…"
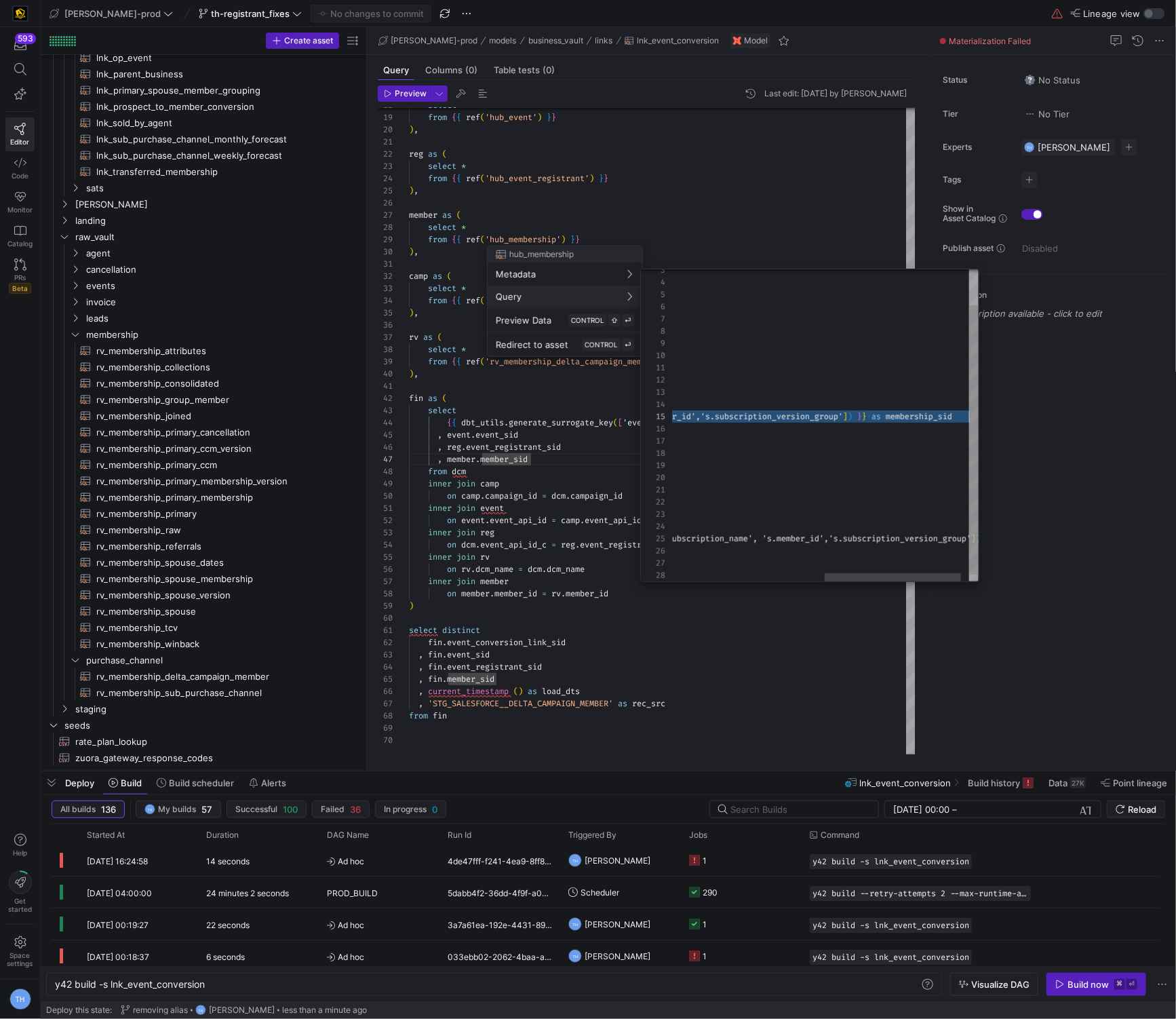
scroll to position [37, 639]
drag, startPoint x: 882, startPoint y: 407, endPoint x: 979, endPoint y: 418, distance: 97.6
click at [376, 418] on div "incremental_strategy = 'merge' , unique_key = [ 'membership_sid', 'load_dts' ] …" at bounding box center [667, 411] width 667 height 361
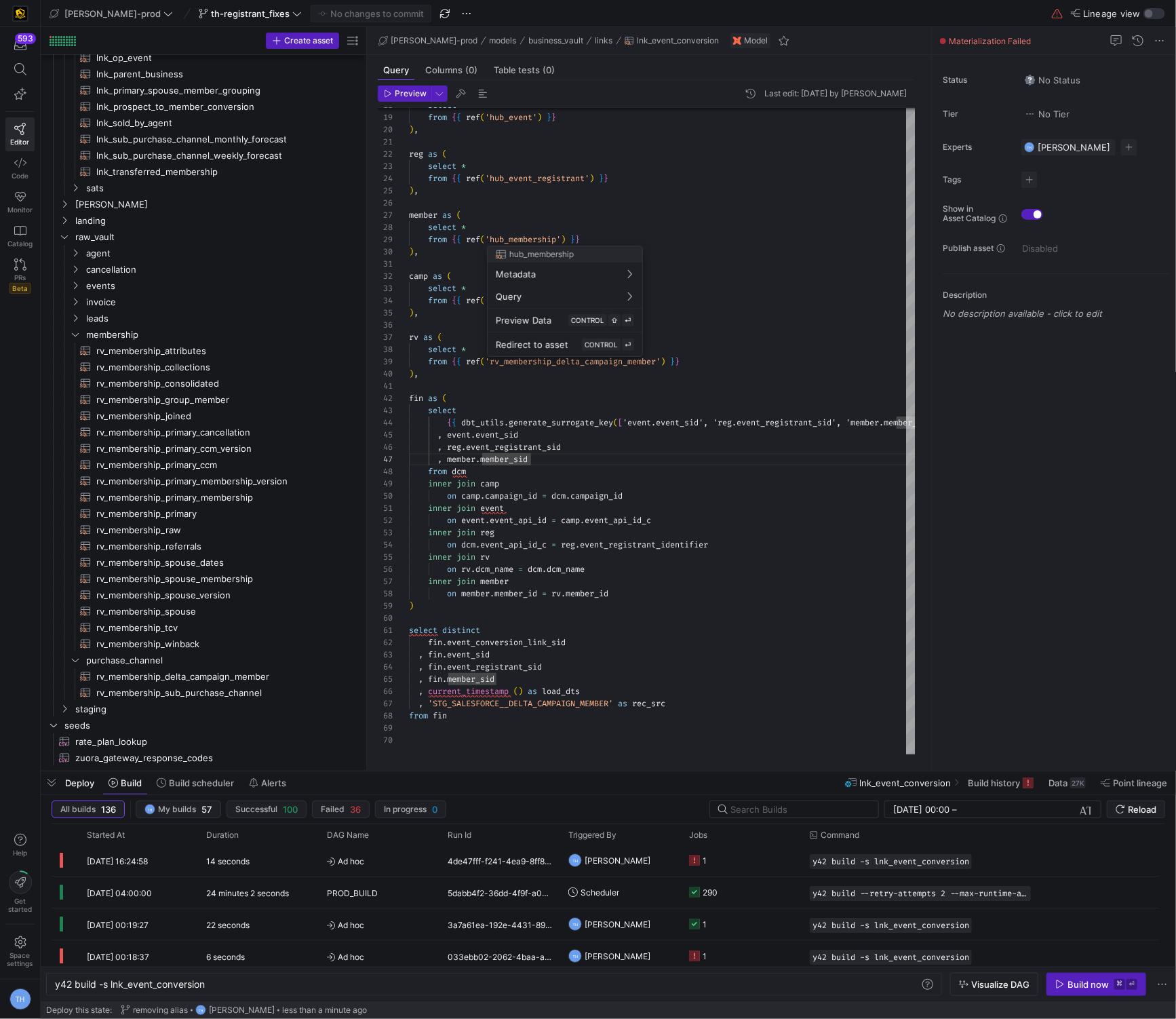
click at [376, 526] on div at bounding box center [588, 510] width 1176 height 1019
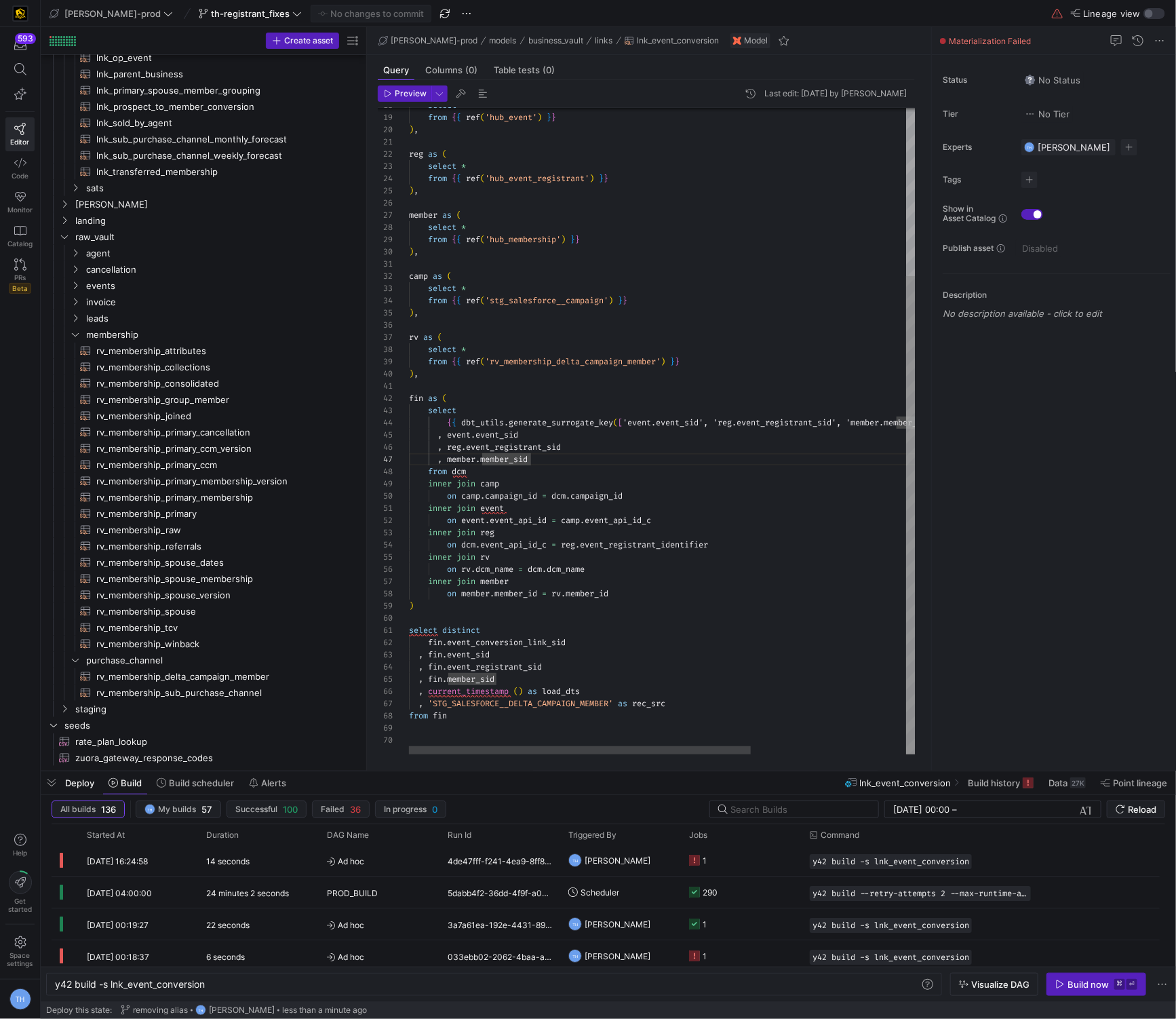
scroll to position [12, 209]
click at [376, 526] on div "{ { dbt_utils . generate_surrogate_key ( [ 'event.event_sid', 'reg.event_regist…" at bounding box center [777, 317] width 736 height 874
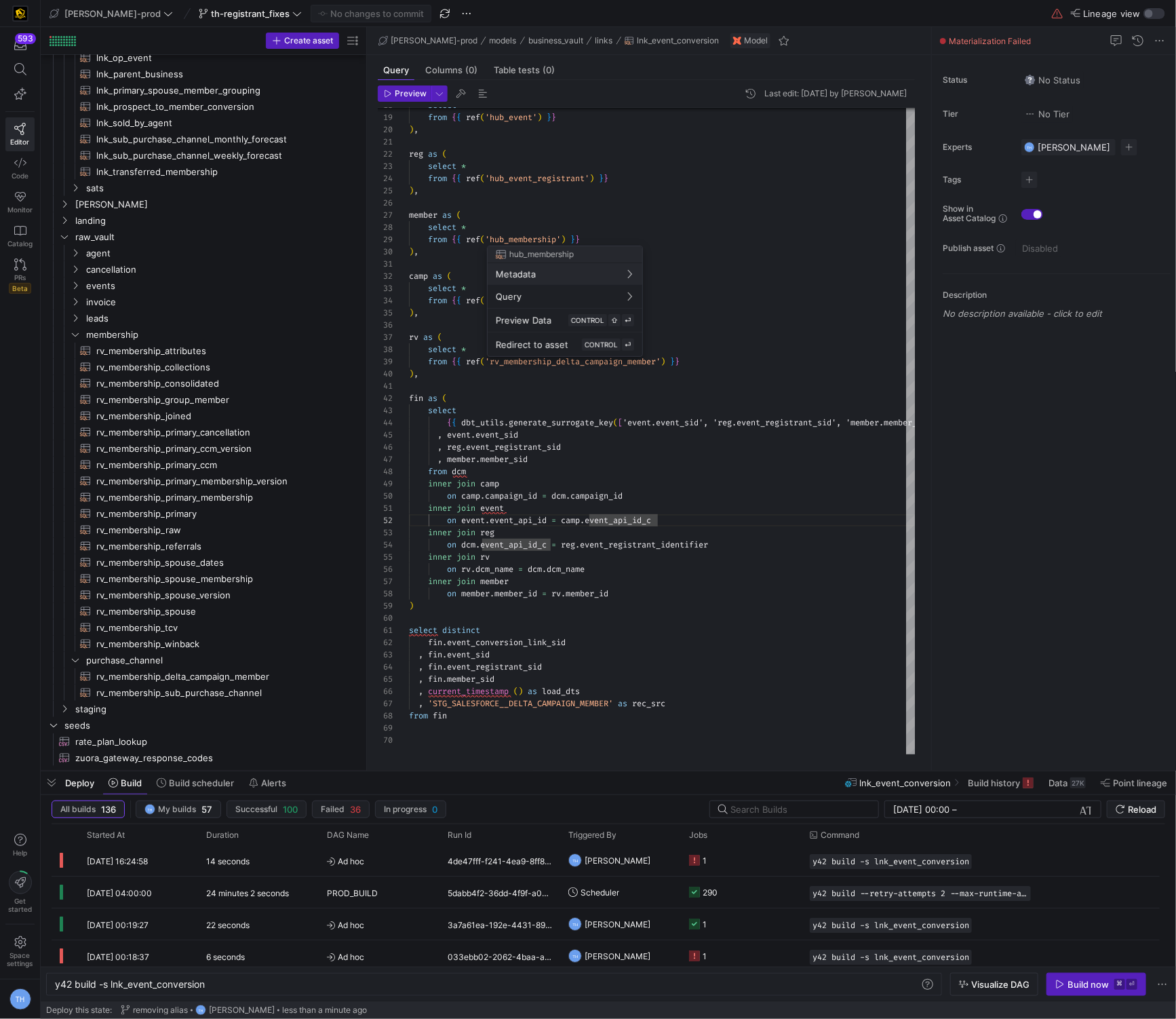
click at [376, 243] on div at bounding box center [588, 510] width 1176 height 1019
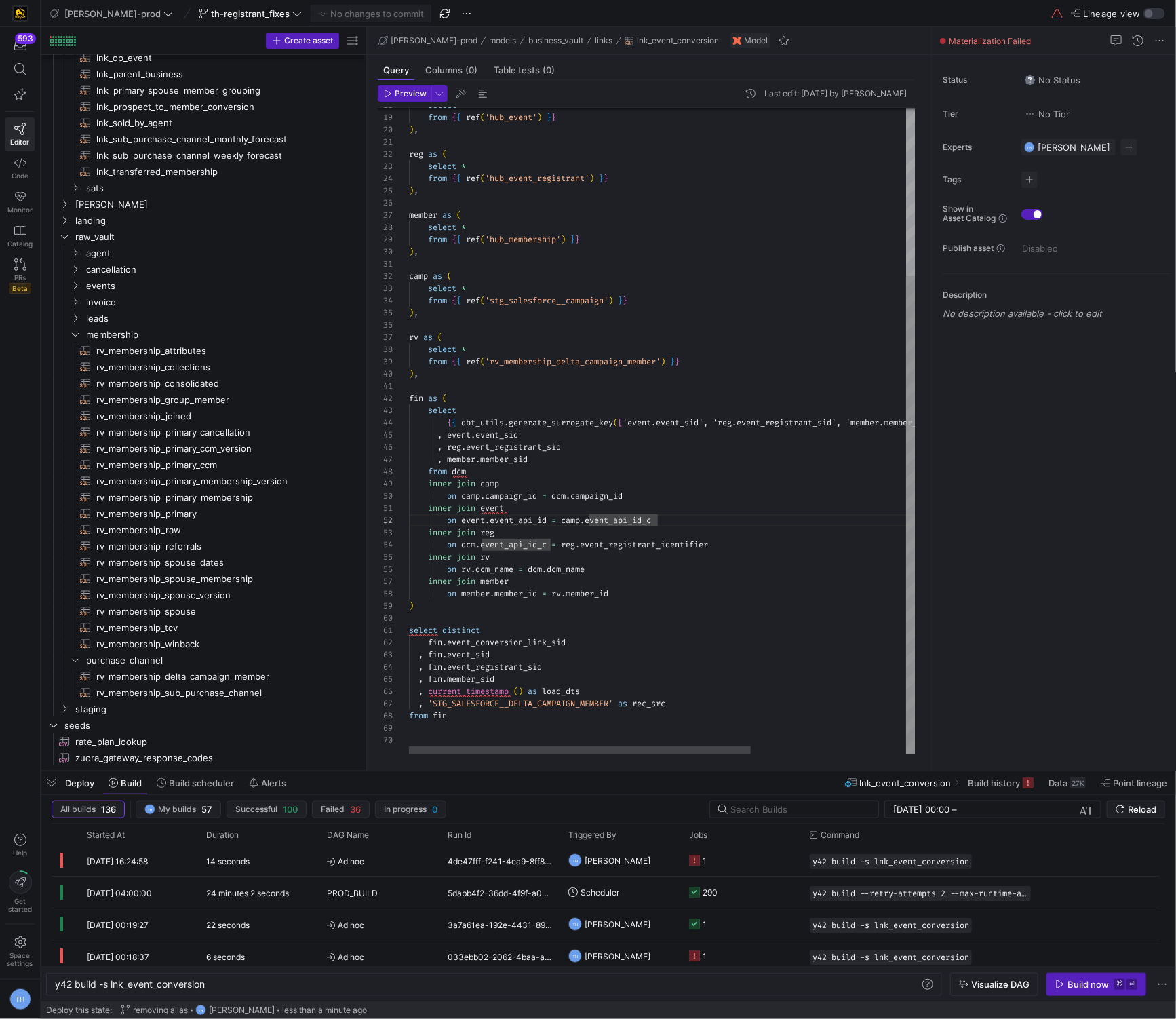
scroll to position [98, 175]
click at [376, 245] on div "{ { dbt_utils . generate_surrogate_key ( [ 'event.event_sid', 'reg.event_regist…" at bounding box center [777, 317] width 736 height 874
type textarea "reg as ( select * from {{ ref('hub_event_registrant') }} ), member as ( select …"
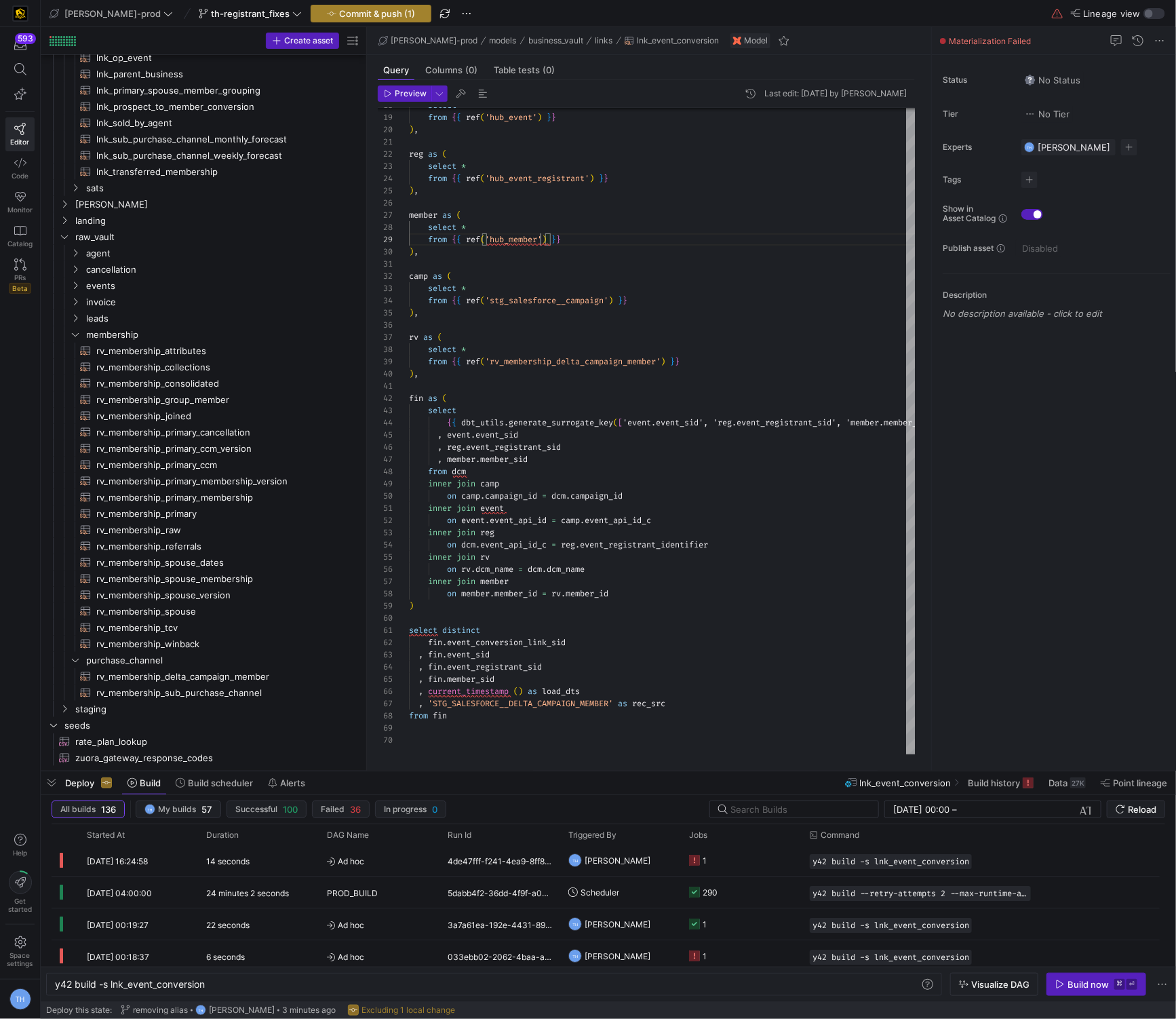
click at [340, 11] on span "Commit & push (1)" at bounding box center [378, 14] width 76 height 11
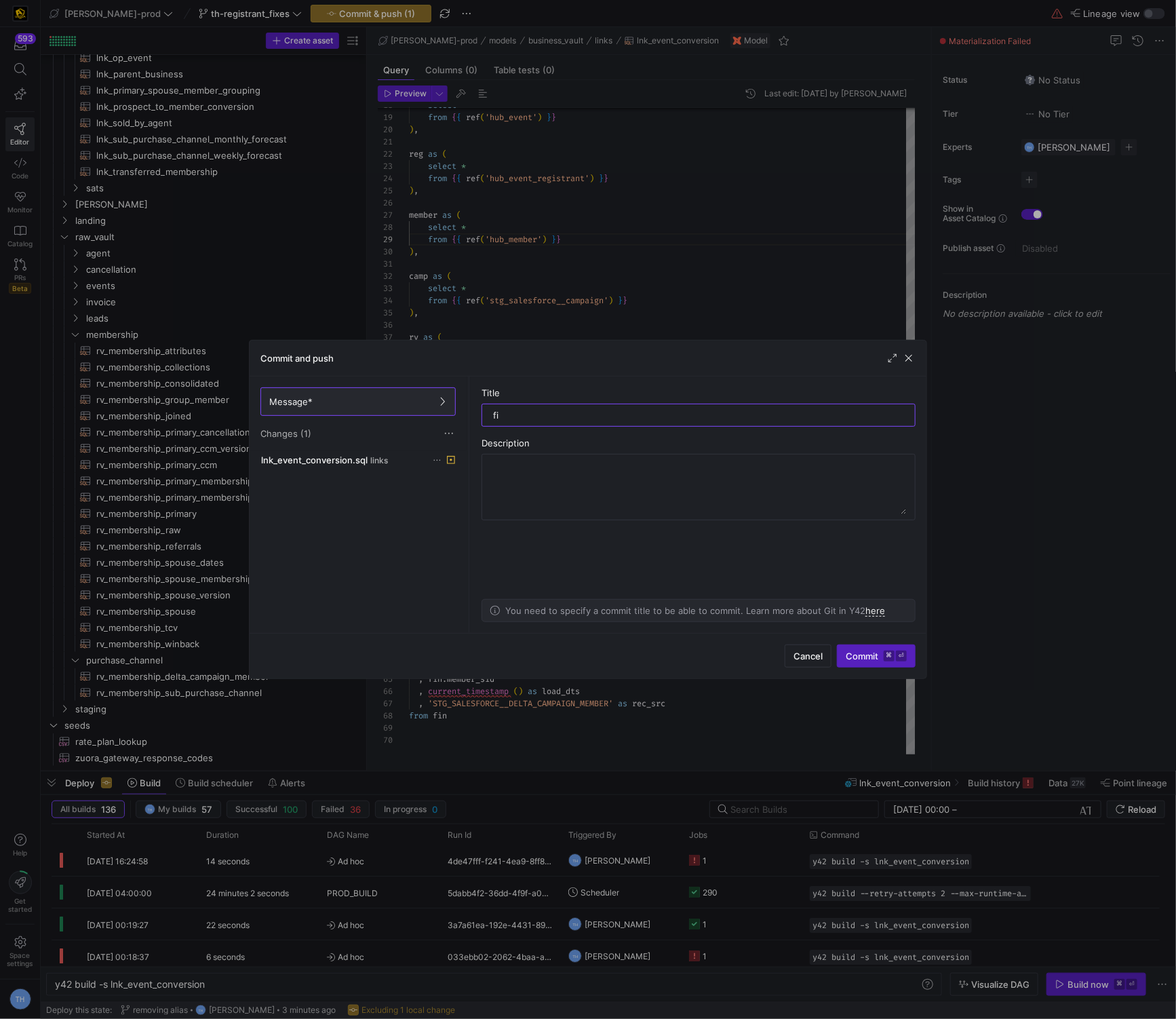
type input "fix"
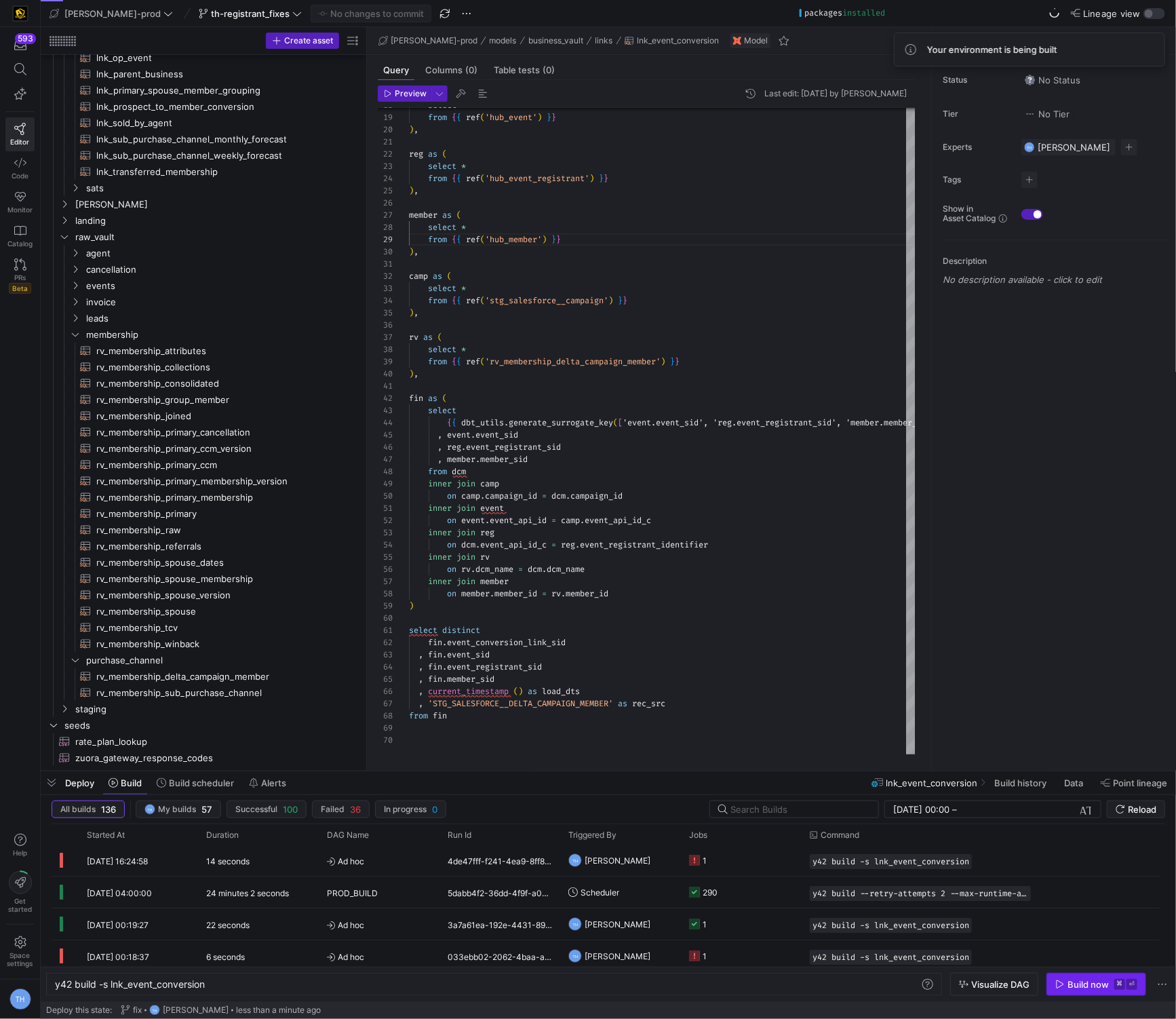
click at [376, 747] on icon "button" at bounding box center [1060, 984] width 10 height 10
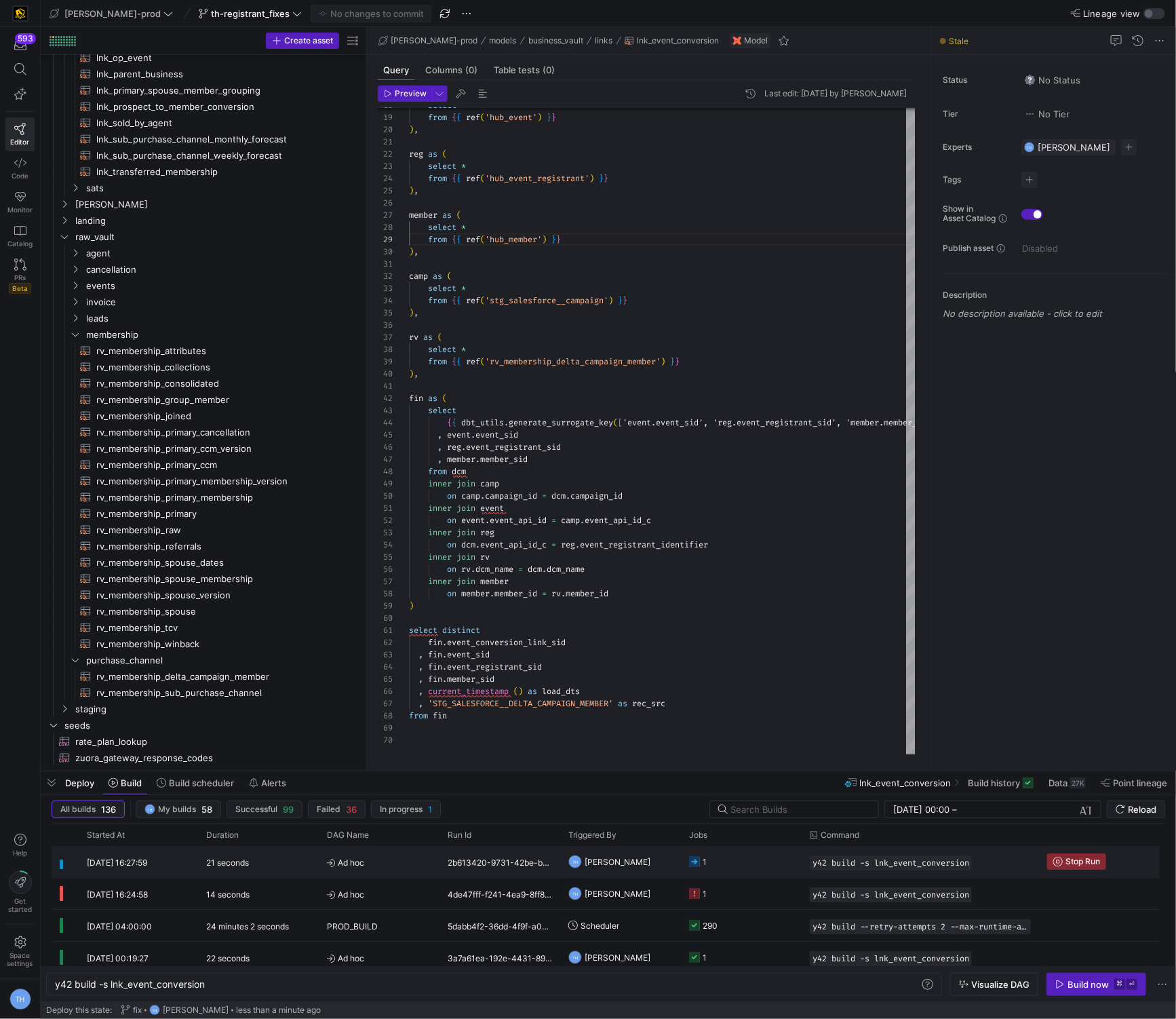
click at [376, 747] on y42-job-status-cell-renderer "1" at bounding box center [742, 861] width 105 height 30
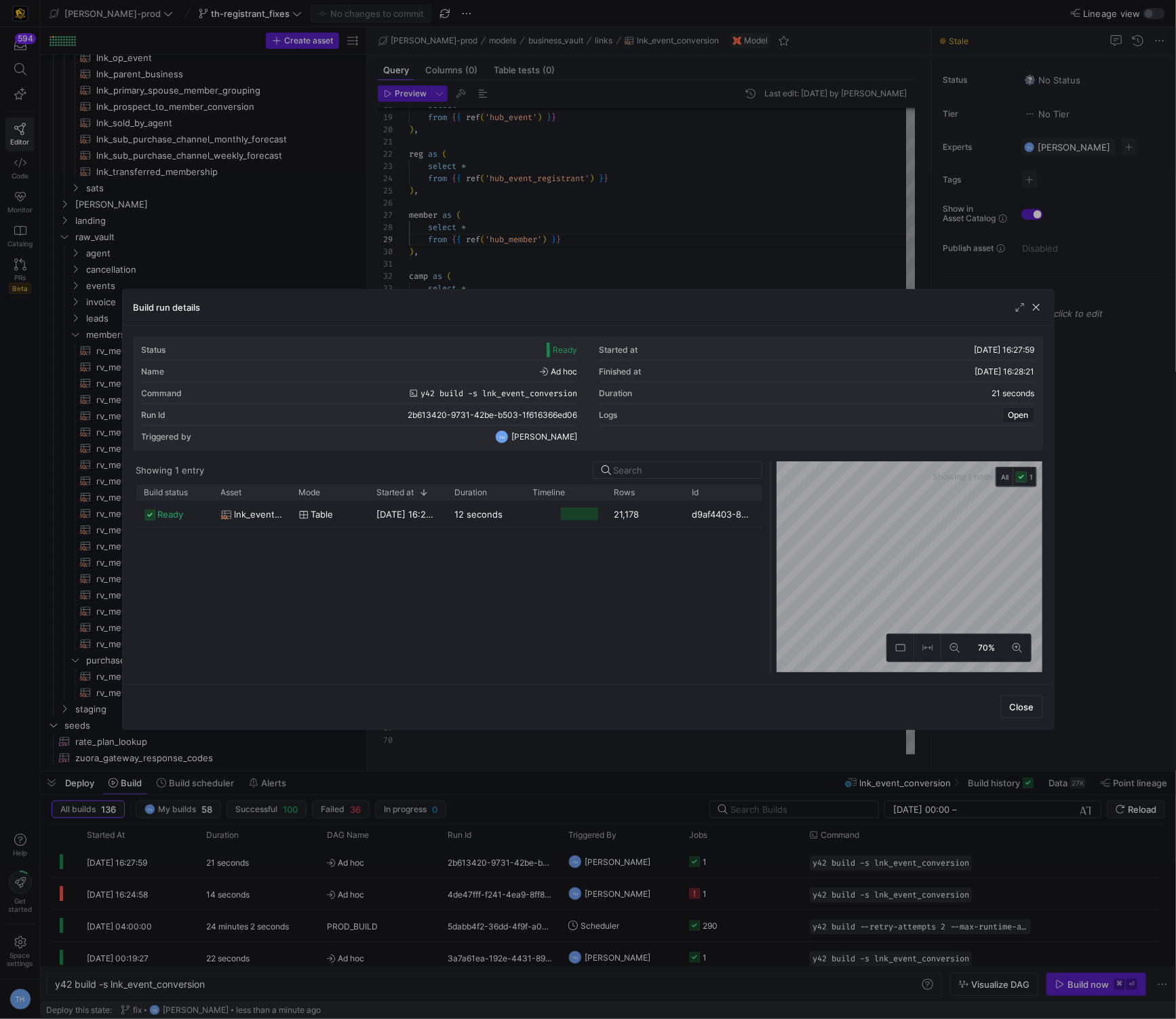
drag, startPoint x: 587, startPoint y: 491, endPoint x: 770, endPoint y: 474, distance: 183.8
click at [376, 474] on div at bounding box center [770, 567] width 5 height 211
click at [376, 237] on div at bounding box center [588, 510] width 1176 height 1019
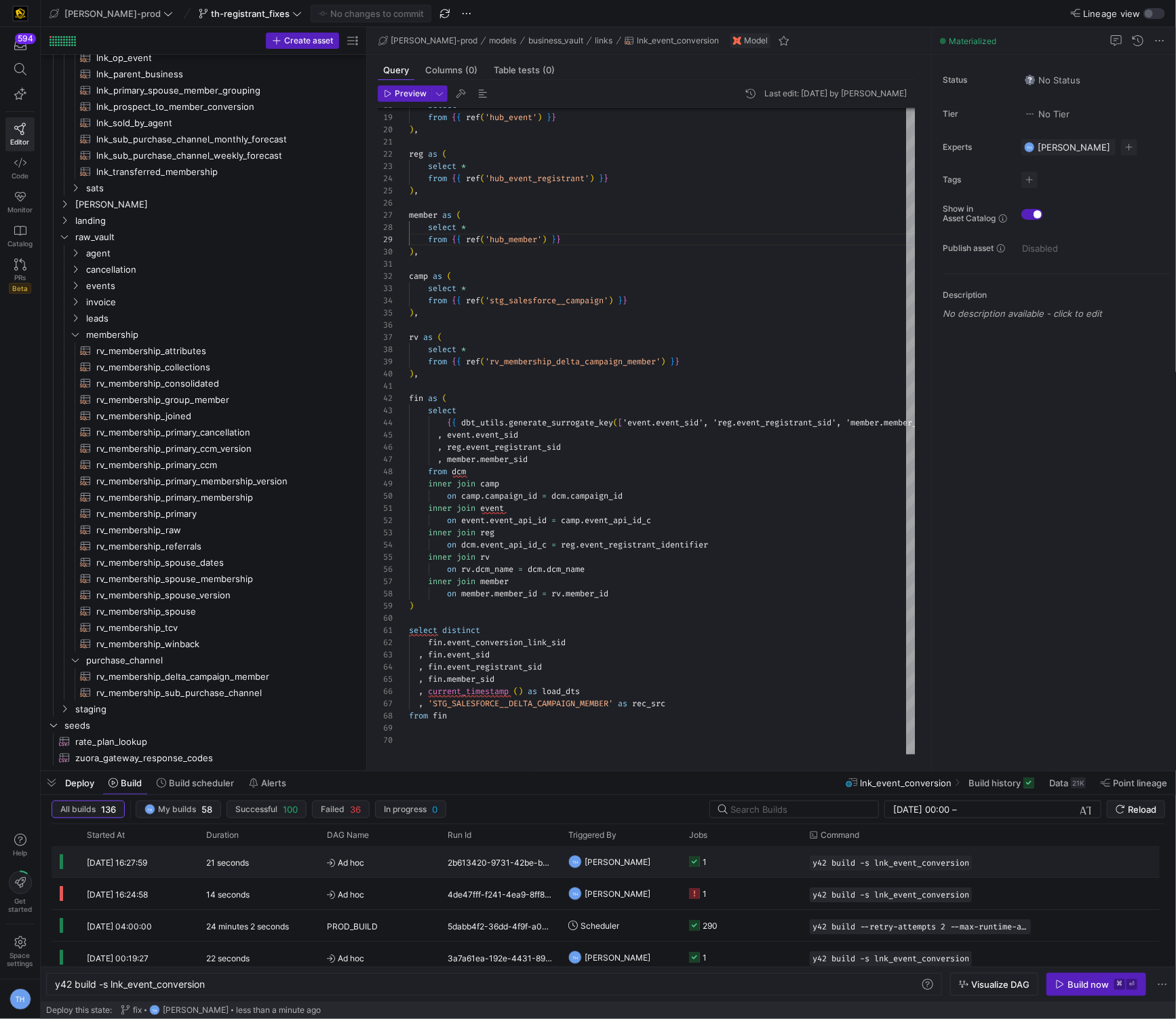
click at [376, 747] on span "[PERSON_NAME]" at bounding box center [617, 862] width 66 height 32
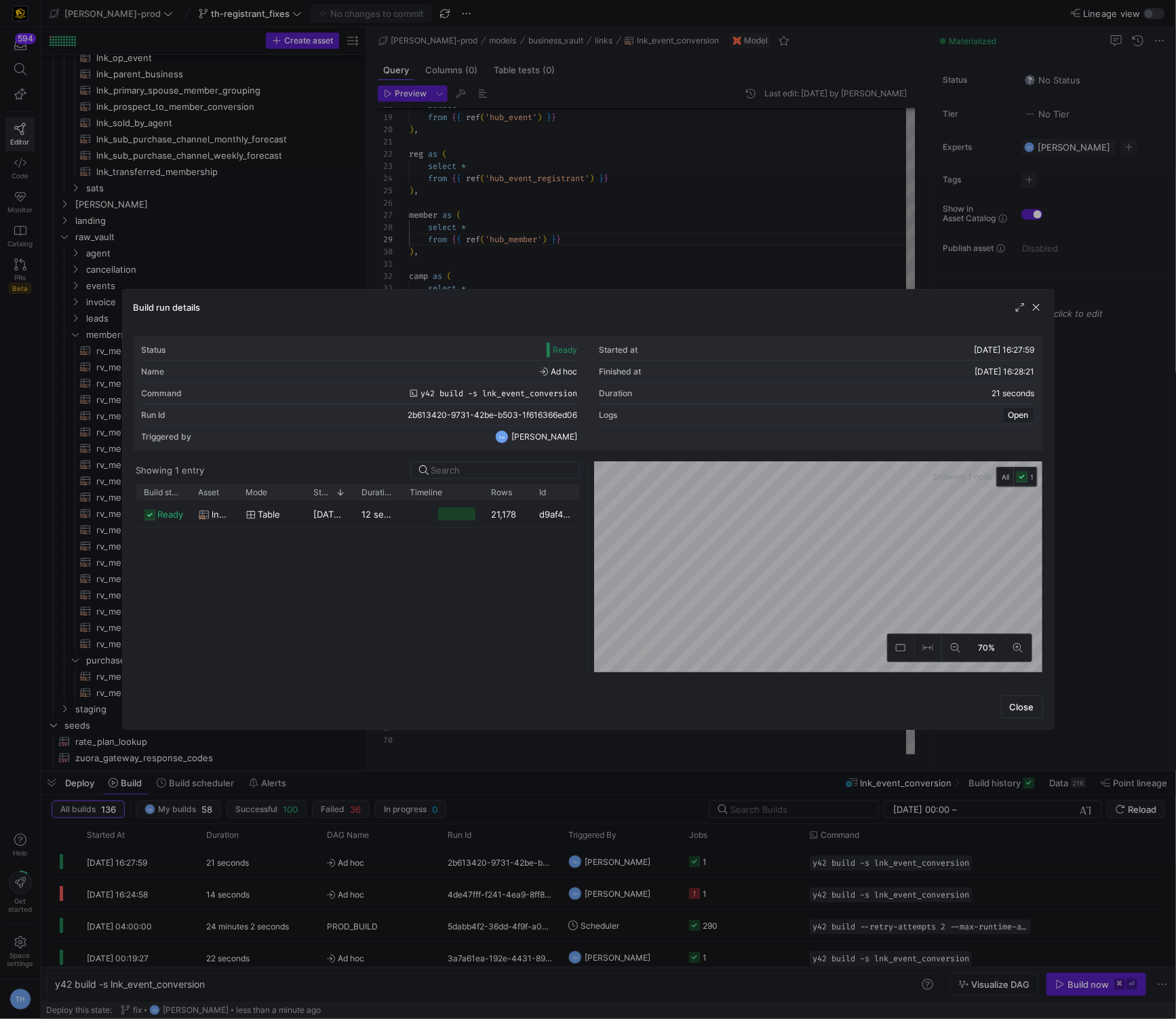
click at [376, 234] on div at bounding box center [588, 510] width 1176 height 1019
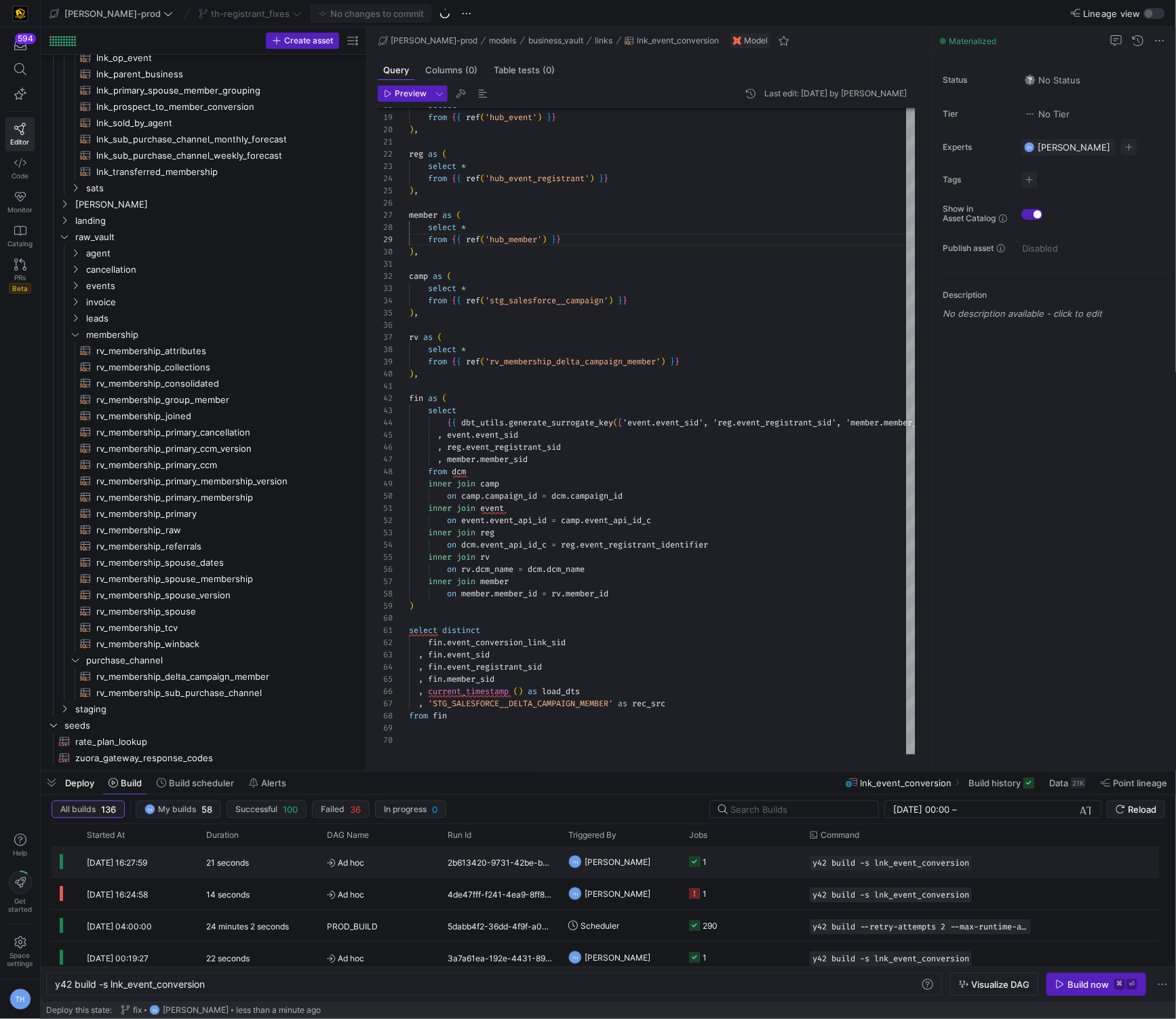
click at [376, 747] on y42-job-status-cell-renderer "1" at bounding box center [742, 861] width 105 height 30
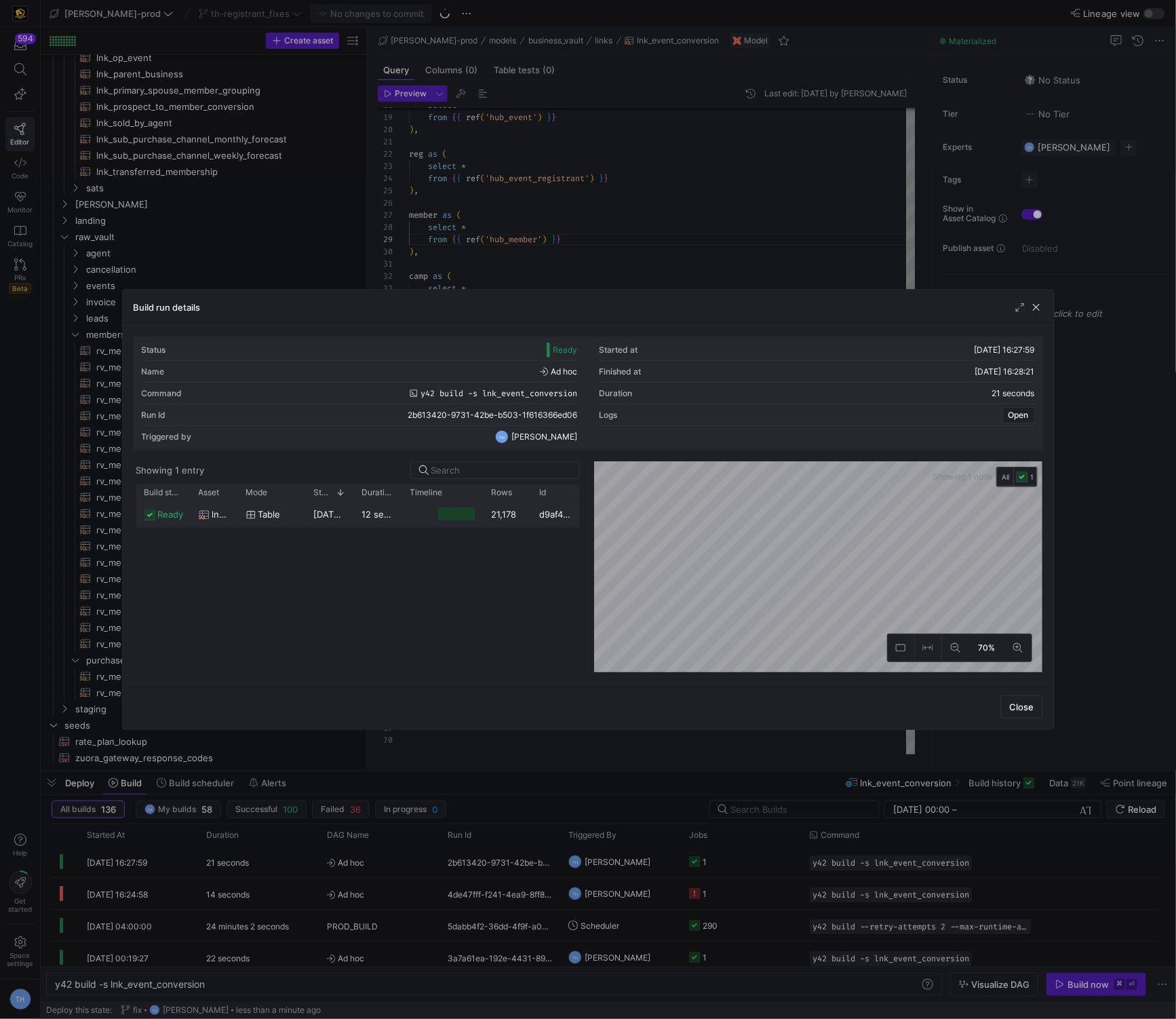
click at [376, 502] on y42-job-duration-timeline-cell-renderer at bounding box center [443, 514] width 65 height 25
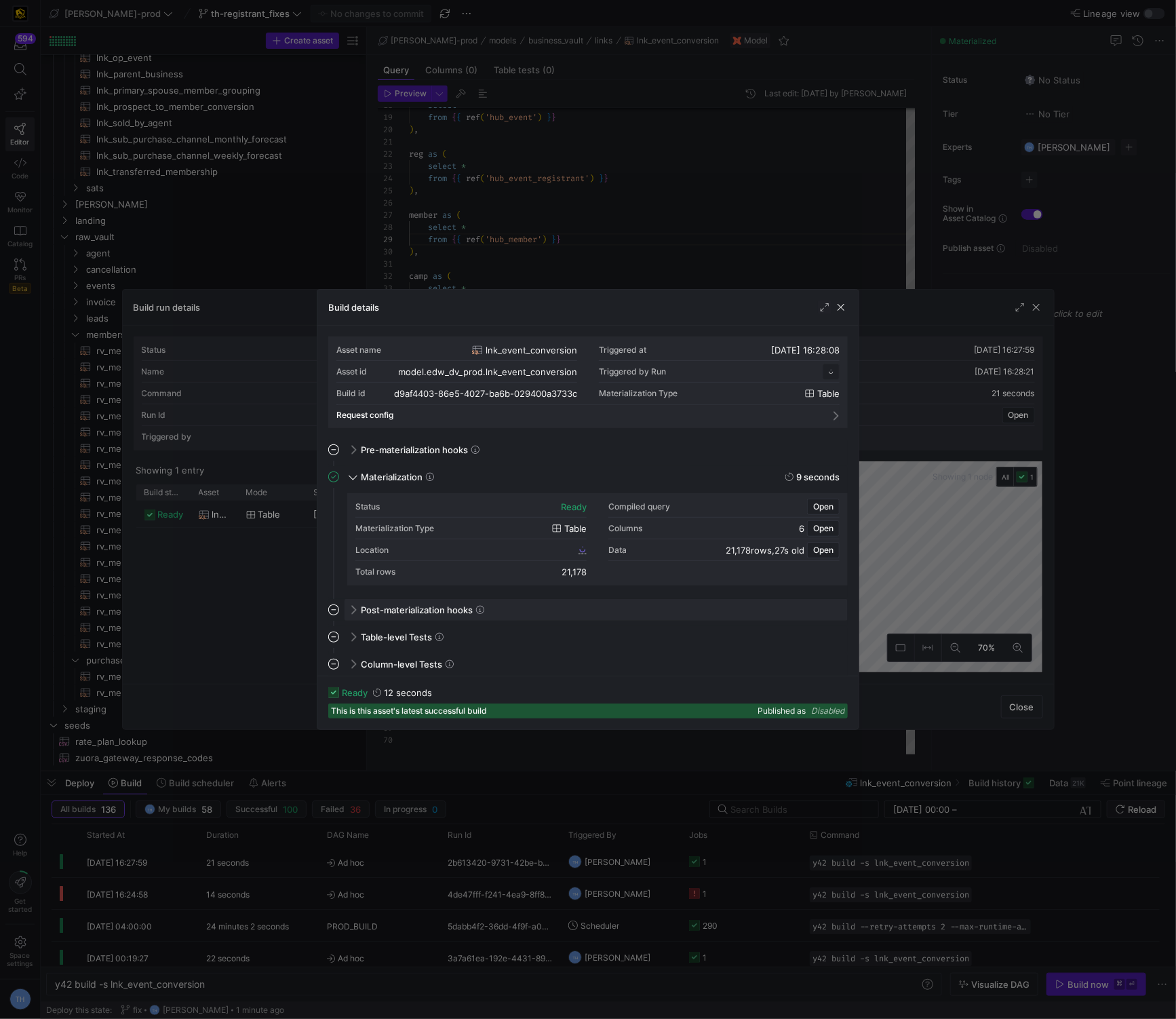
scroll to position [122, 0]
click at [376, 548] on span "d9af4403_86e5_4027_ba6b_029400a3733c" at bounding box center [491, 549] width 168 height 10
